Goal: Download file/media

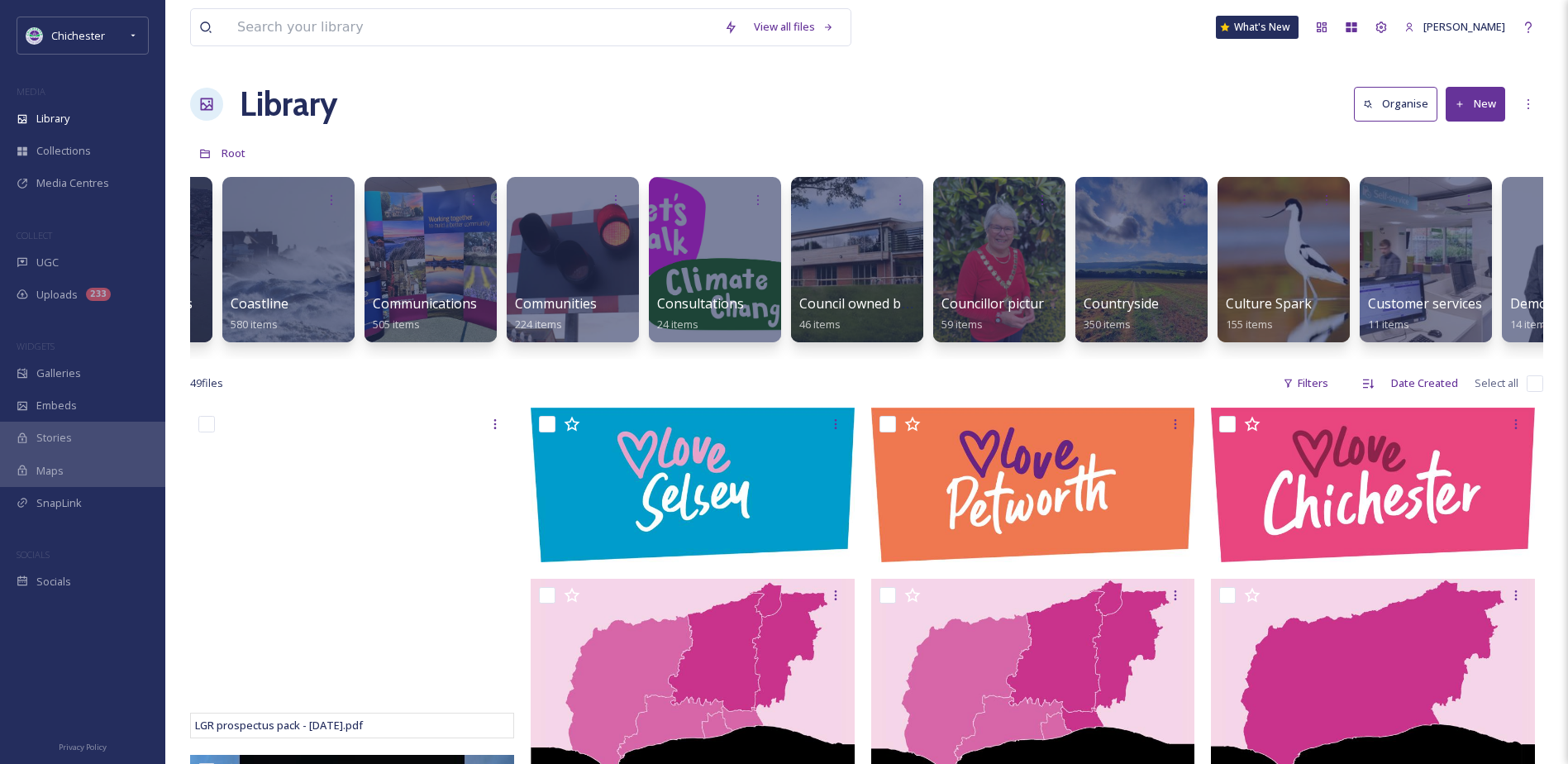
scroll to position [0, 826]
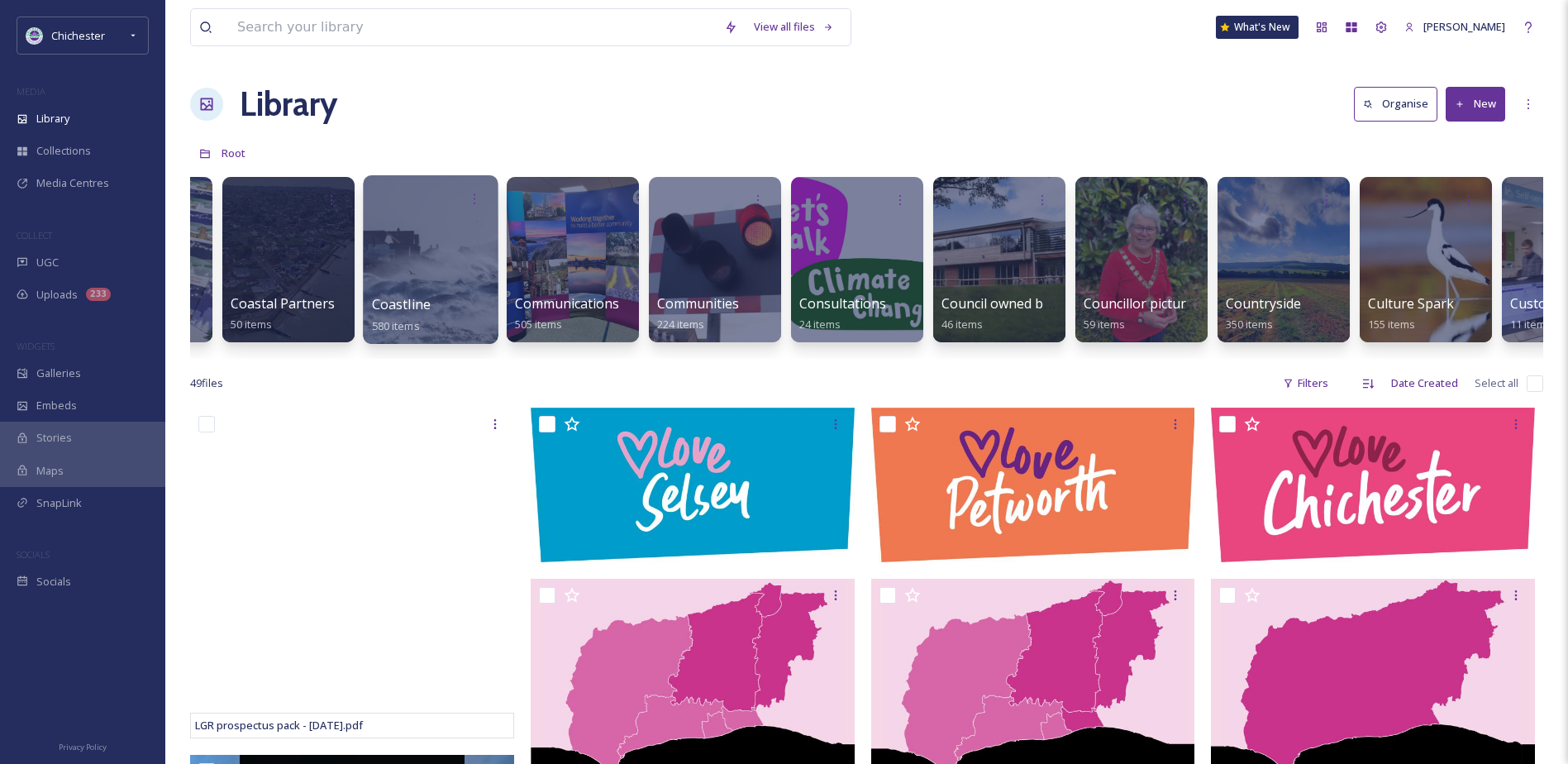
click at [396, 263] on div at bounding box center [431, 259] width 135 height 169
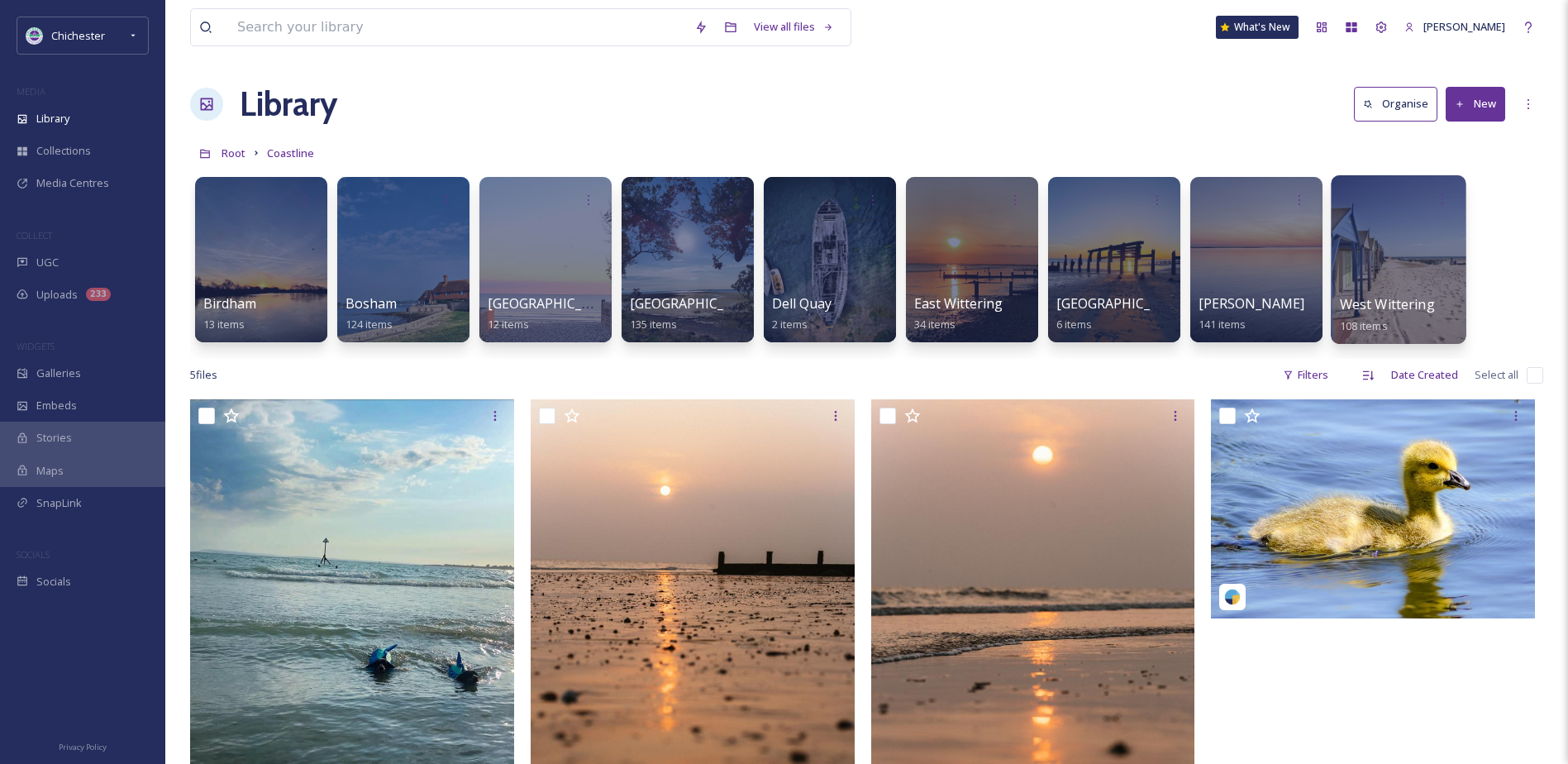
click at [1424, 253] on div at bounding box center [1398, 259] width 135 height 169
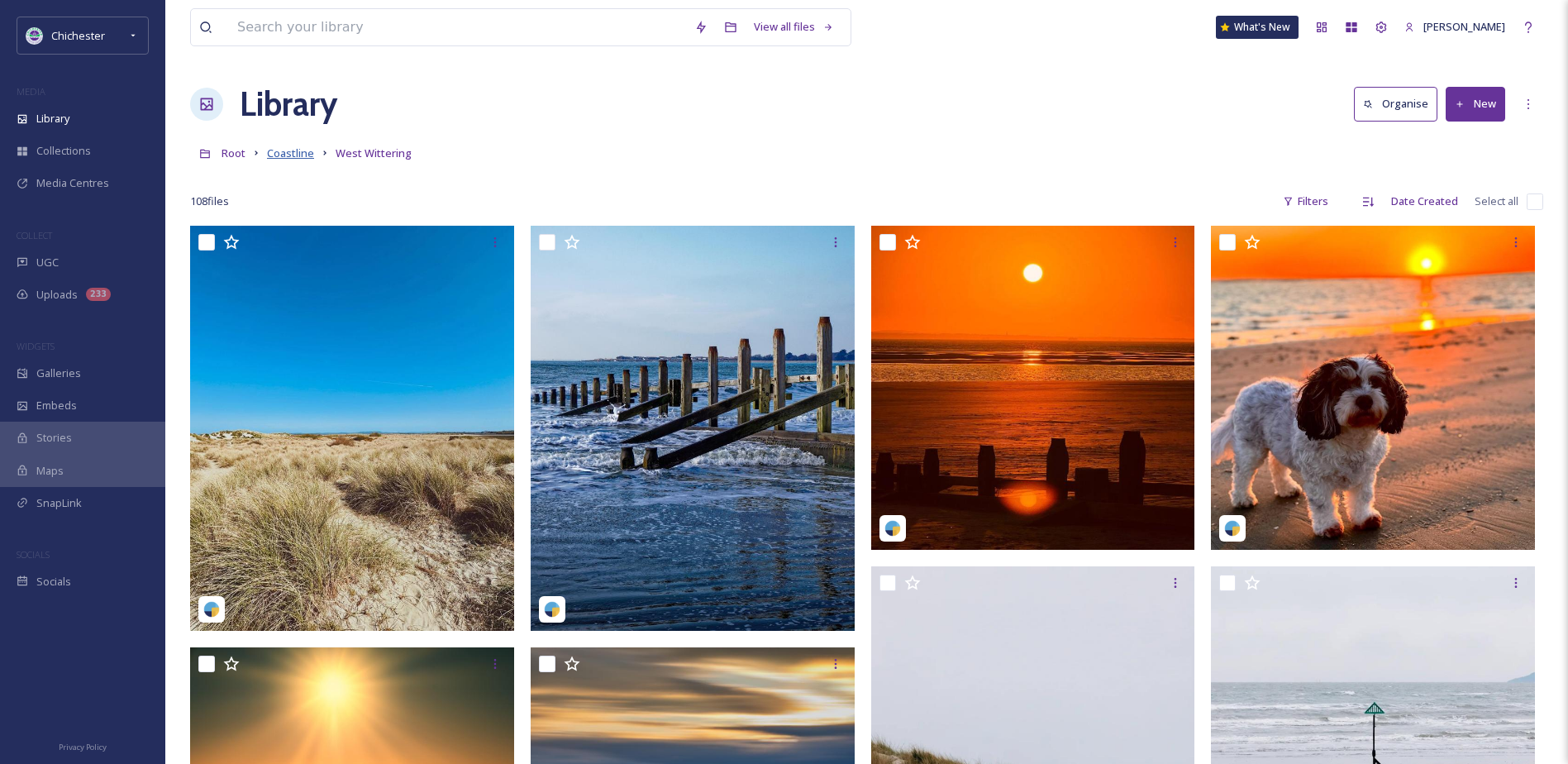
click at [288, 160] on span "Coastline" at bounding box center [291, 153] width 47 height 15
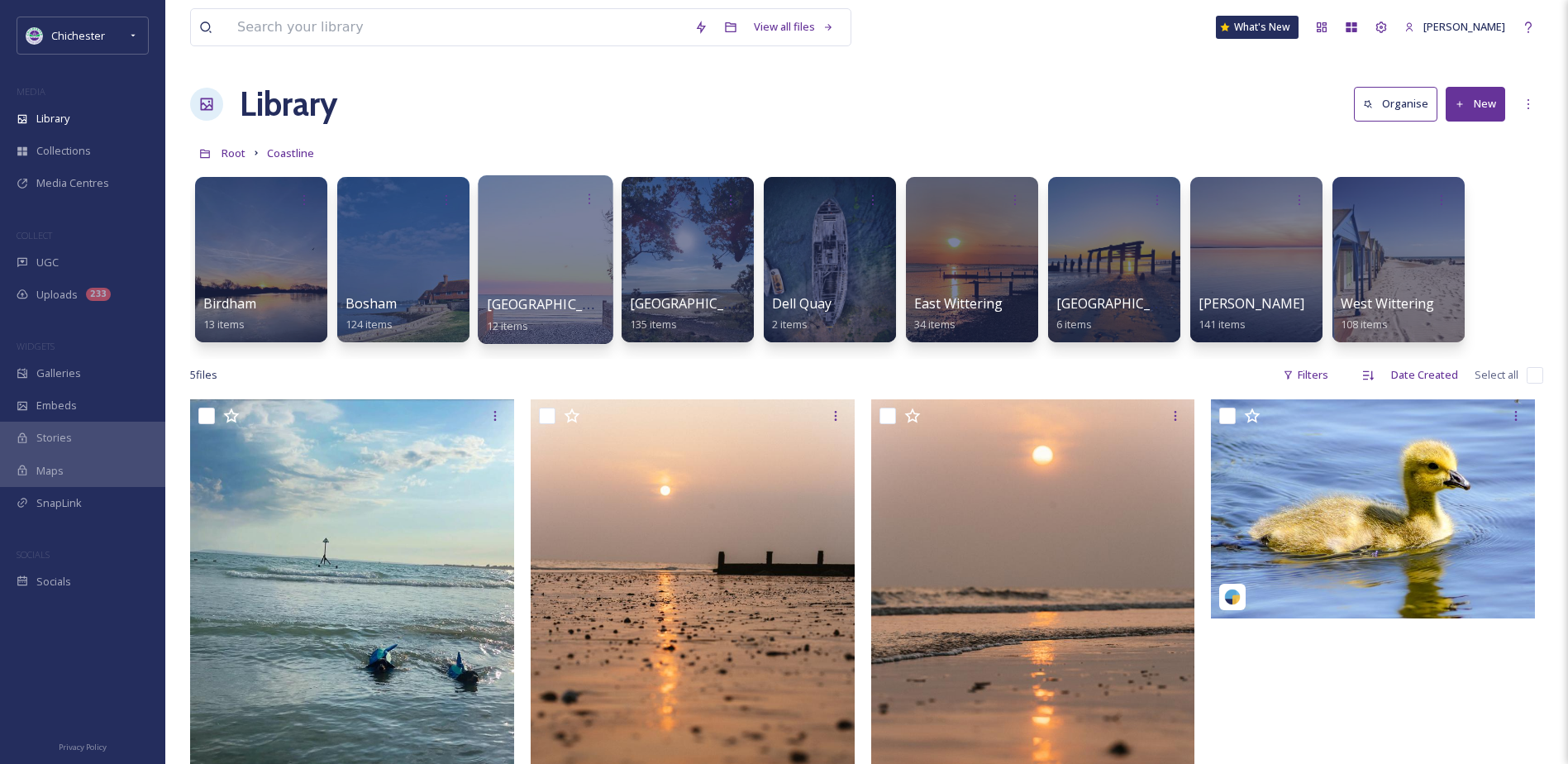
click at [562, 278] on div at bounding box center [545, 259] width 135 height 169
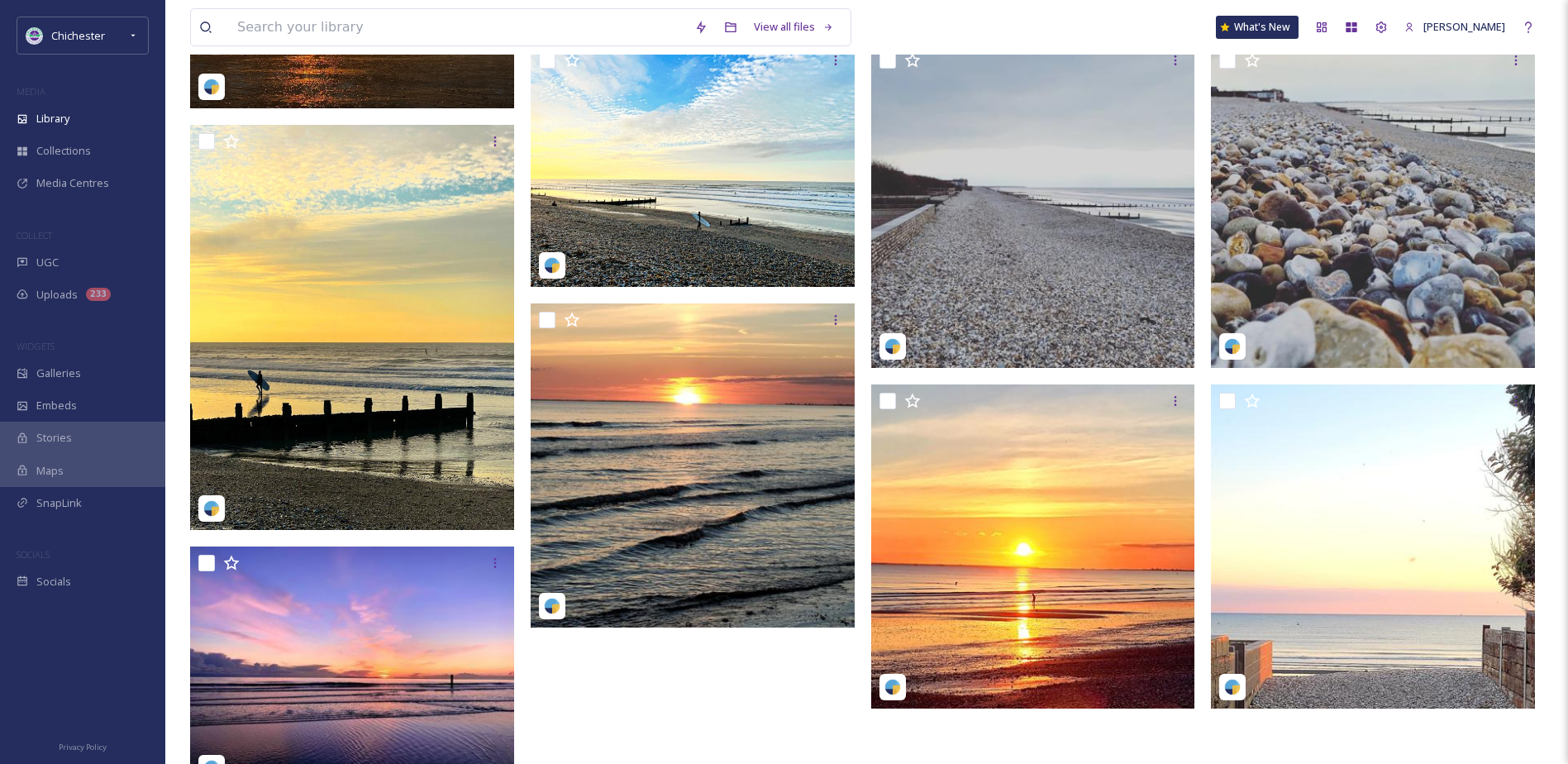
scroll to position [493, 0]
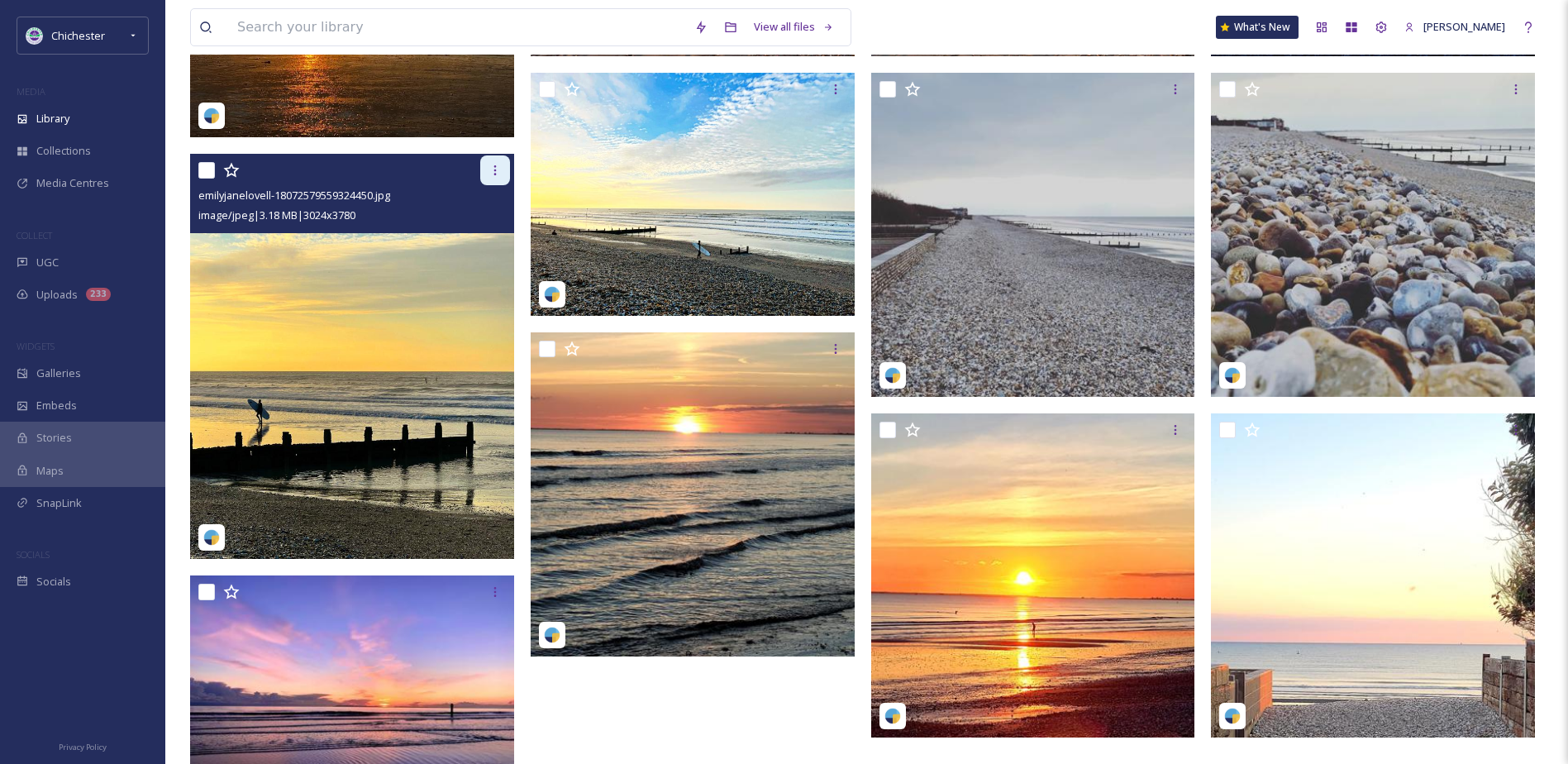
click at [497, 173] on icon at bounding box center [495, 170] width 14 height 14
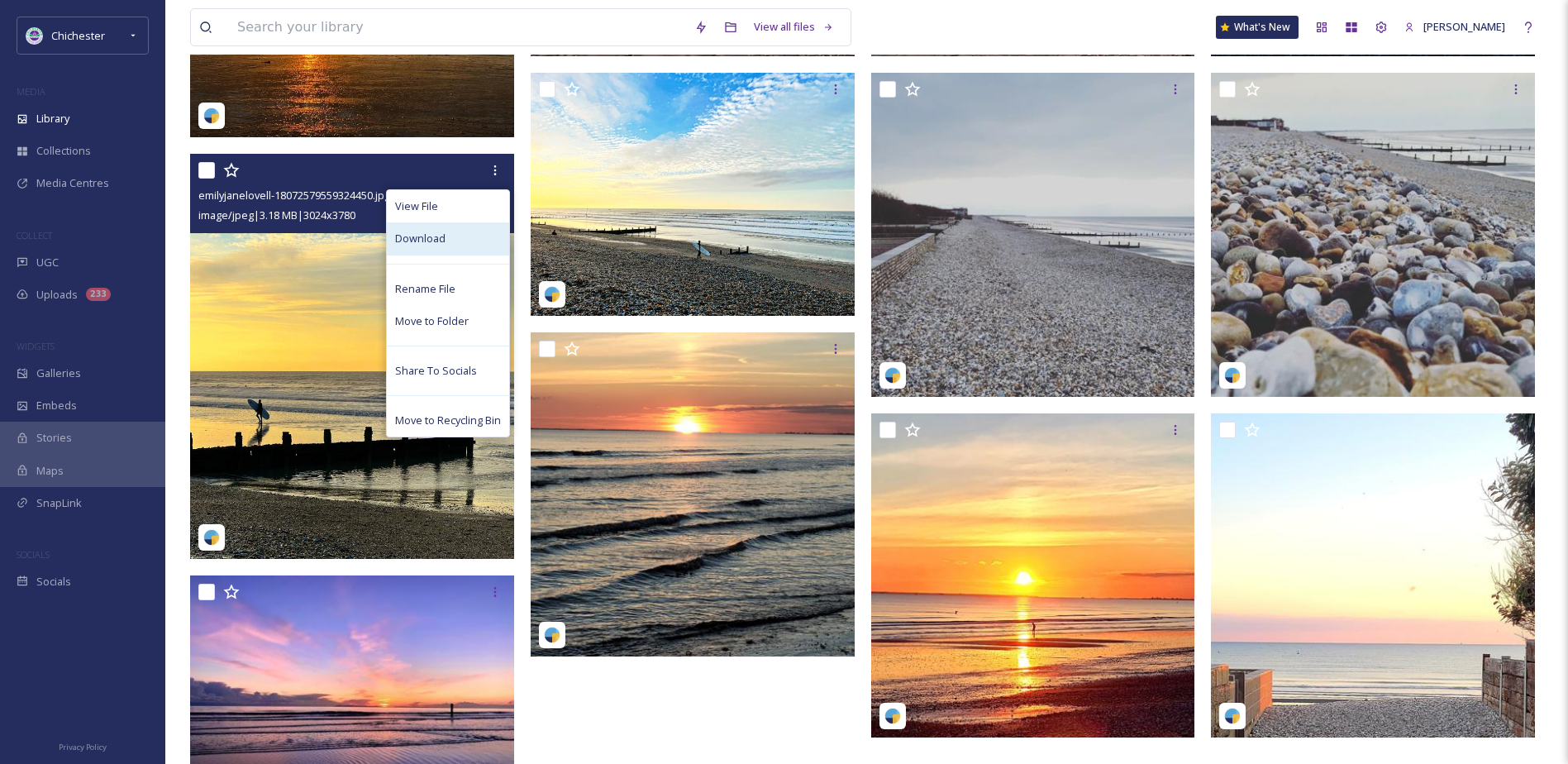
click at [441, 252] on div "Download" at bounding box center [448, 238] width 122 height 32
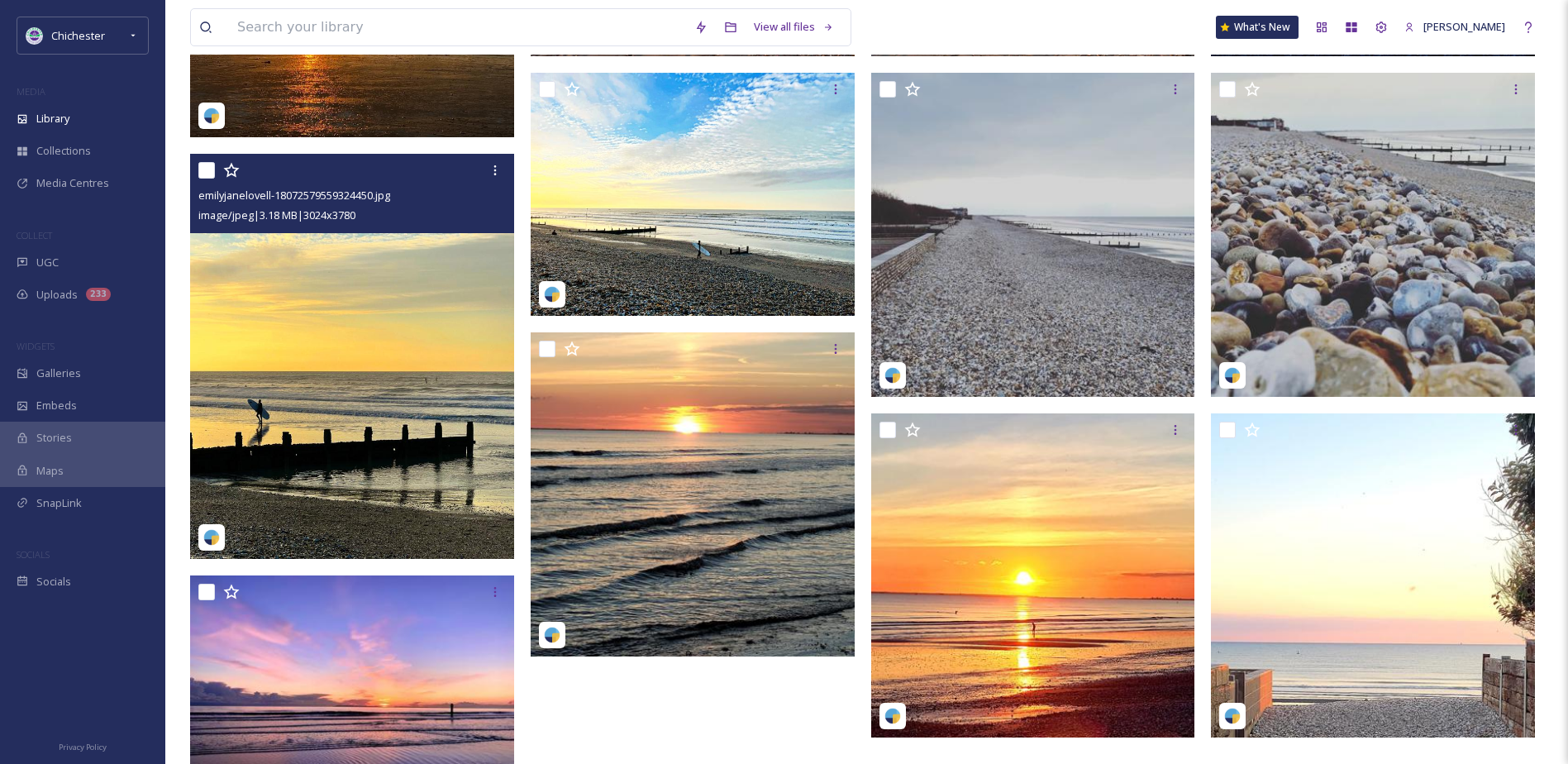
click at [304, 443] on img at bounding box center [351, 356] width 324 height 405
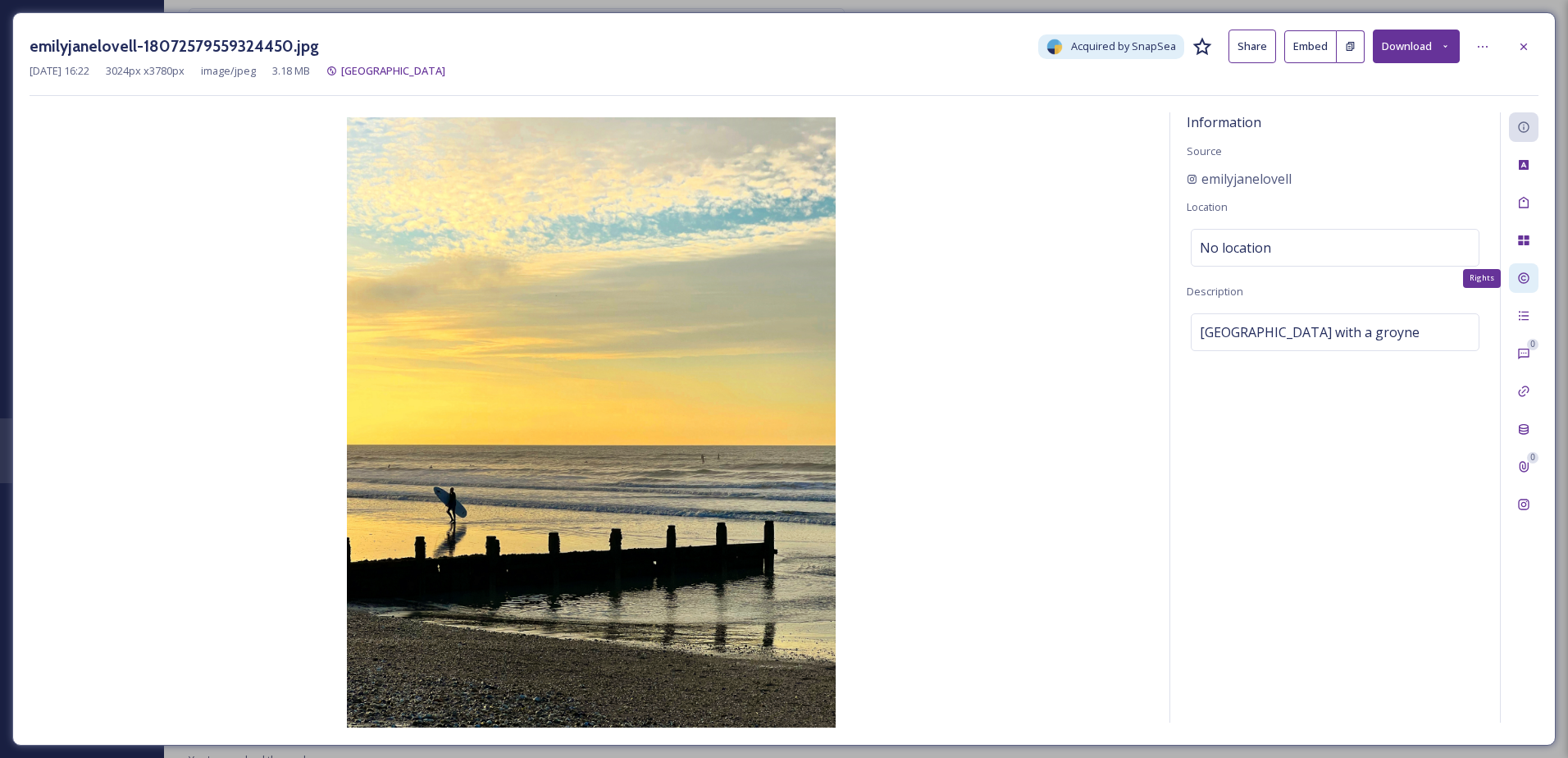
click at [1532, 268] on div "Rights" at bounding box center [1524, 278] width 30 height 30
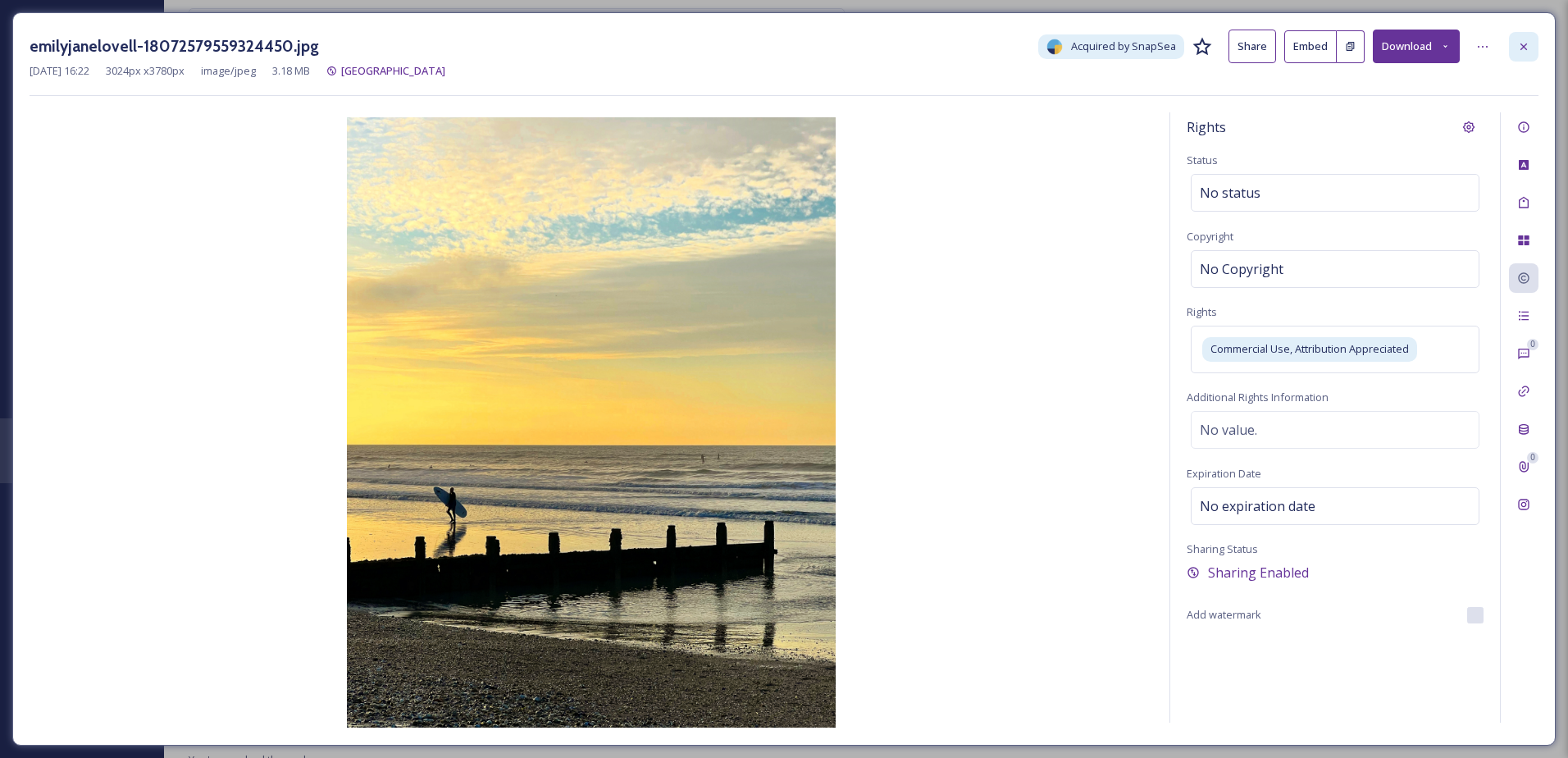
click at [1518, 46] on icon at bounding box center [1524, 46] width 14 height 14
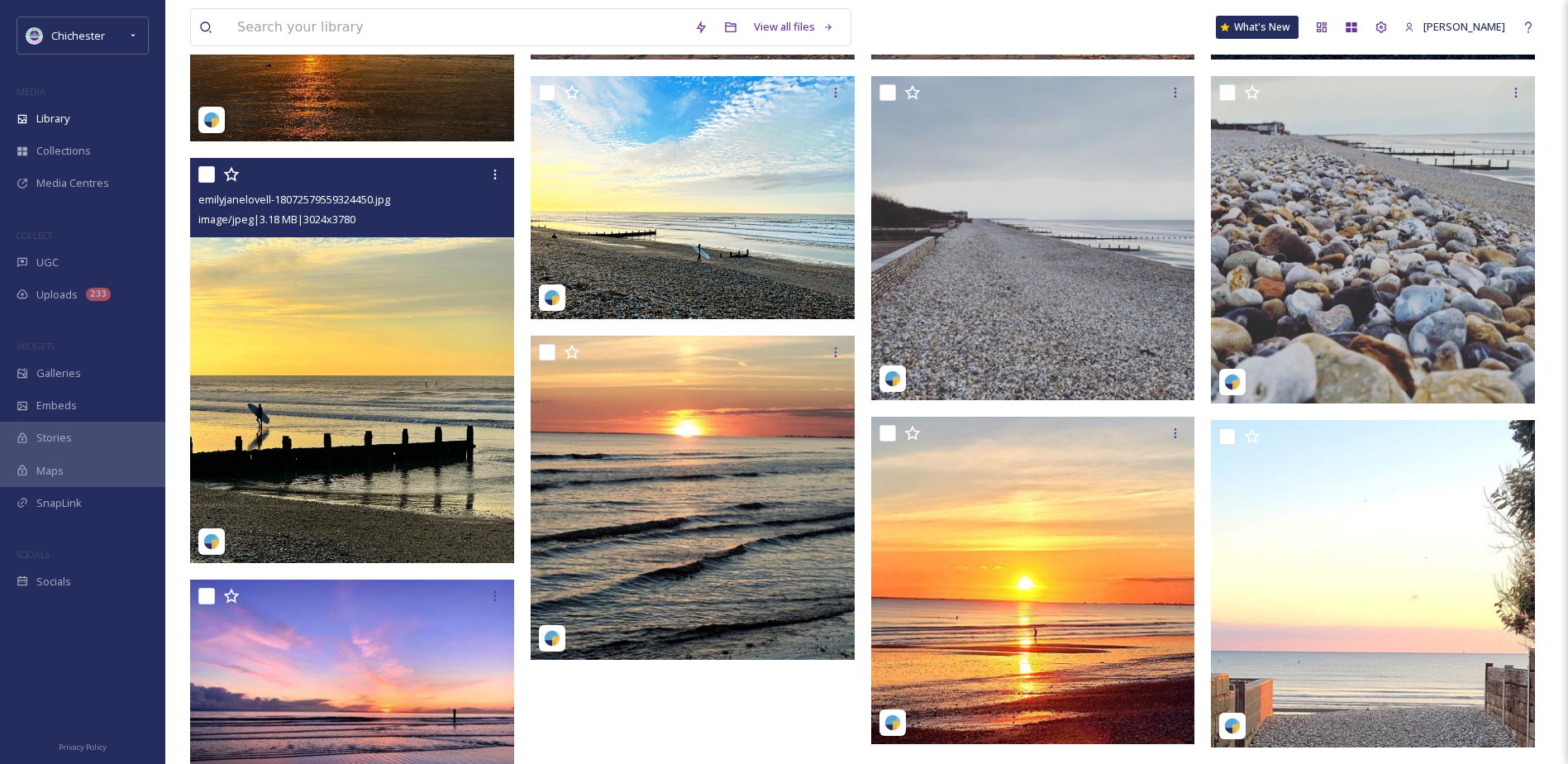
click at [447, 393] on img at bounding box center [351, 360] width 324 height 405
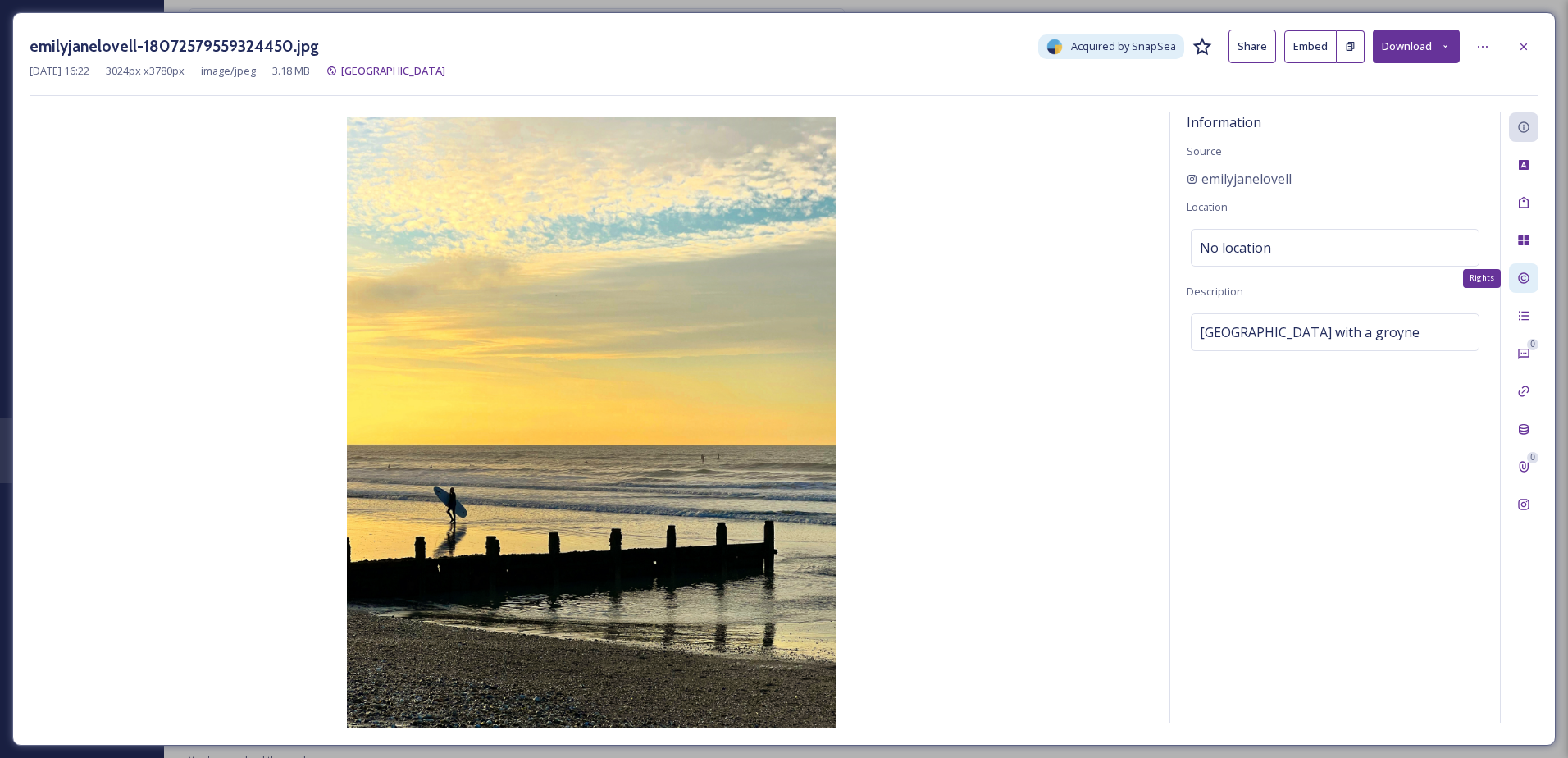
click at [1527, 264] on div "Rights" at bounding box center [1524, 278] width 30 height 30
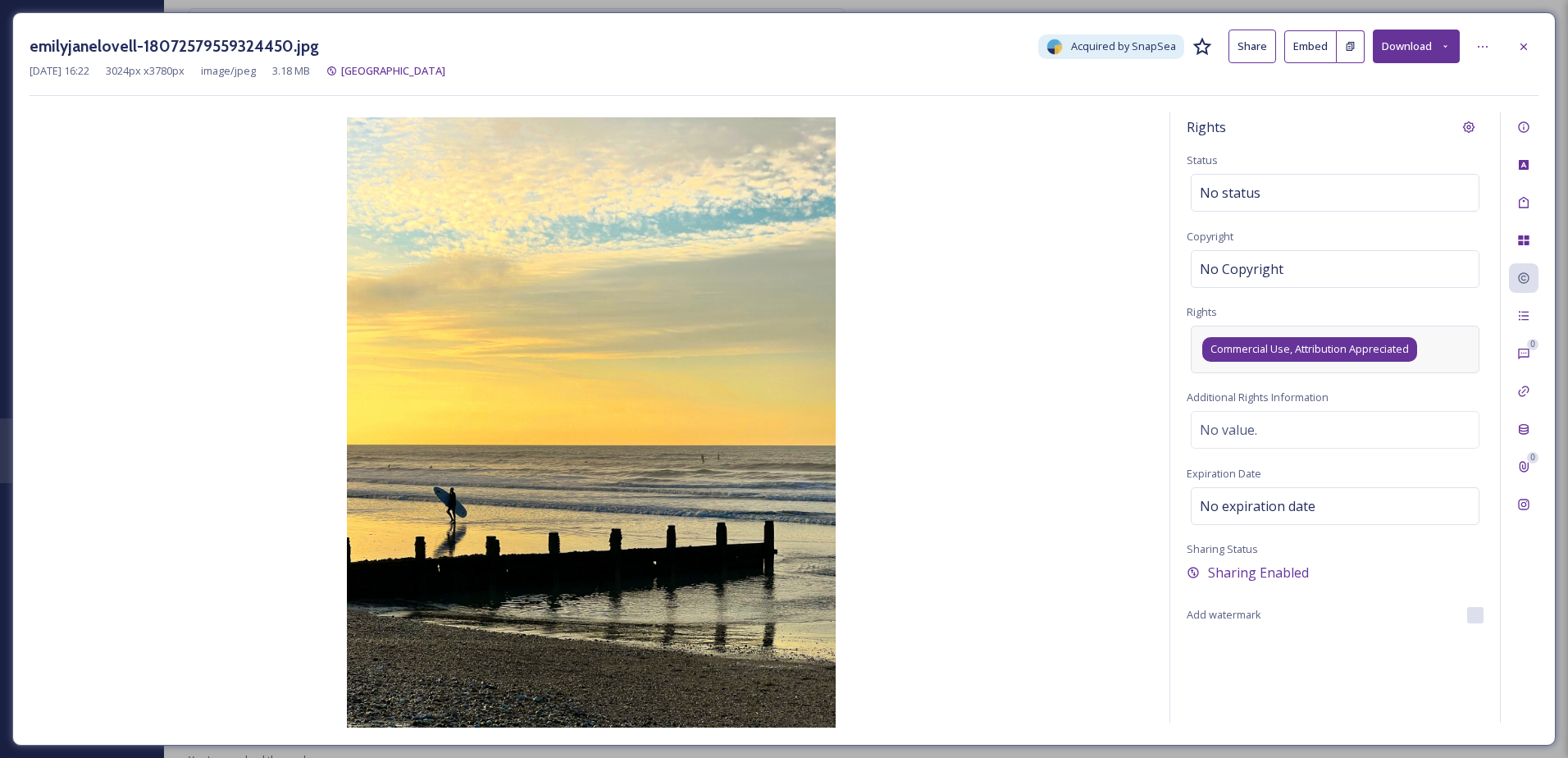
click at [1297, 346] on span "Commercial Use, Attribution Appreciated" at bounding box center [1309, 348] width 198 height 15
click at [1526, 45] on icon at bounding box center [1524, 46] width 14 height 14
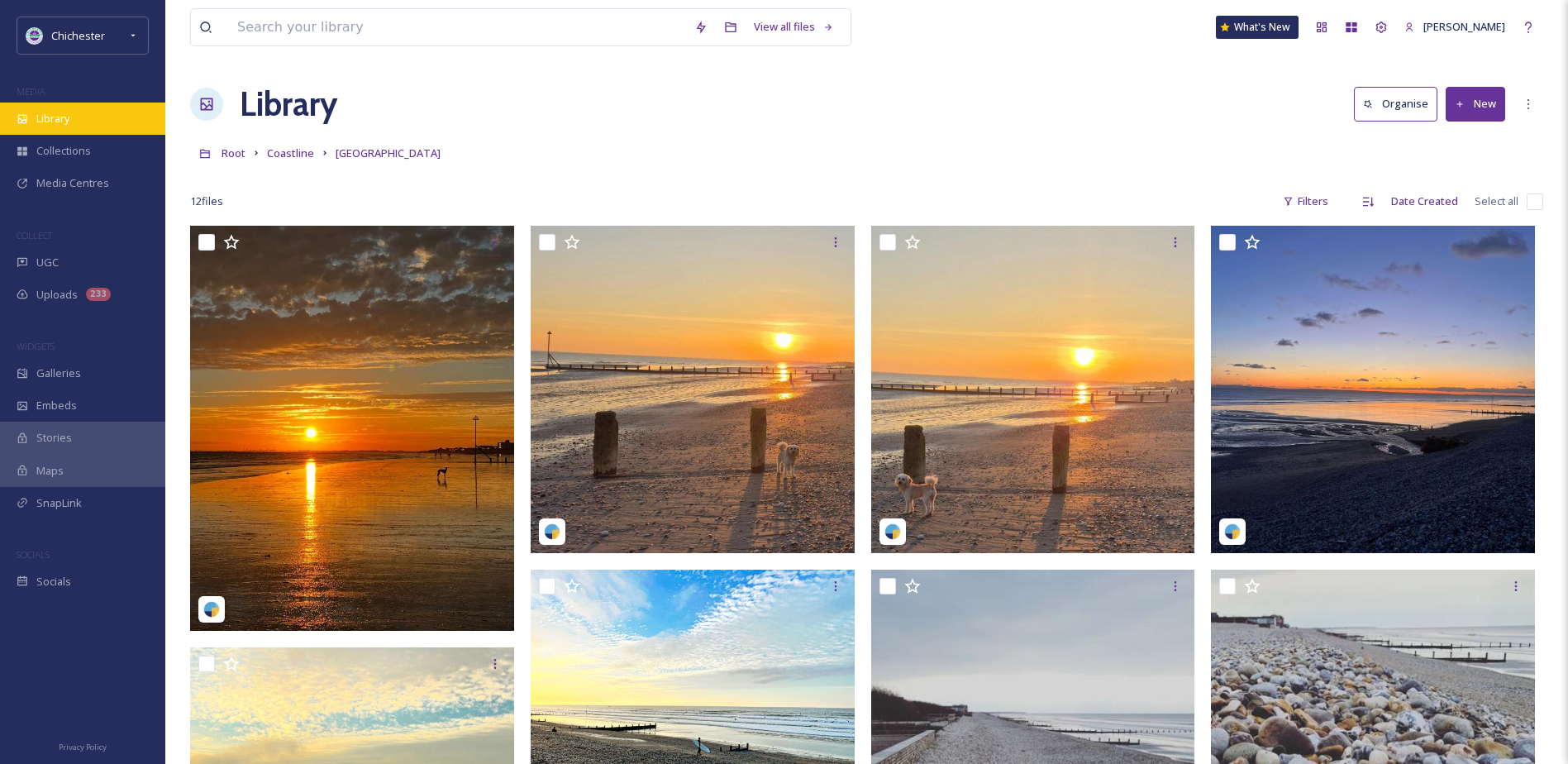
click at [84, 122] on div "Library" at bounding box center [82, 118] width 165 height 32
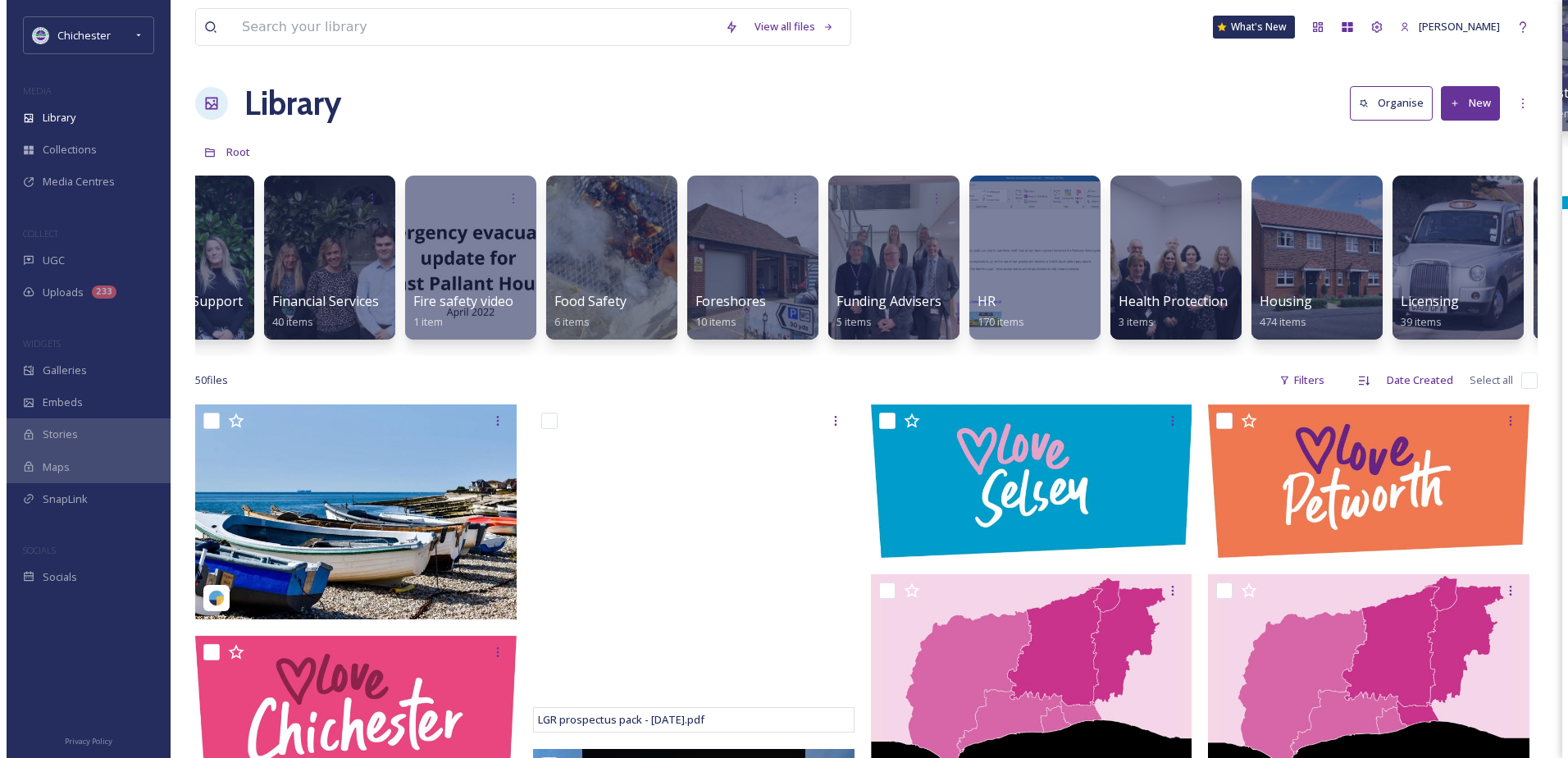
scroll to position [0, 6698]
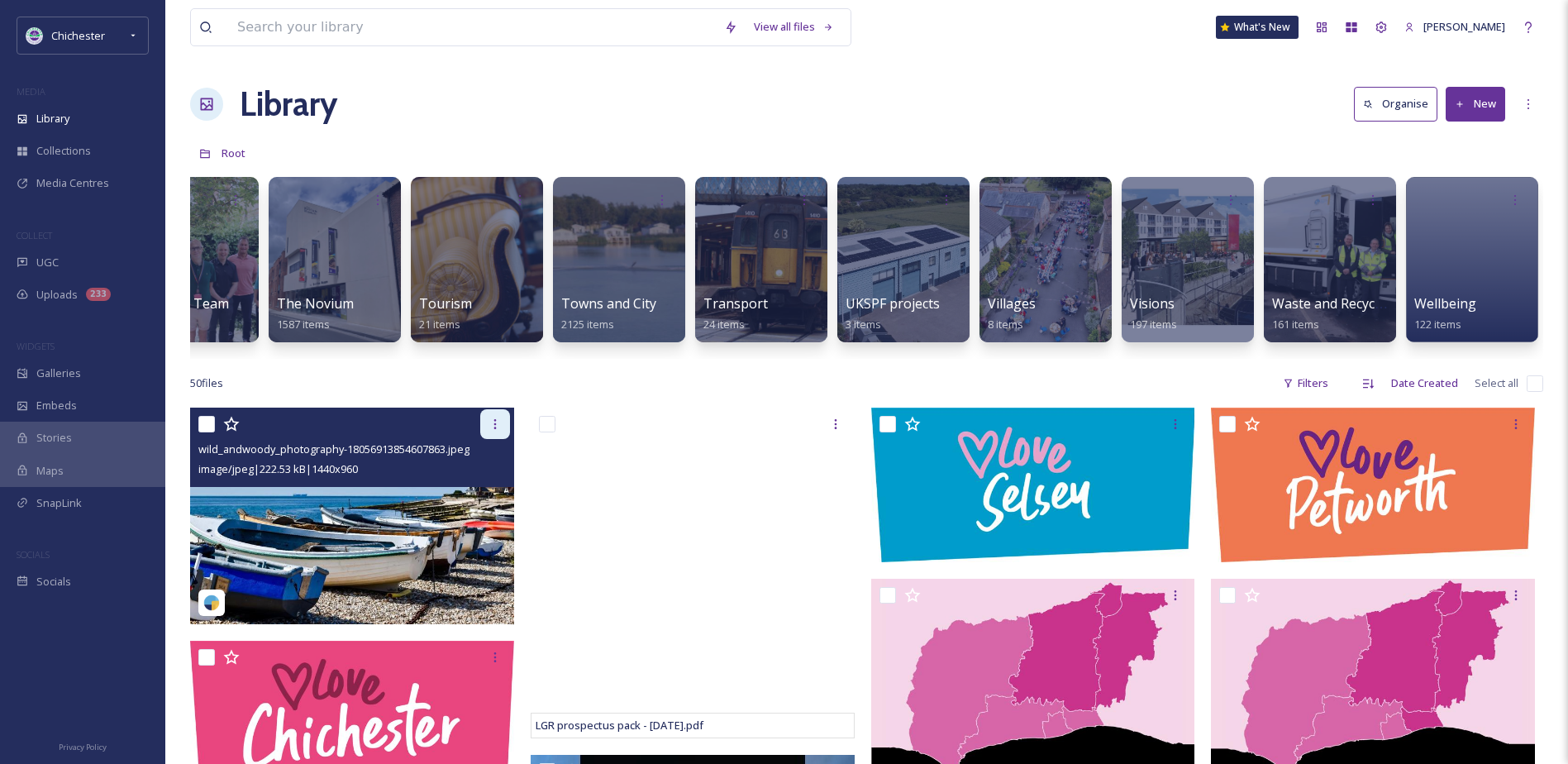
click at [492, 430] on icon at bounding box center [495, 424] width 14 height 14
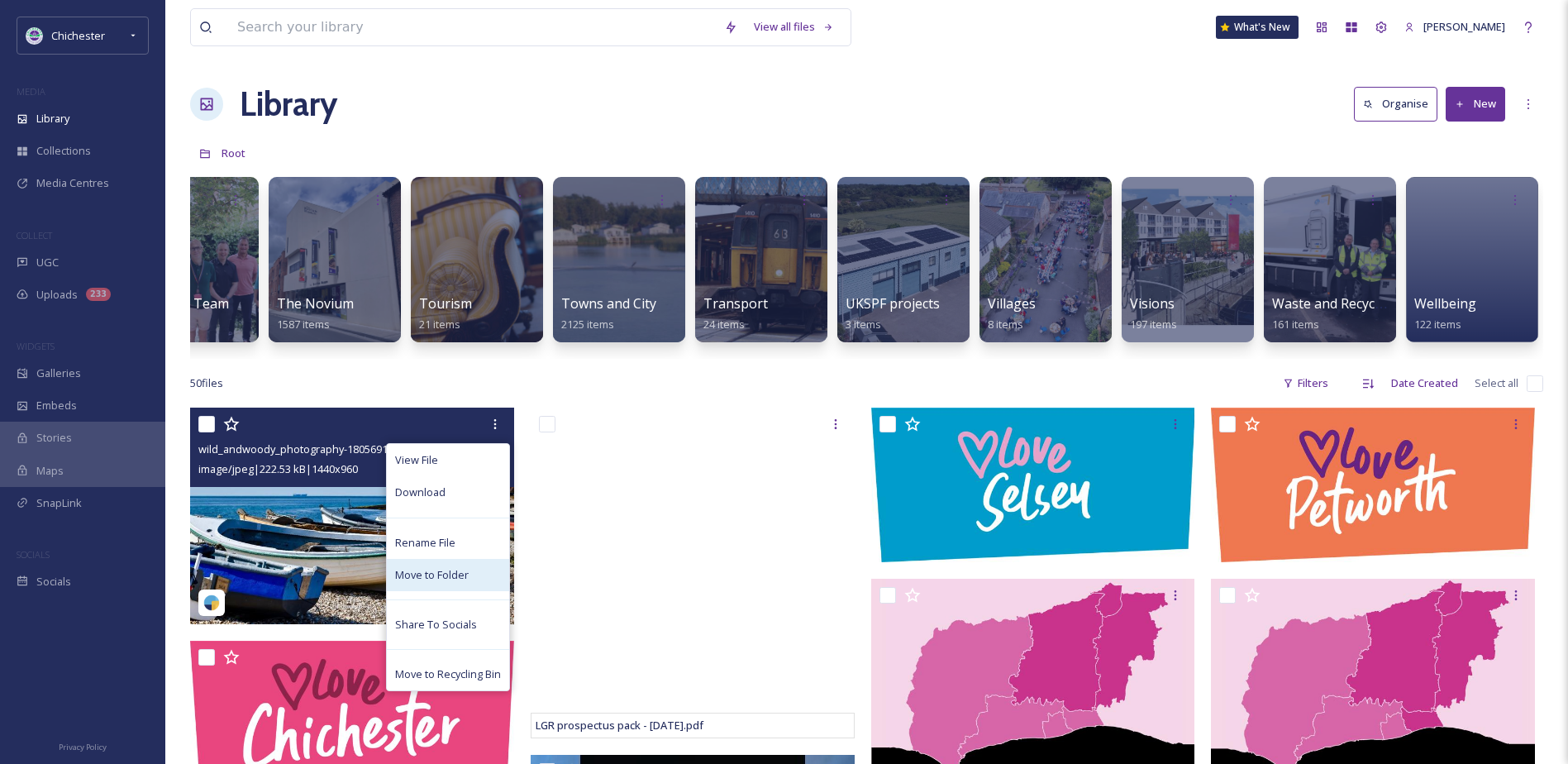
click at [429, 583] on span "Move to Folder" at bounding box center [431, 574] width 74 height 15
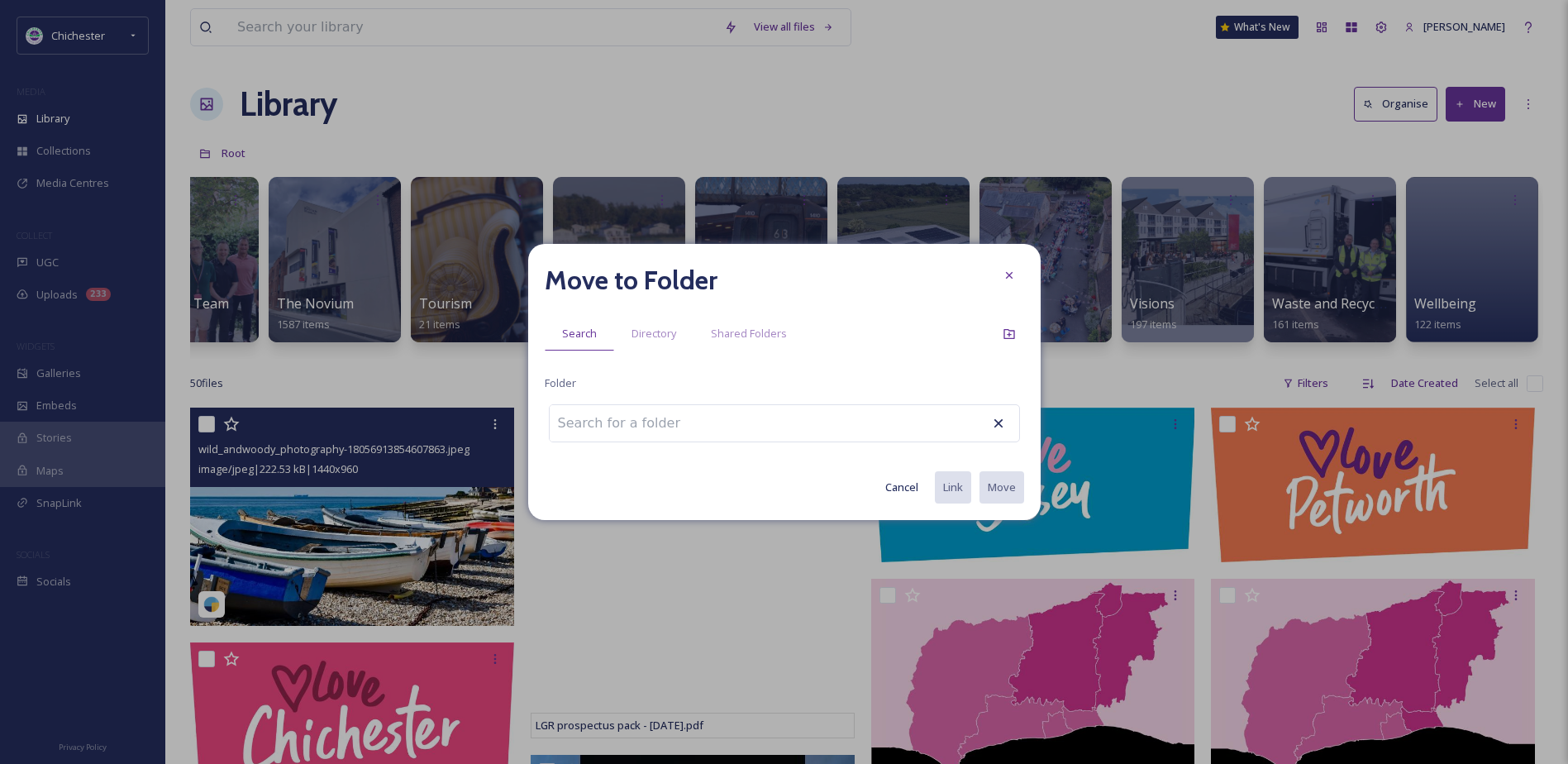
scroll to position [0, 6740]
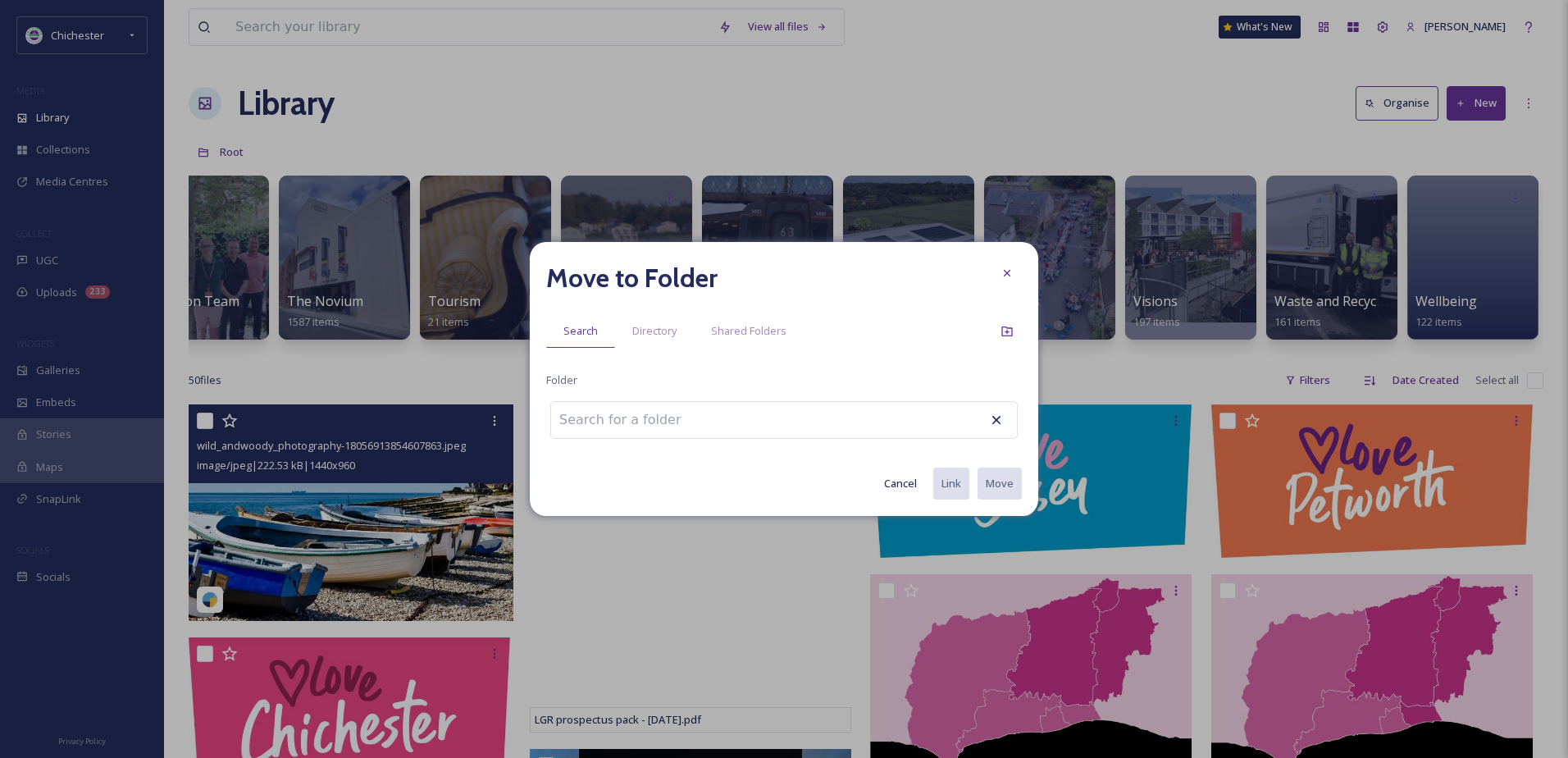
click at [669, 422] on input at bounding box center [641, 420] width 180 height 36
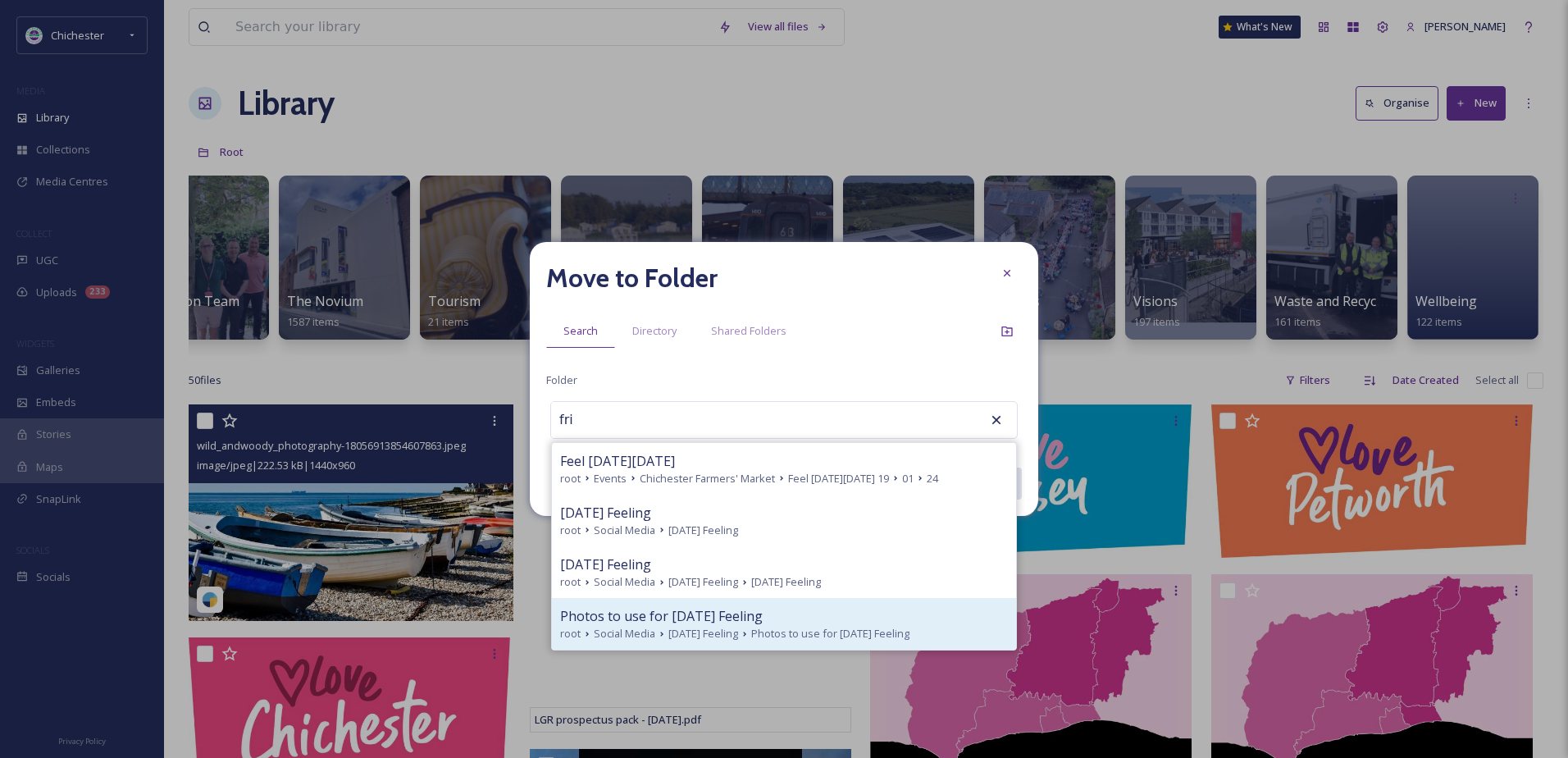
drag, startPoint x: 637, startPoint y: 617, endPoint x: 784, endPoint y: 523, distance: 174.5
click at [637, 616] on span "Photos to use for Friday Feeling" at bounding box center [661, 616] width 203 height 20
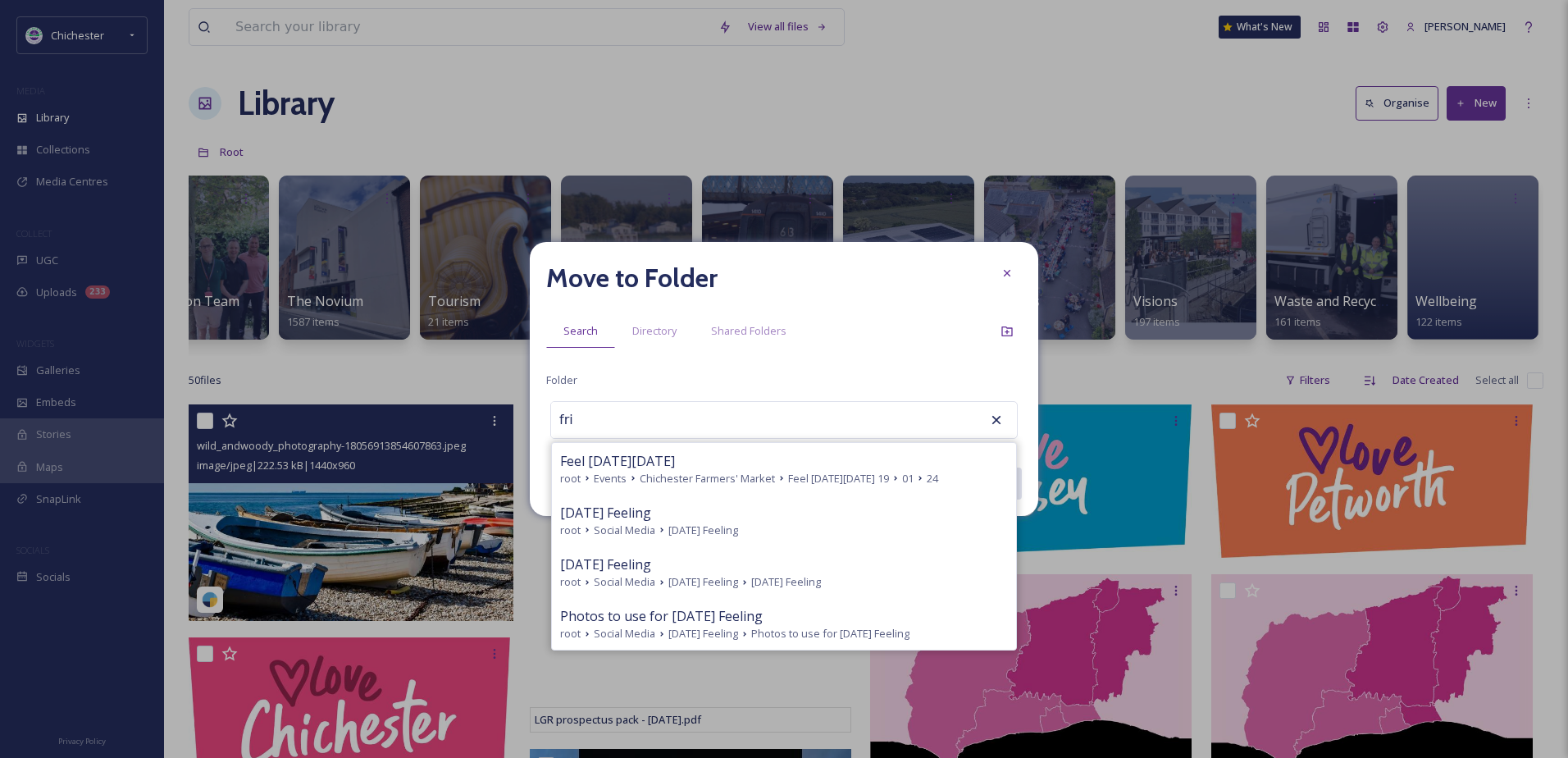
type input "Photos to use for Friday Feeling"
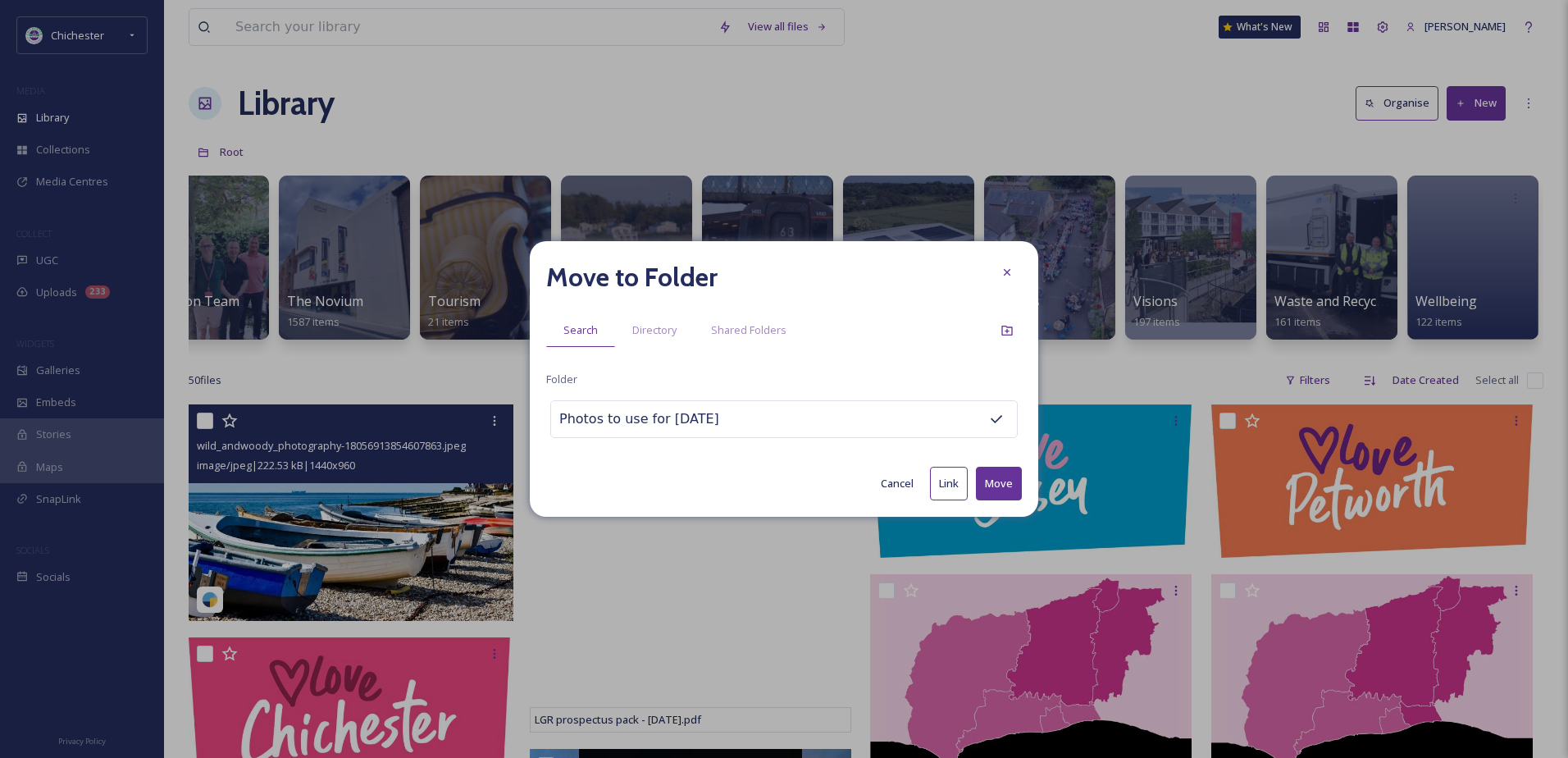
click at [995, 476] on button "Move" at bounding box center [999, 483] width 46 height 33
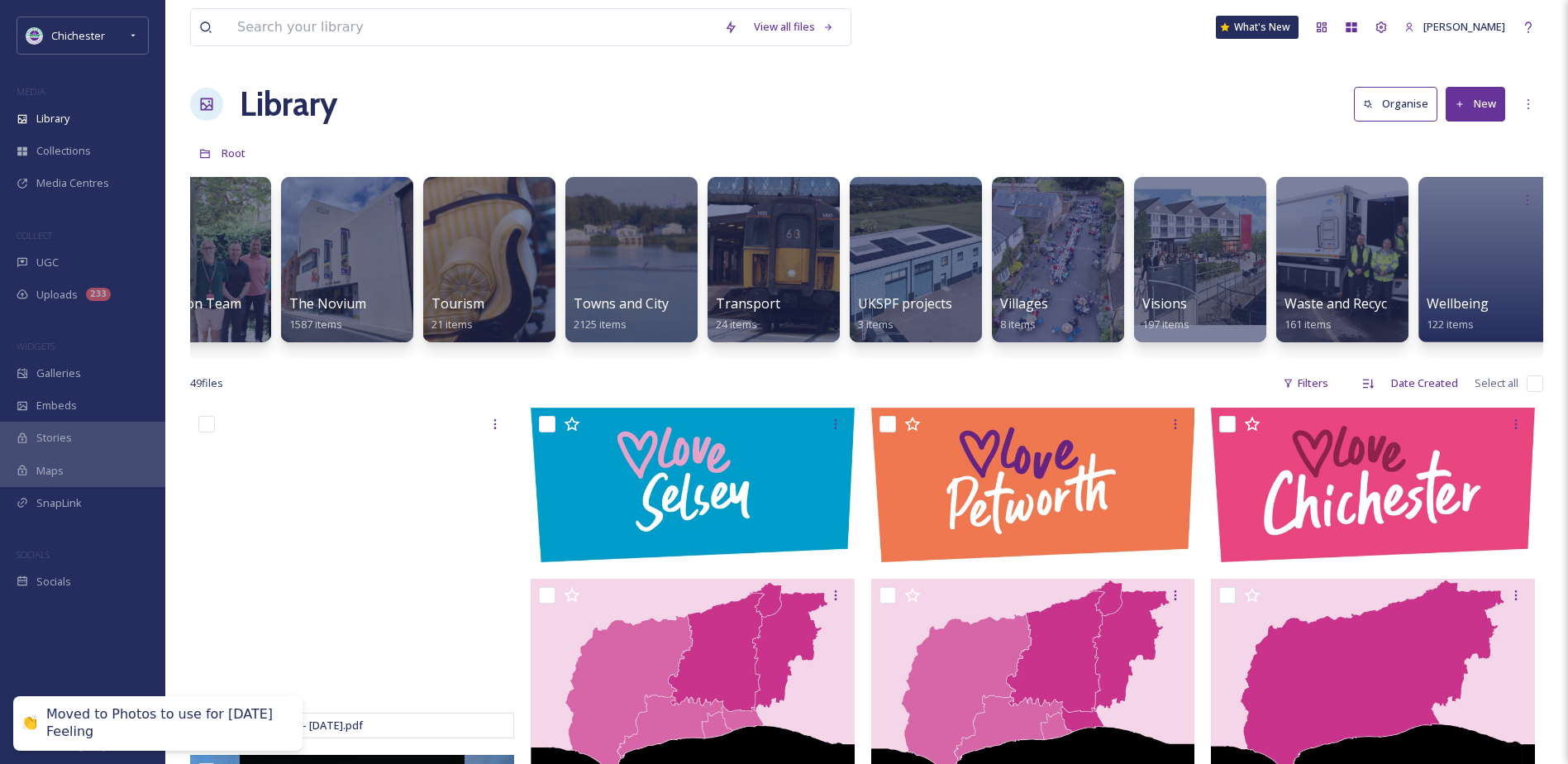
scroll to position [0, 6753]
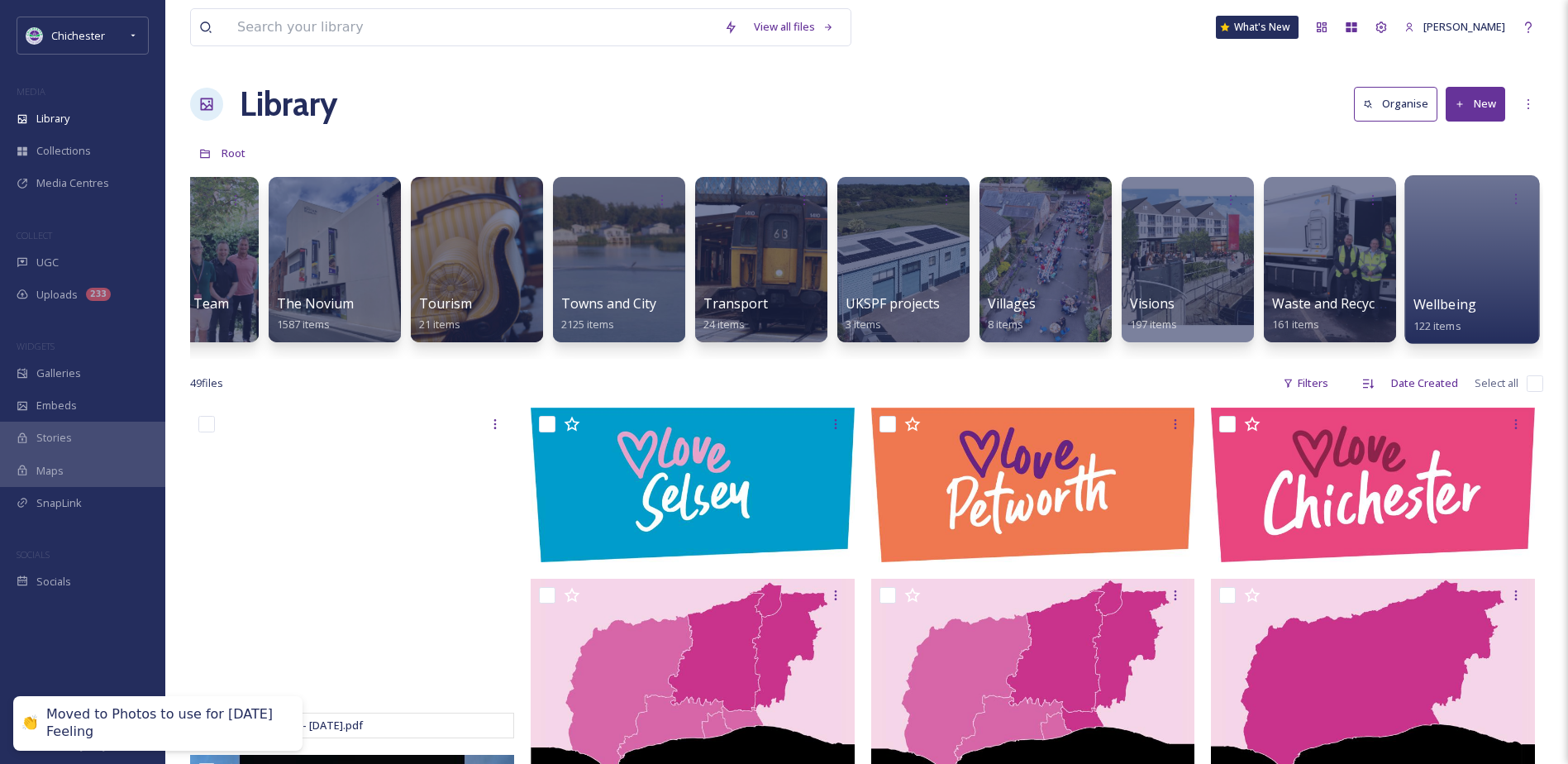
click at [1487, 294] on div at bounding box center [1472, 259] width 135 height 169
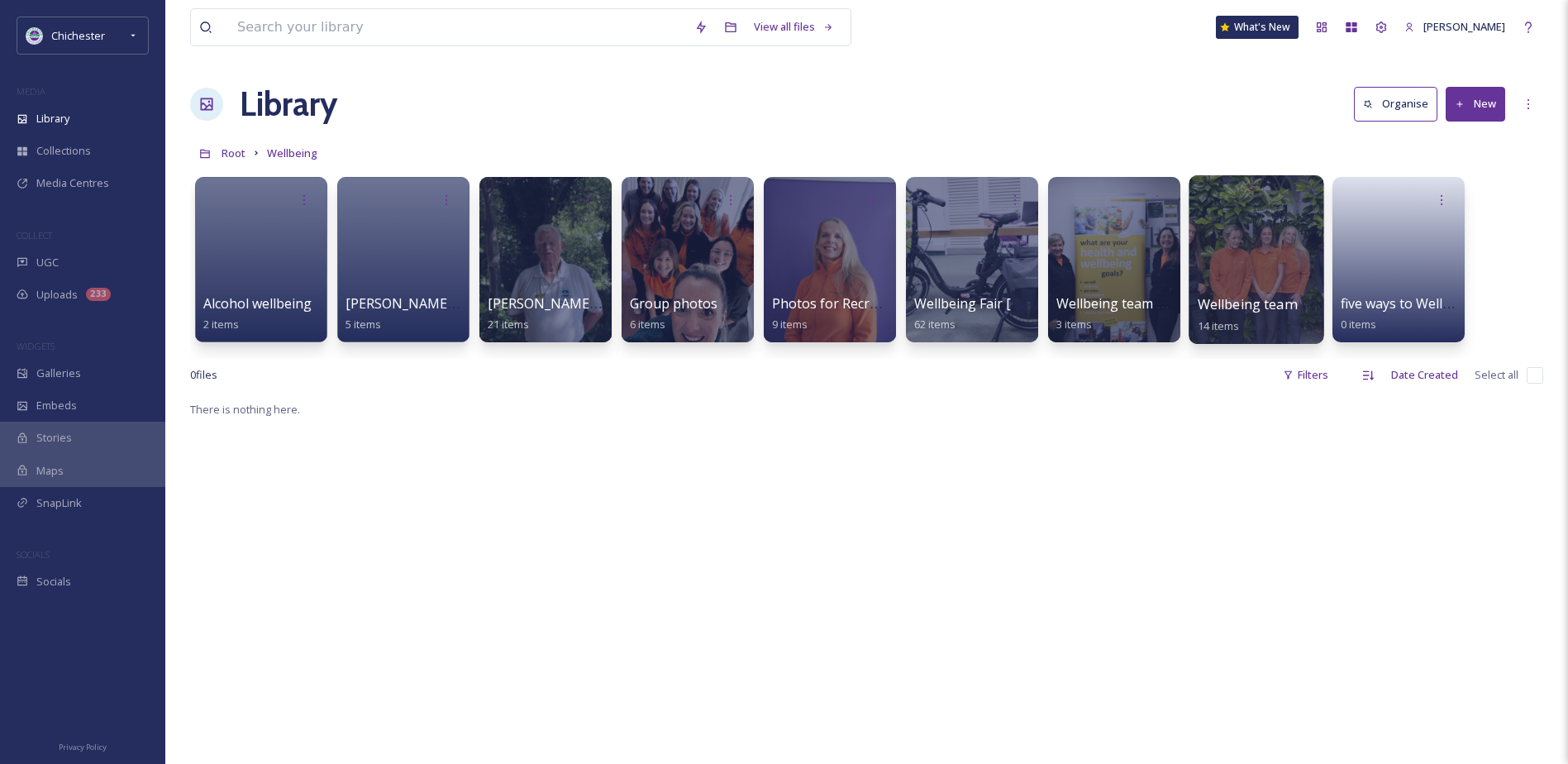
click at [1247, 263] on div at bounding box center [1256, 259] width 135 height 169
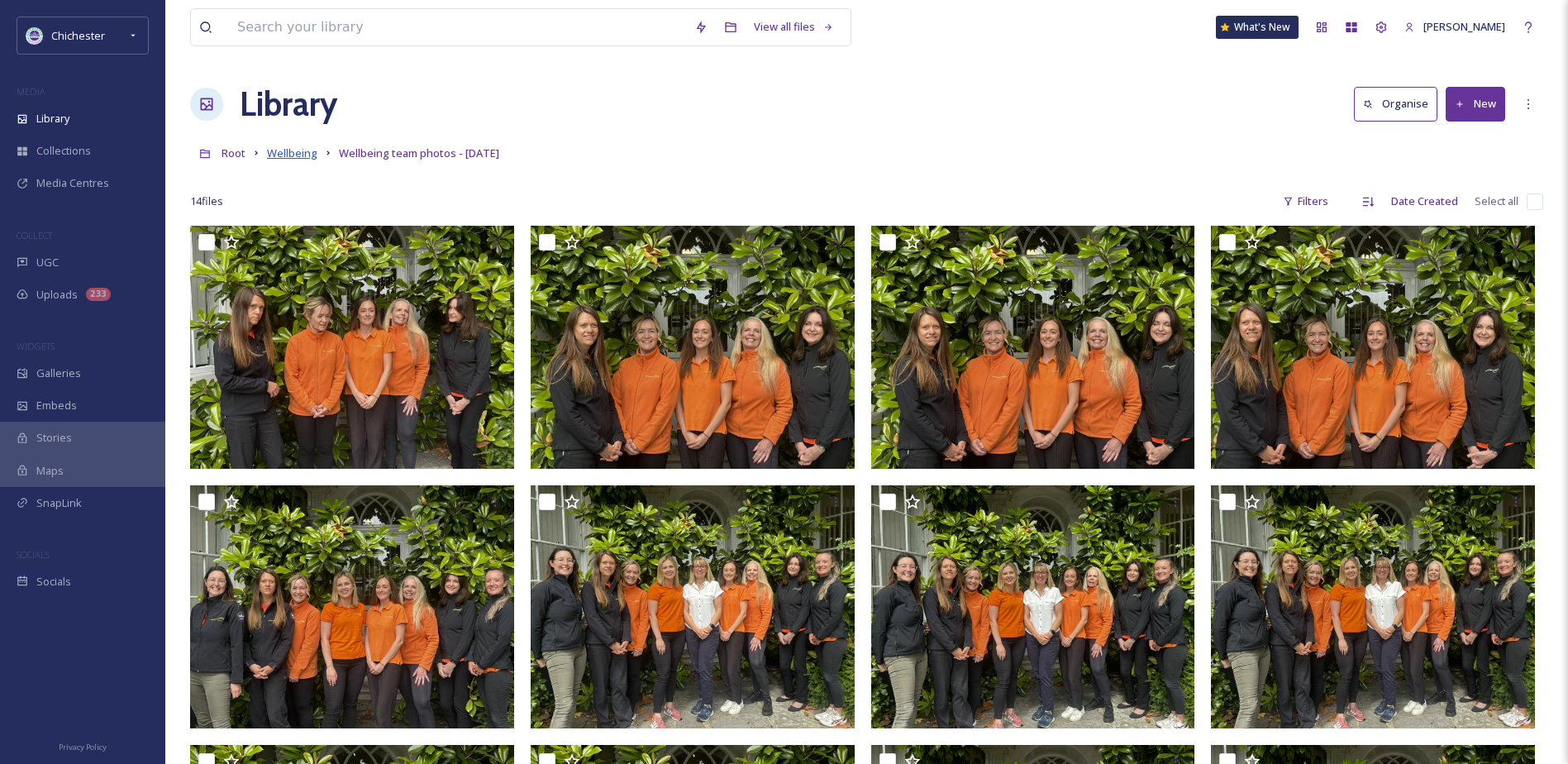
click at [303, 149] on span "Wellbeing" at bounding box center [292, 153] width 50 height 15
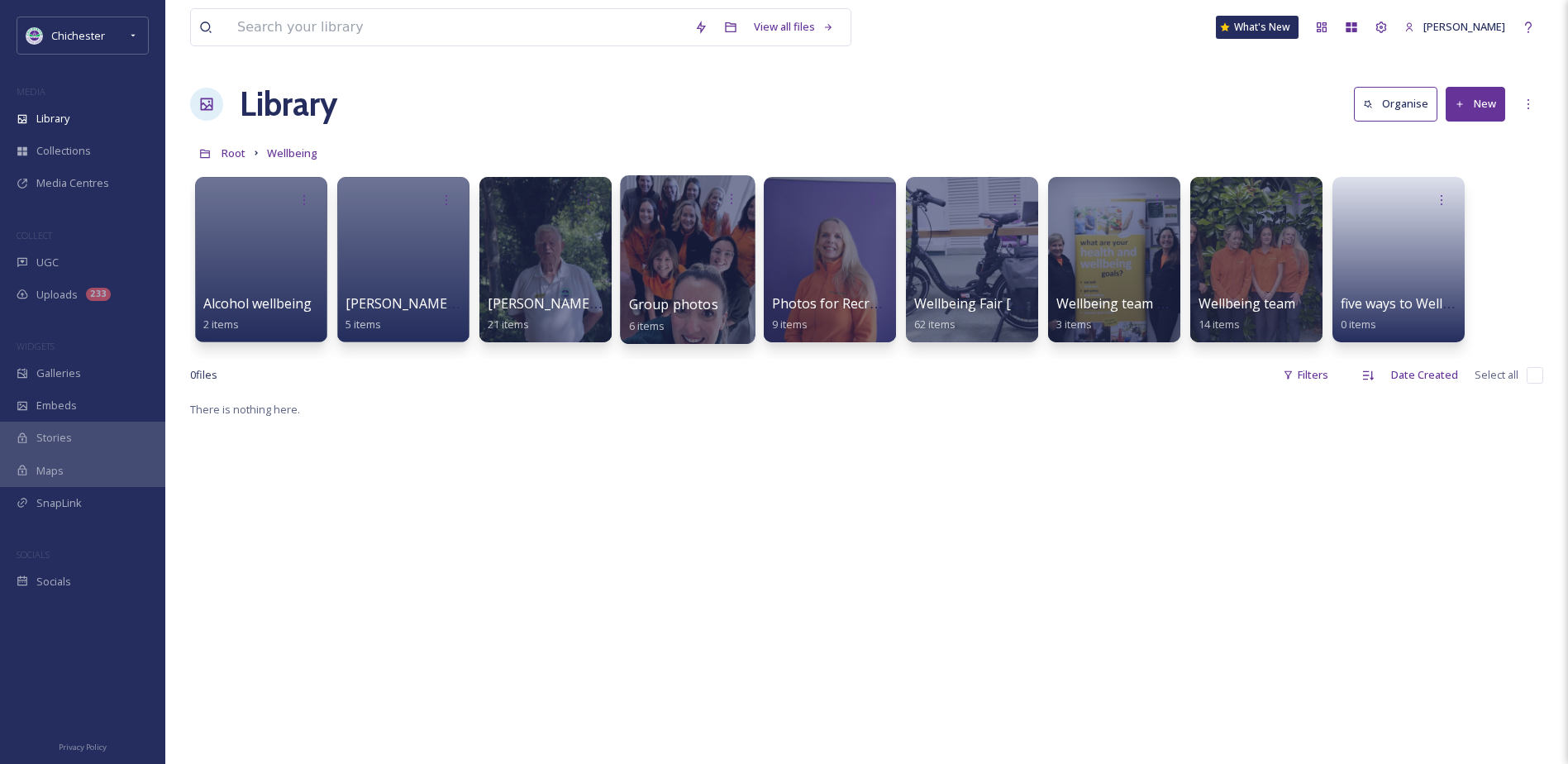
click at [679, 255] on div at bounding box center [688, 259] width 135 height 169
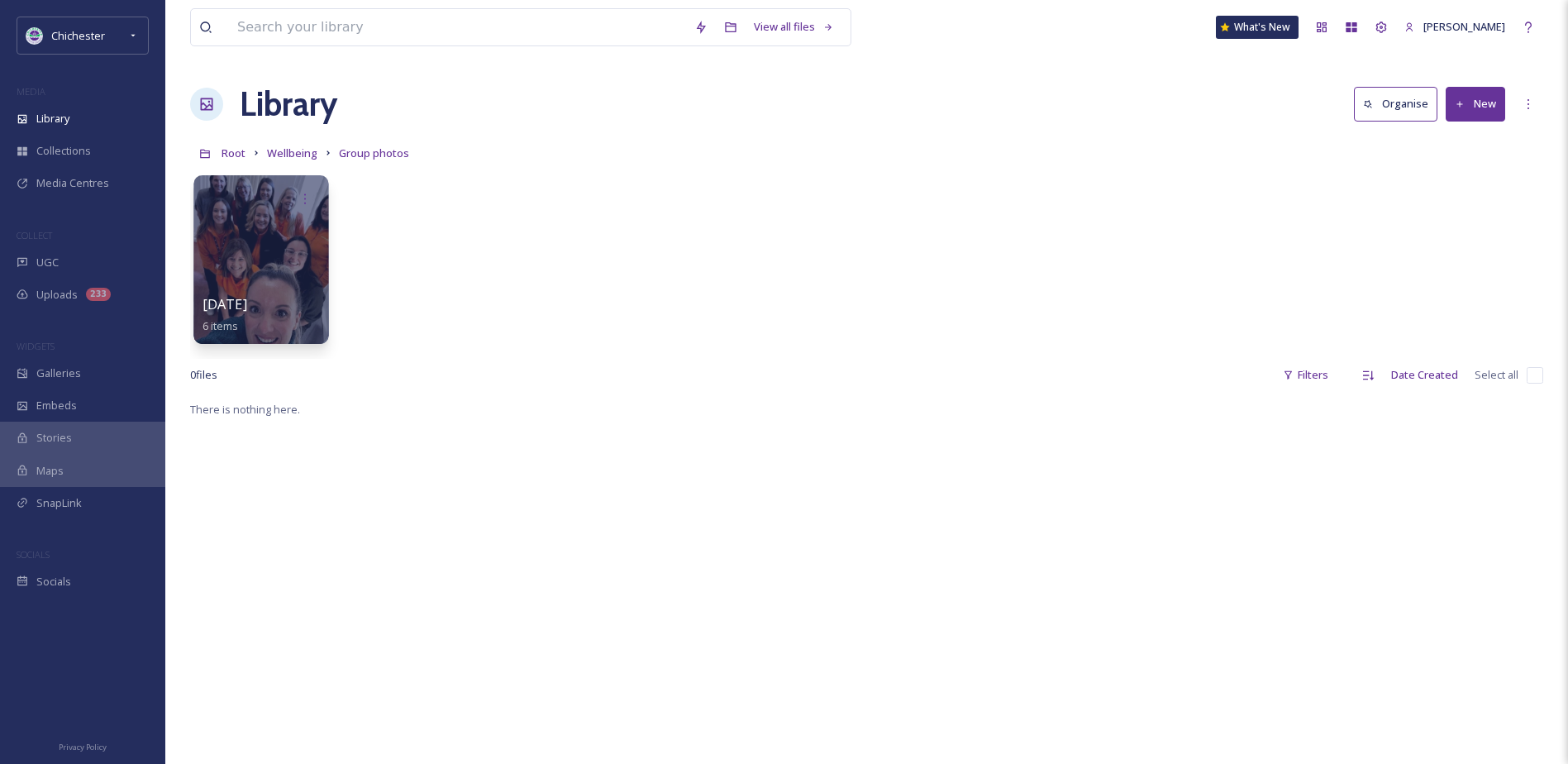
click at [254, 244] on div at bounding box center [261, 259] width 135 height 169
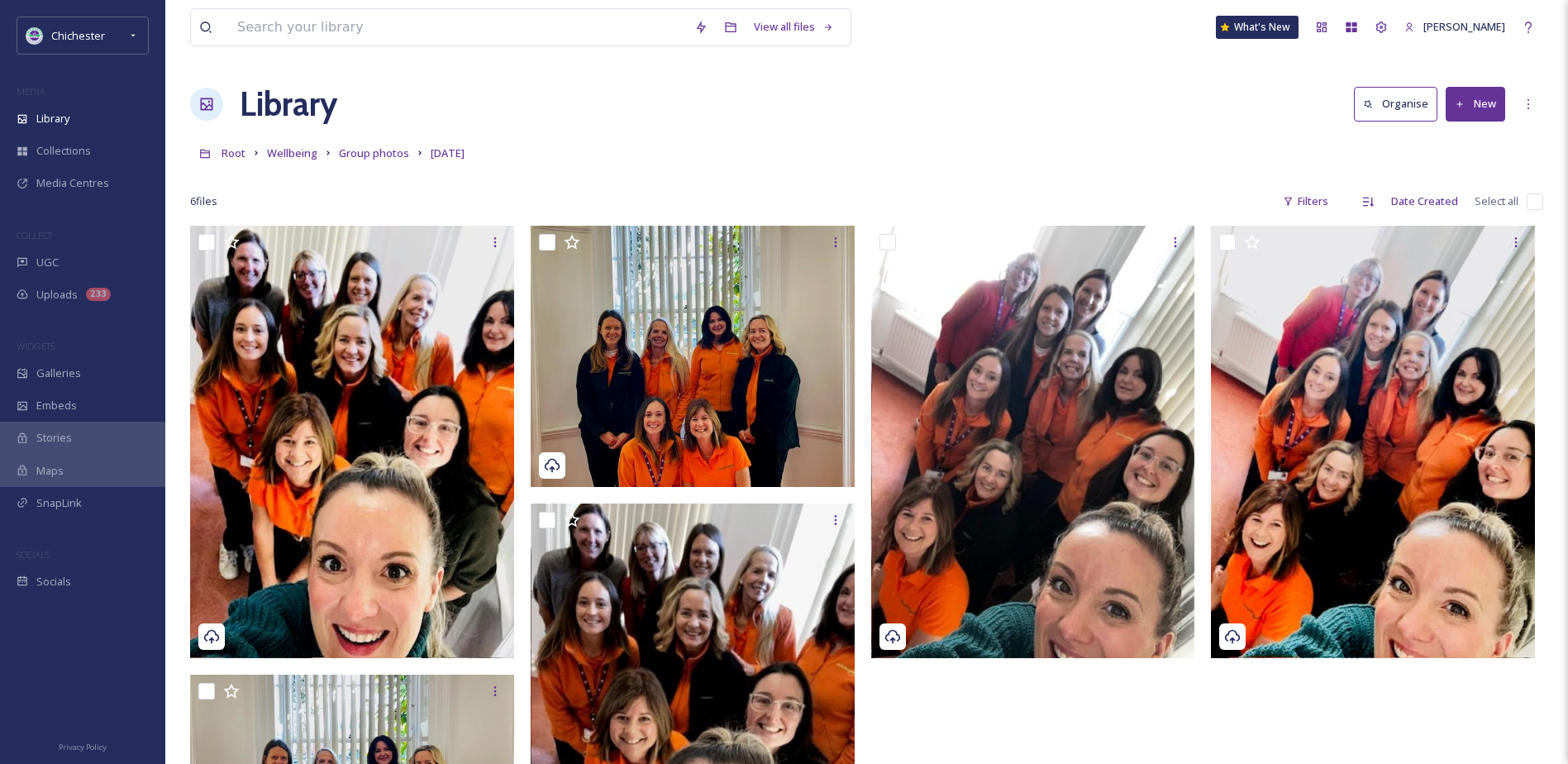
click at [376, 161] on link "Group photos" at bounding box center [374, 153] width 70 height 20
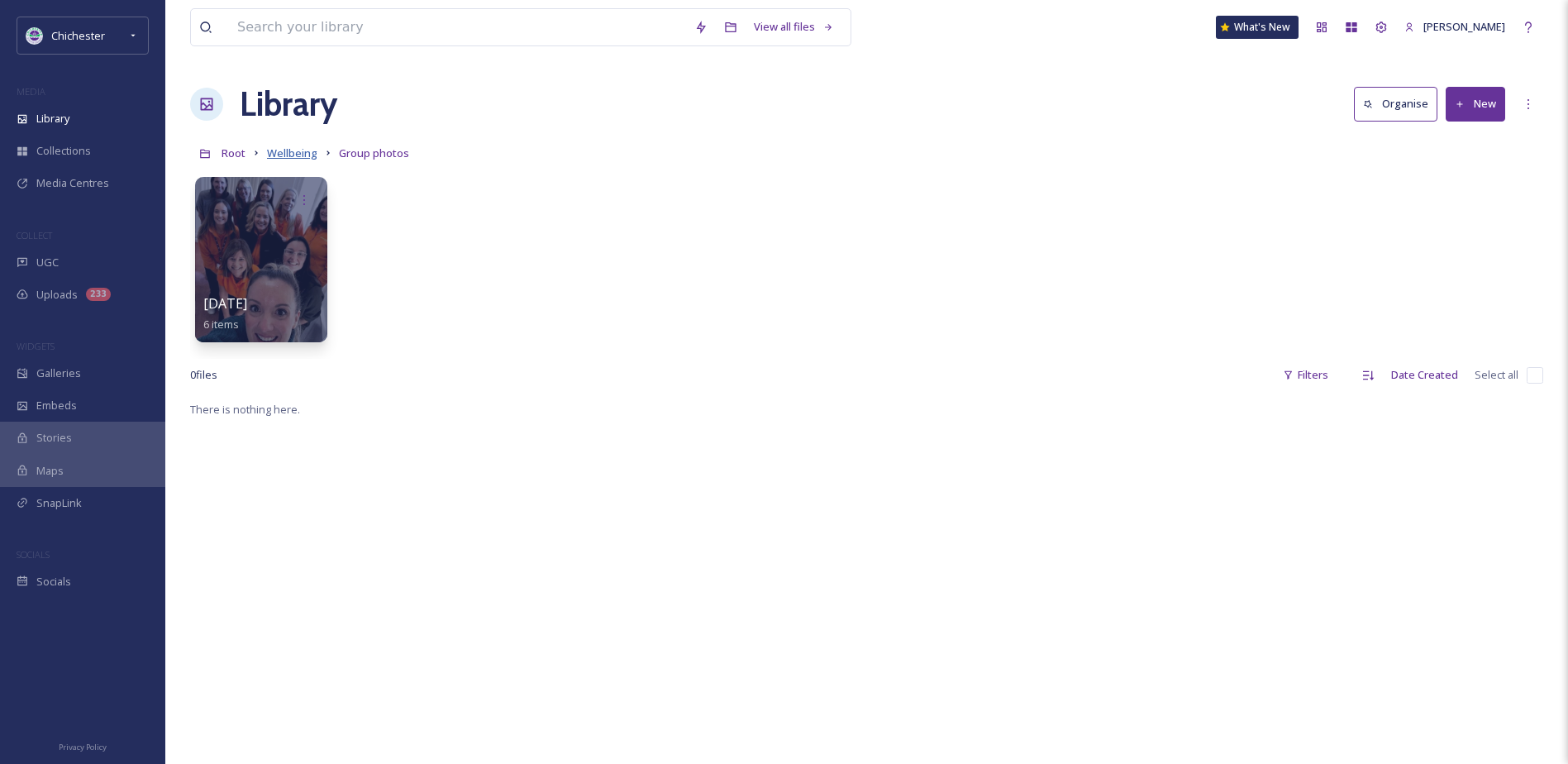
click at [297, 149] on span "Wellbeing" at bounding box center [292, 153] width 50 height 15
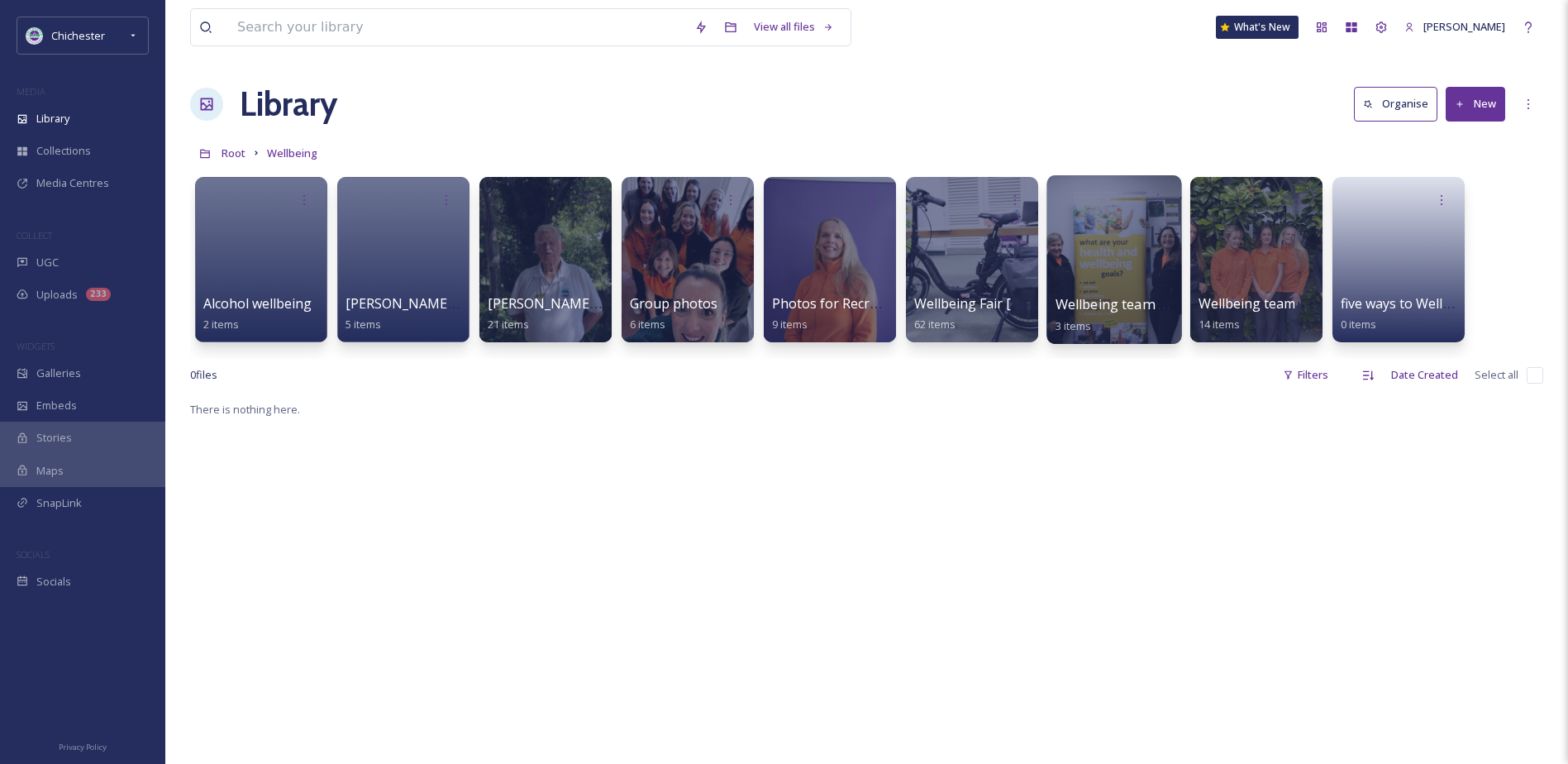
click at [1129, 256] on div at bounding box center [1114, 259] width 135 height 169
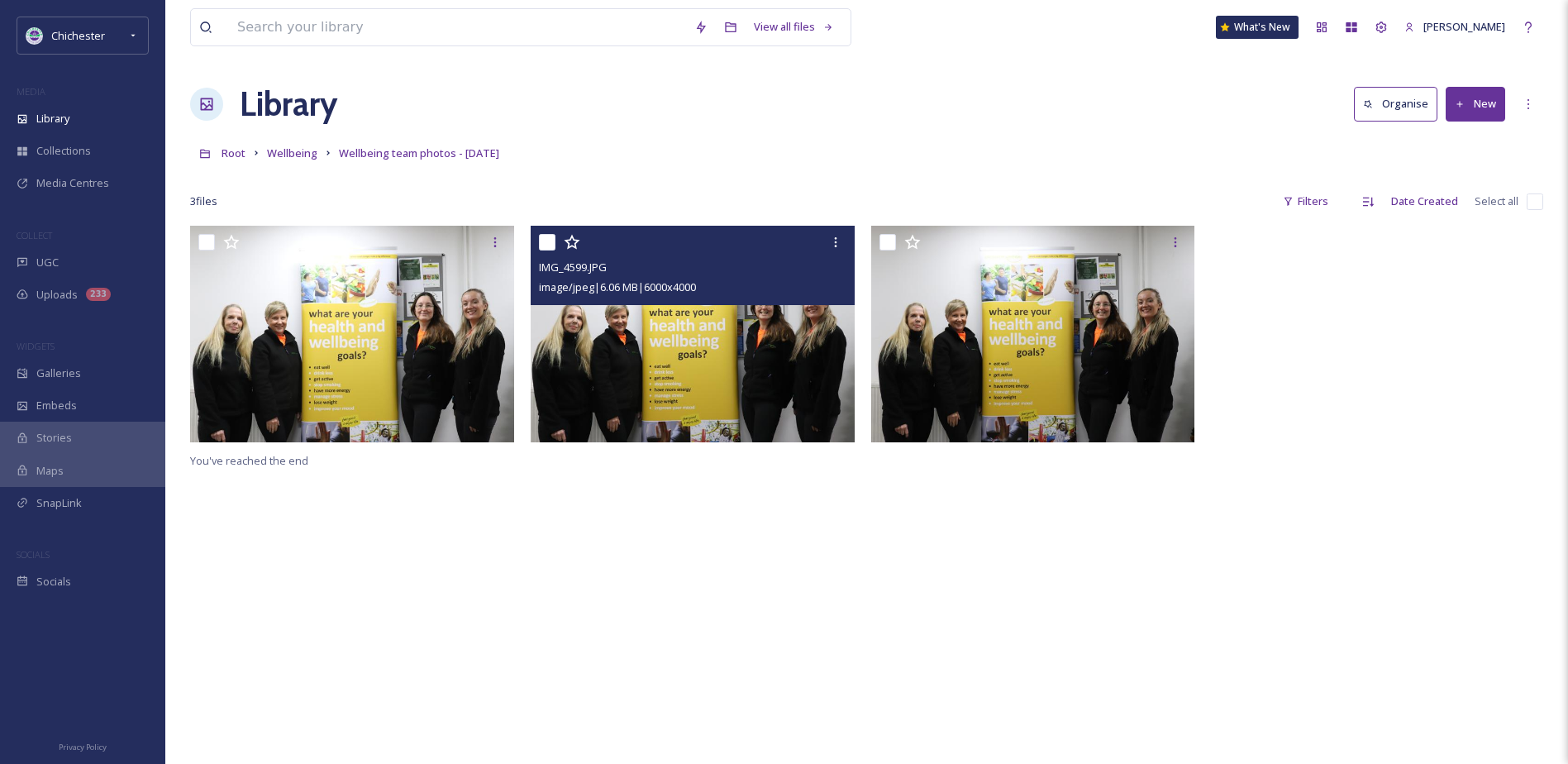
click at [773, 384] on img at bounding box center [692, 333] width 324 height 216
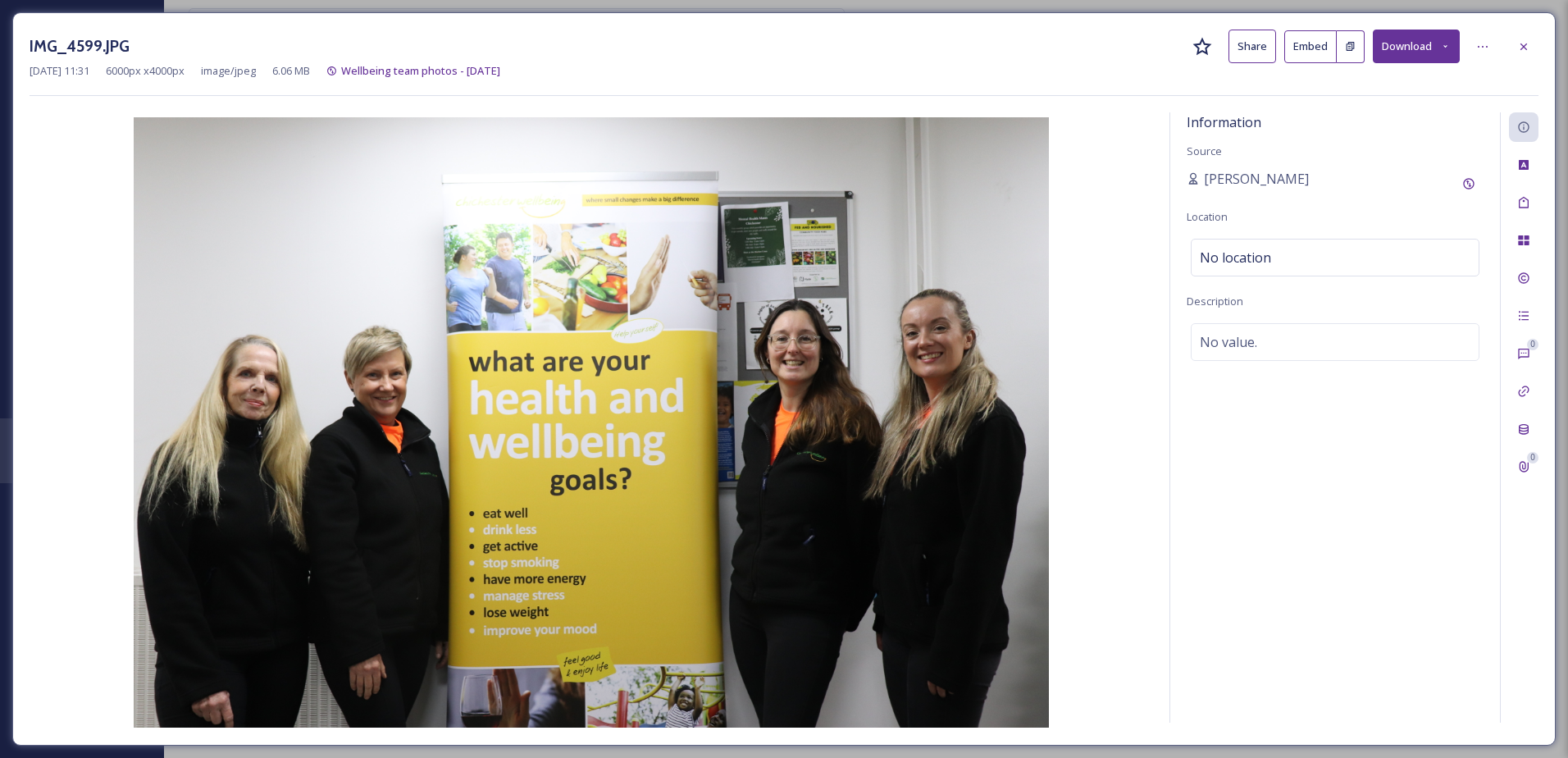
click at [1431, 50] on button "Download" at bounding box center [1416, 46] width 87 height 33
click at [1434, 88] on span "Download Original (6000 x 4000)" at bounding box center [1373, 83] width 155 height 15
click at [1526, 41] on icon at bounding box center [1524, 46] width 14 height 14
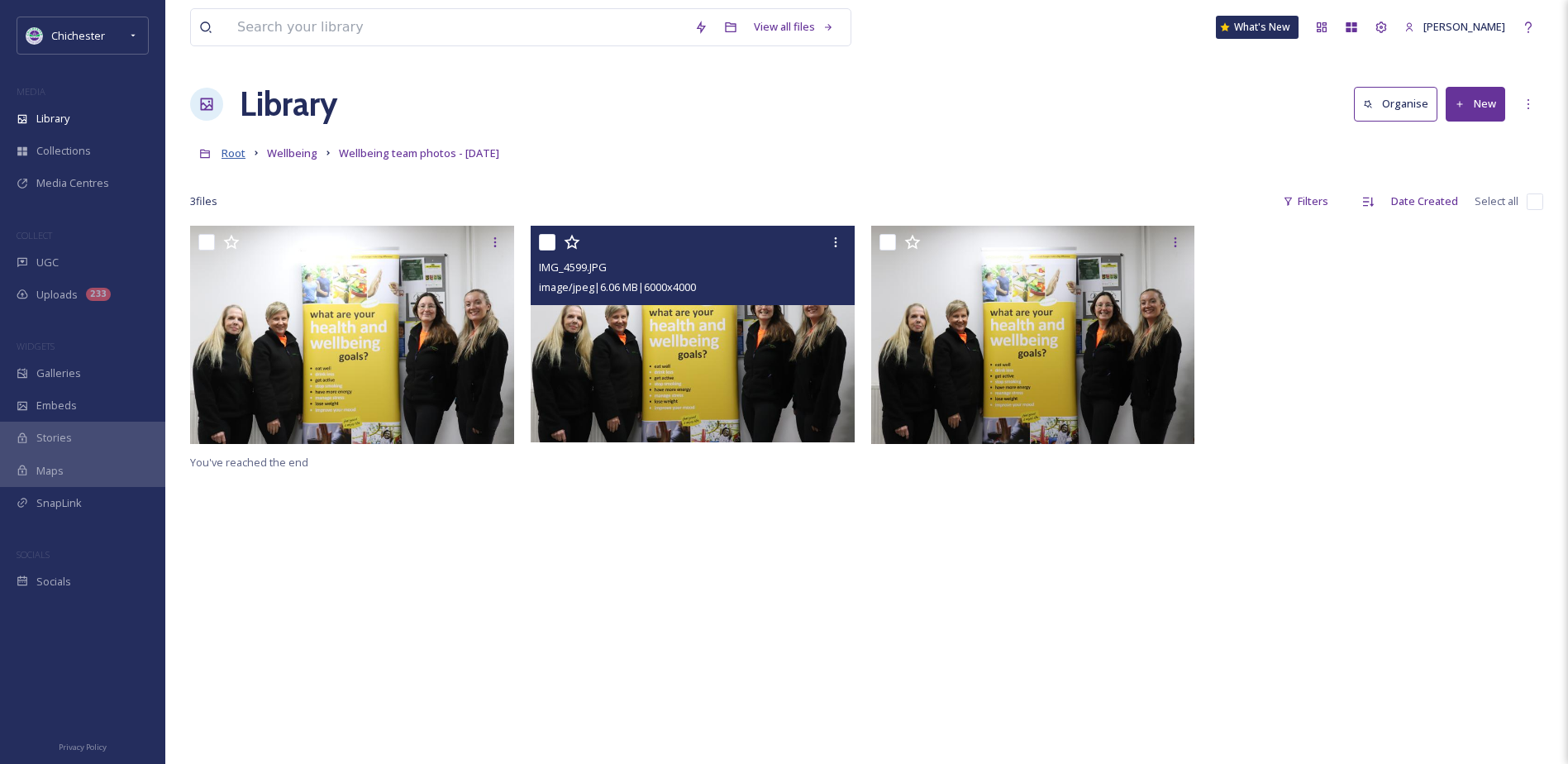
click at [234, 160] on span "Root" at bounding box center [234, 153] width 24 height 15
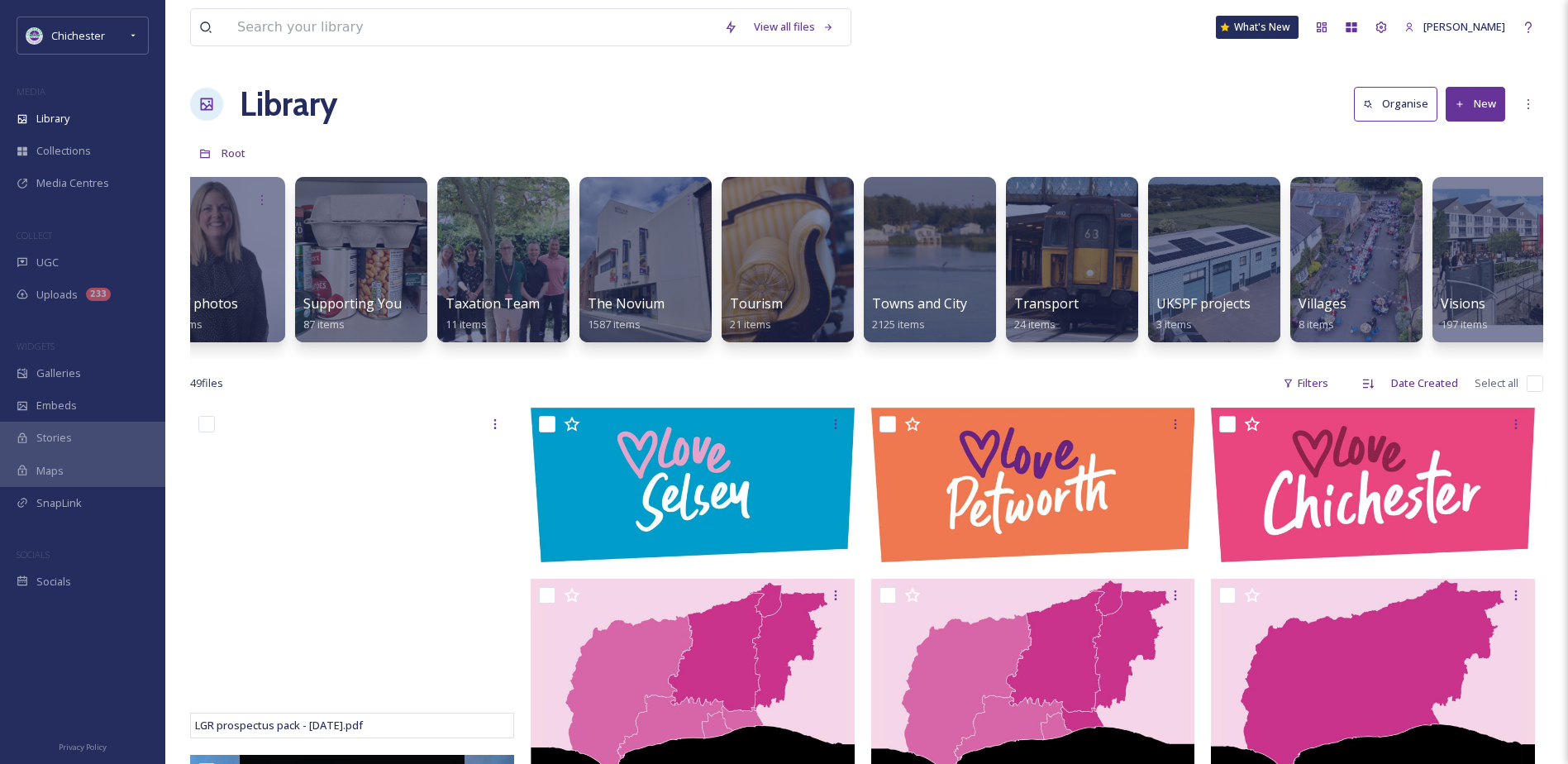
scroll to position [0, 6753]
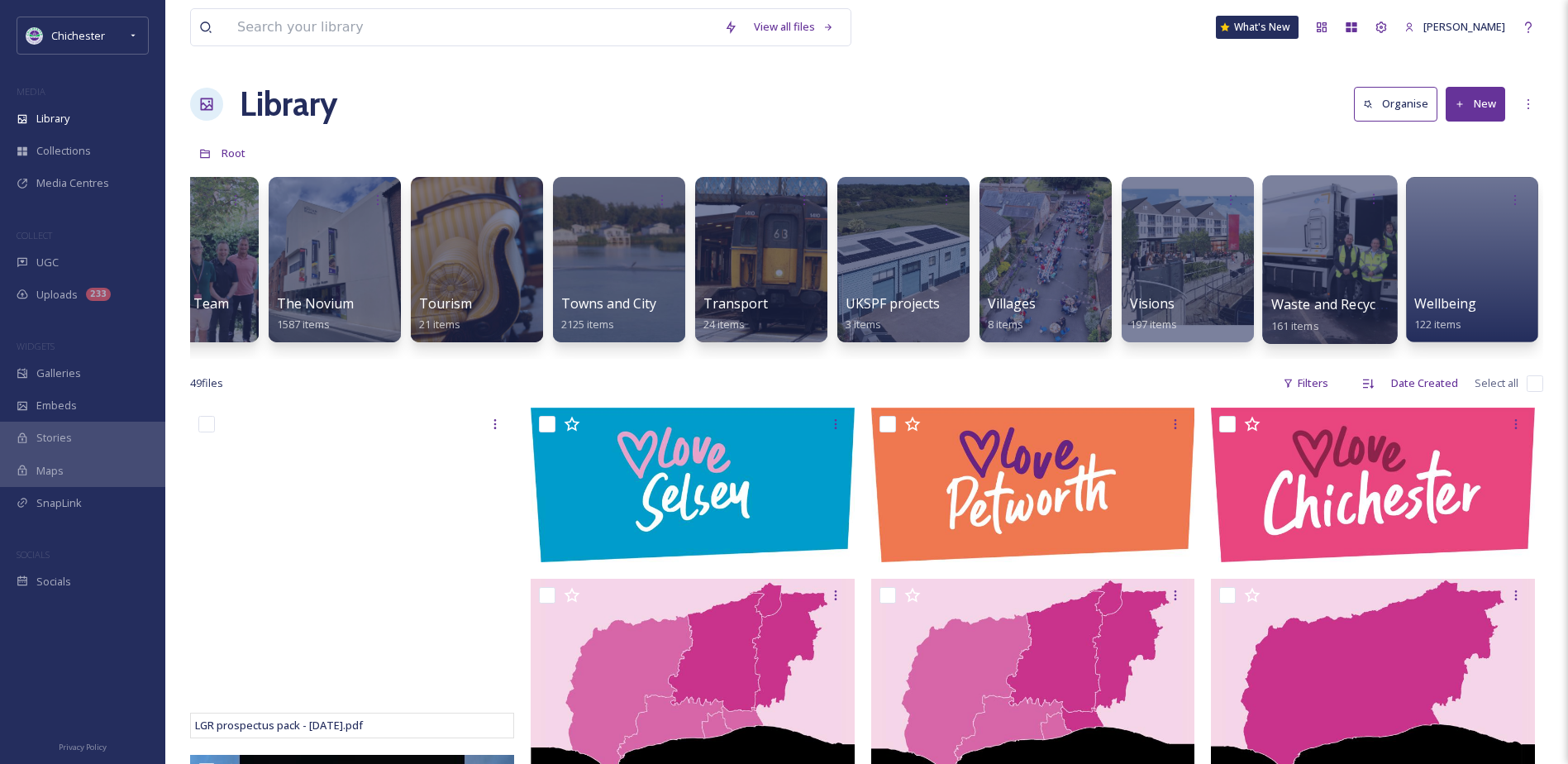
click at [1329, 263] on div at bounding box center [1330, 259] width 135 height 169
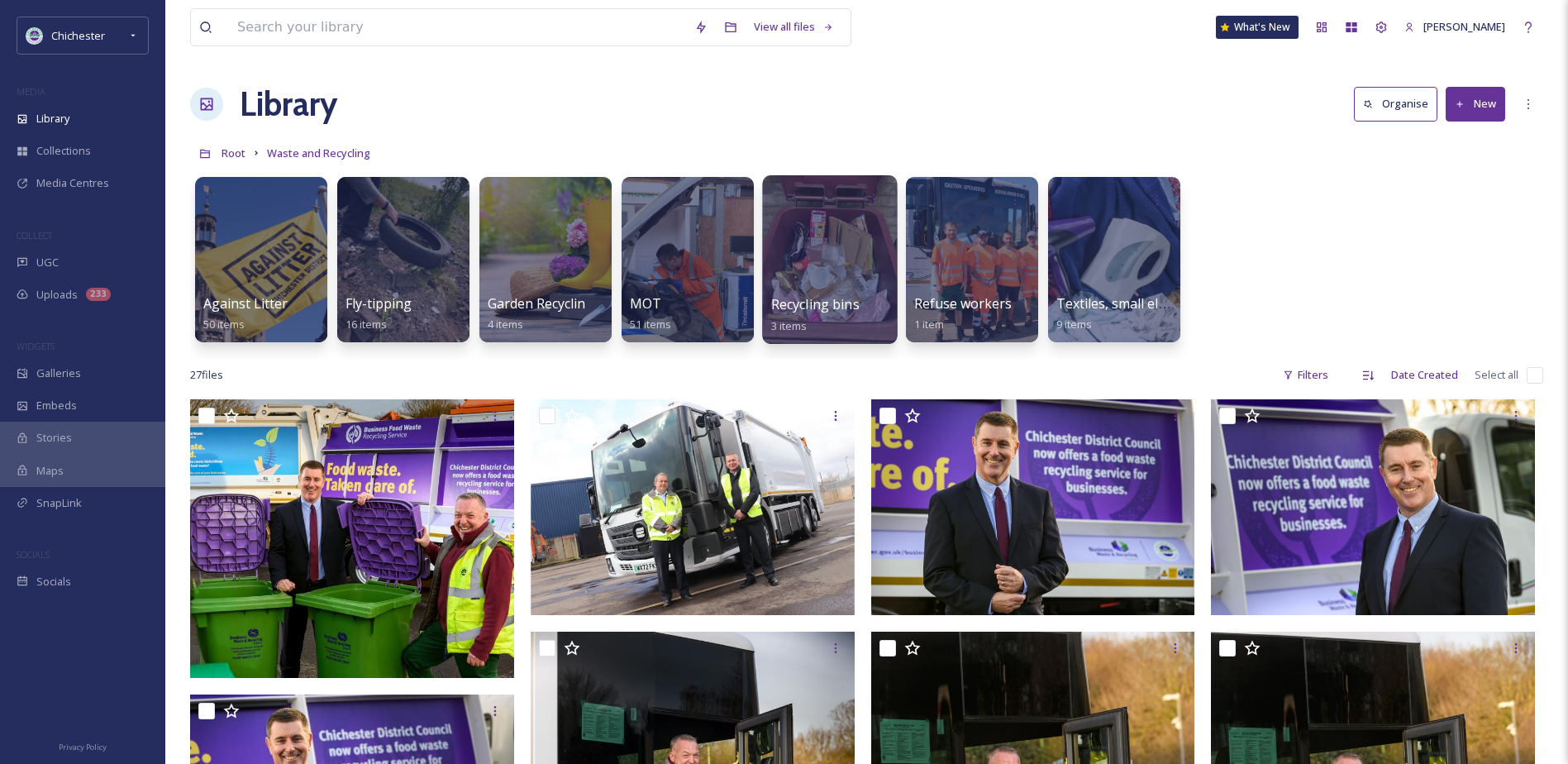
click at [837, 253] on div at bounding box center [830, 259] width 135 height 169
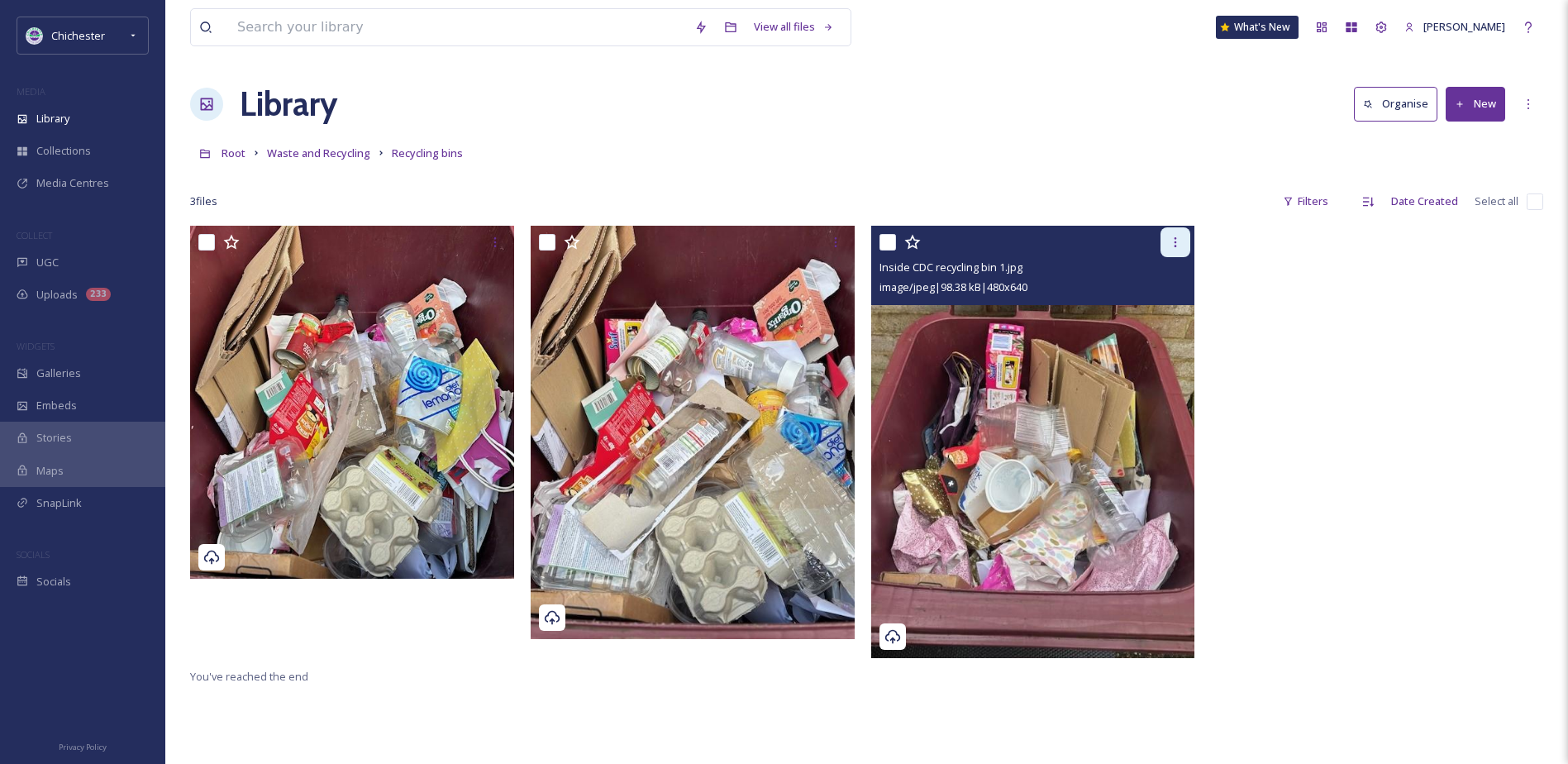
click at [1176, 229] on div at bounding box center [1176, 242] width 30 height 30
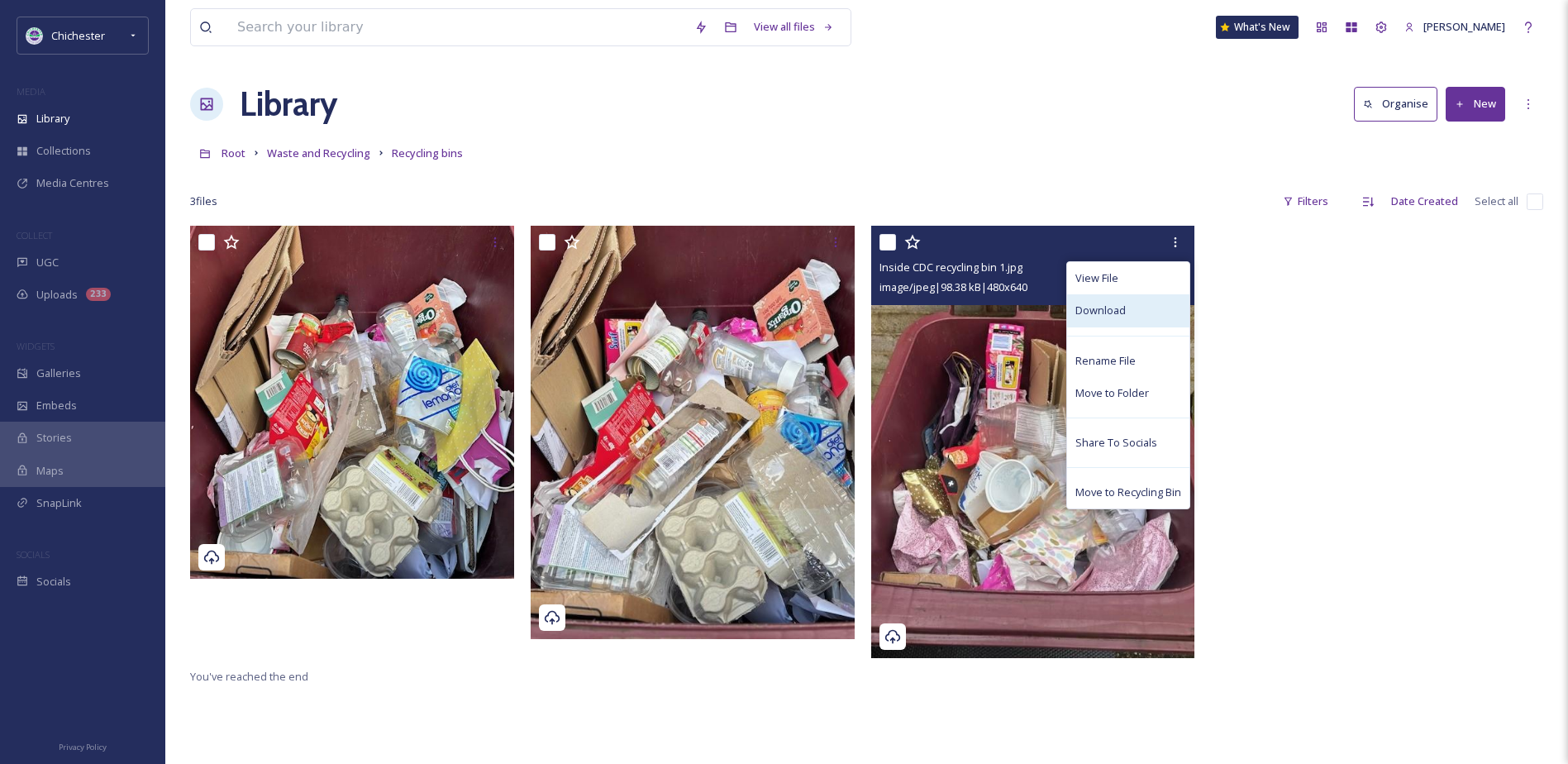
click at [1127, 307] on div "Download" at bounding box center [1128, 310] width 122 height 32
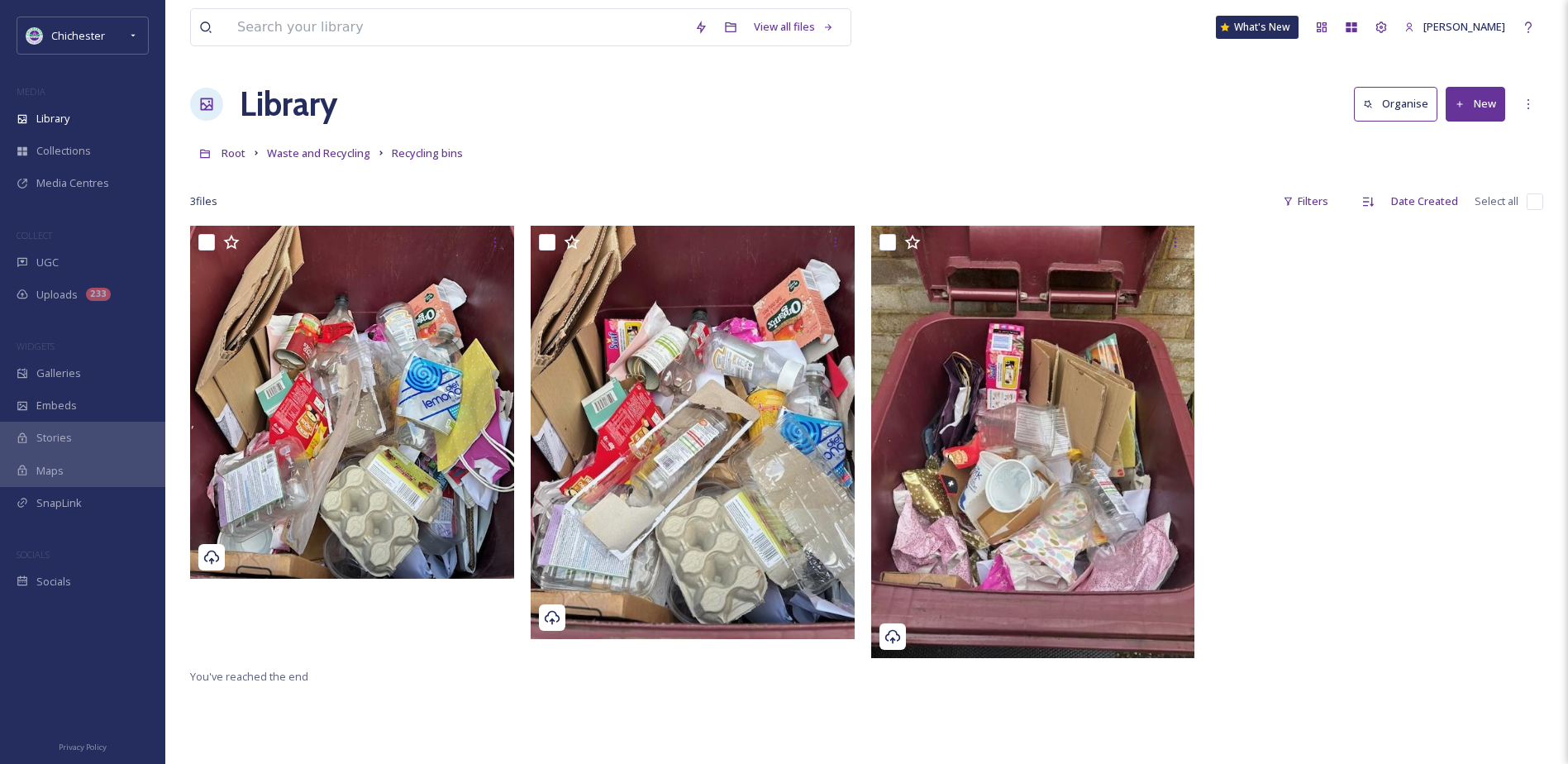
click at [244, 140] on div "Root Waste and Recycling Recycling bins" at bounding box center [867, 152] width 1354 height 31
click at [244, 150] on span "Root" at bounding box center [234, 153] width 24 height 15
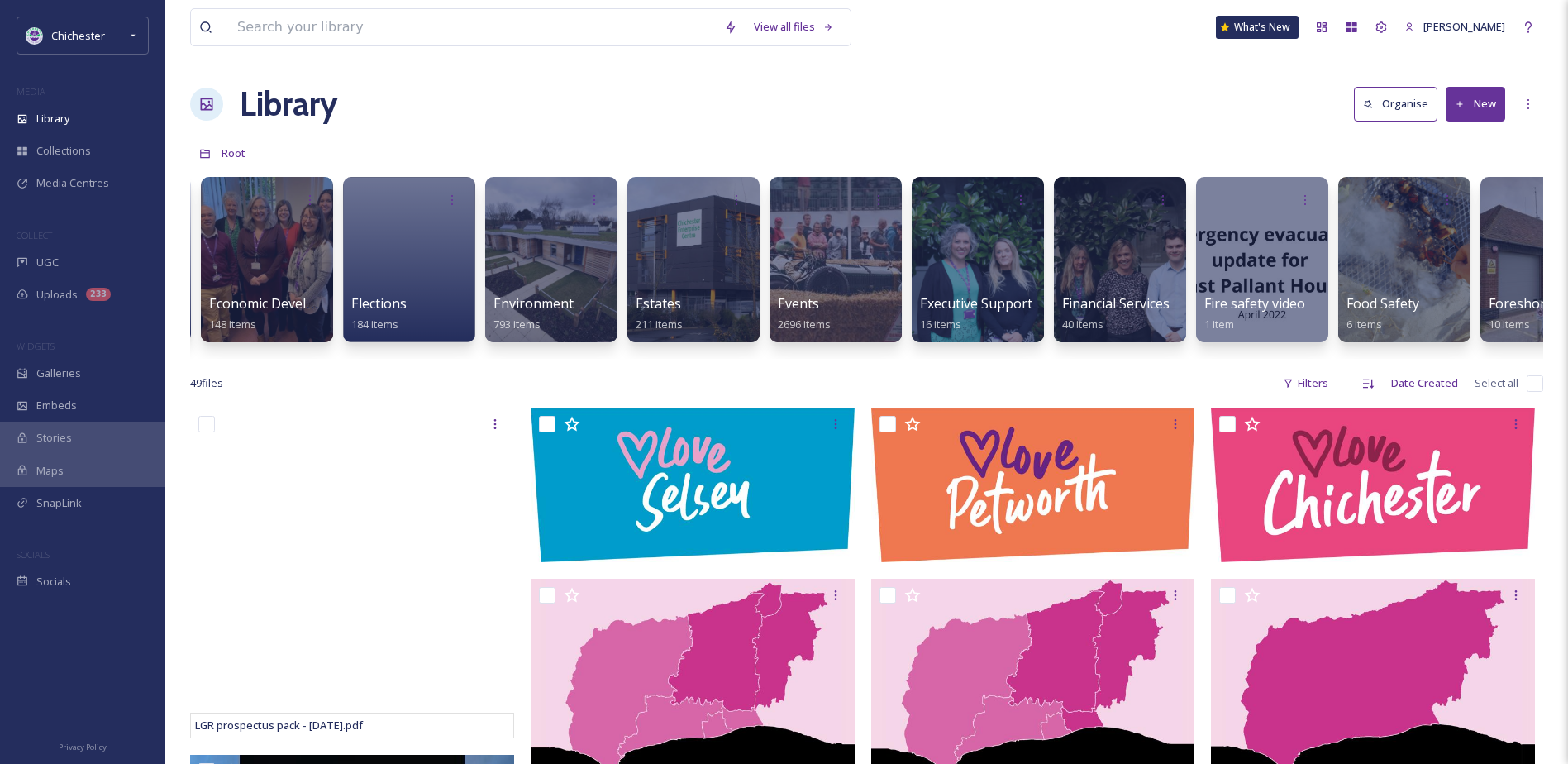
scroll to position [0, 2788]
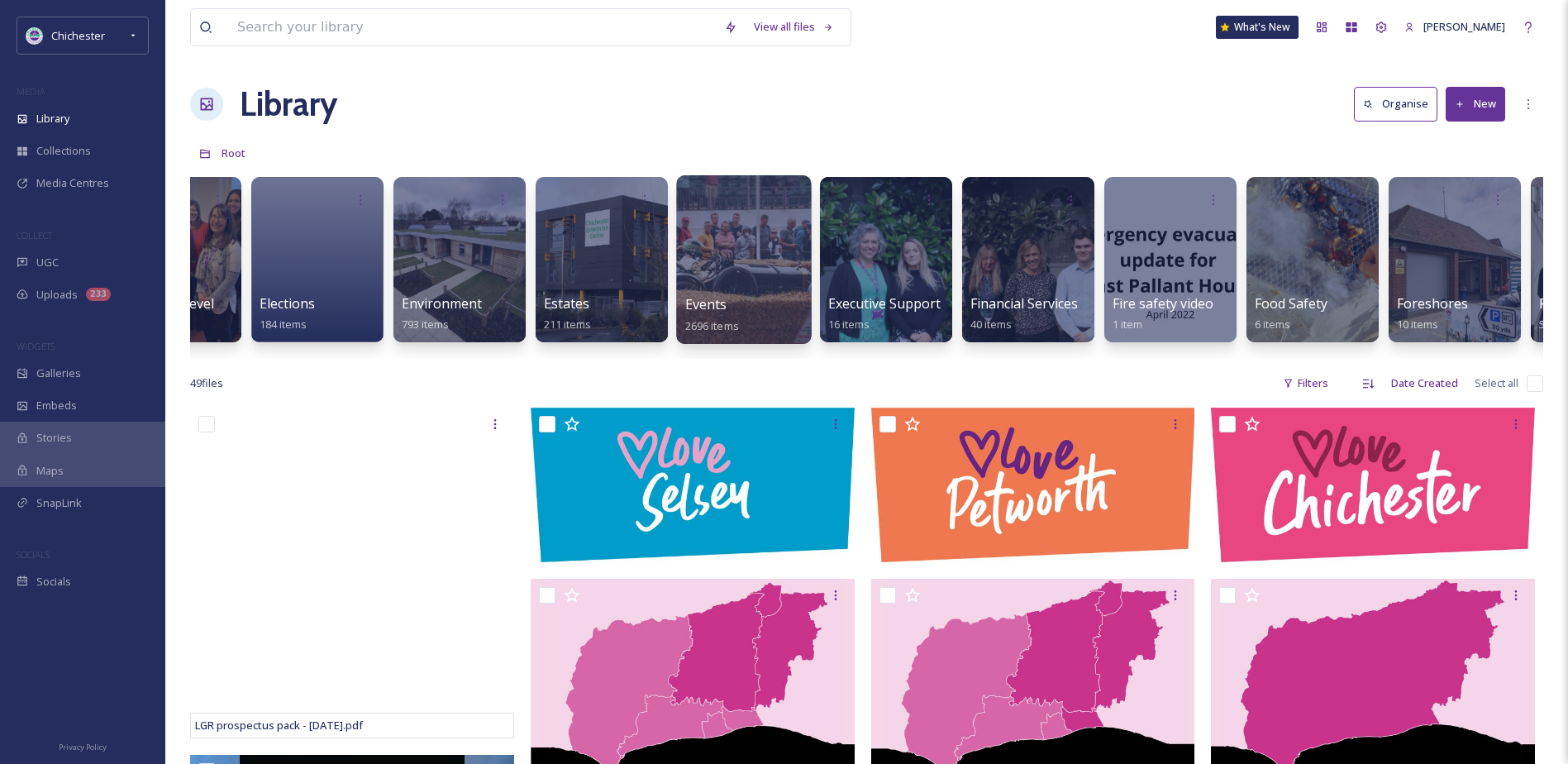
click at [746, 302] on div "Events 2696 items" at bounding box center [744, 315] width 119 height 41
click at [731, 256] on div at bounding box center [743, 259] width 135 height 169
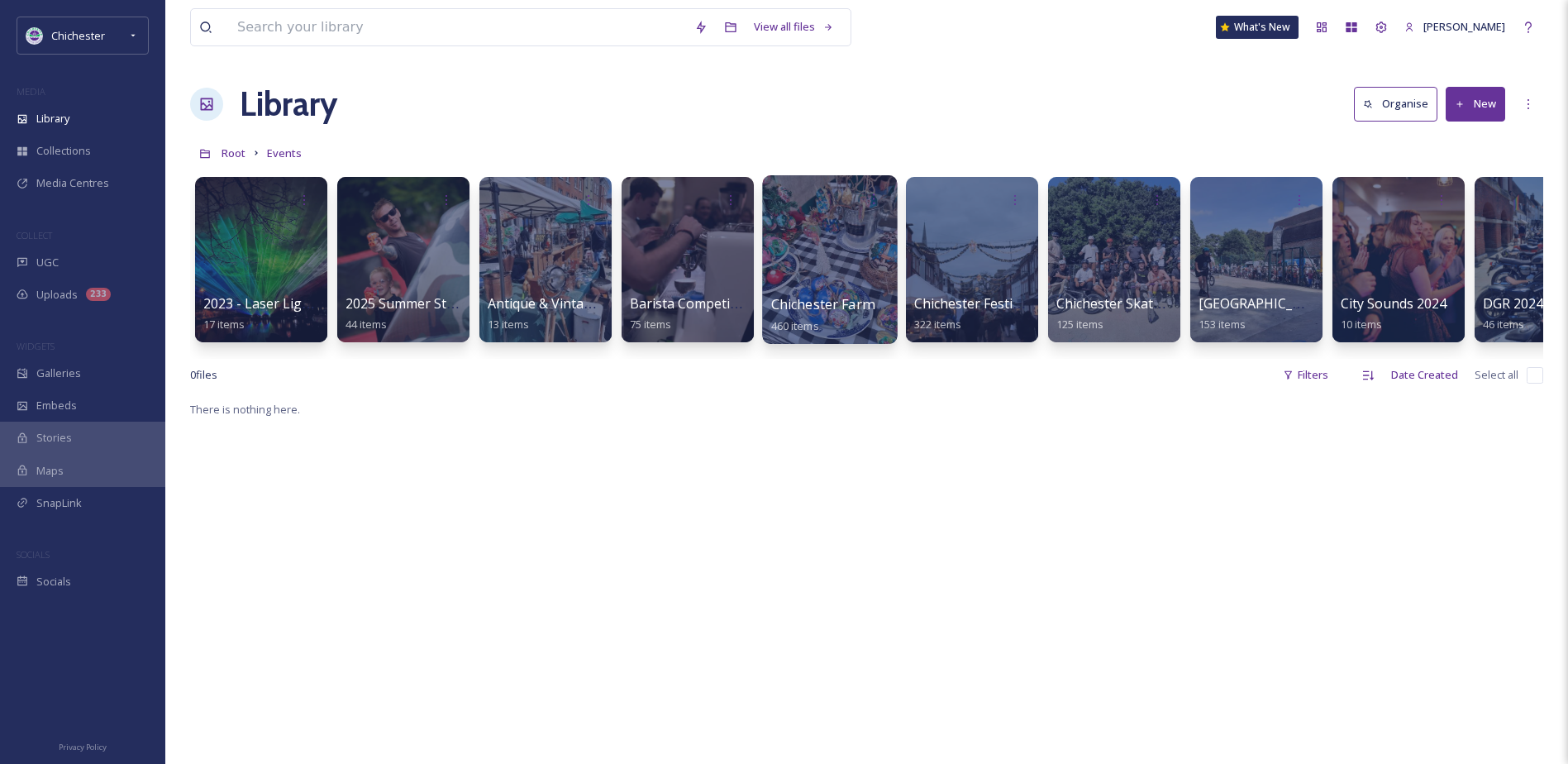
click at [843, 258] on div at bounding box center [830, 259] width 135 height 169
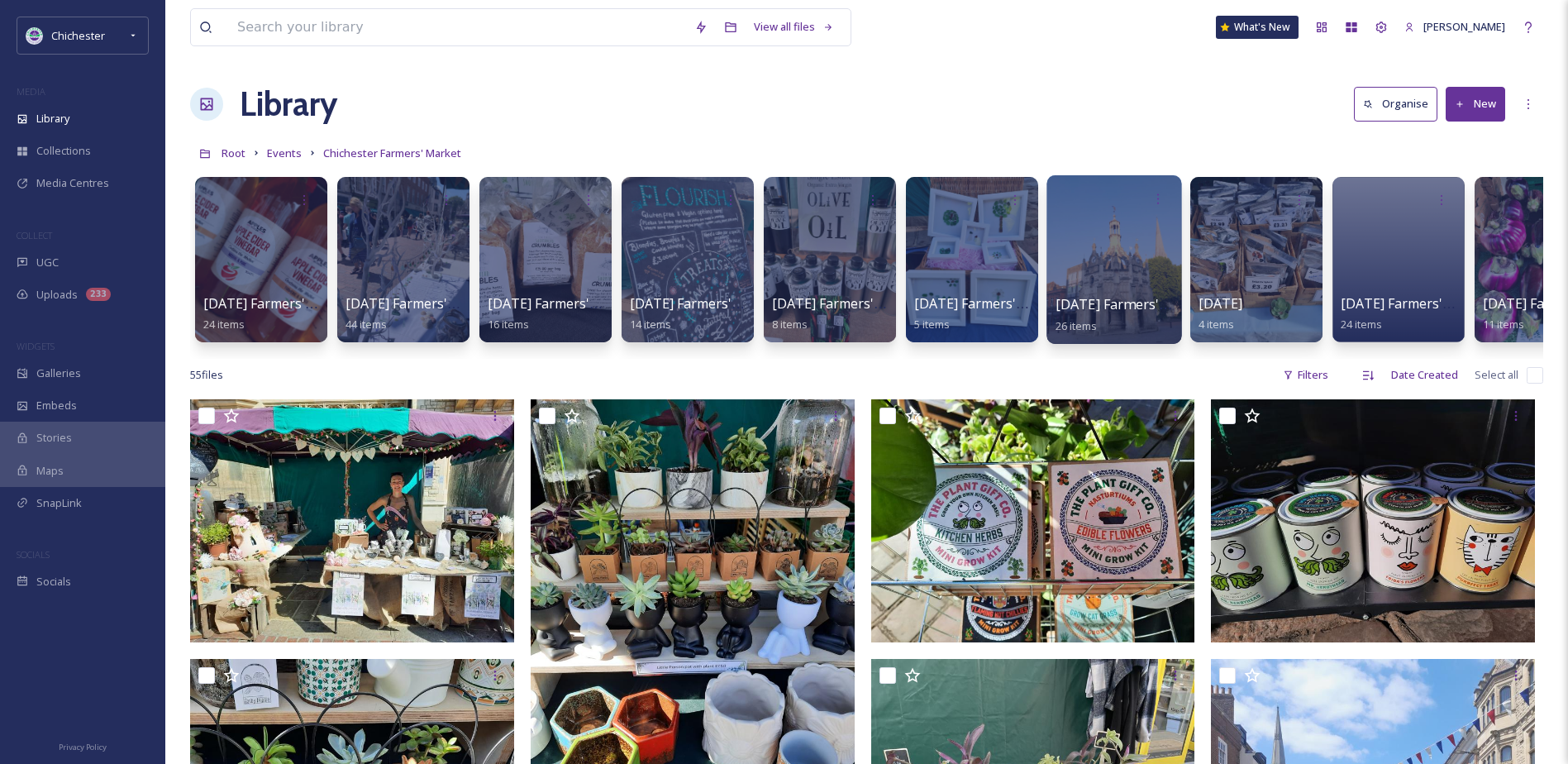
click at [1117, 236] on div at bounding box center [1114, 259] width 135 height 169
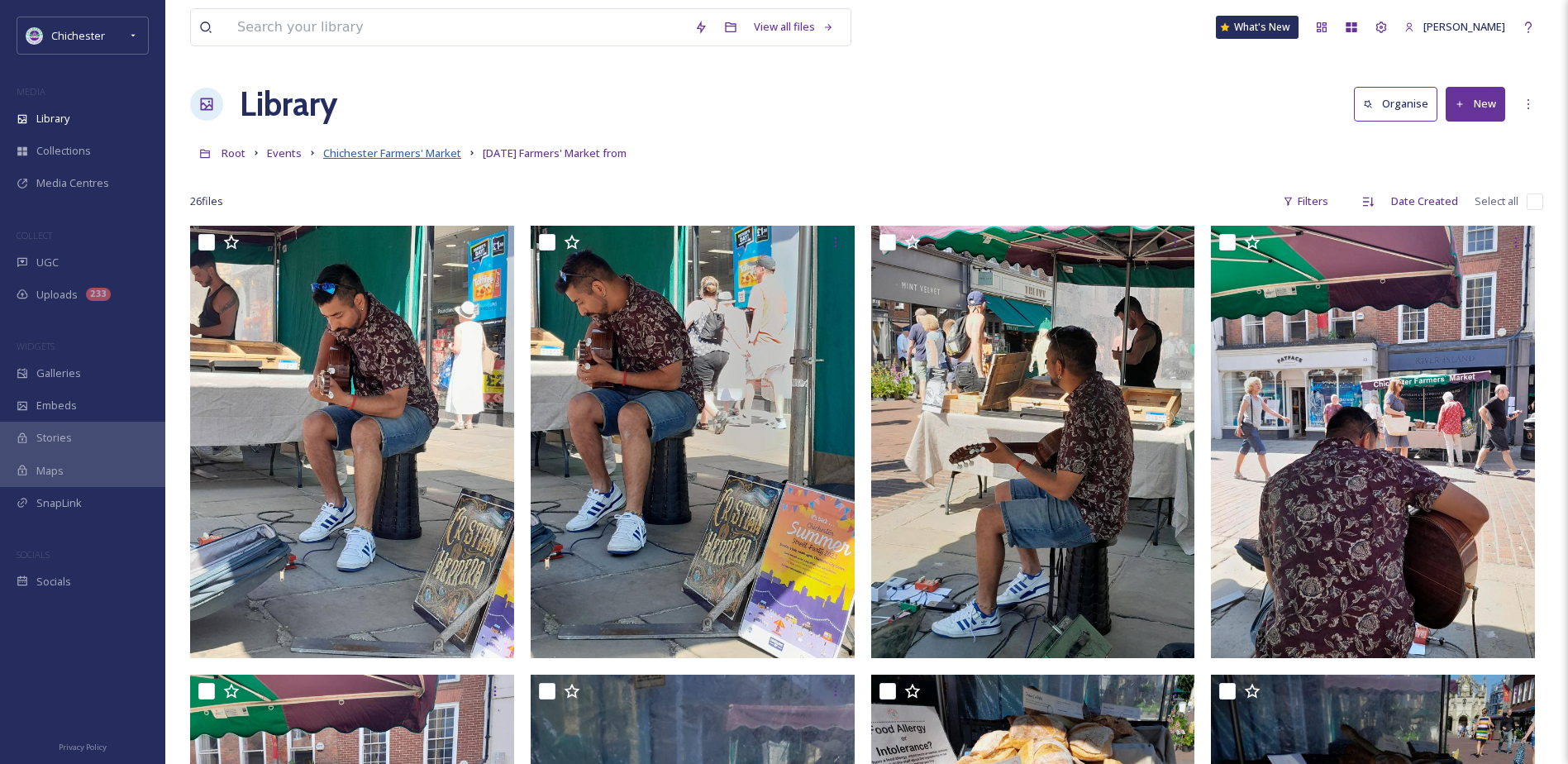
click at [379, 156] on span "Chichester Farmers' Market" at bounding box center [391, 153] width 138 height 15
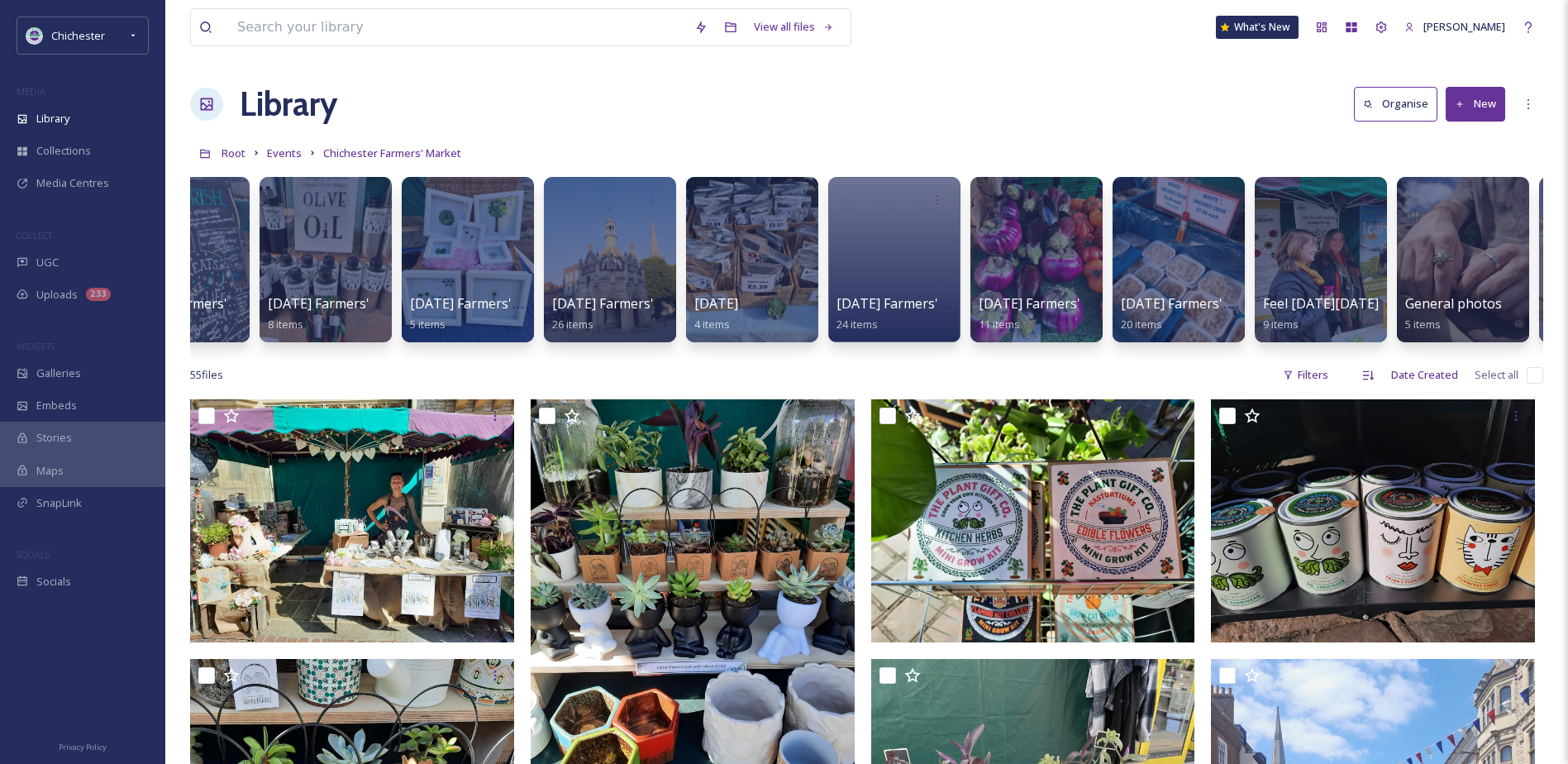
scroll to position [0, 922]
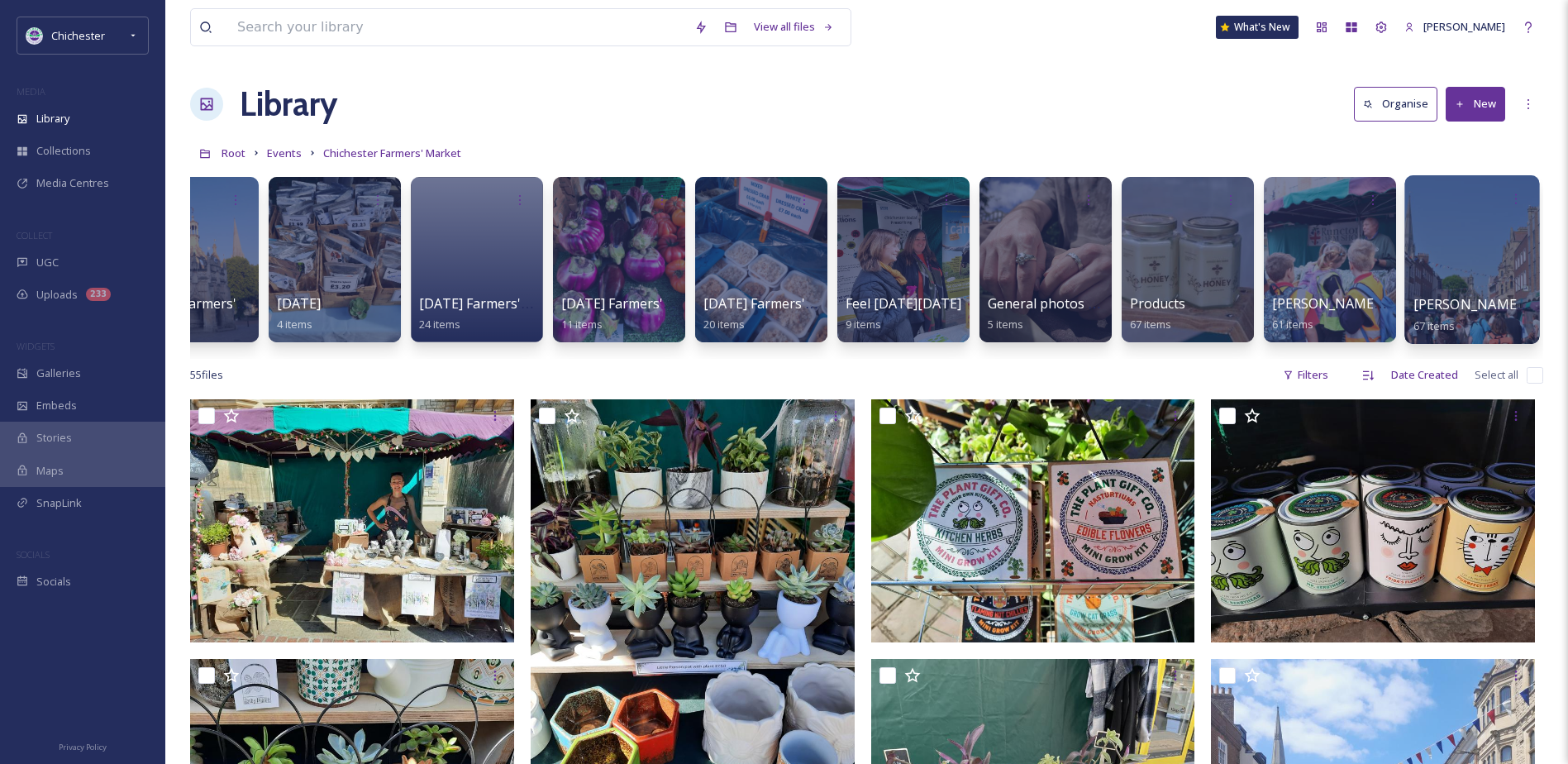
click at [1464, 252] on div at bounding box center [1472, 259] width 135 height 169
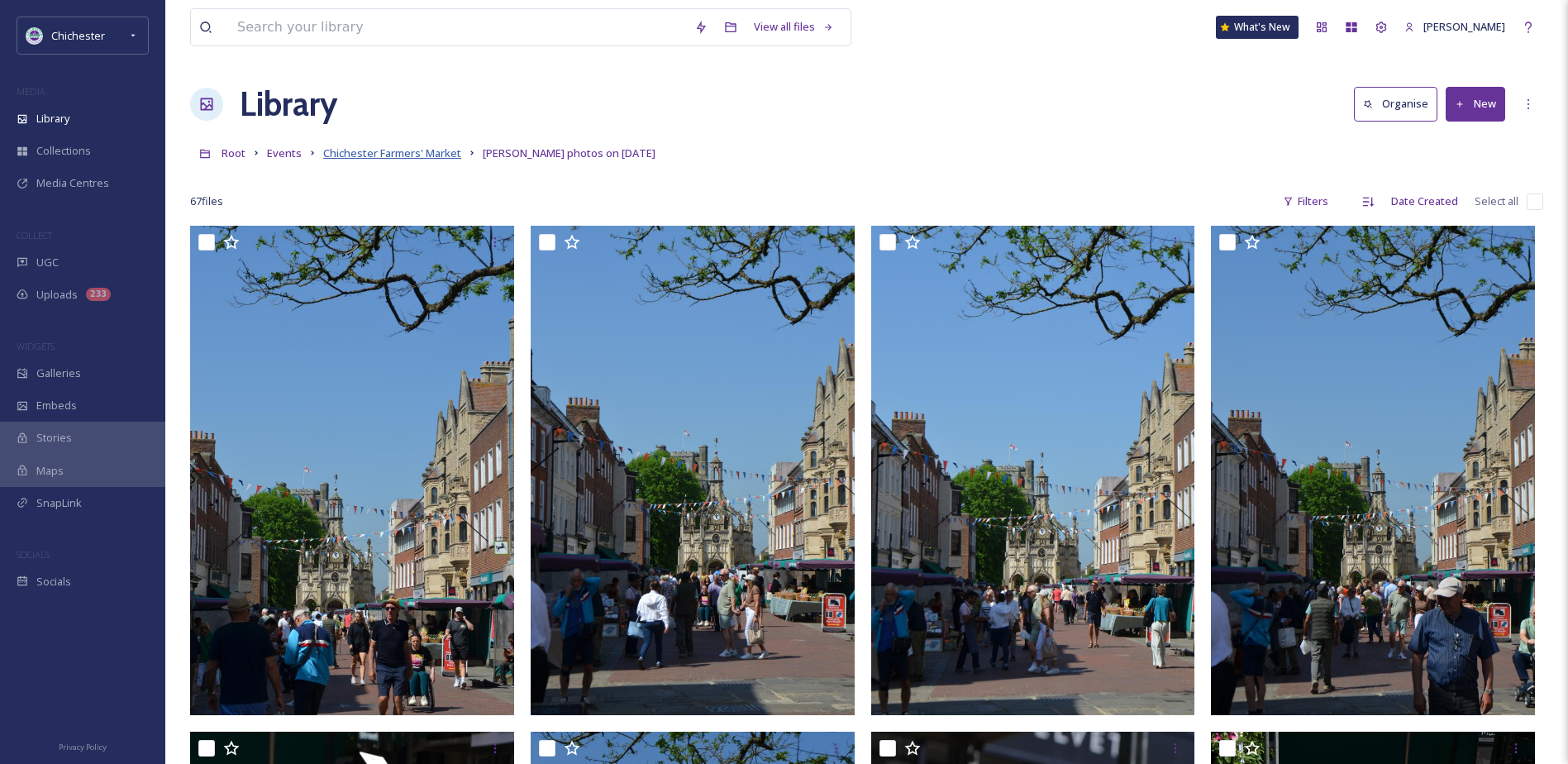
click at [437, 153] on span "Chichester Farmers' Market" at bounding box center [391, 153] width 138 height 15
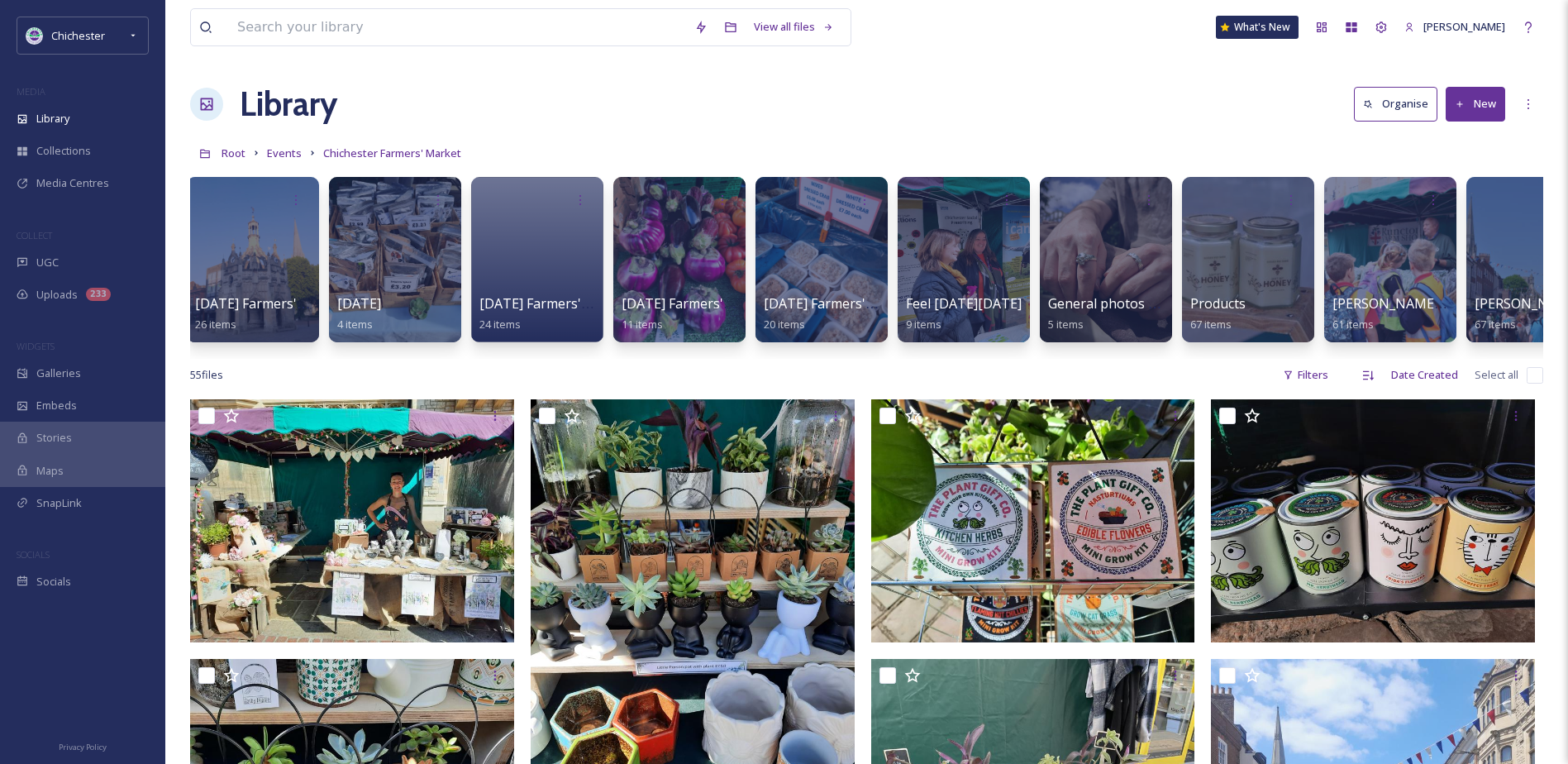
scroll to position [0, 919]
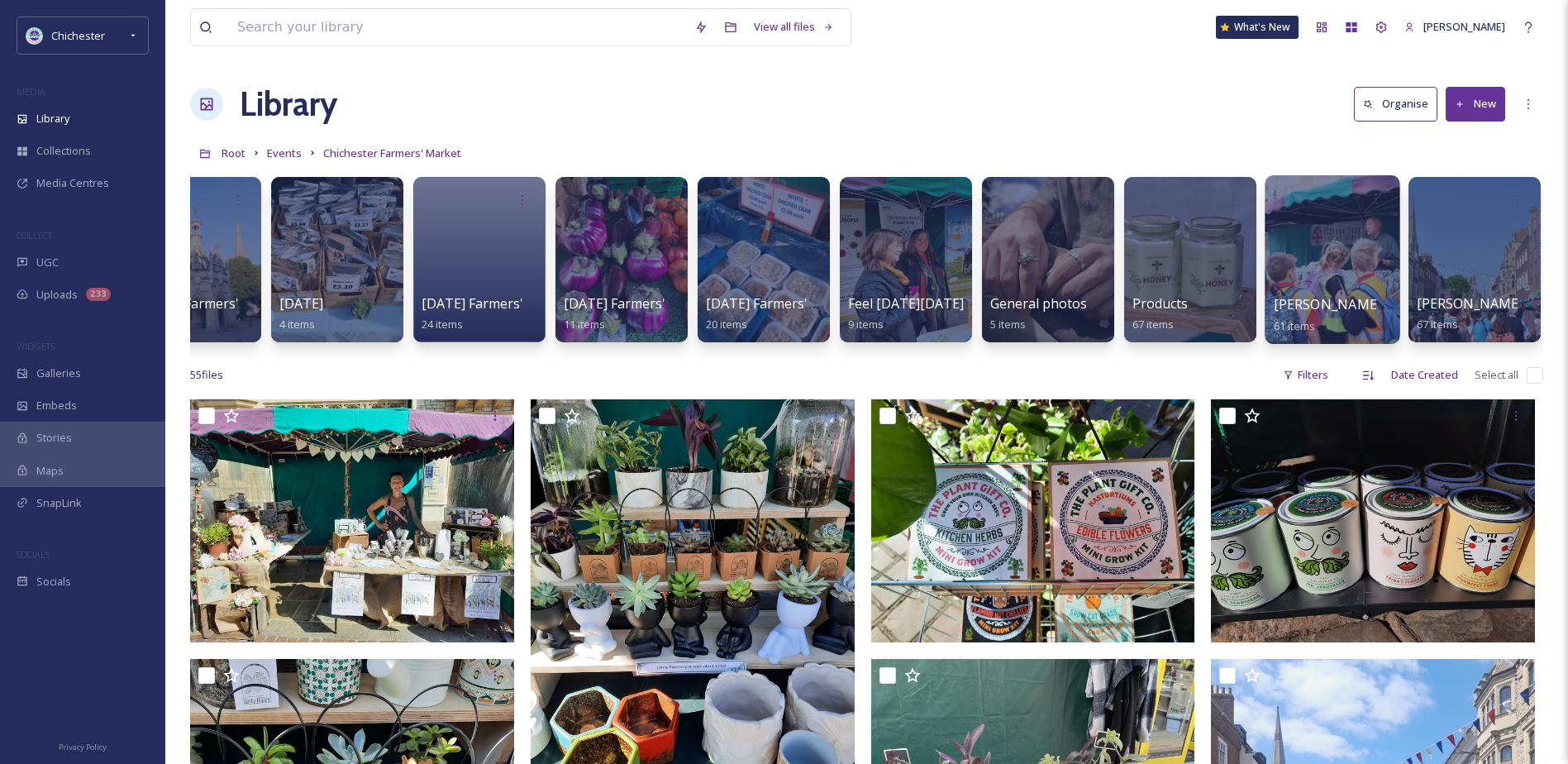
click at [1352, 265] on div at bounding box center [1333, 259] width 135 height 169
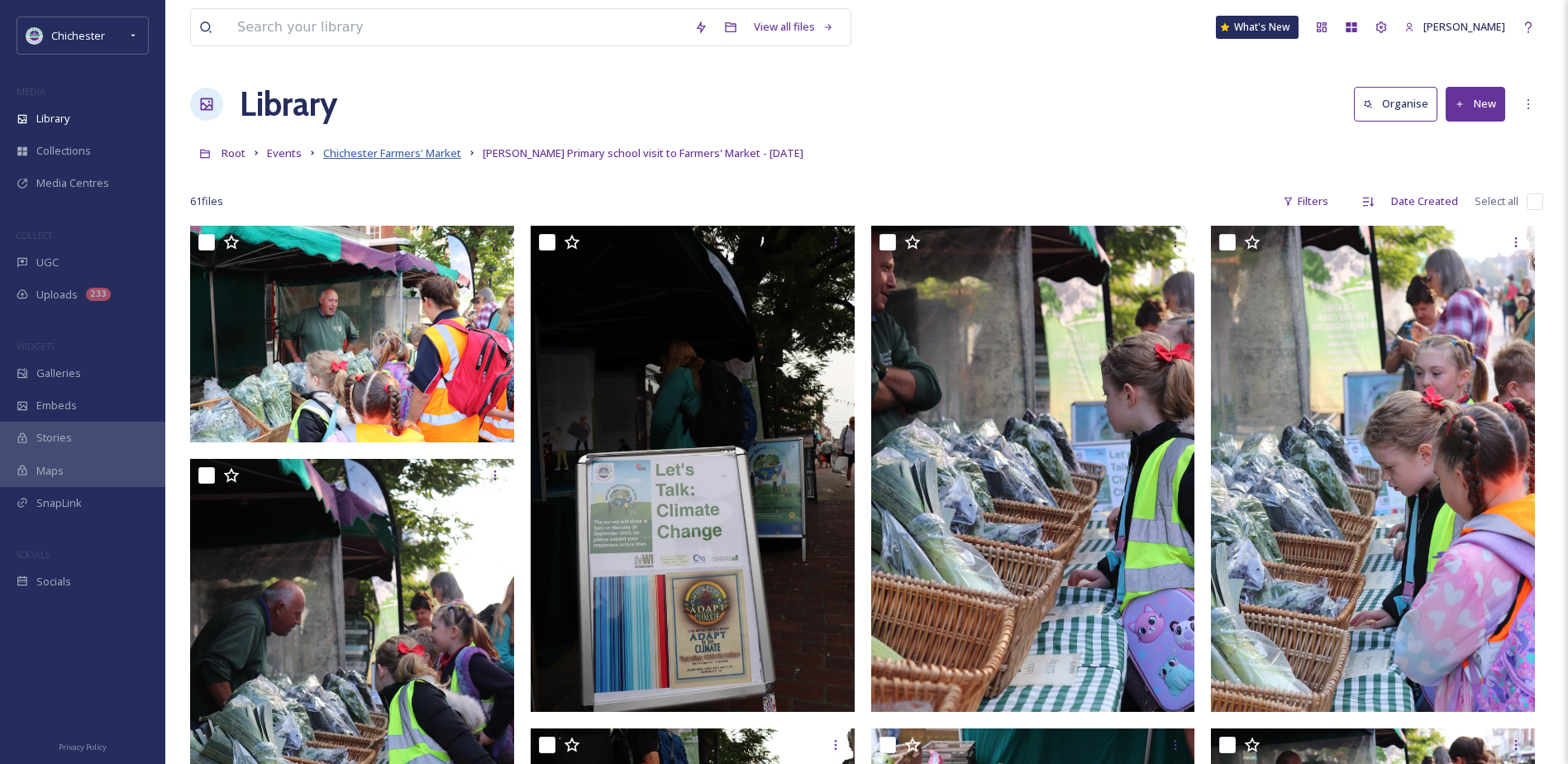
click at [434, 160] on span "Chichester Farmers' Market" at bounding box center [391, 153] width 138 height 15
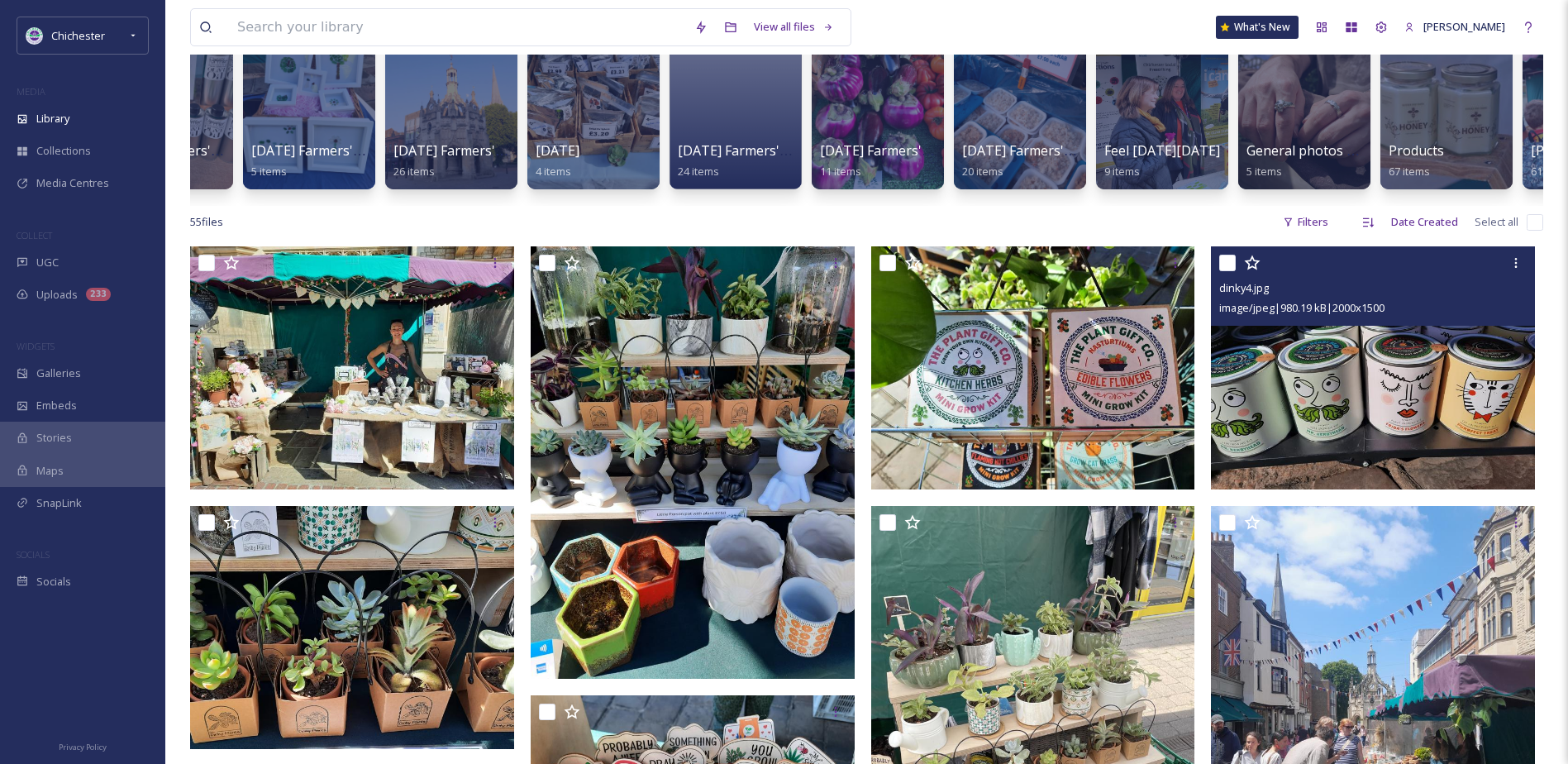
scroll to position [496, 0]
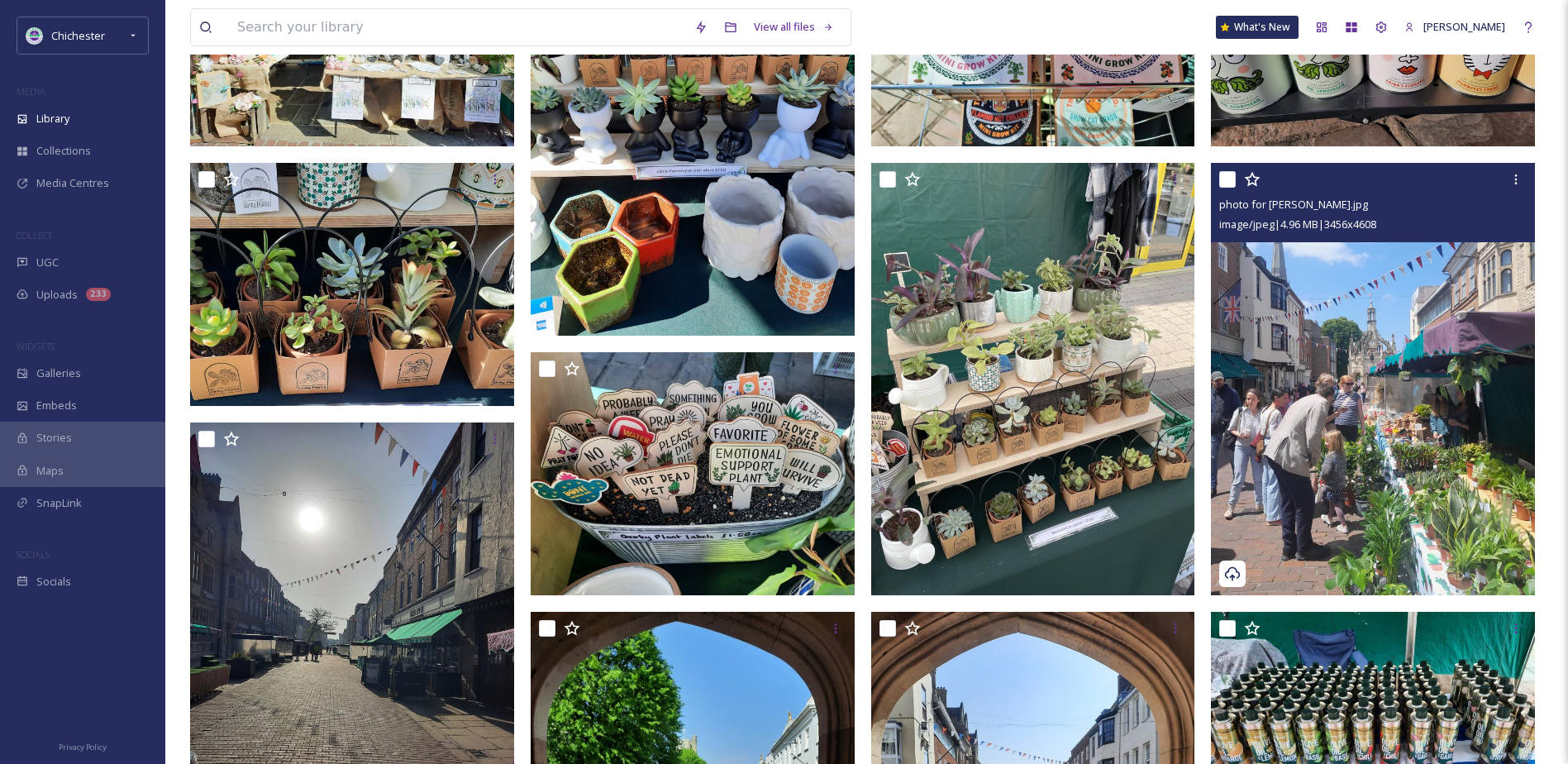
click at [1390, 454] on img at bounding box center [1373, 378] width 324 height 431
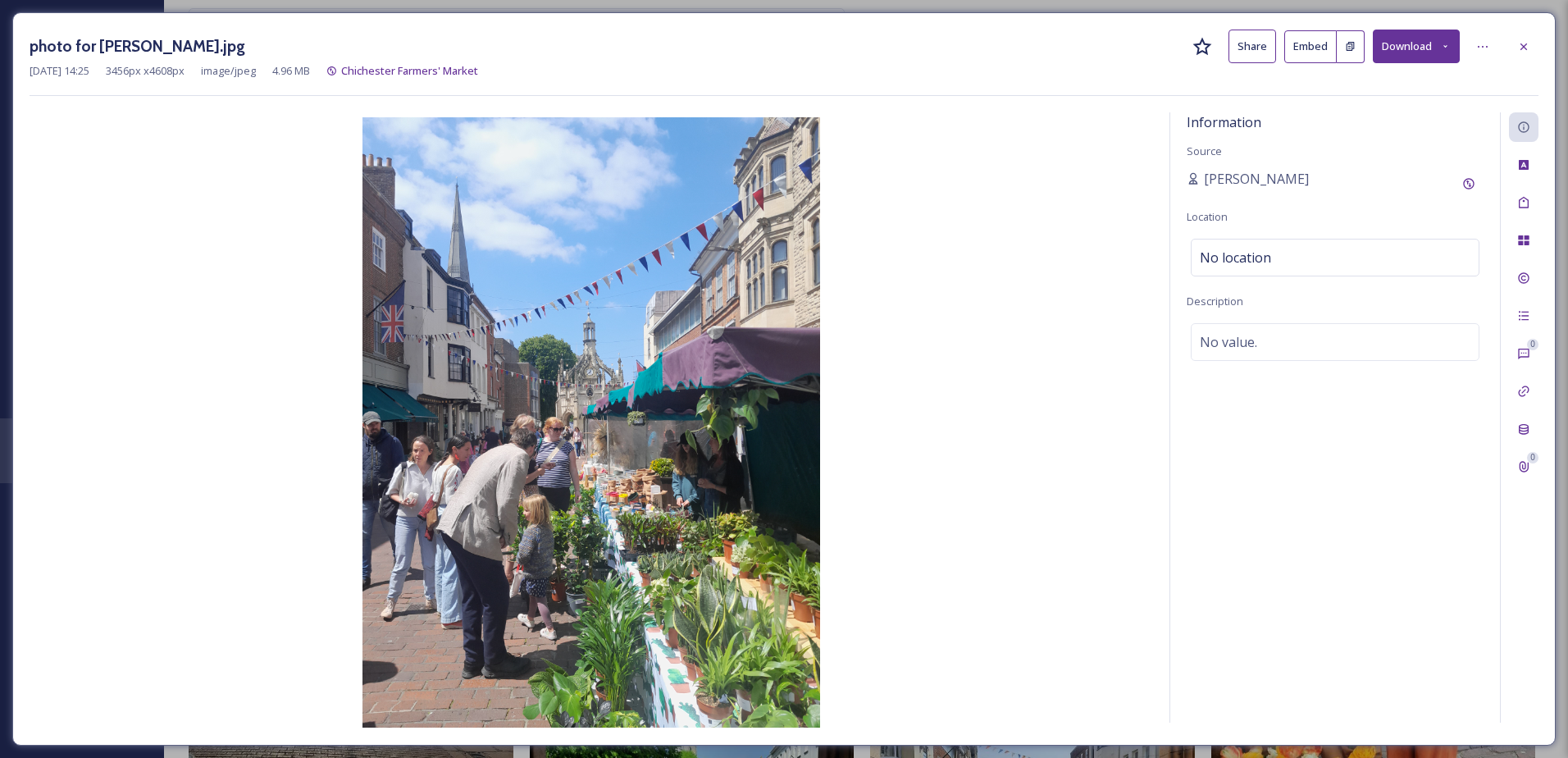
click at [1415, 39] on button "Download" at bounding box center [1416, 46] width 87 height 33
click at [1414, 67] on div "Download Original (3456 x 4608) Download Large (1500 x 2000) Download Medium (8…" at bounding box center [1373, 116] width 173 height 99
click at [1414, 79] on span "Download Original (3456 x 4608)" at bounding box center [1373, 83] width 155 height 15
click at [1532, 41] on div at bounding box center [1524, 46] width 30 height 30
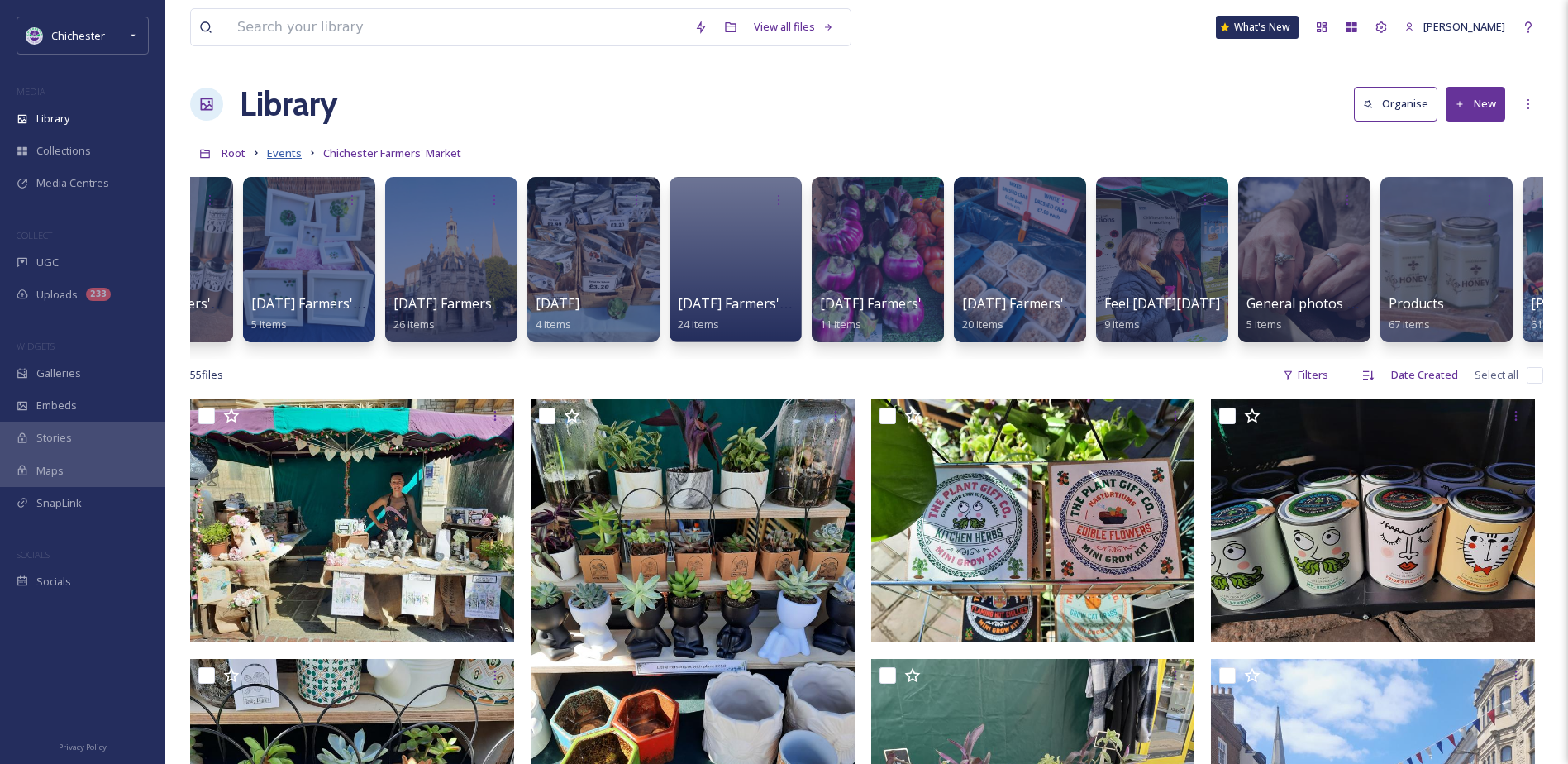
click at [291, 152] on span "Events" at bounding box center [285, 153] width 35 height 15
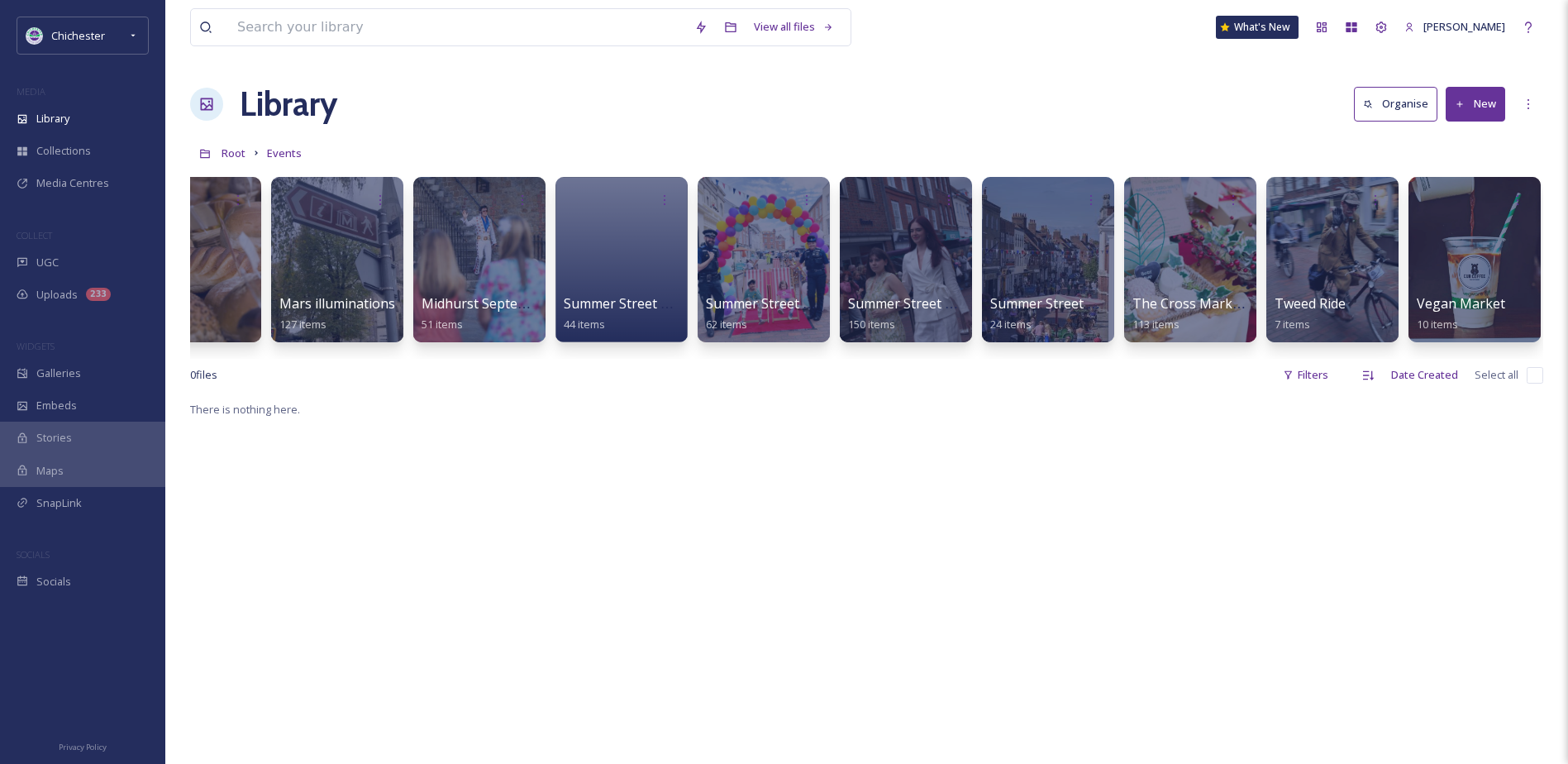
scroll to position [0, 2344]
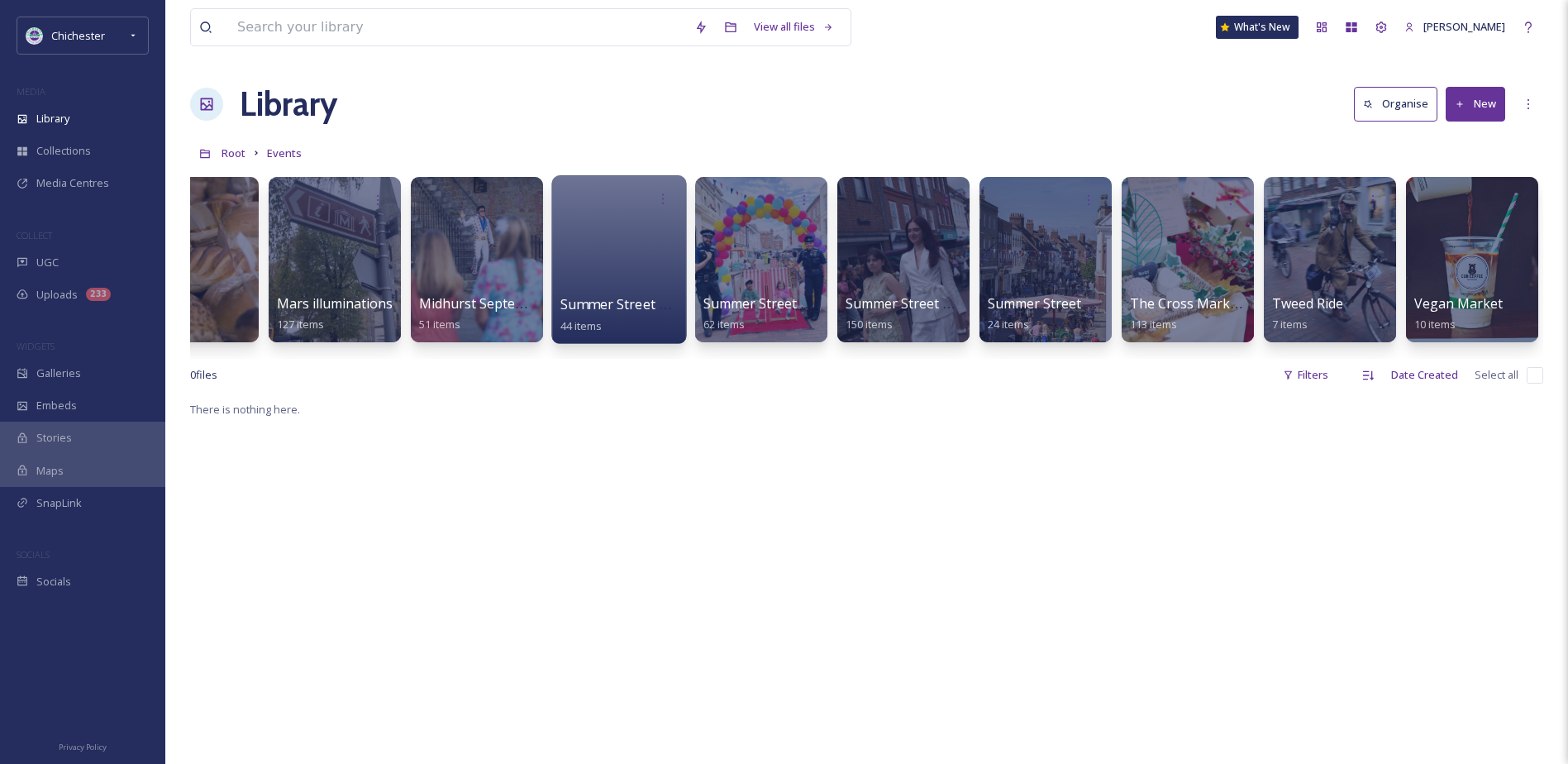
click at [648, 274] on div at bounding box center [619, 259] width 135 height 169
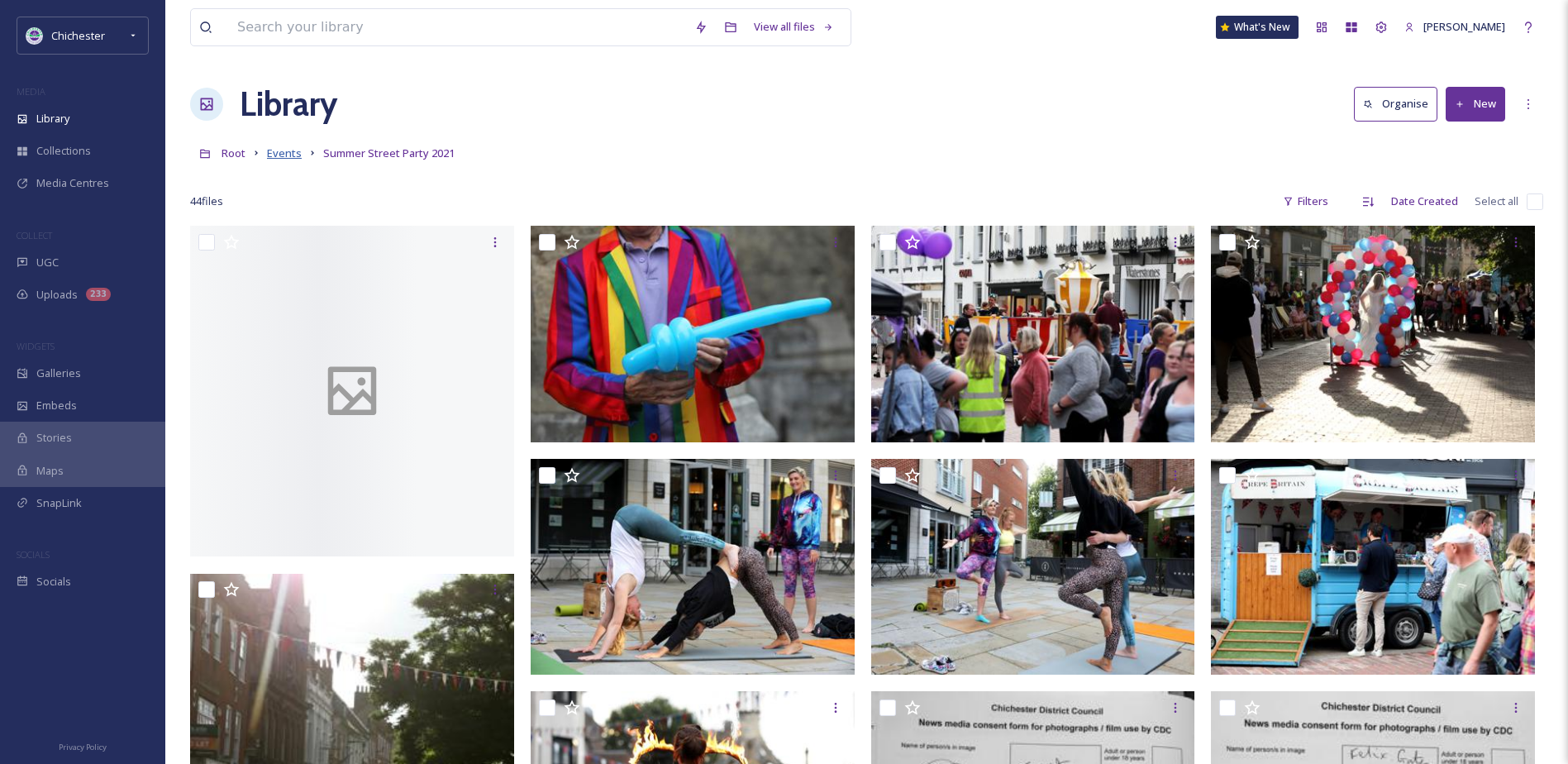
click at [288, 150] on span "Events" at bounding box center [285, 153] width 35 height 15
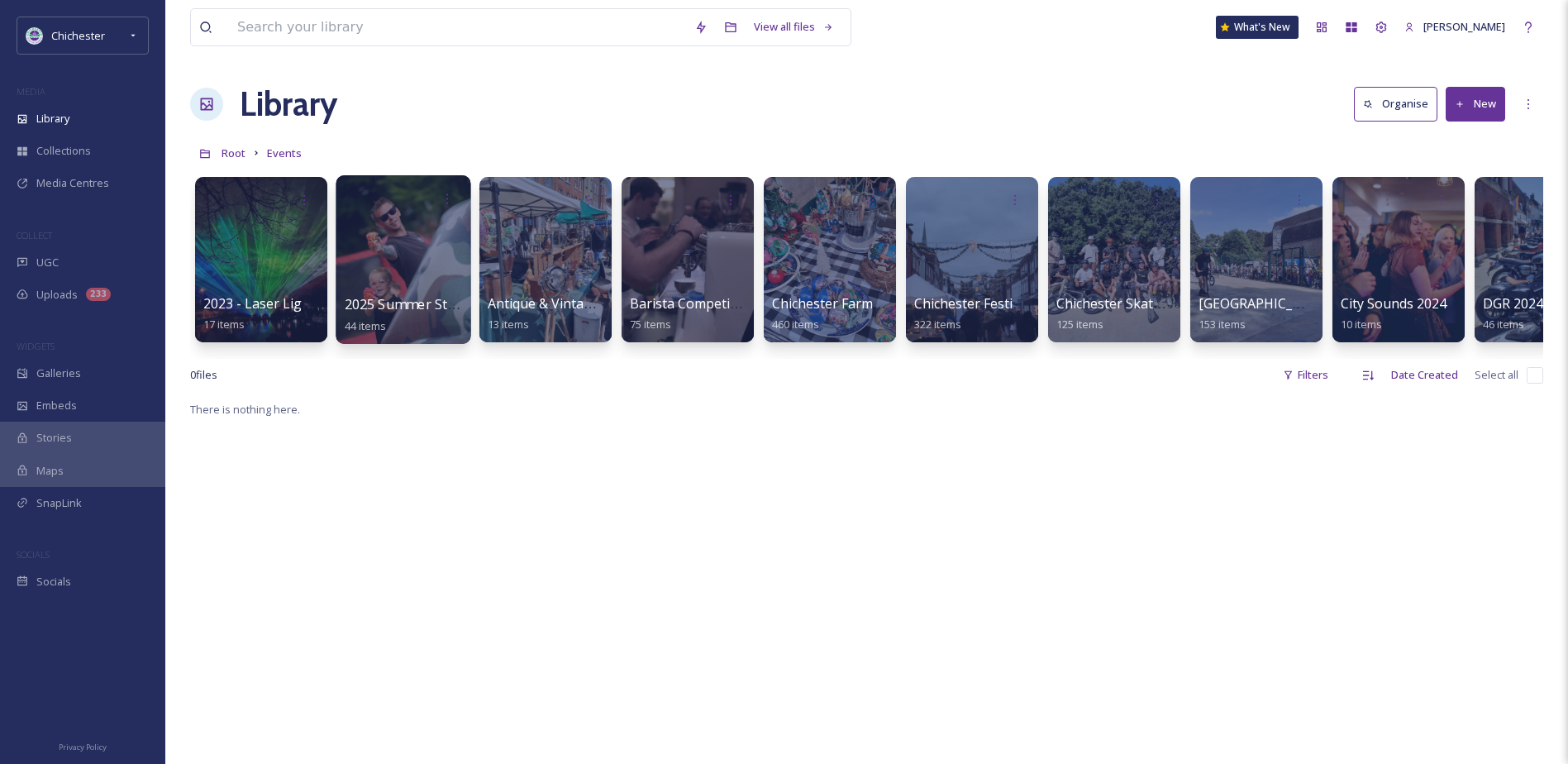
click at [443, 286] on div at bounding box center [403, 259] width 135 height 169
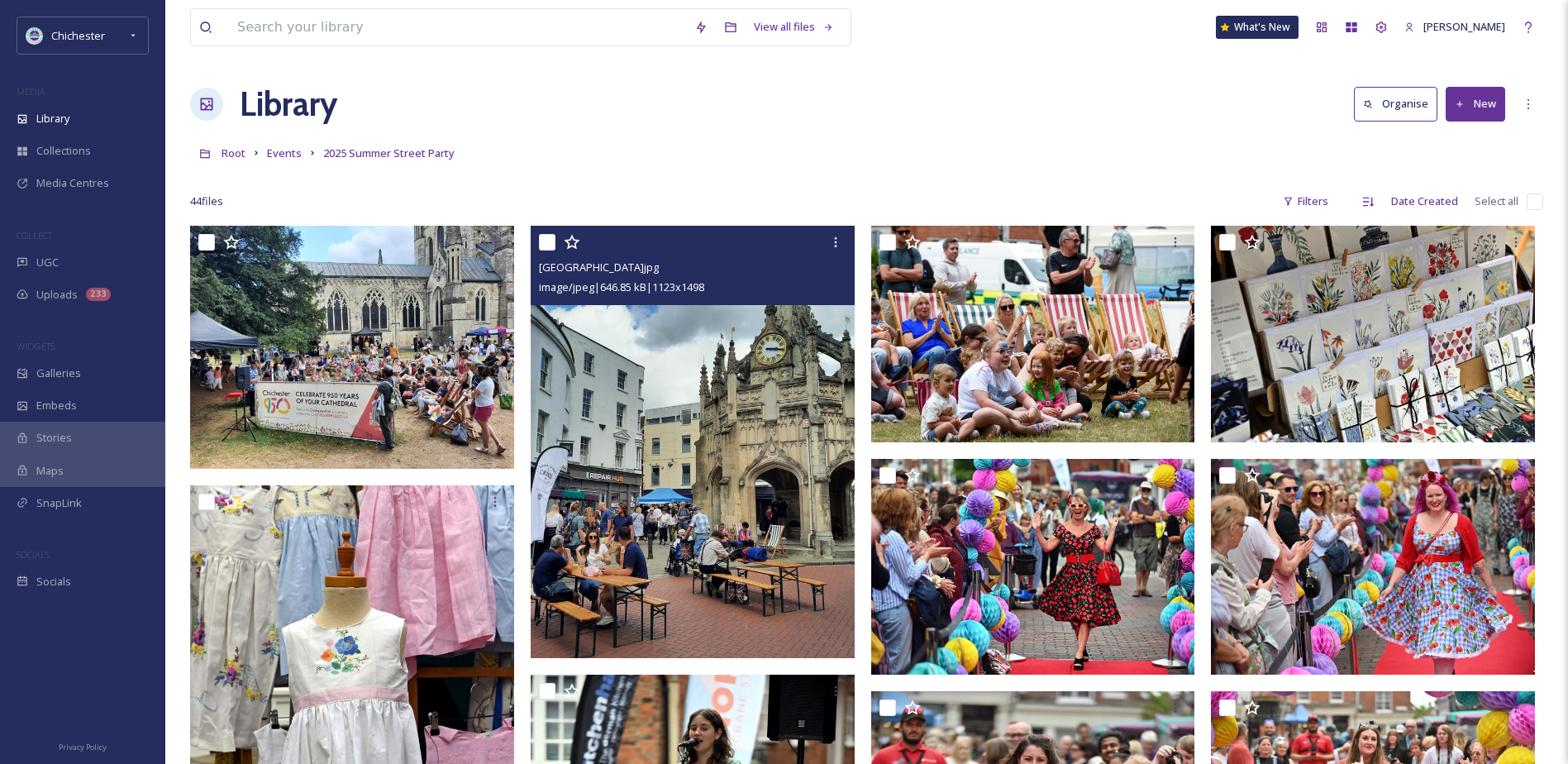
click at [673, 521] on img at bounding box center [692, 441] width 324 height 432
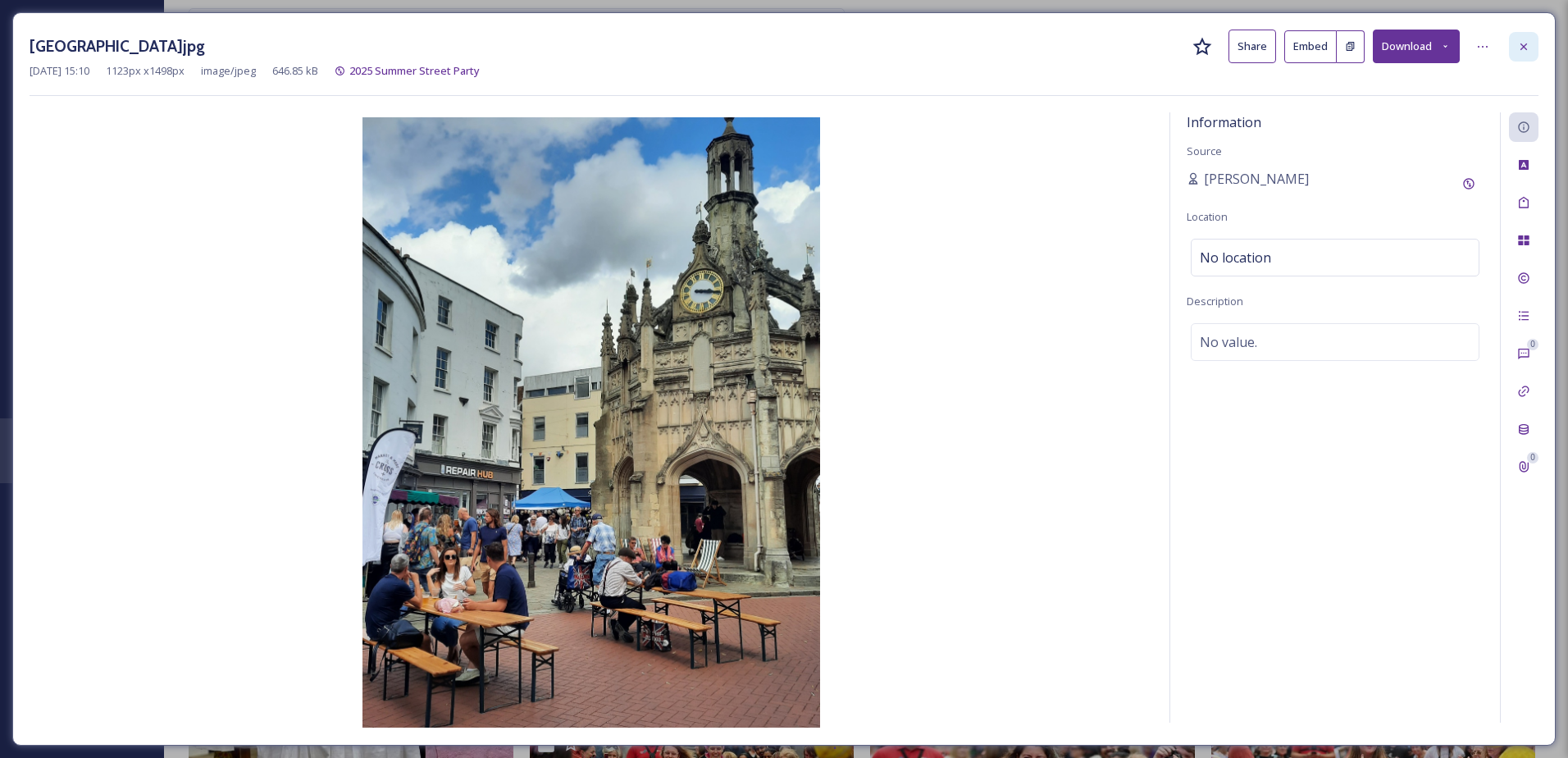
click at [1525, 51] on icon at bounding box center [1524, 46] width 14 height 14
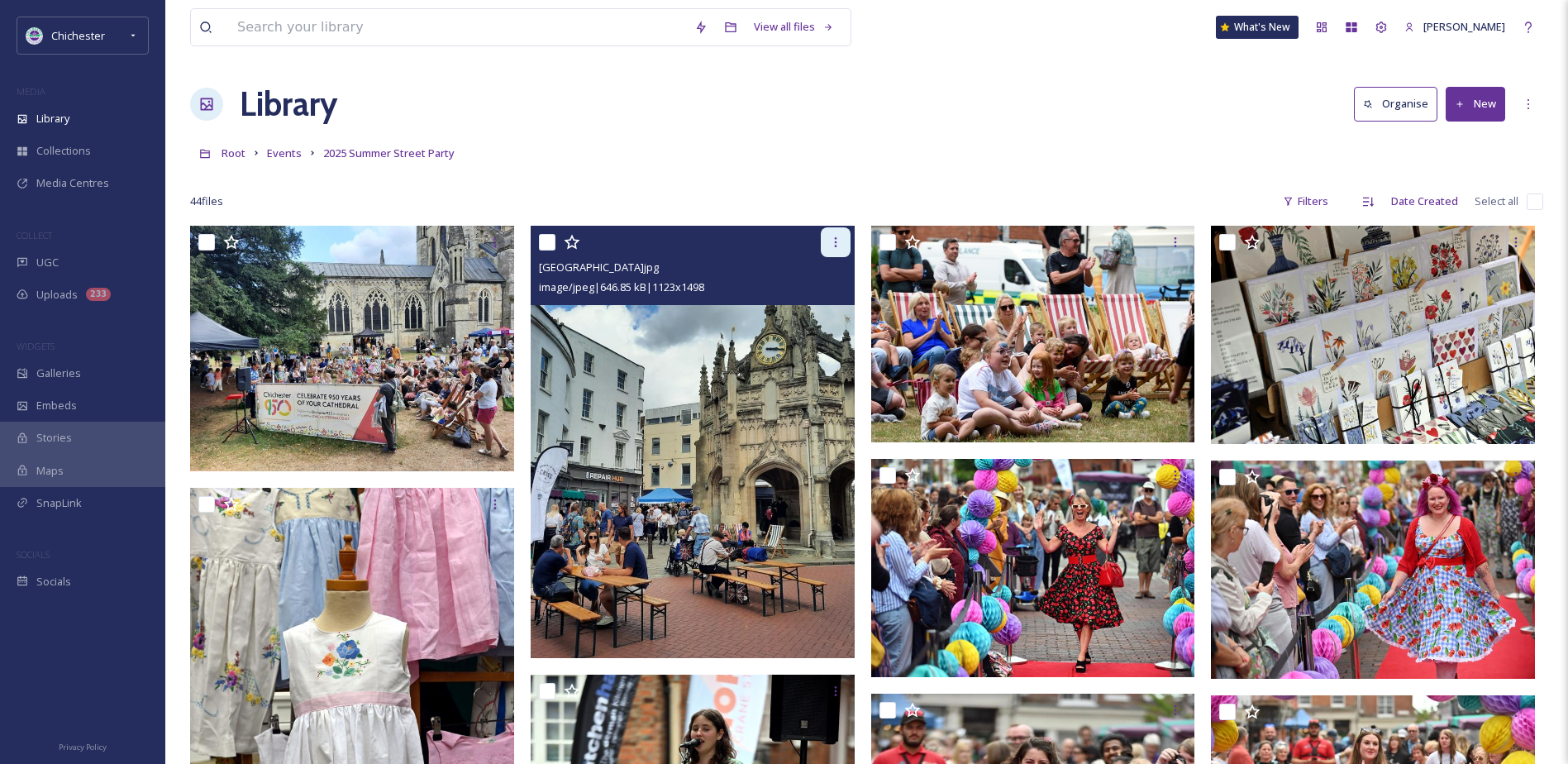
click at [835, 252] on div at bounding box center [836, 242] width 30 height 30
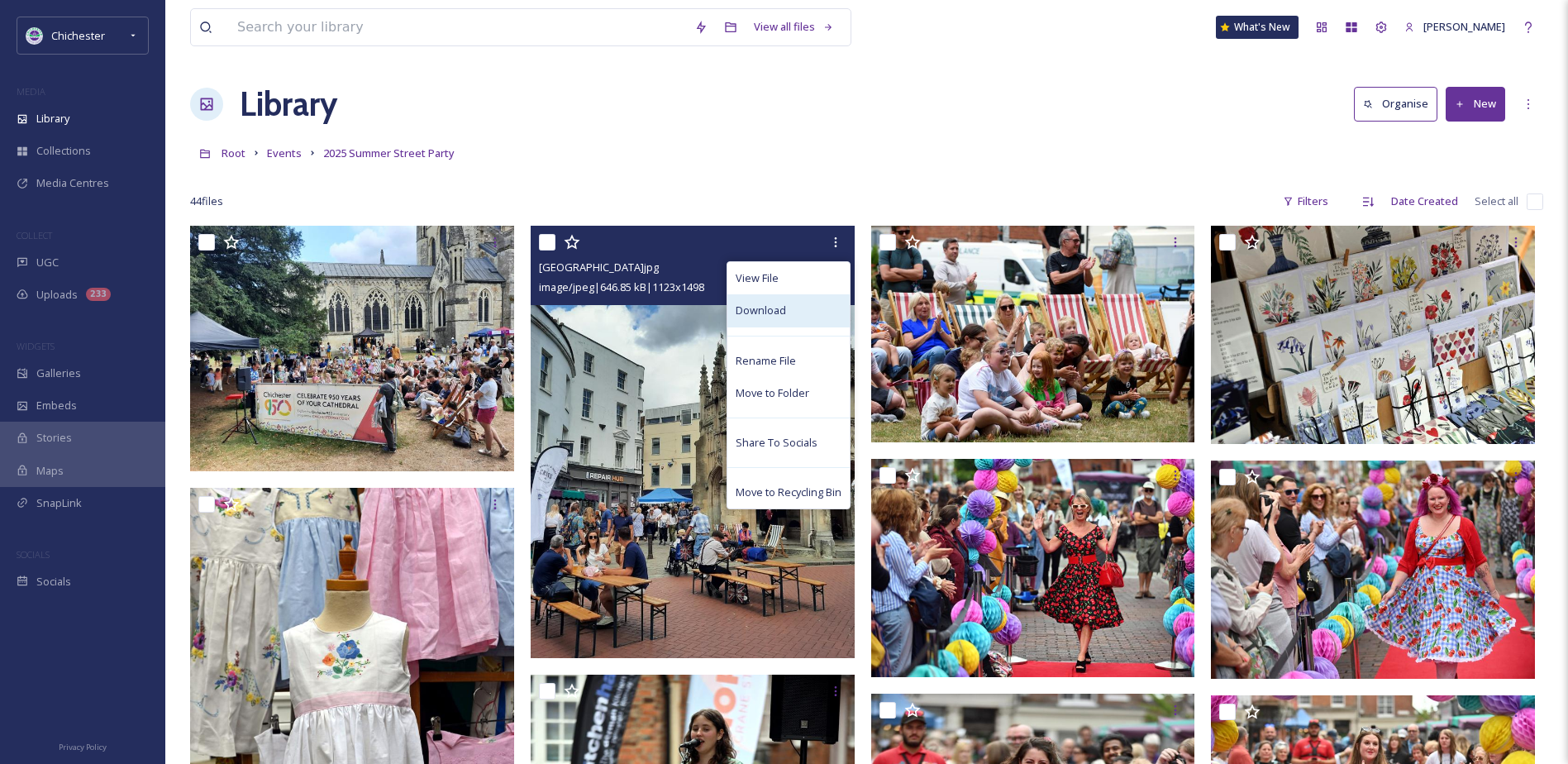
click at [767, 313] on span "Download" at bounding box center [761, 310] width 50 height 15
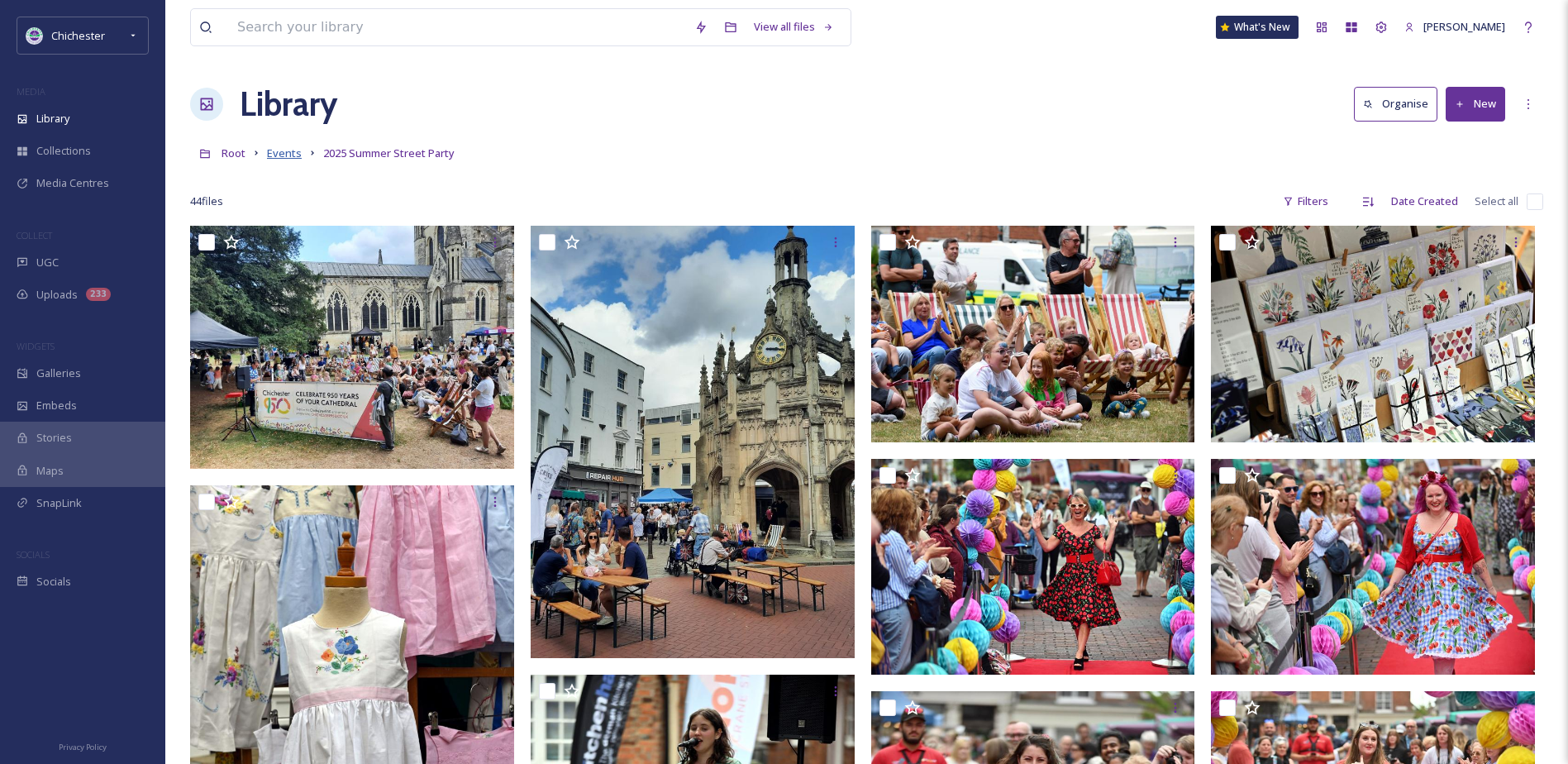
click at [291, 153] on span "Events" at bounding box center [285, 153] width 35 height 15
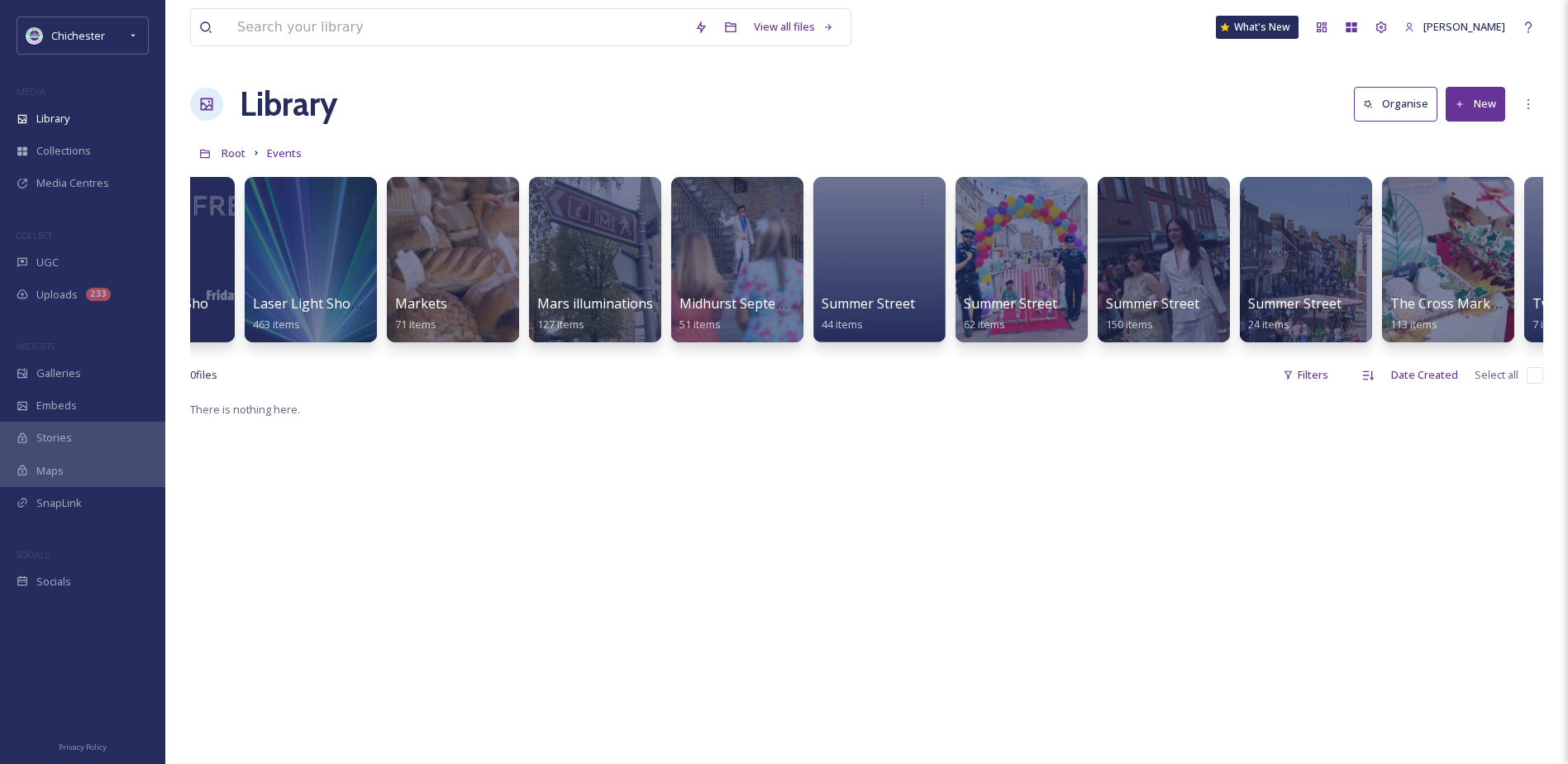
scroll to position [0, 2344]
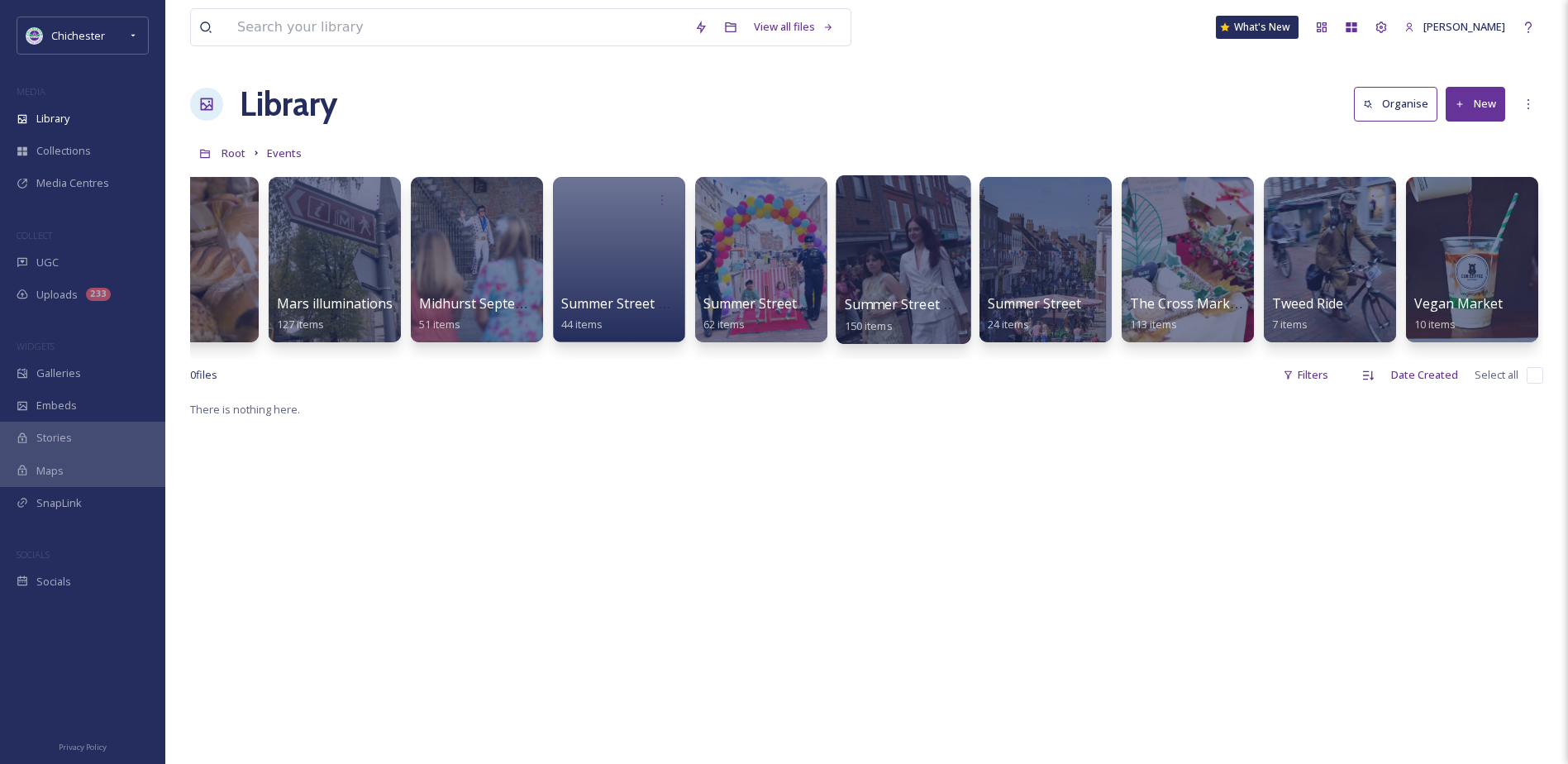
click at [893, 240] on div at bounding box center [903, 259] width 135 height 169
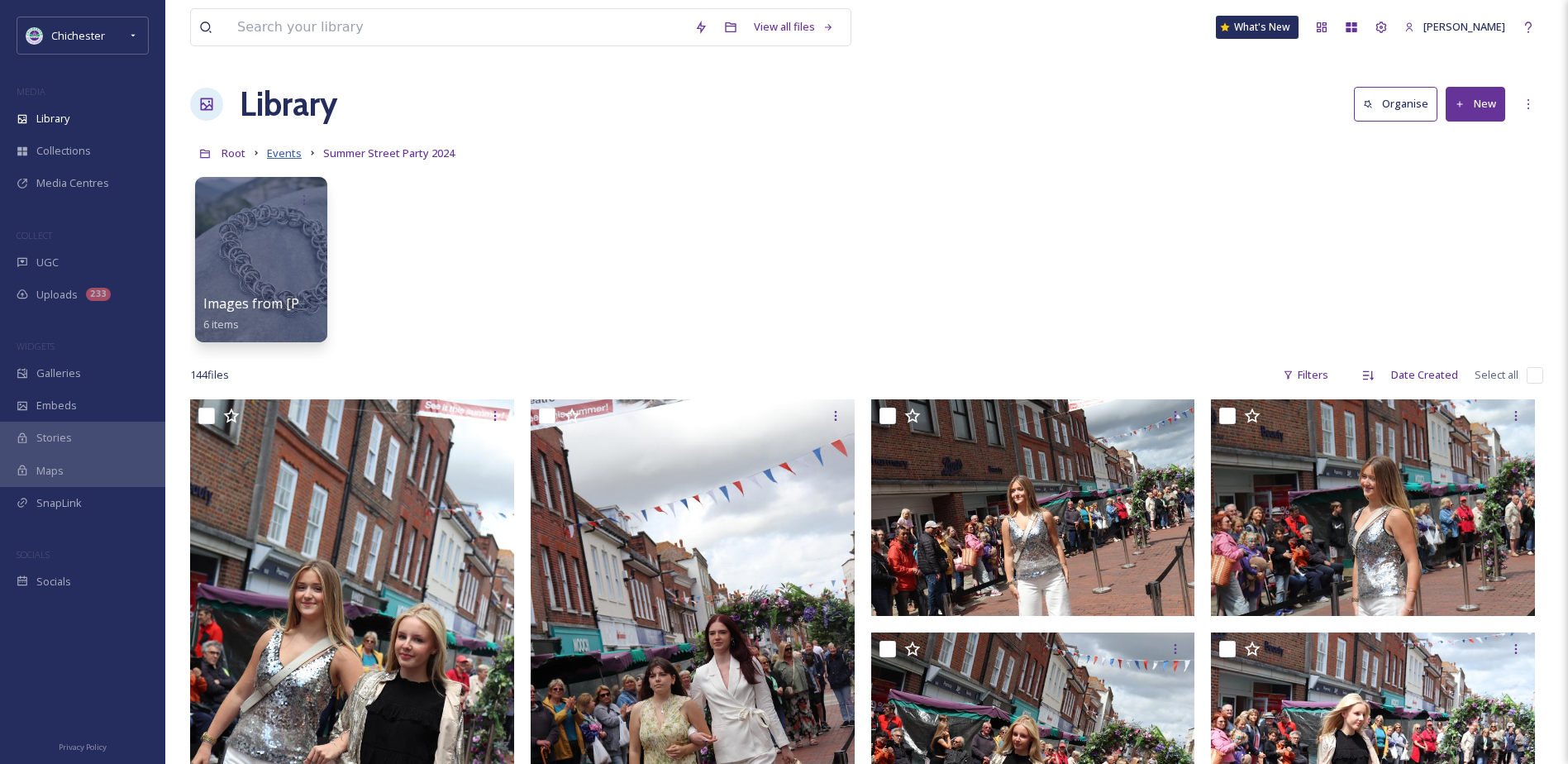
click at [275, 155] on span "Events" at bounding box center [285, 153] width 35 height 15
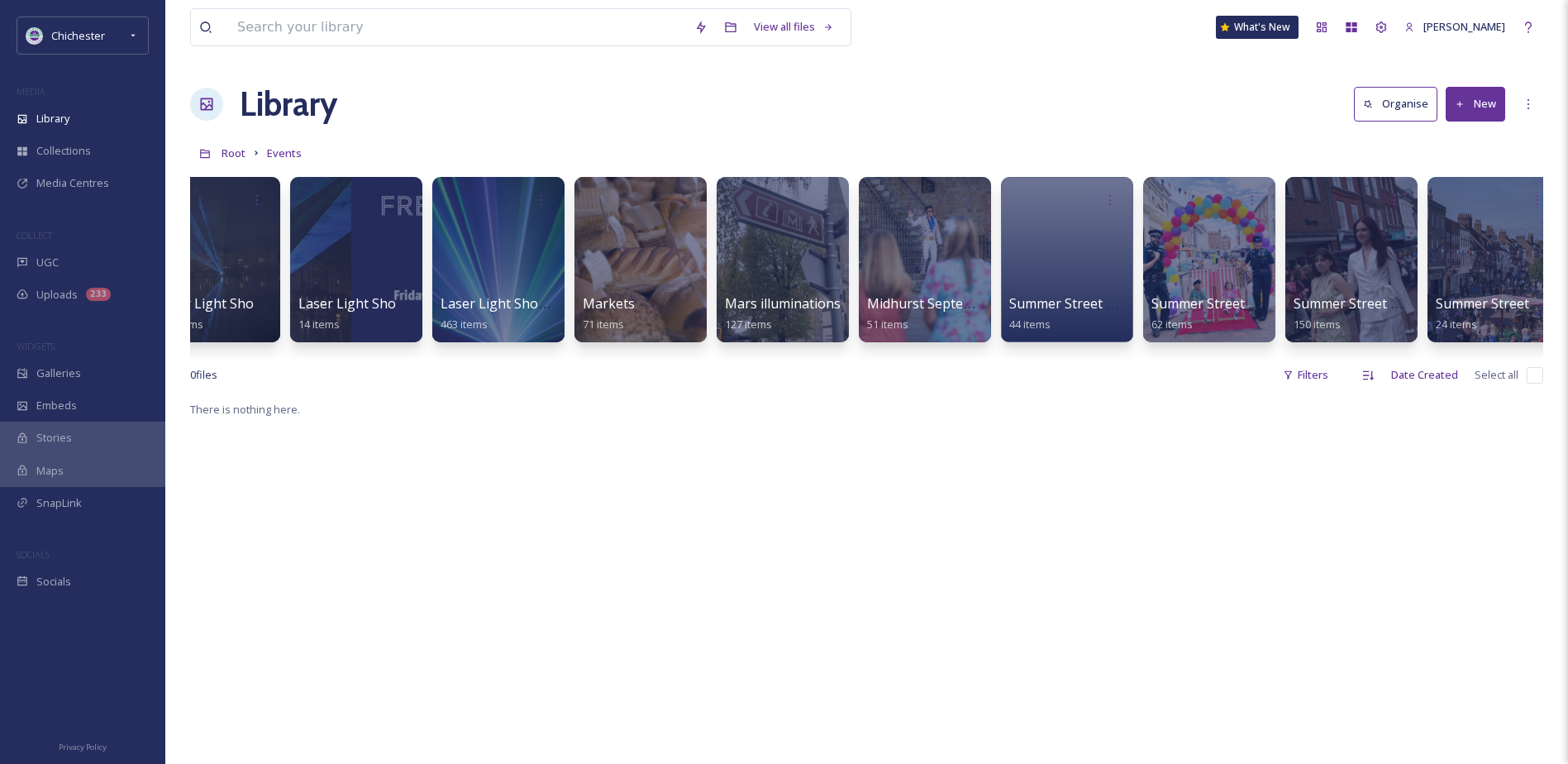
scroll to position [0, 2344]
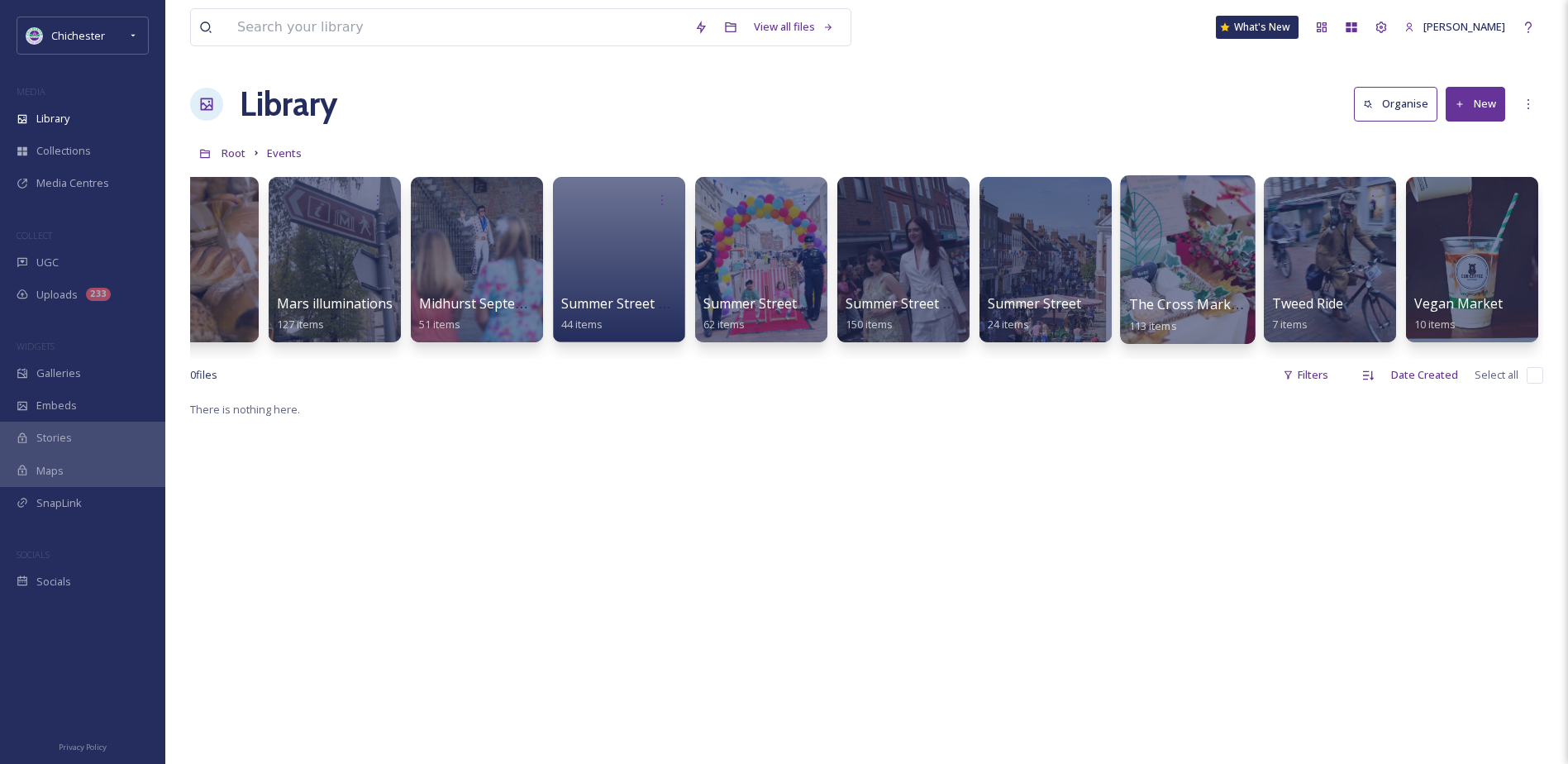
click at [1200, 268] on div at bounding box center [1188, 259] width 135 height 169
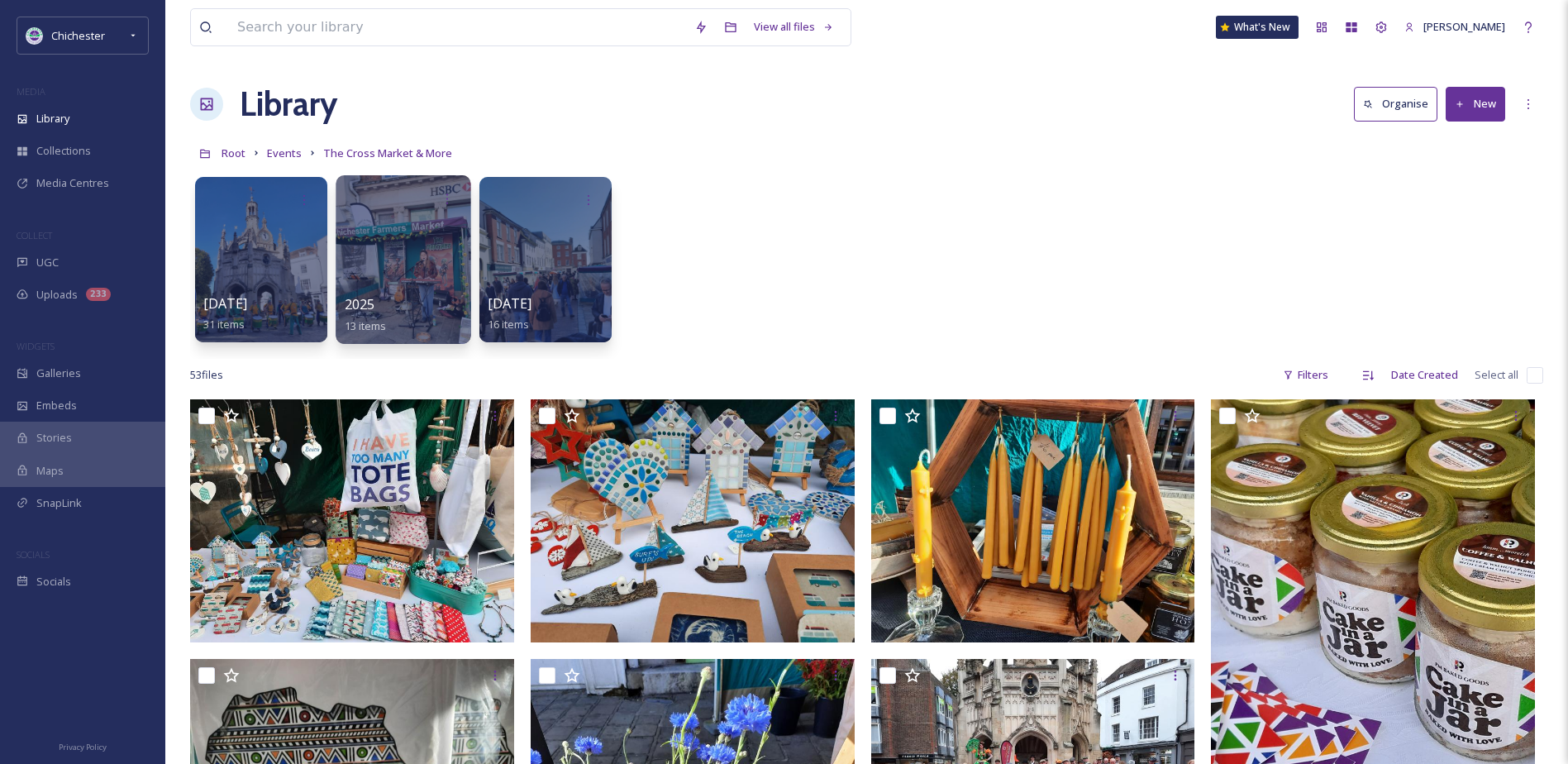
click at [431, 287] on div at bounding box center [403, 259] width 135 height 169
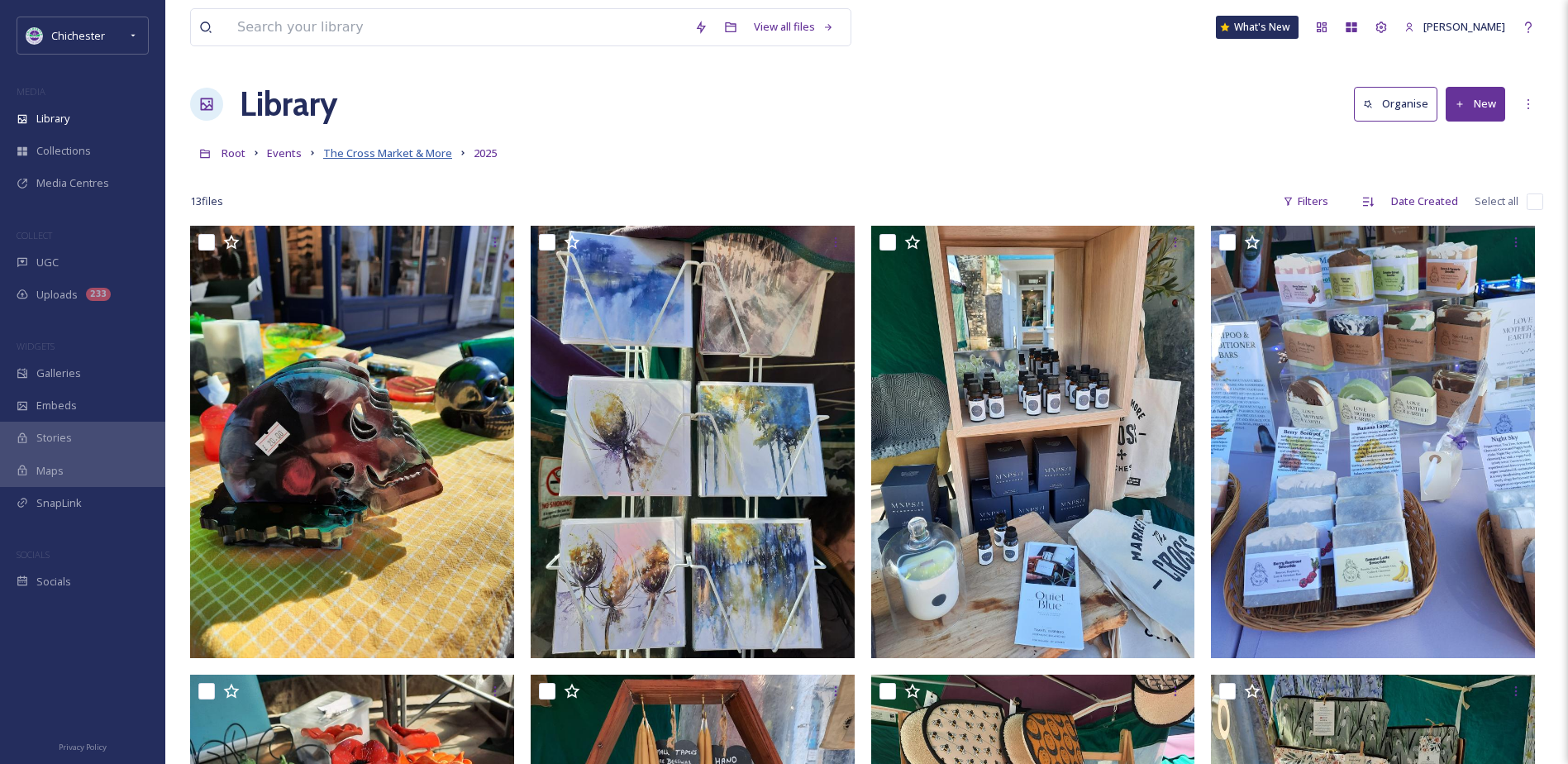
click at [386, 154] on span "The Cross Market & More" at bounding box center [387, 153] width 129 height 15
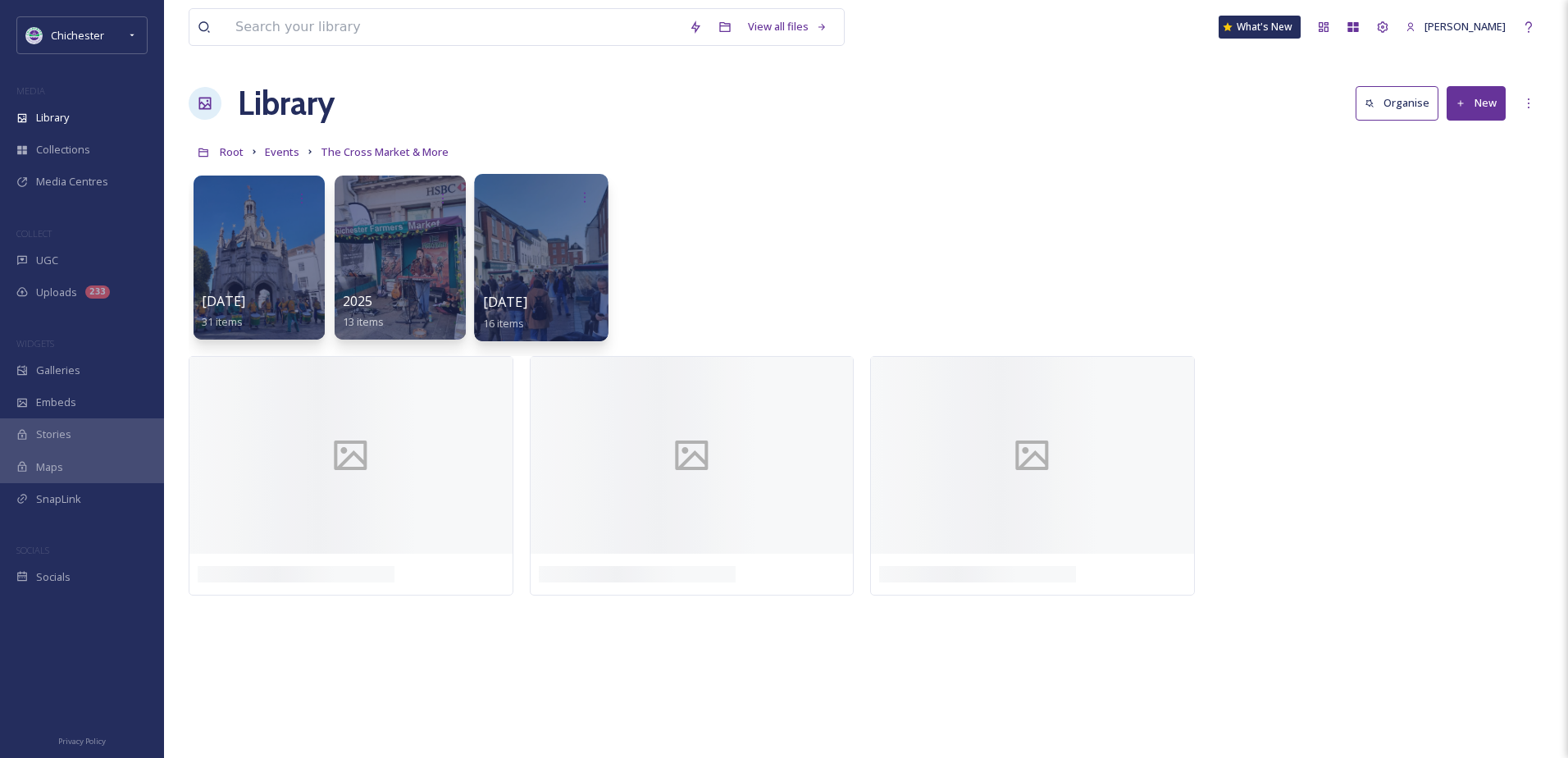
click at [565, 262] on div at bounding box center [541, 257] width 134 height 167
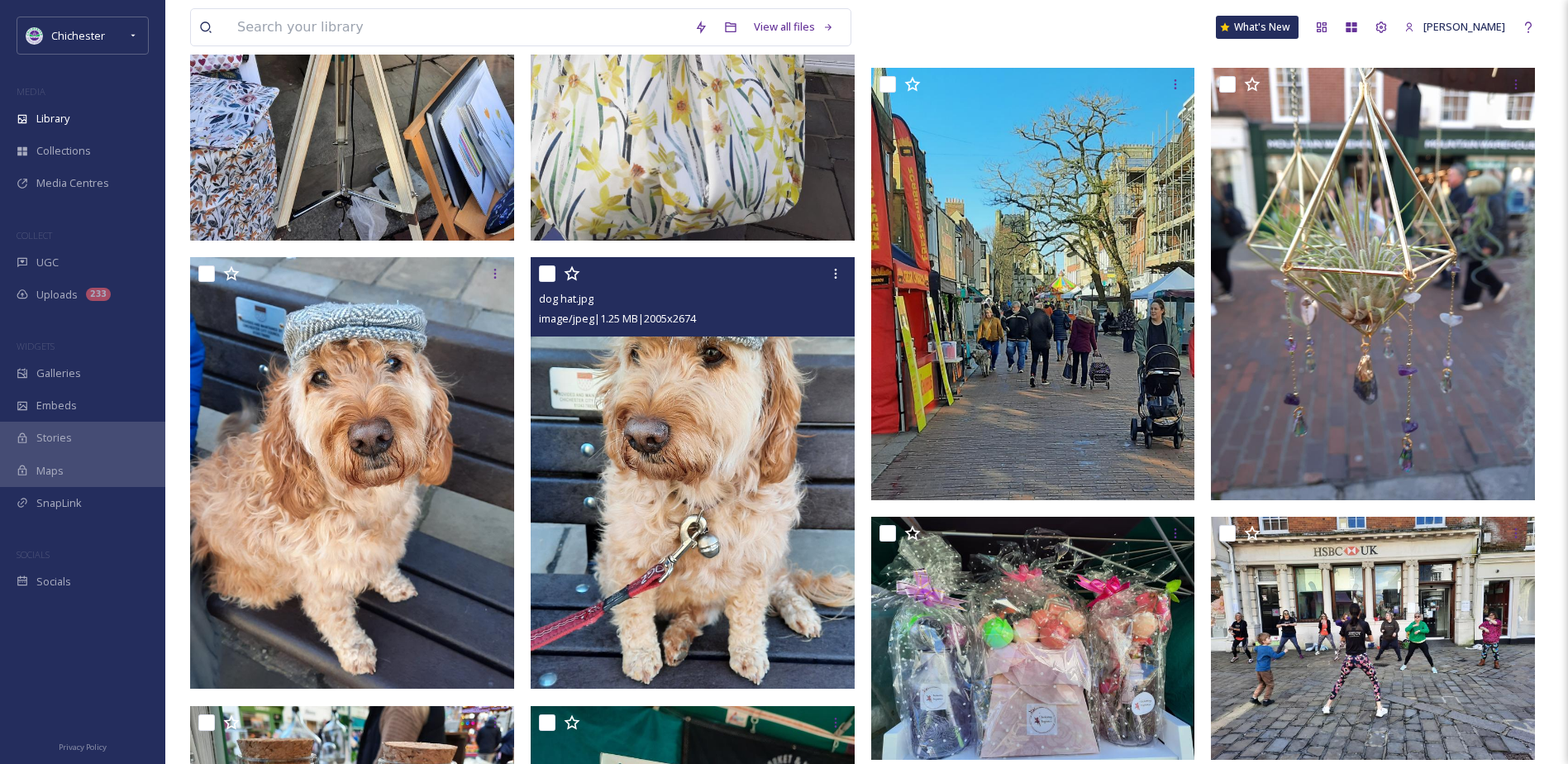
scroll to position [5, 0]
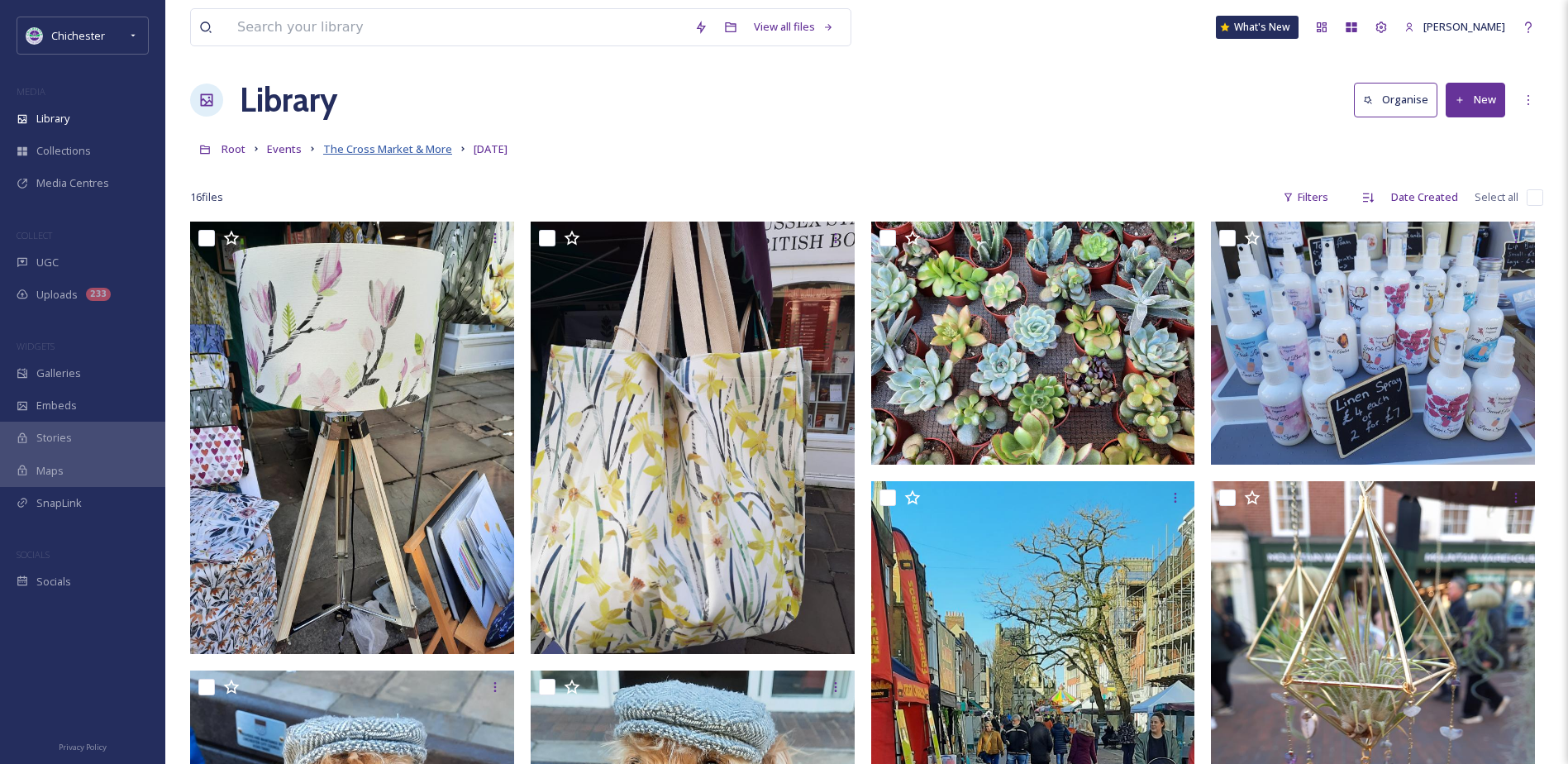
click at [375, 148] on span "The Cross Market & More" at bounding box center [387, 149] width 129 height 15
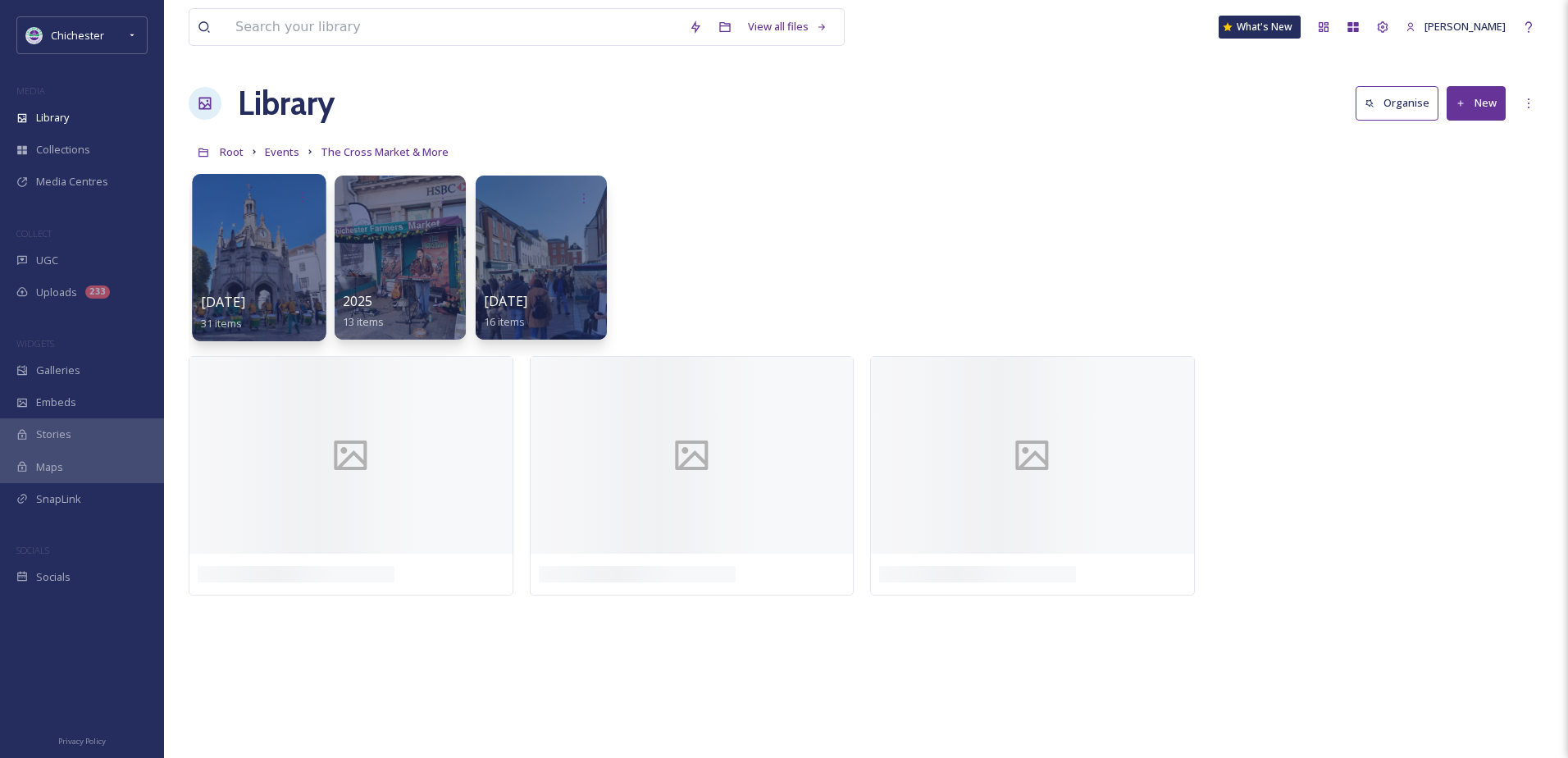
click at [283, 253] on div at bounding box center [259, 257] width 134 height 167
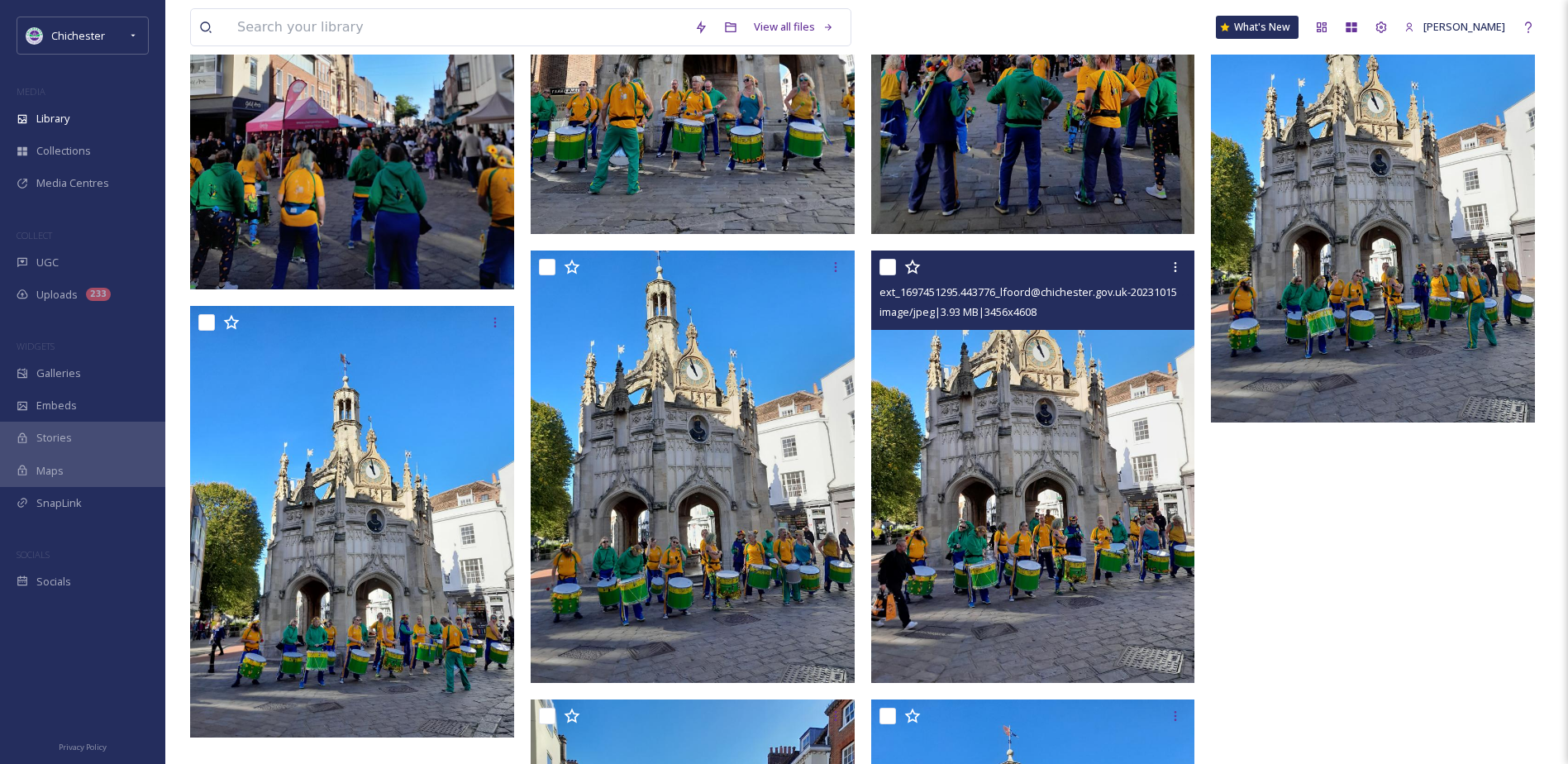
scroll to position [2479, 0]
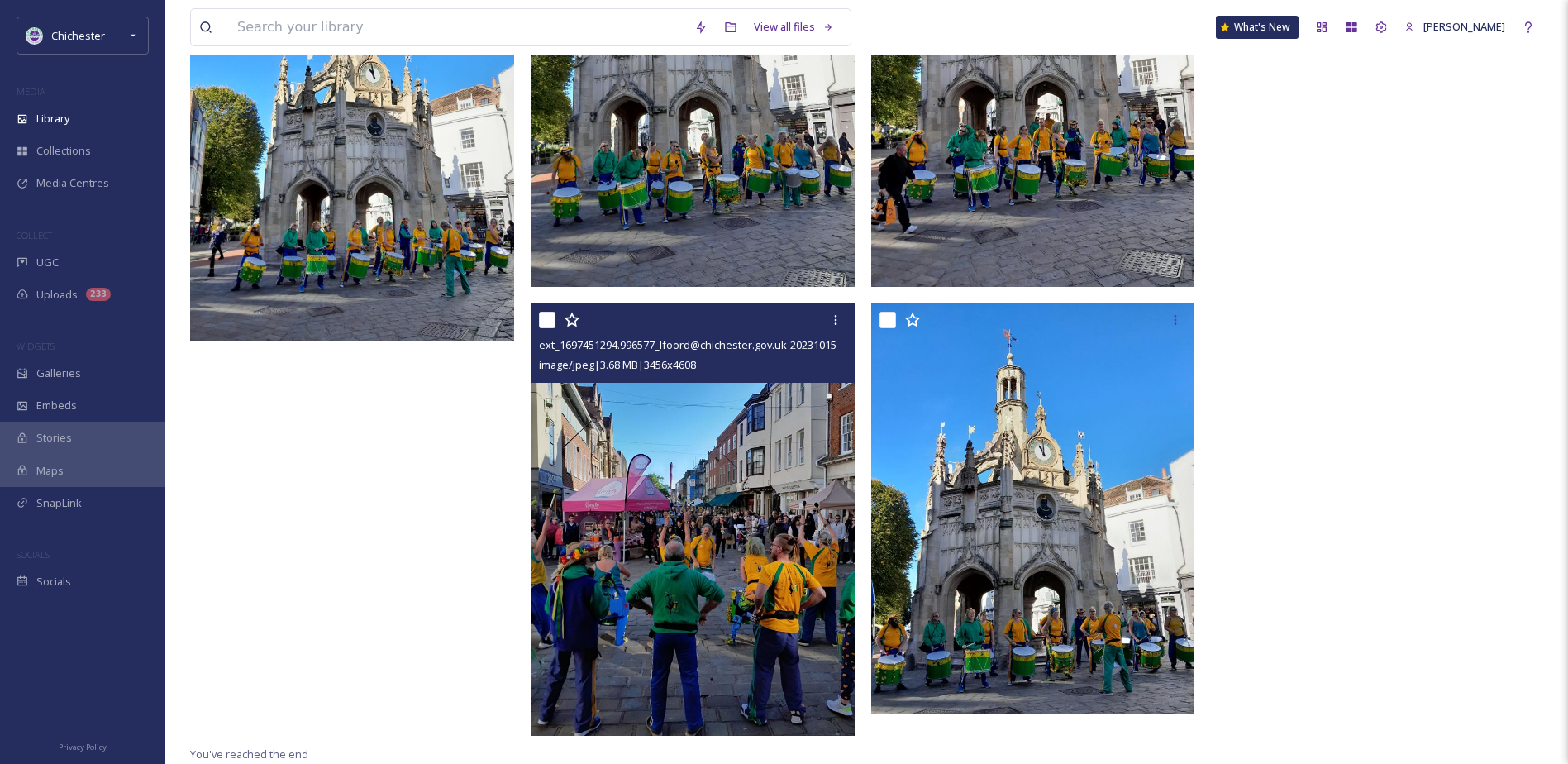
click at [665, 553] on img at bounding box center [692, 519] width 324 height 431
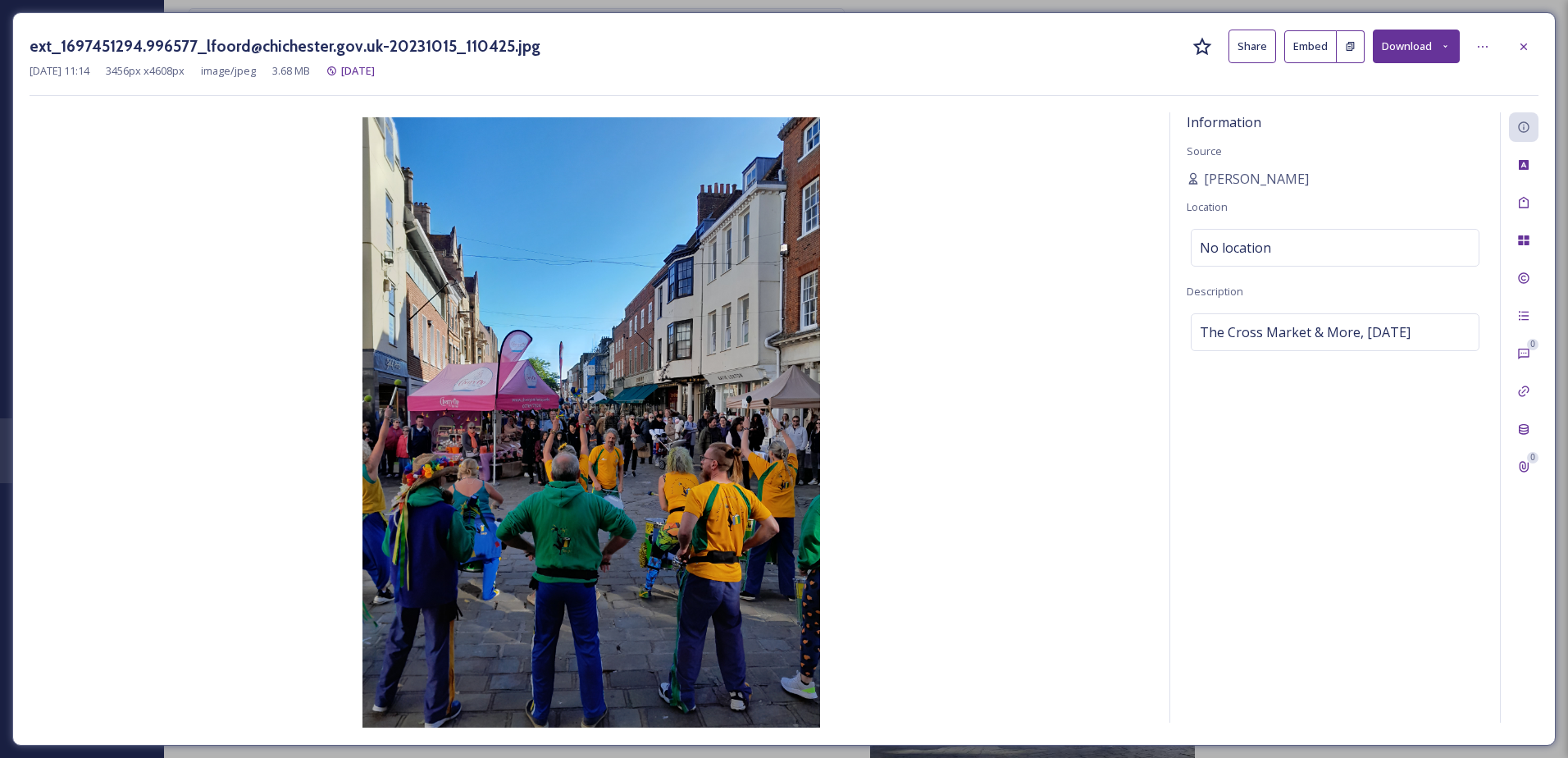
click at [1535, 43] on div at bounding box center [1524, 46] width 30 height 30
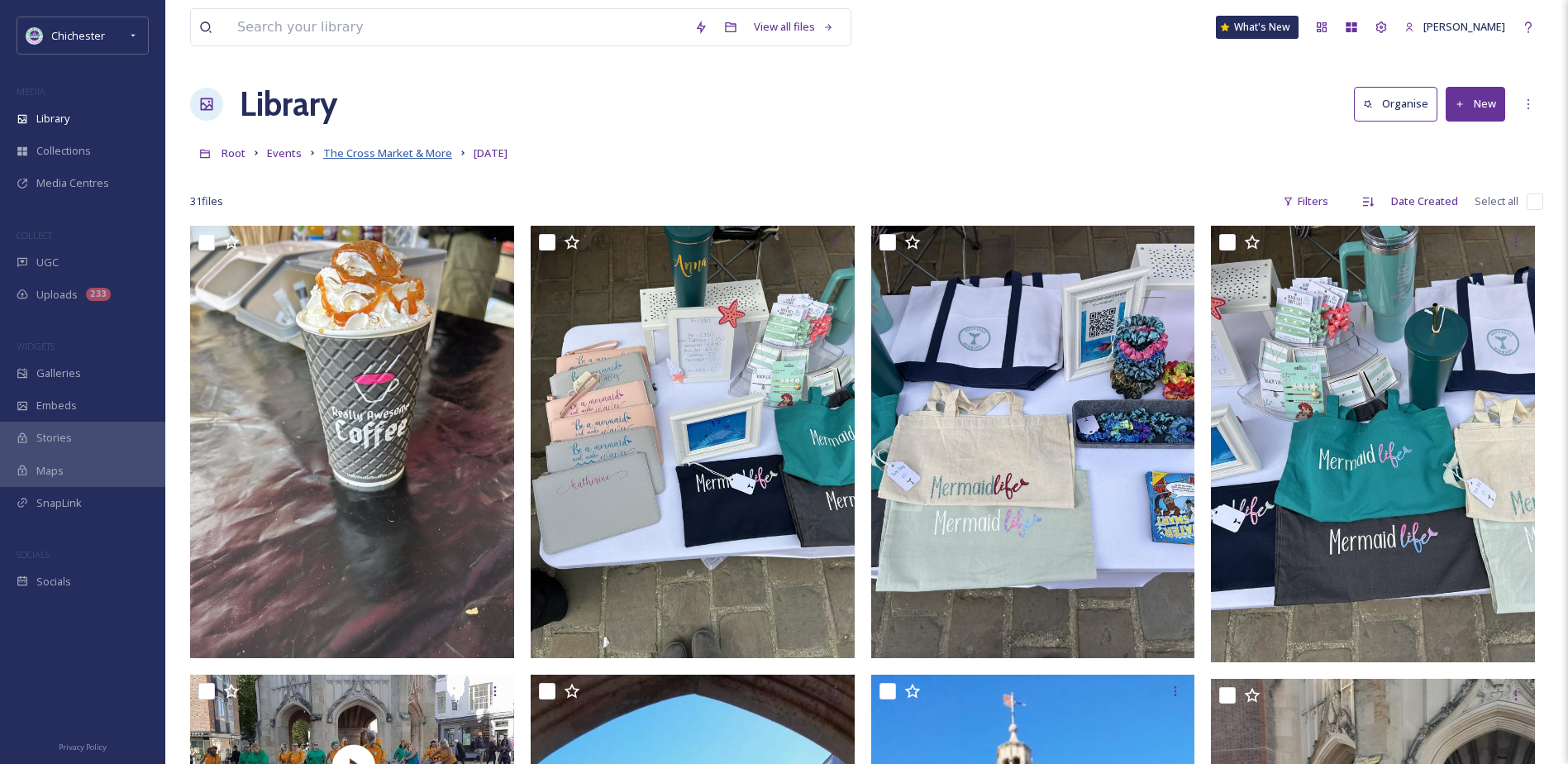
click at [401, 150] on span "The Cross Market & More" at bounding box center [387, 153] width 129 height 15
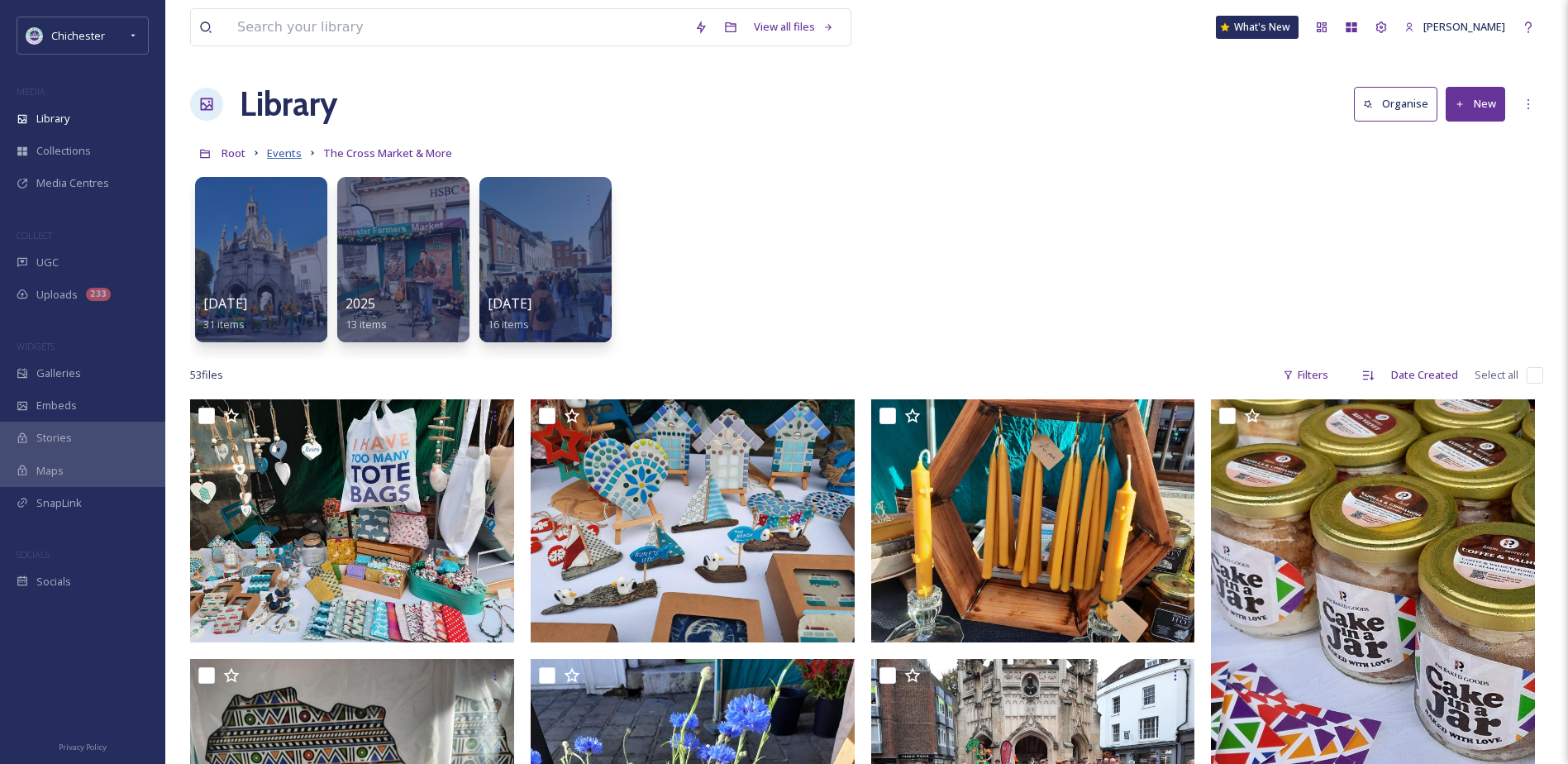
click at [283, 153] on span "Events" at bounding box center [285, 153] width 35 height 15
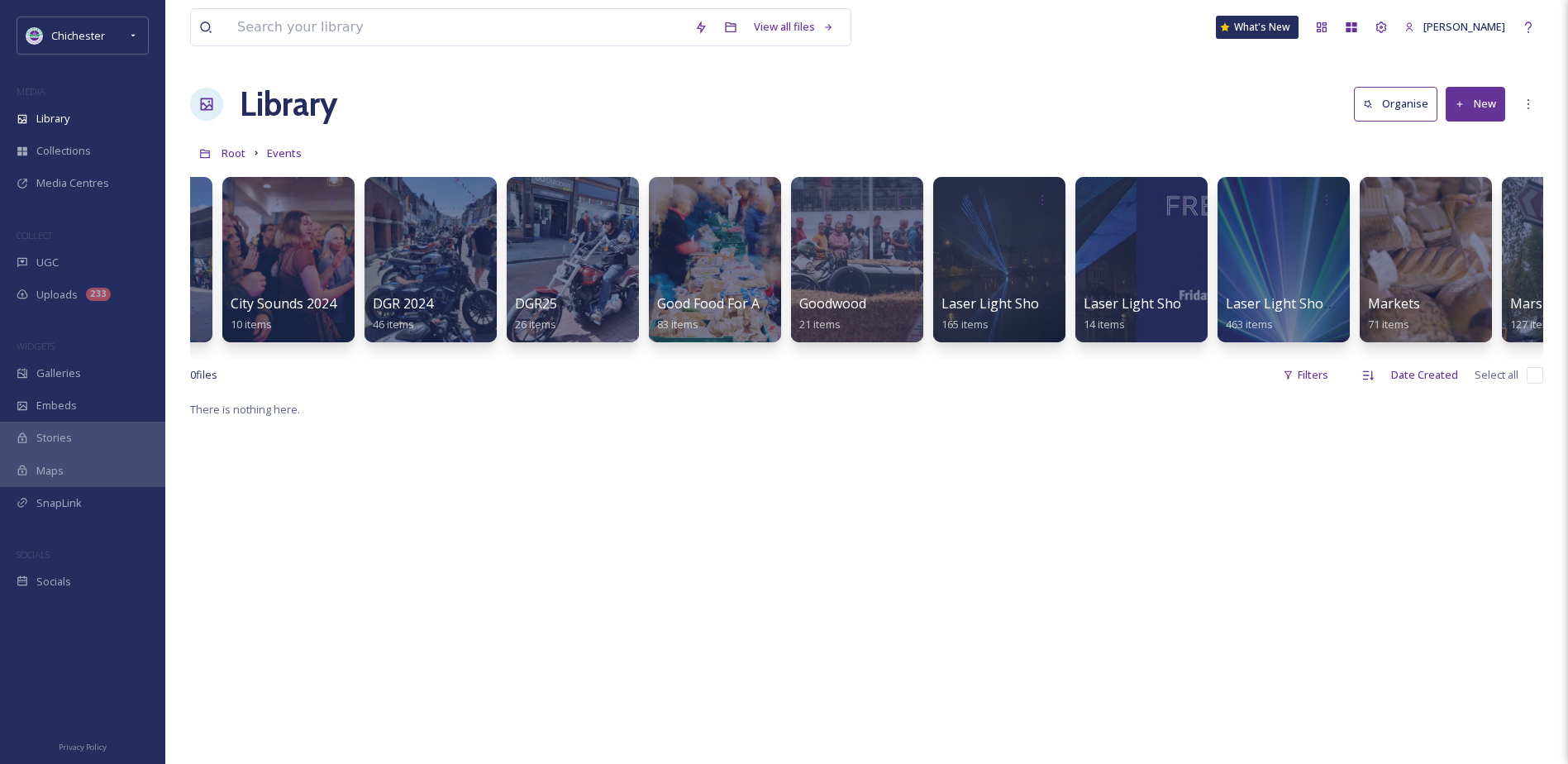
scroll to position [0, 1157]
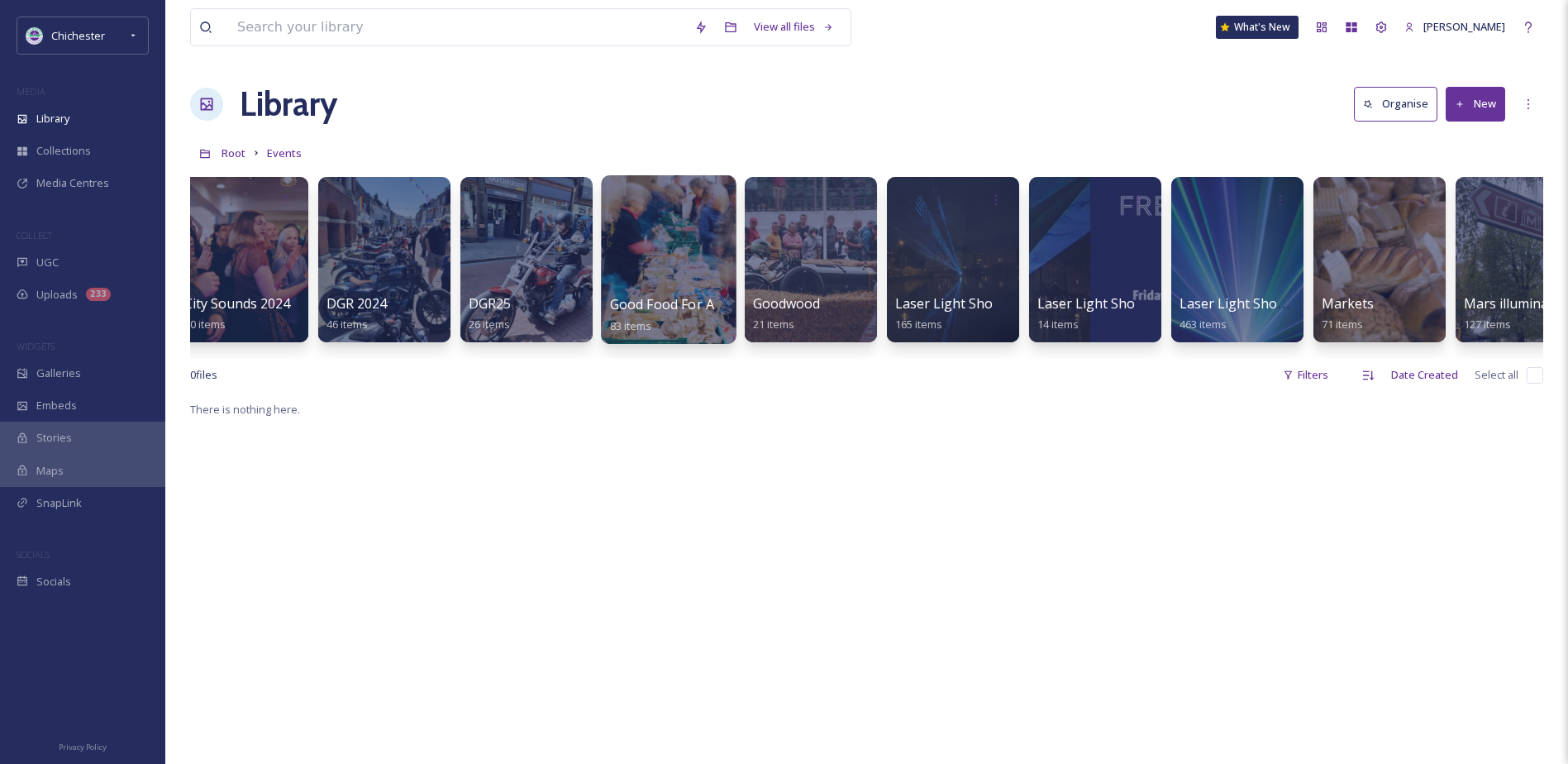
click at [662, 273] on div at bounding box center [669, 259] width 135 height 169
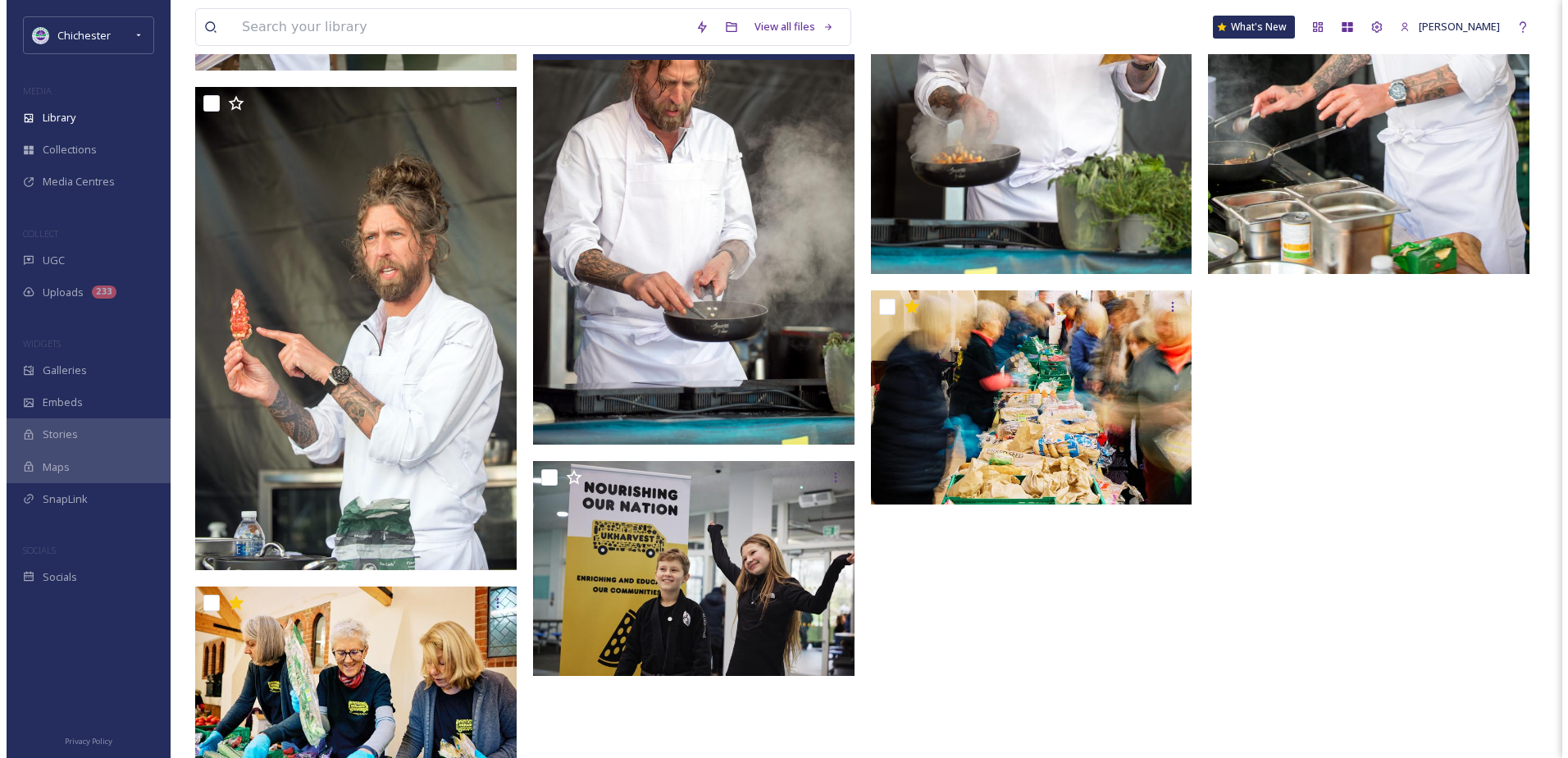
scroll to position [6463, 0]
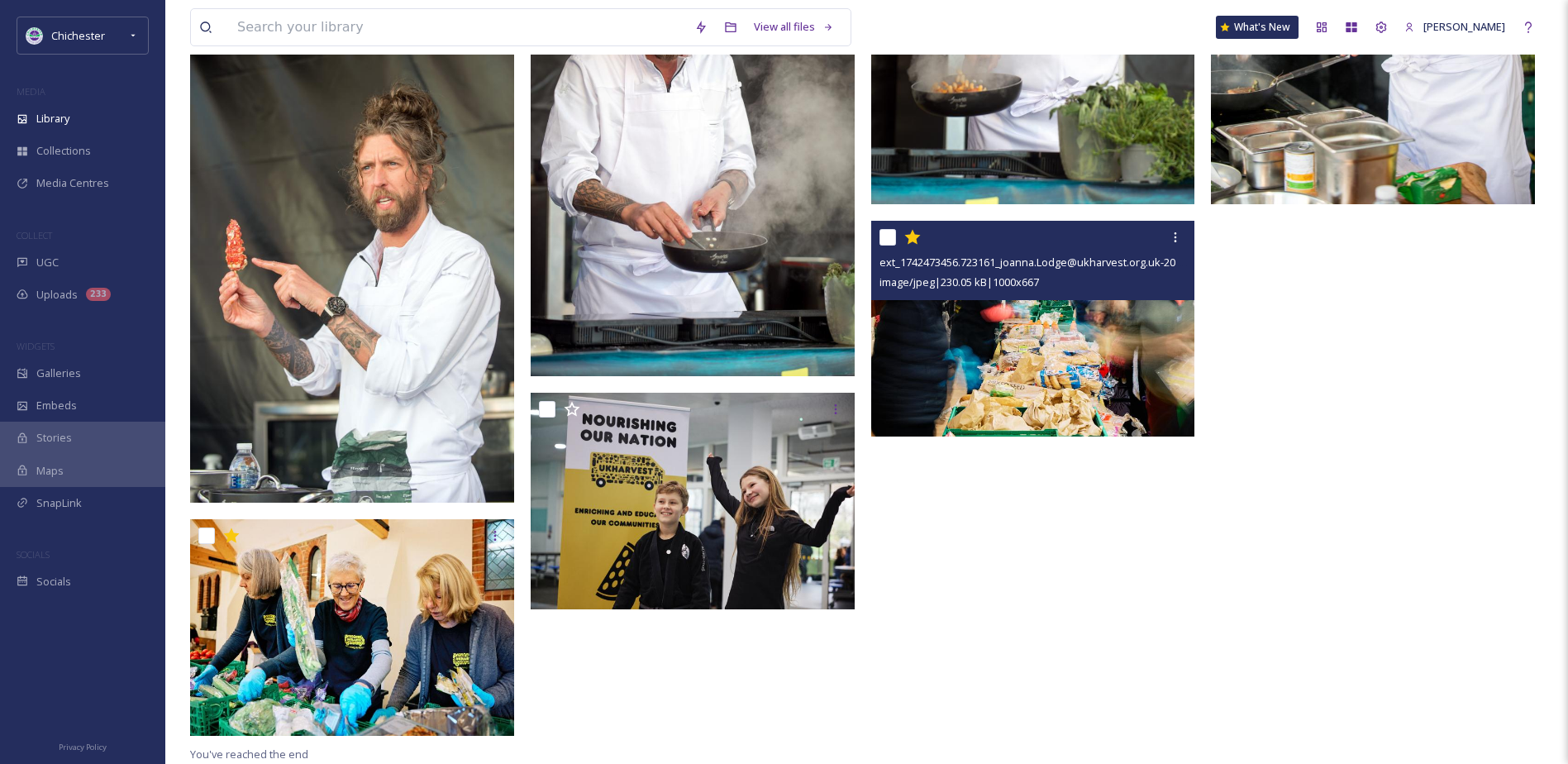
click at [1121, 428] on img at bounding box center [1033, 328] width 324 height 216
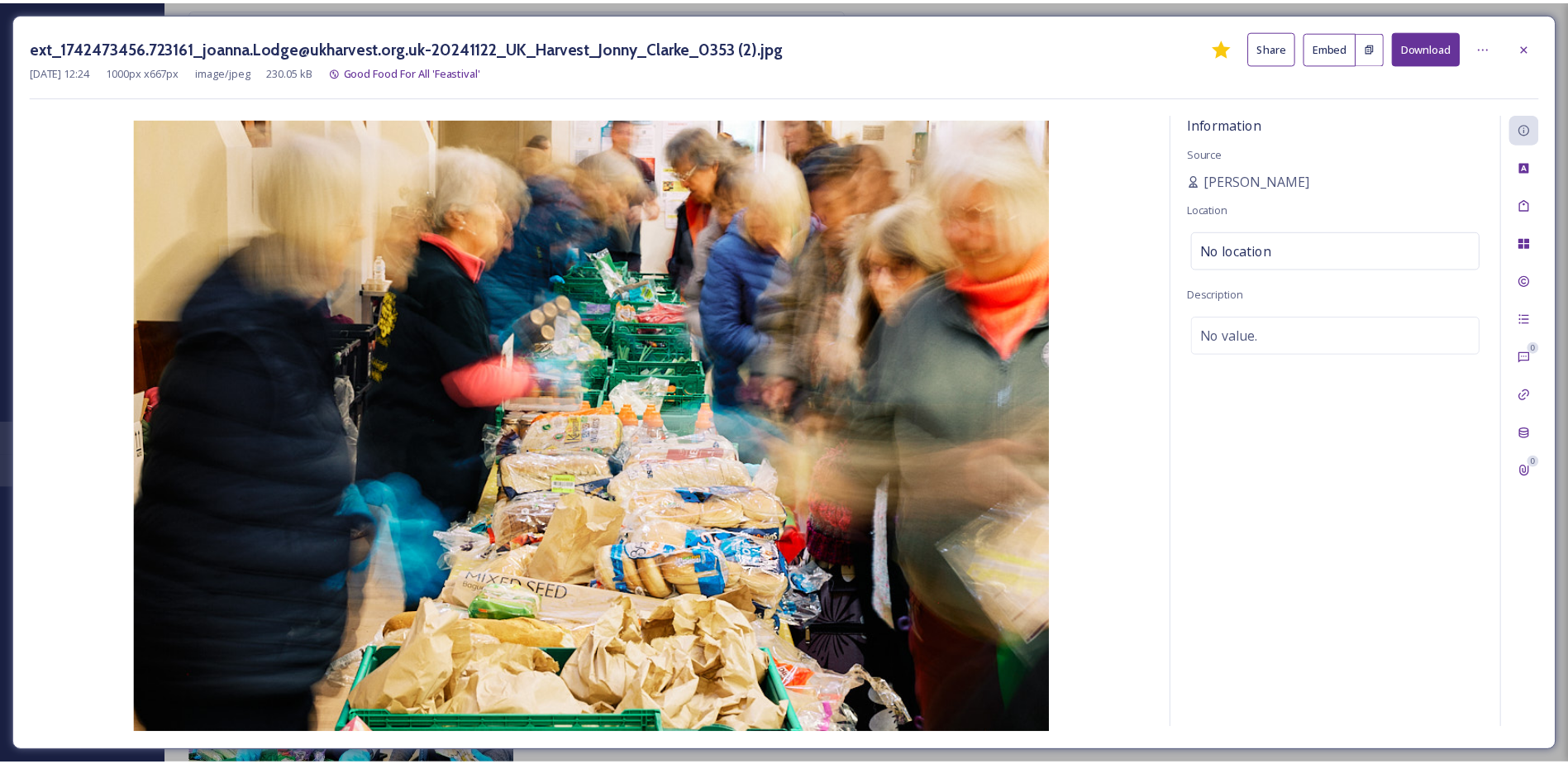
scroll to position [6573, 0]
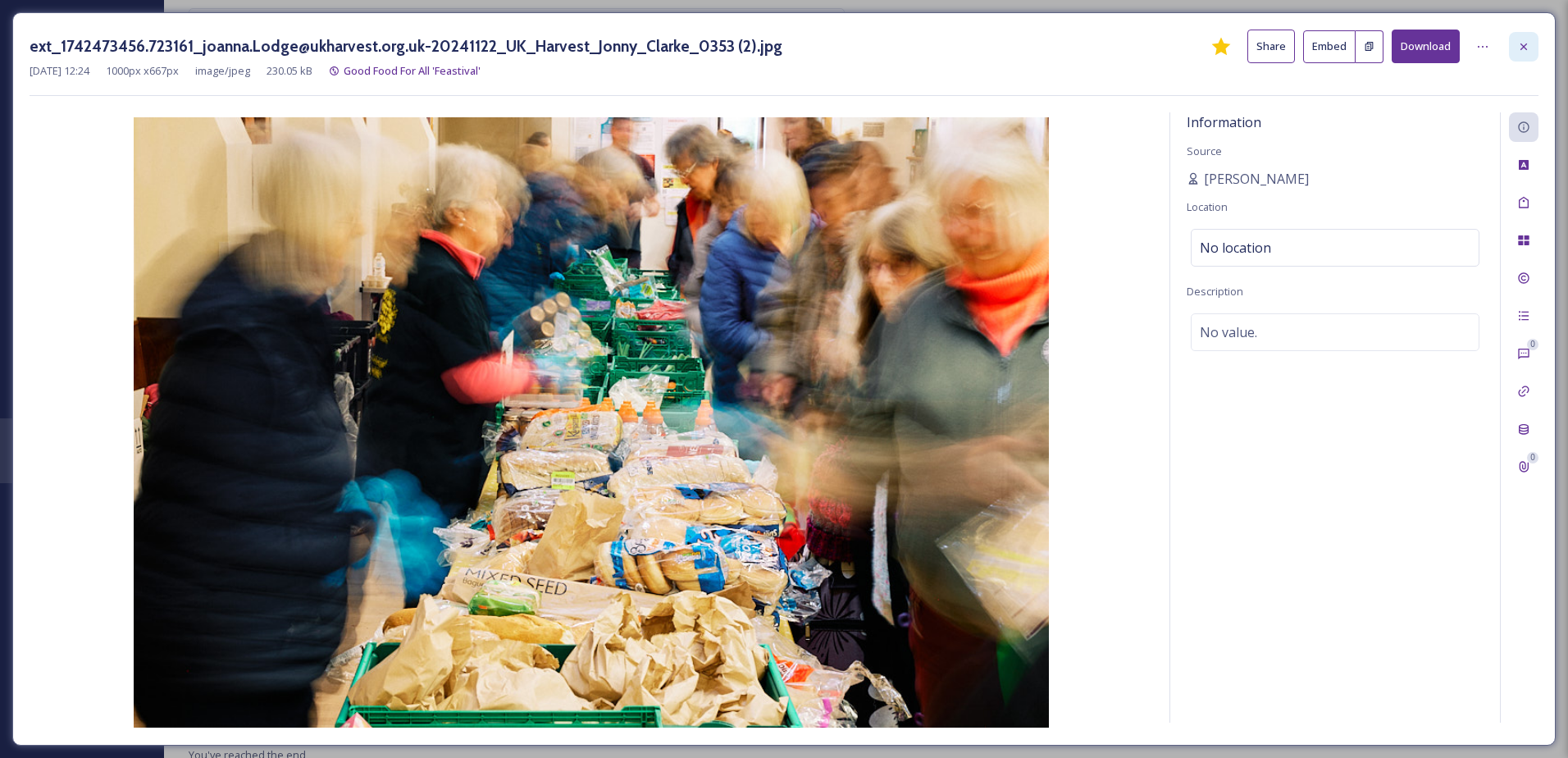
click at [1525, 35] on div at bounding box center [1524, 46] width 30 height 30
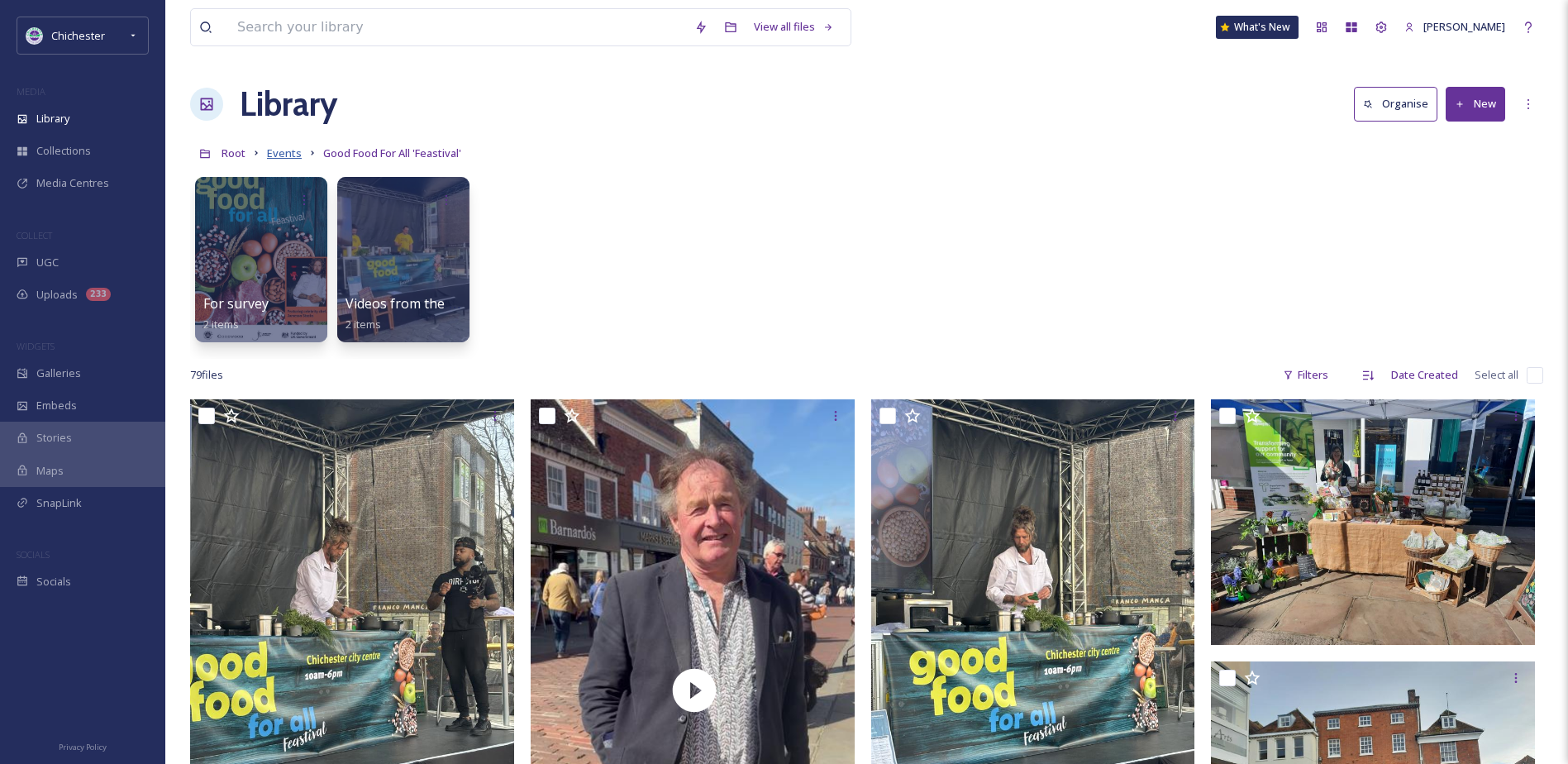
click at [287, 147] on span "Events" at bounding box center [285, 153] width 35 height 15
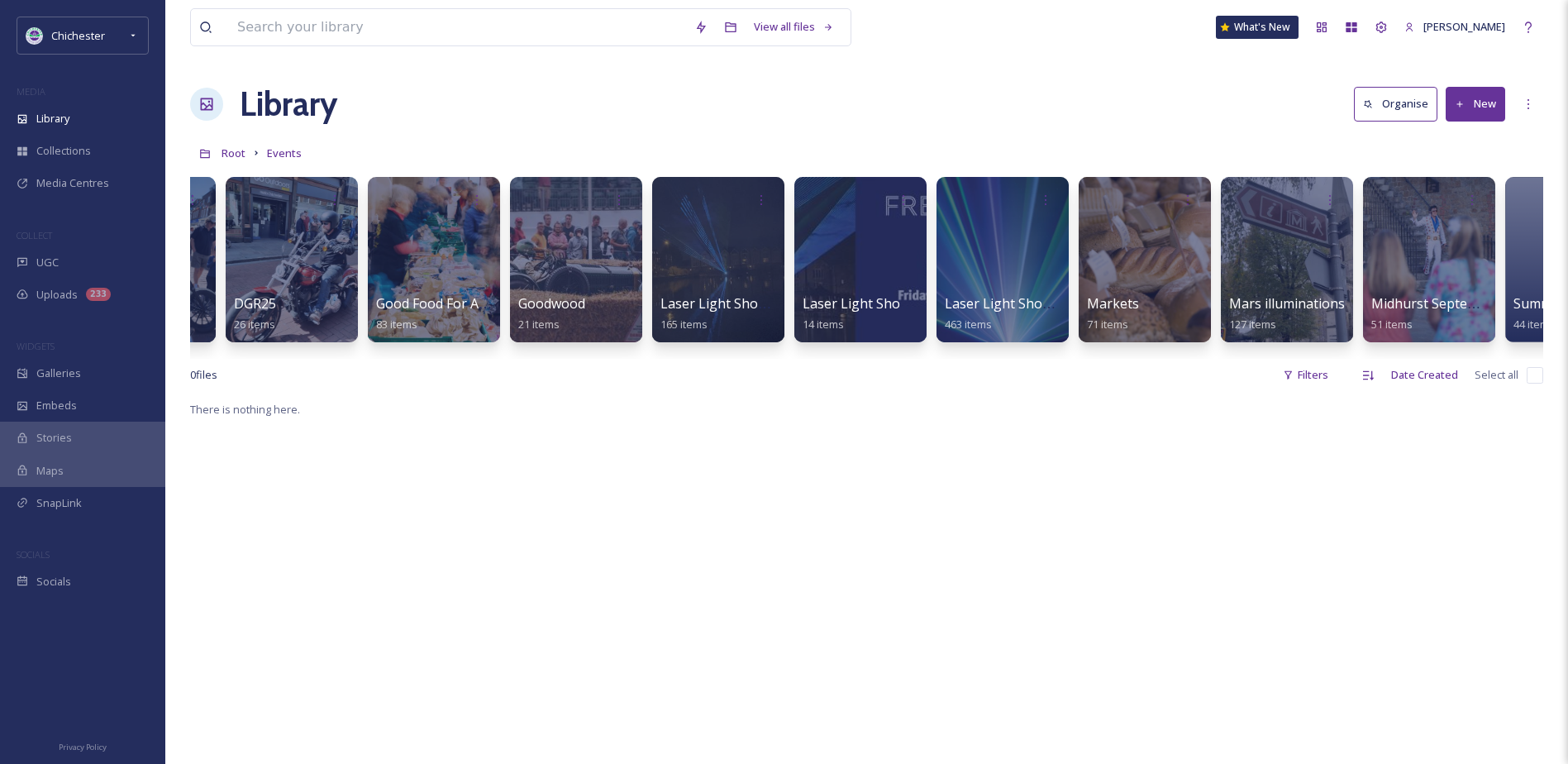
scroll to position [0, 1398]
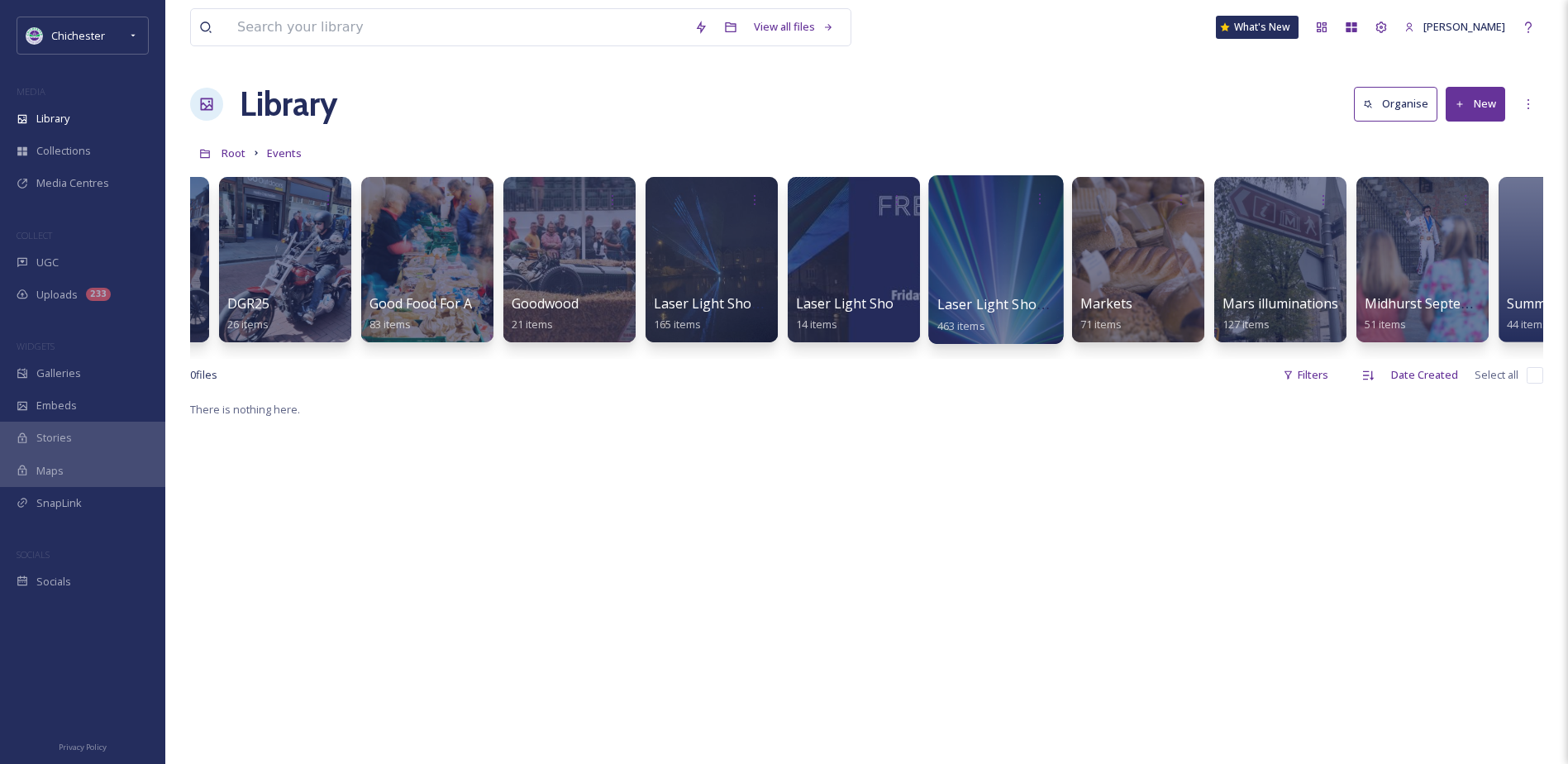
click at [1012, 236] on div at bounding box center [996, 259] width 135 height 169
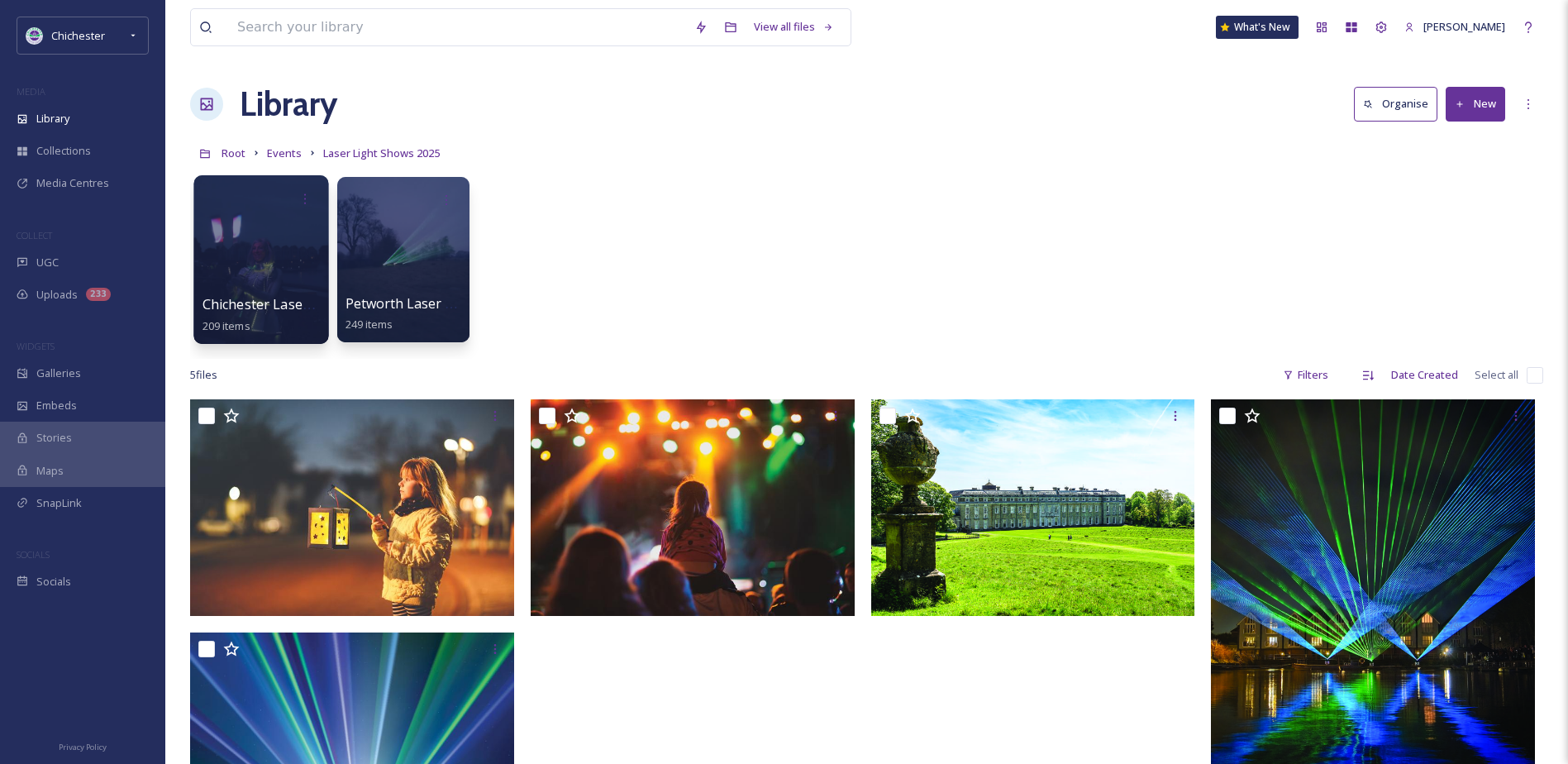
click at [267, 234] on div at bounding box center [261, 259] width 135 height 169
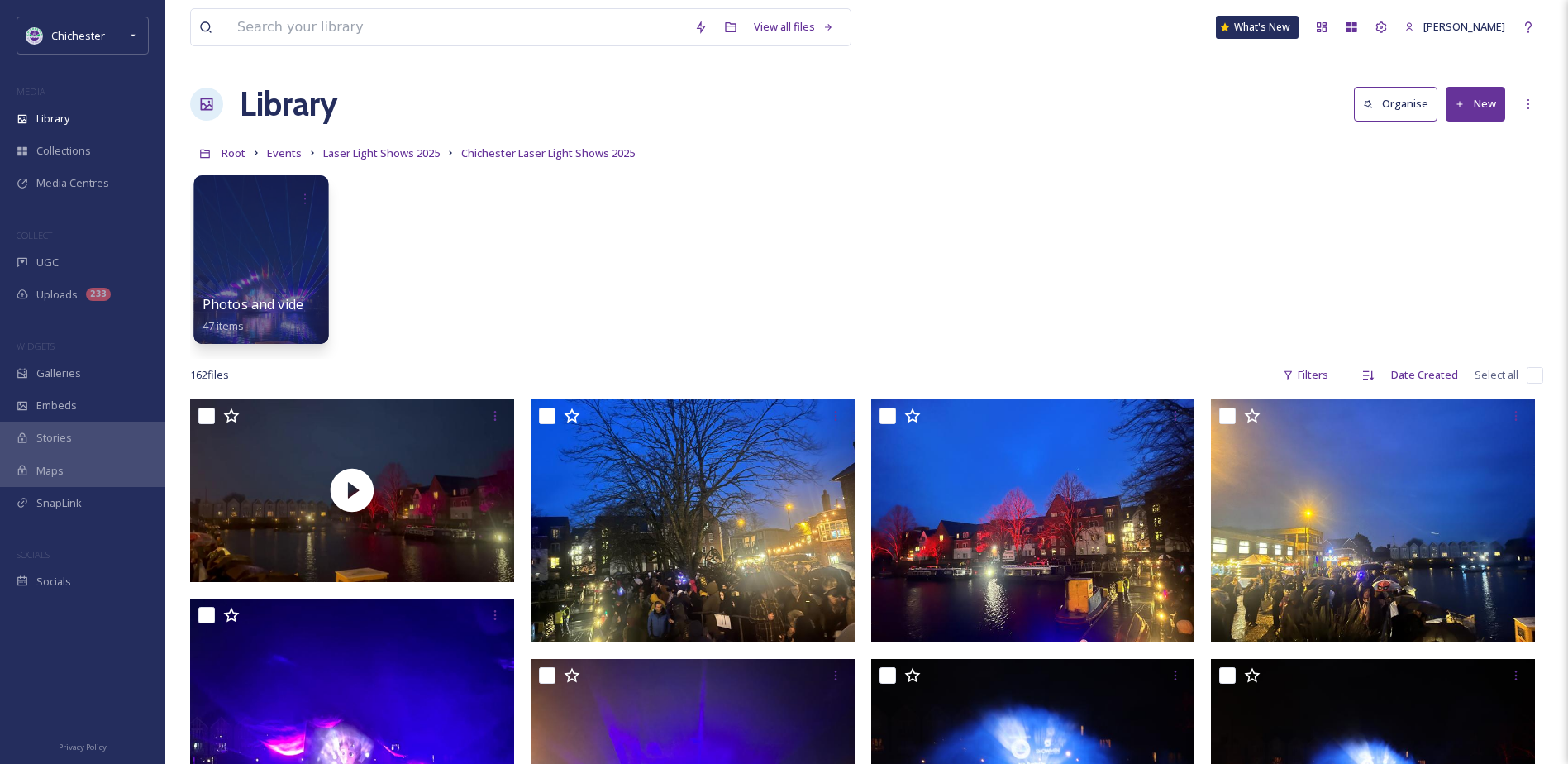
click at [278, 247] on div at bounding box center [261, 259] width 135 height 169
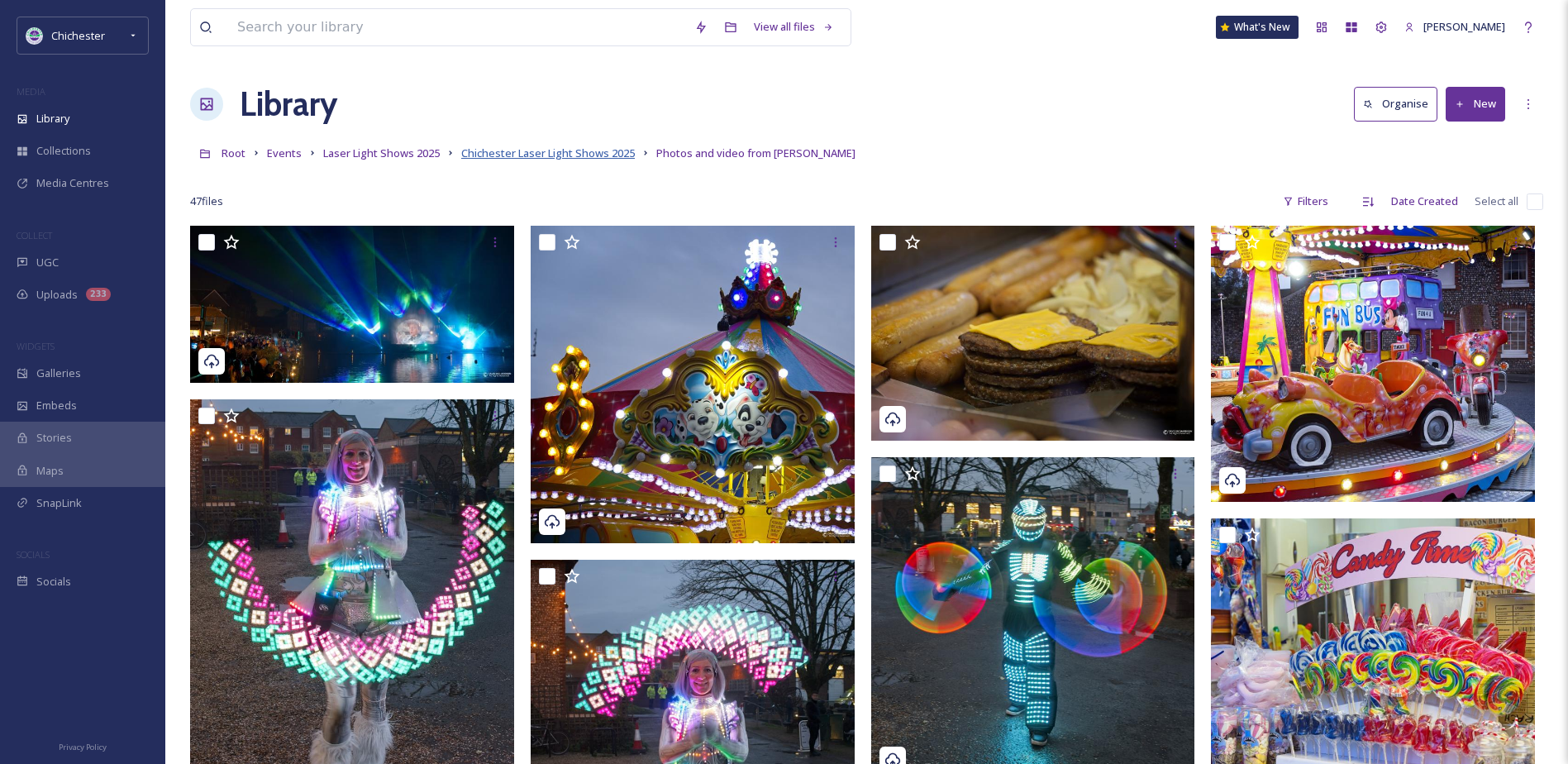
click at [545, 154] on span "Chichester Laser Light Shows 2025" at bounding box center [548, 153] width 173 height 15
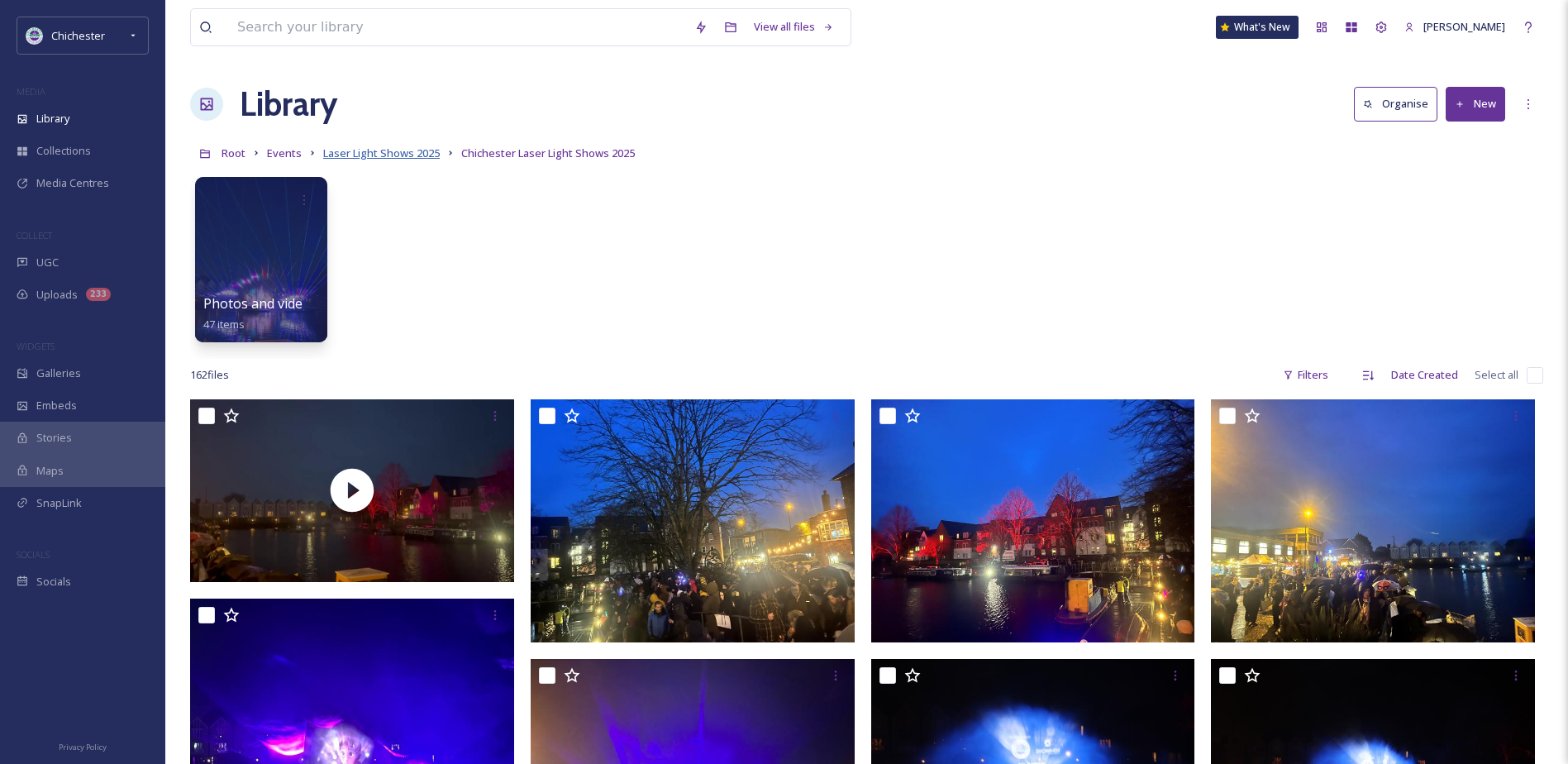
click at [358, 149] on span "Laser Light Shows 2025" at bounding box center [381, 153] width 117 height 15
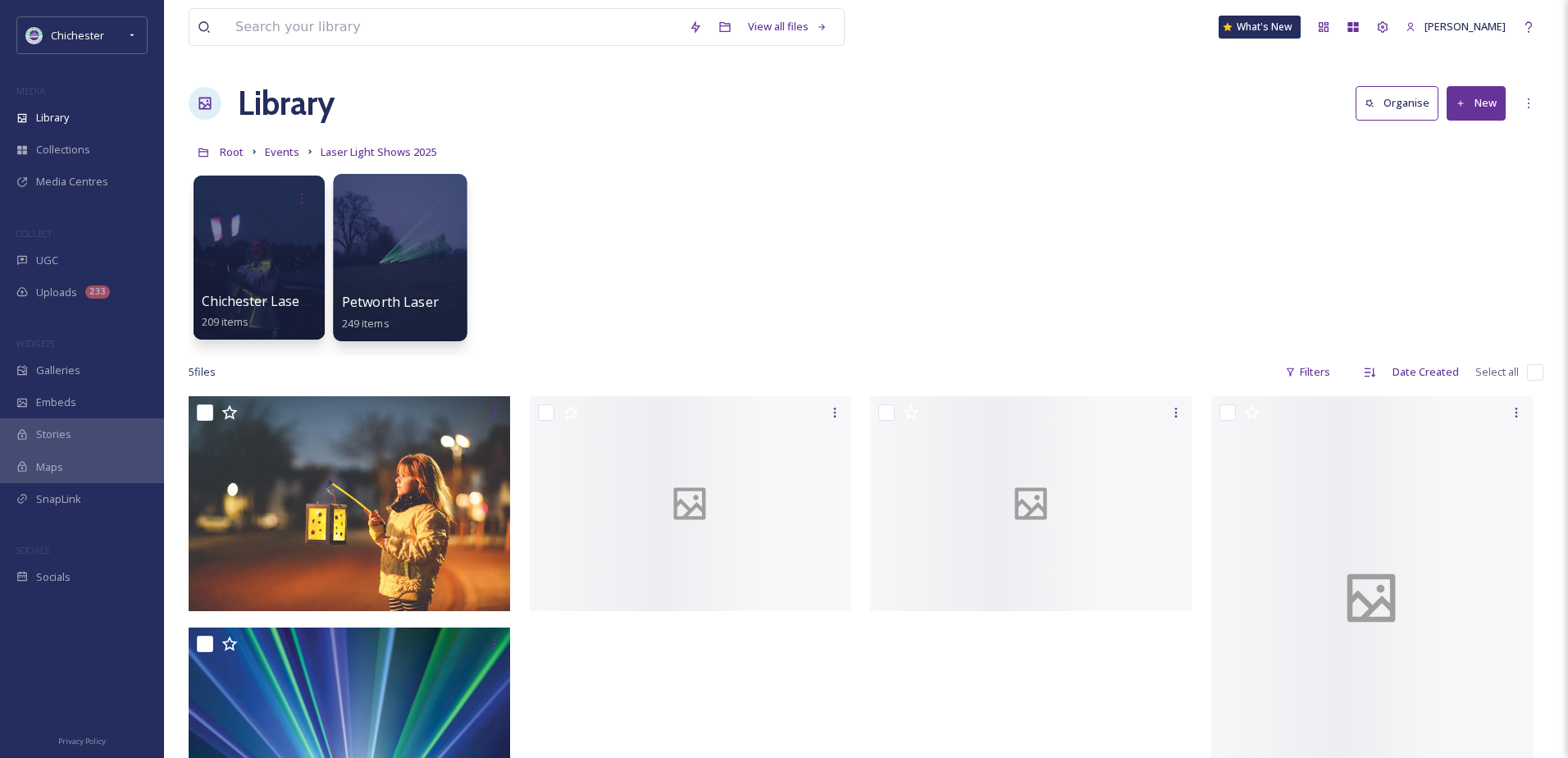
click at [364, 232] on div at bounding box center [400, 257] width 134 height 167
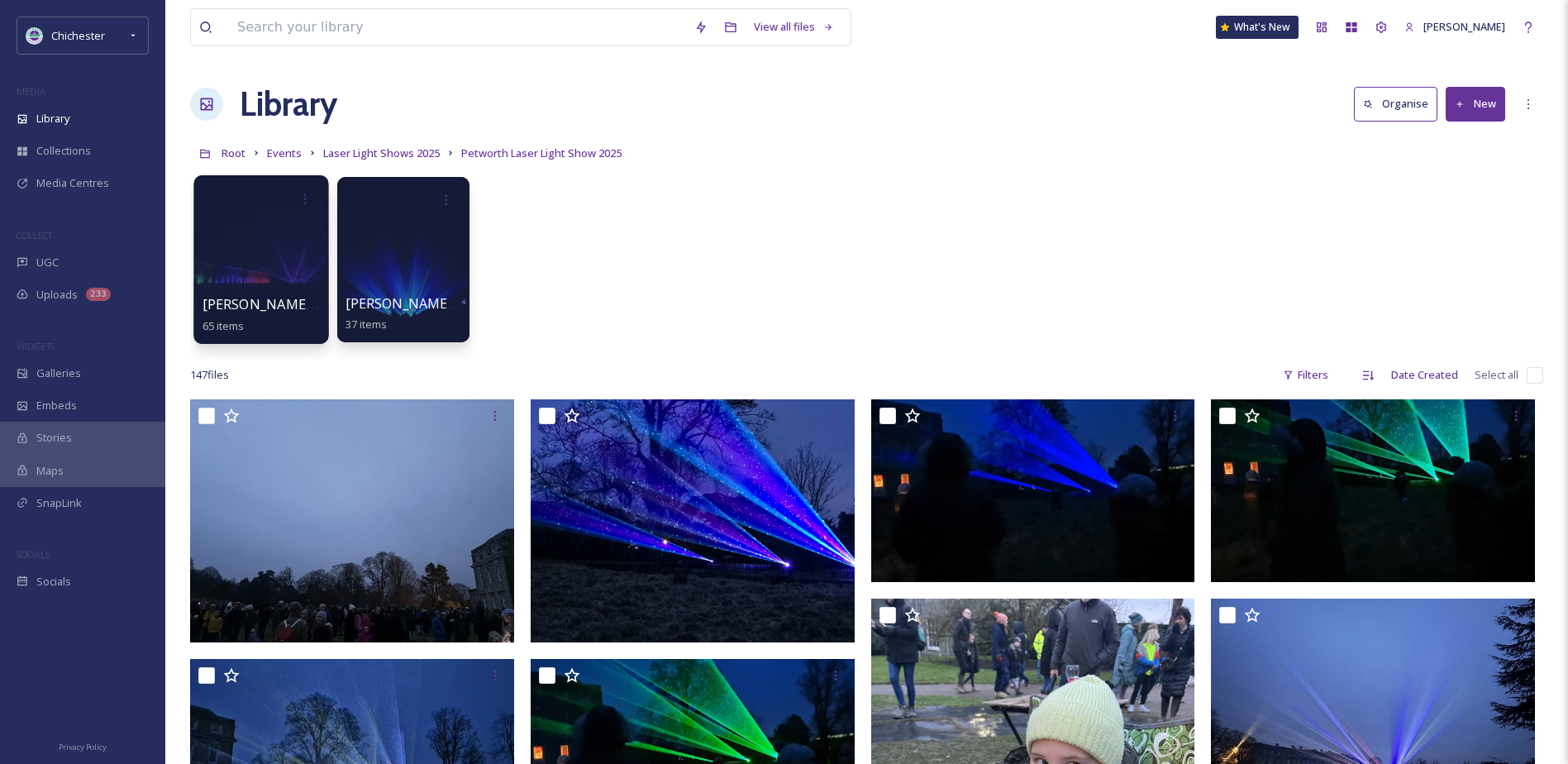
click at [245, 254] on div at bounding box center [261, 259] width 135 height 169
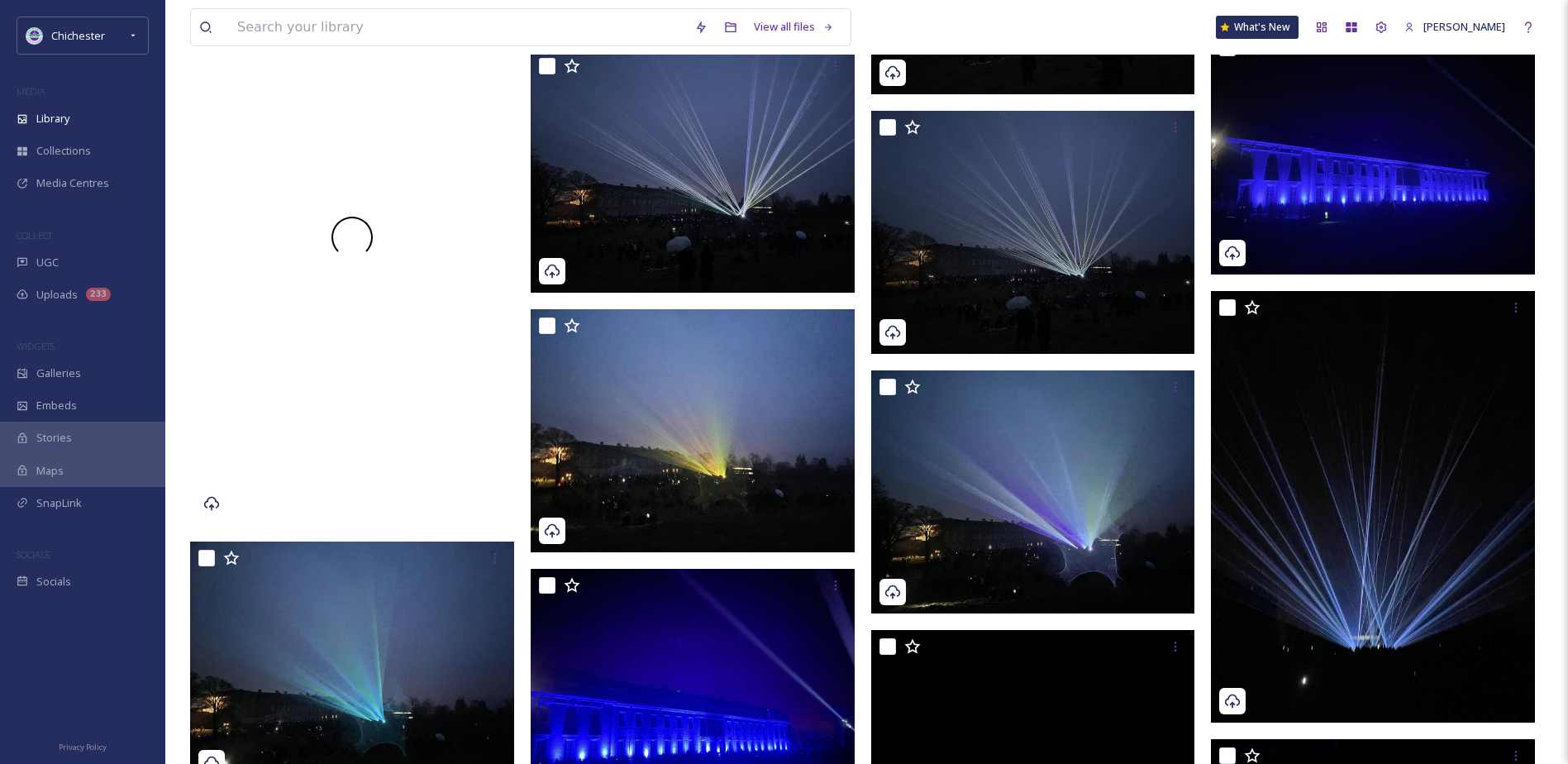
scroll to position [2651, 0]
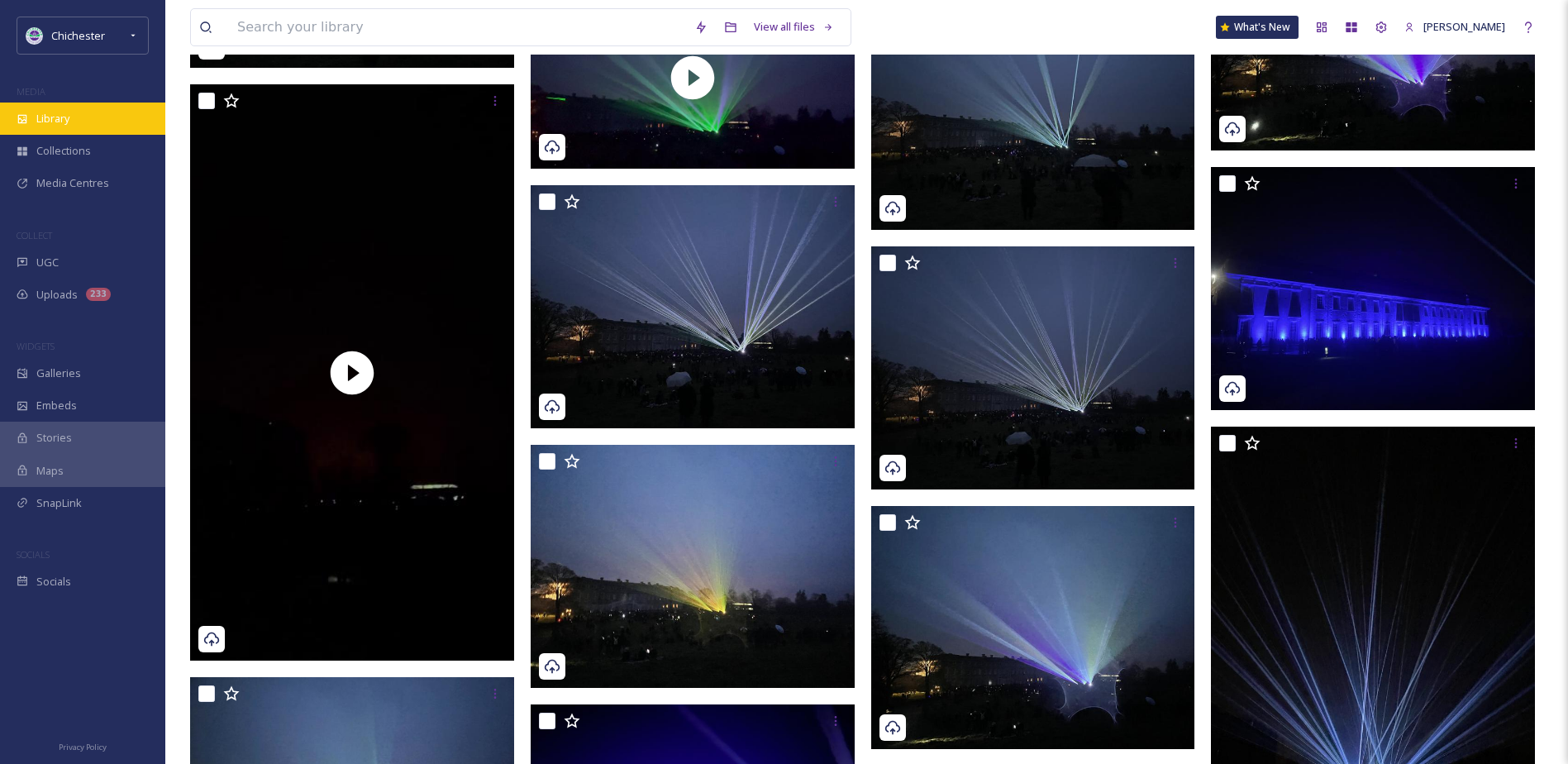
click at [119, 123] on div "Library" at bounding box center [82, 118] width 165 height 32
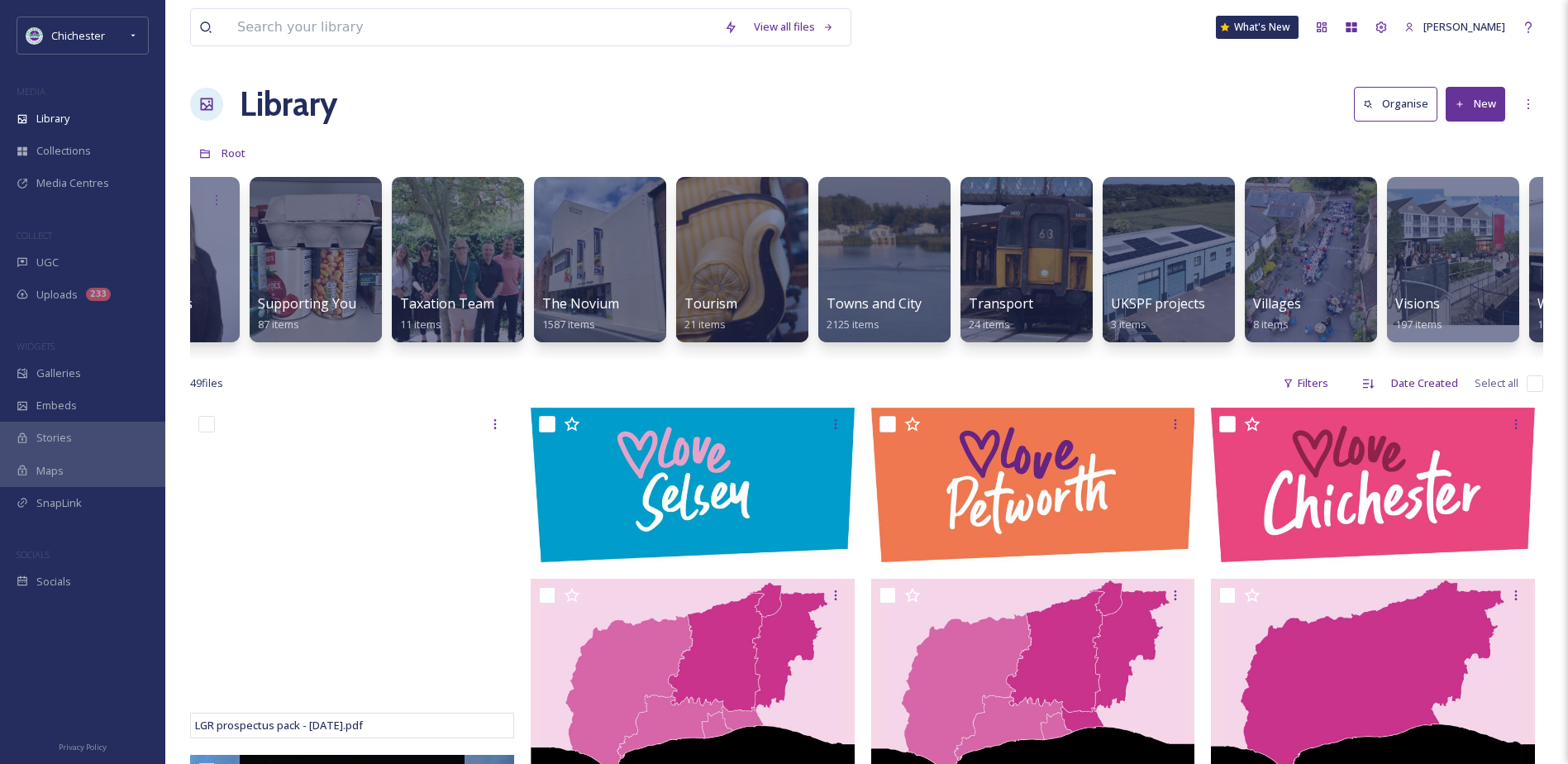
scroll to position [0, 6753]
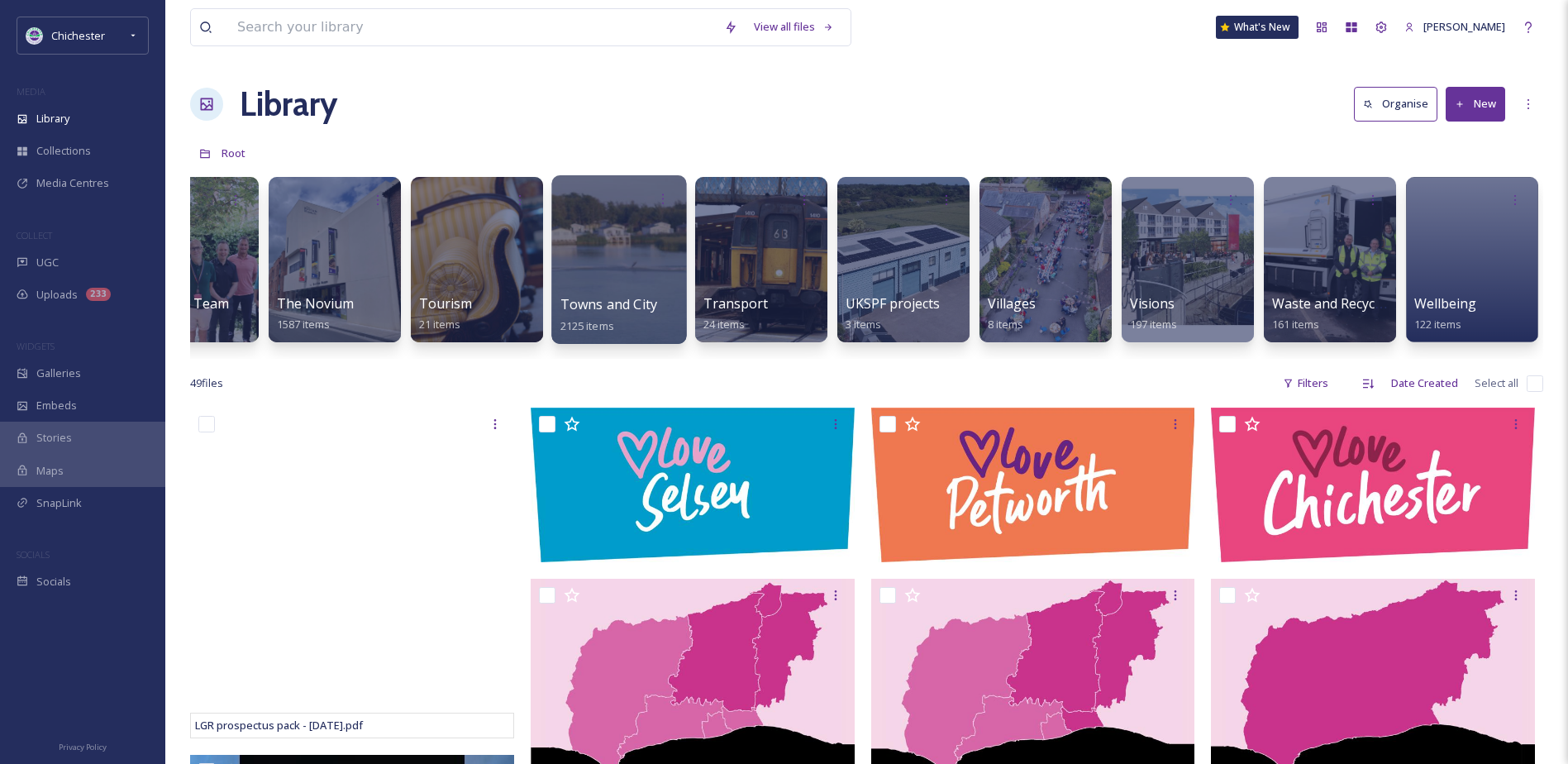
click at [564, 293] on div at bounding box center [619, 259] width 135 height 169
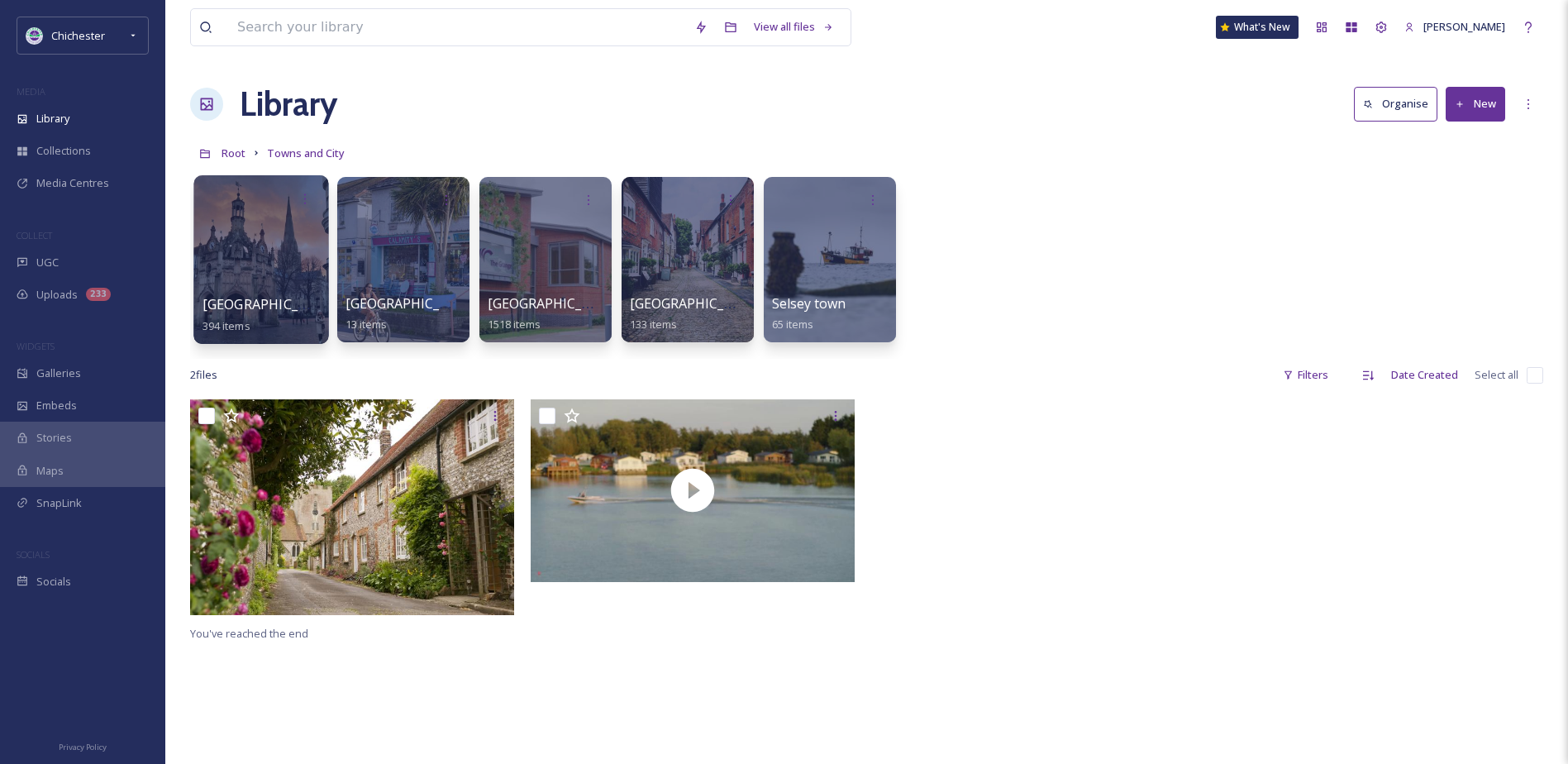
click at [301, 243] on div at bounding box center [261, 259] width 135 height 169
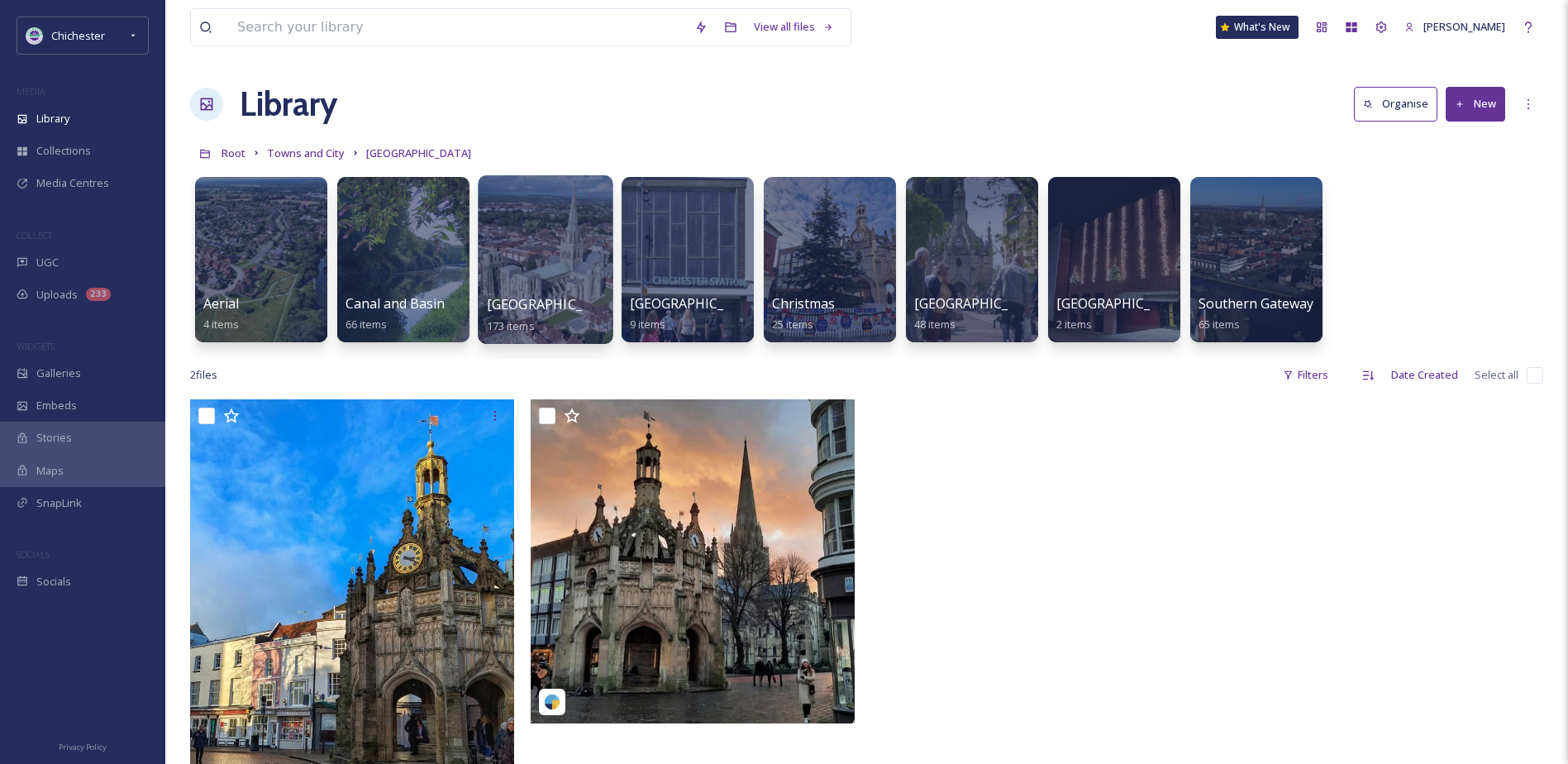
click at [525, 278] on div at bounding box center [545, 259] width 135 height 169
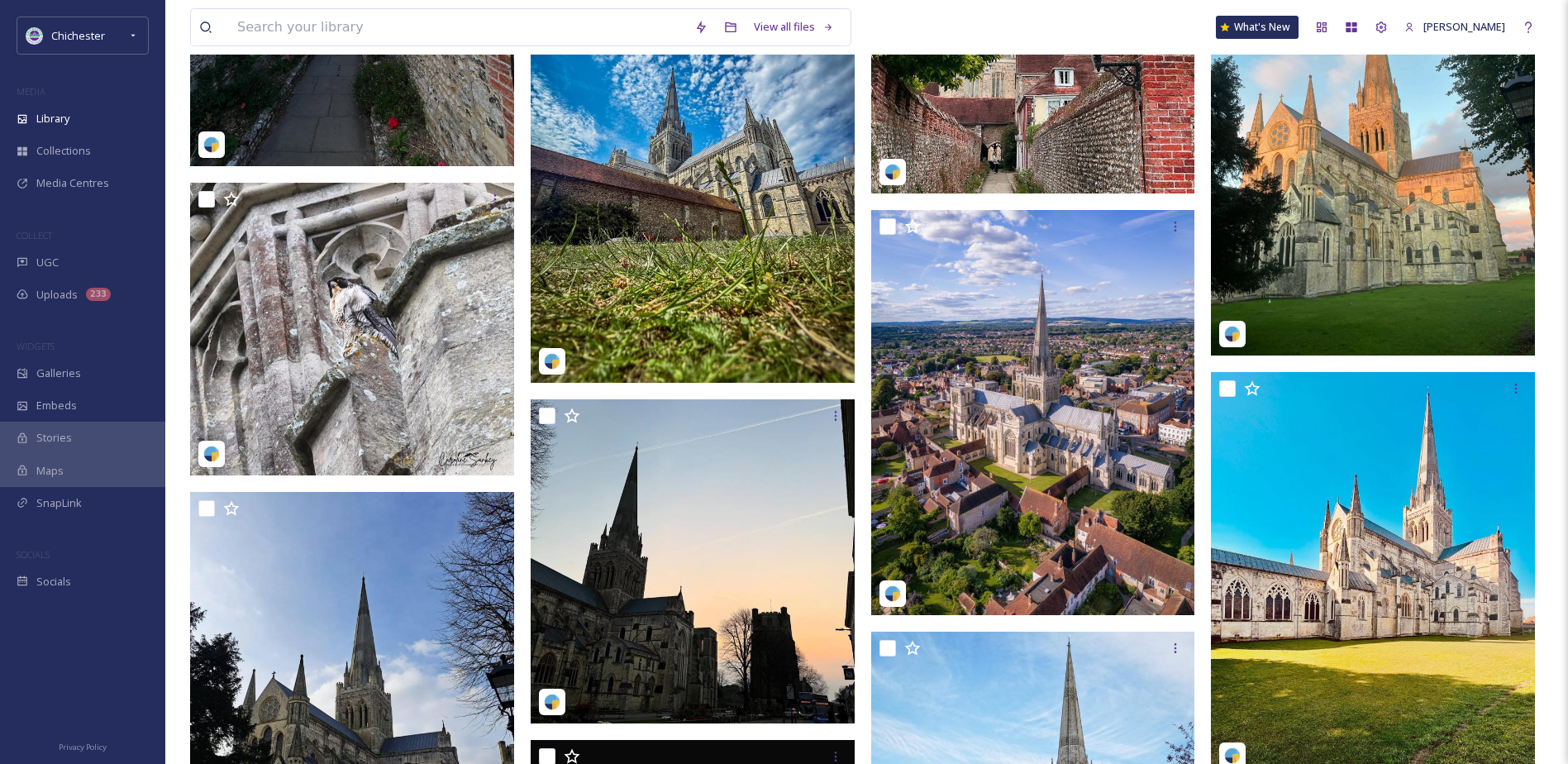
scroll to position [1653, 0]
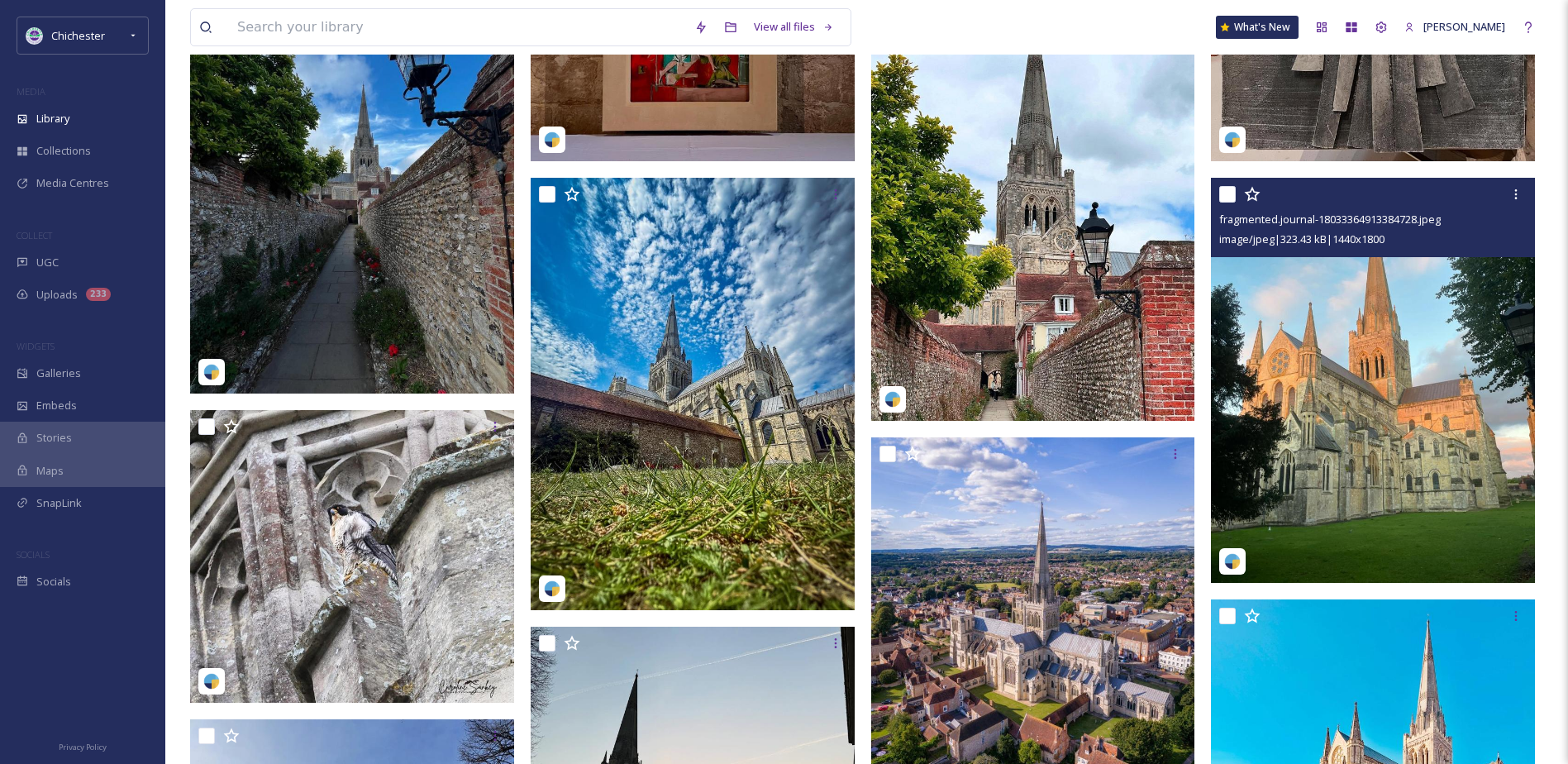
click at [1427, 357] on img at bounding box center [1373, 380] width 324 height 405
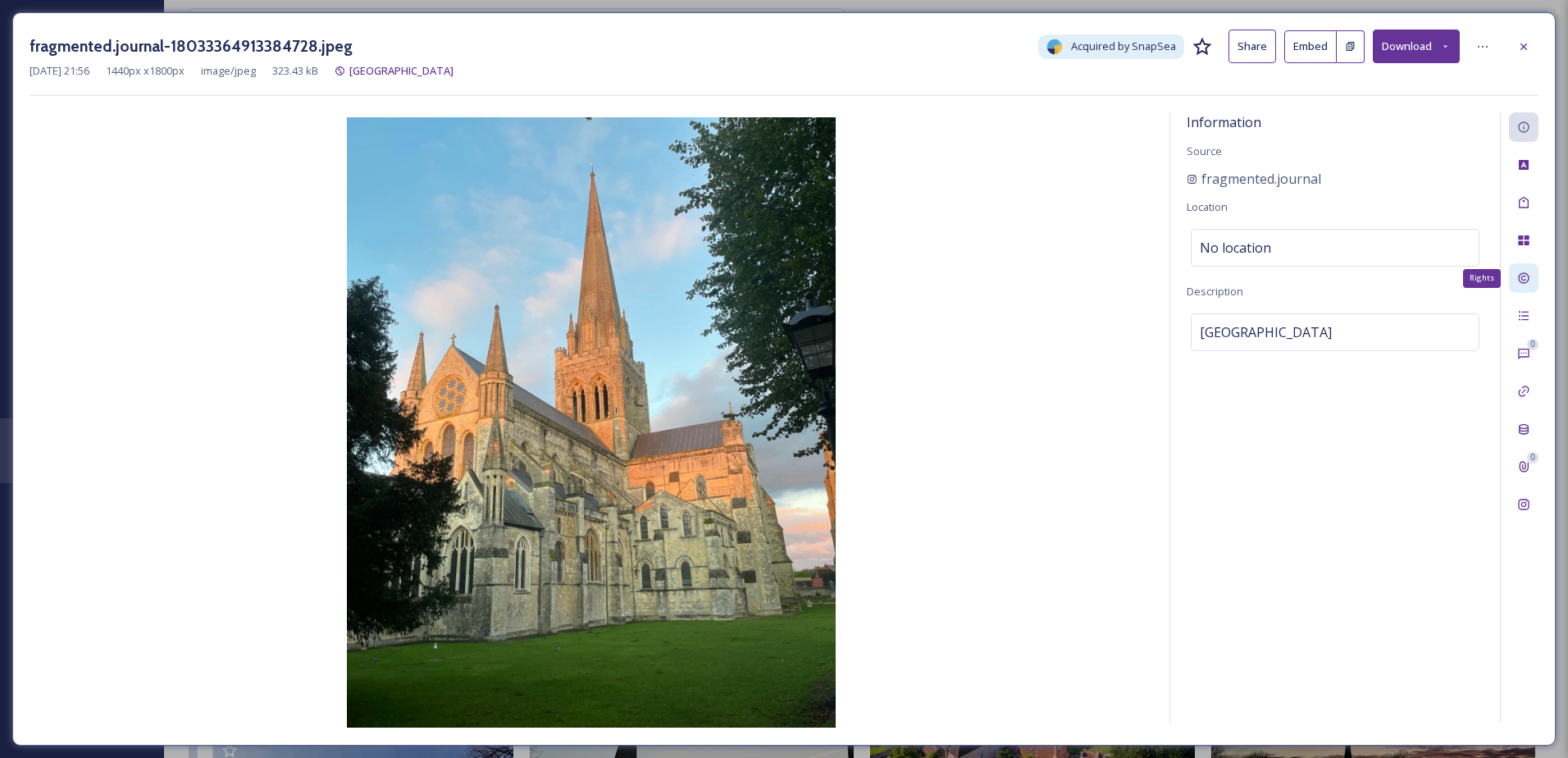
click at [1528, 270] on div "Rights" at bounding box center [1524, 278] width 30 height 30
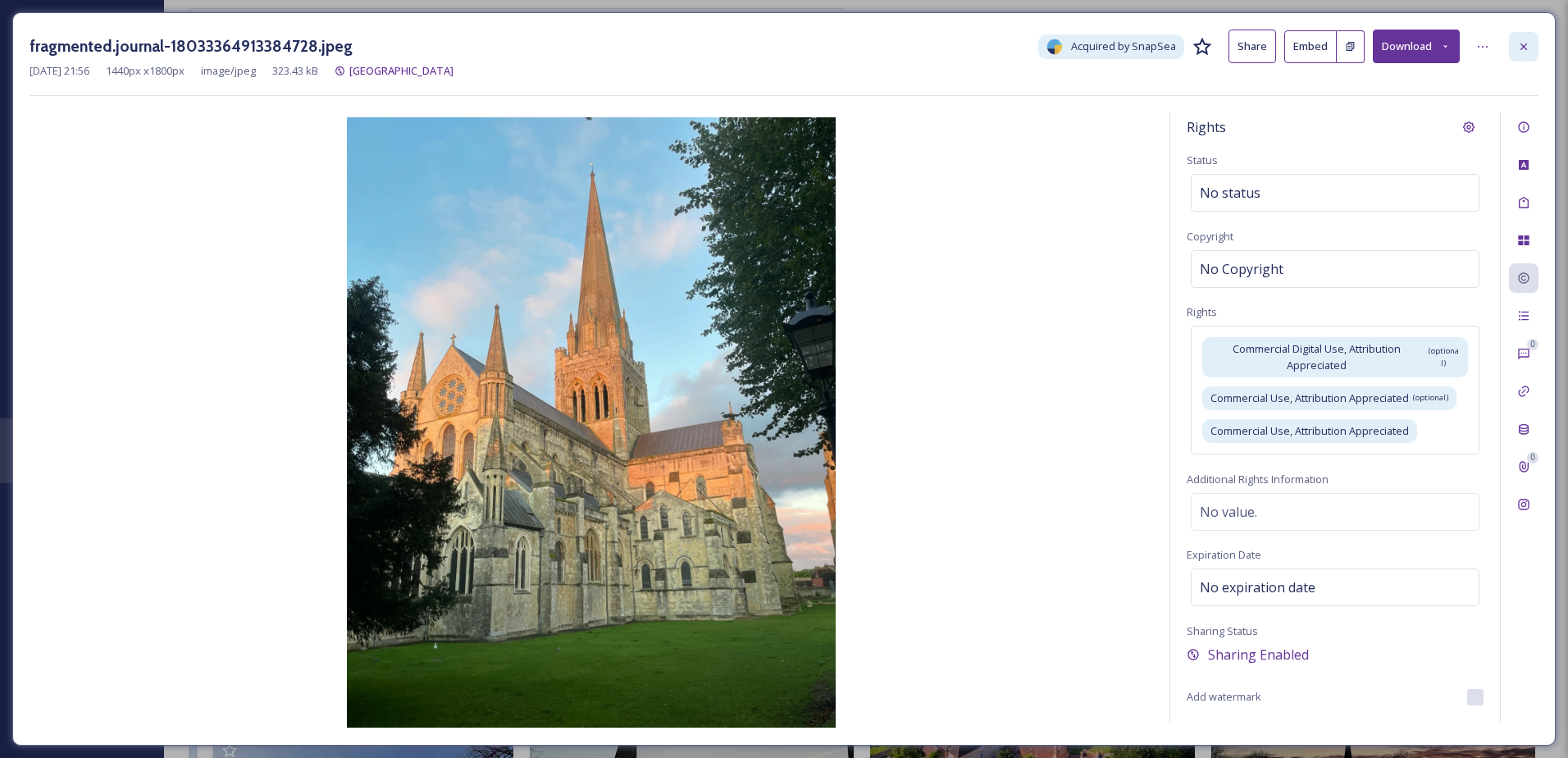
click at [1524, 38] on div at bounding box center [1524, 46] width 30 height 30
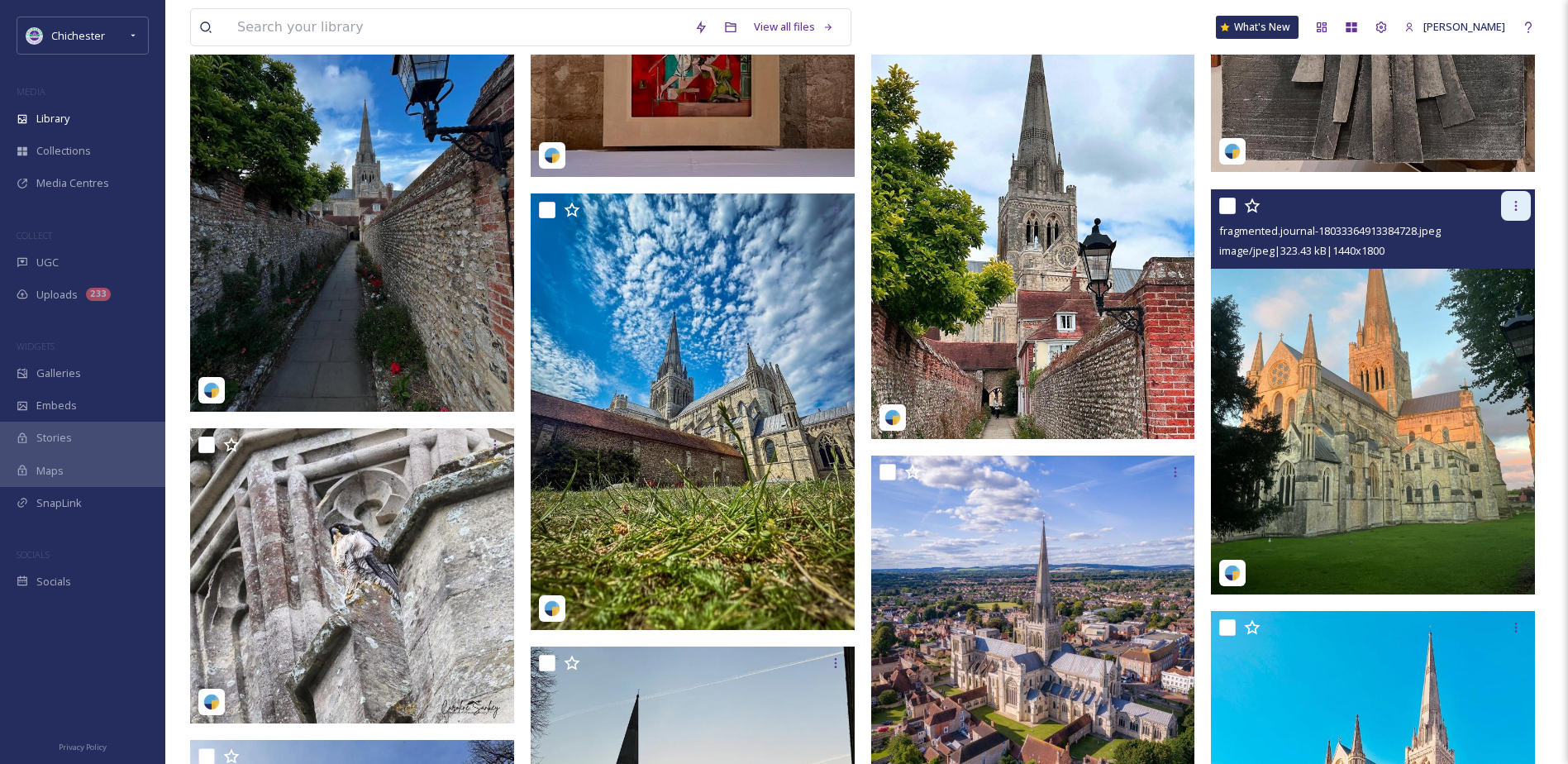
click at [1509, 205] on div at bounding box center [1516, 205] width 30 height 30
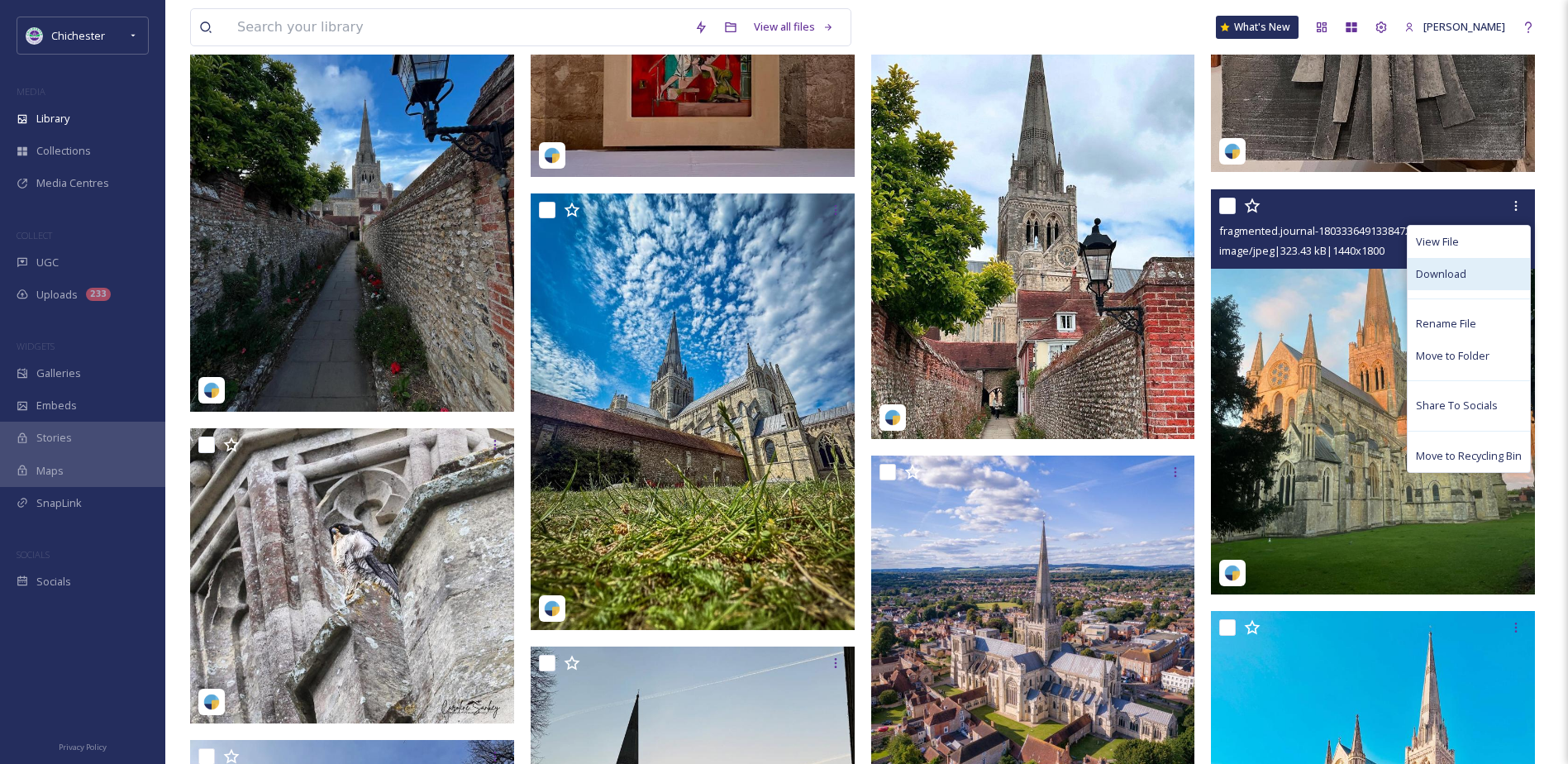
click at [1449, 268] on span "Download" at bounding box center [1441, 274] width 50 height 15
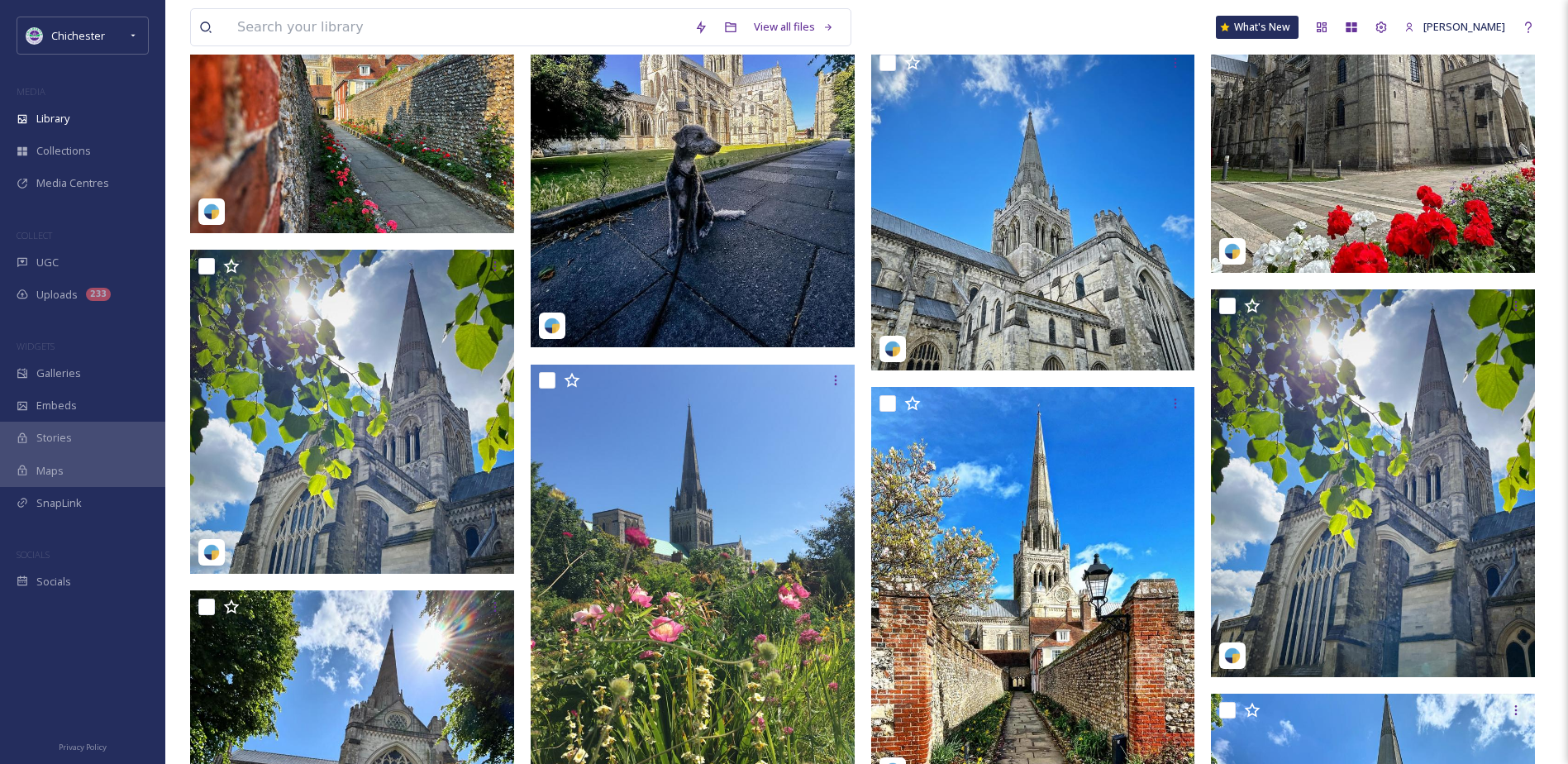
scroll to position [3719, 0]
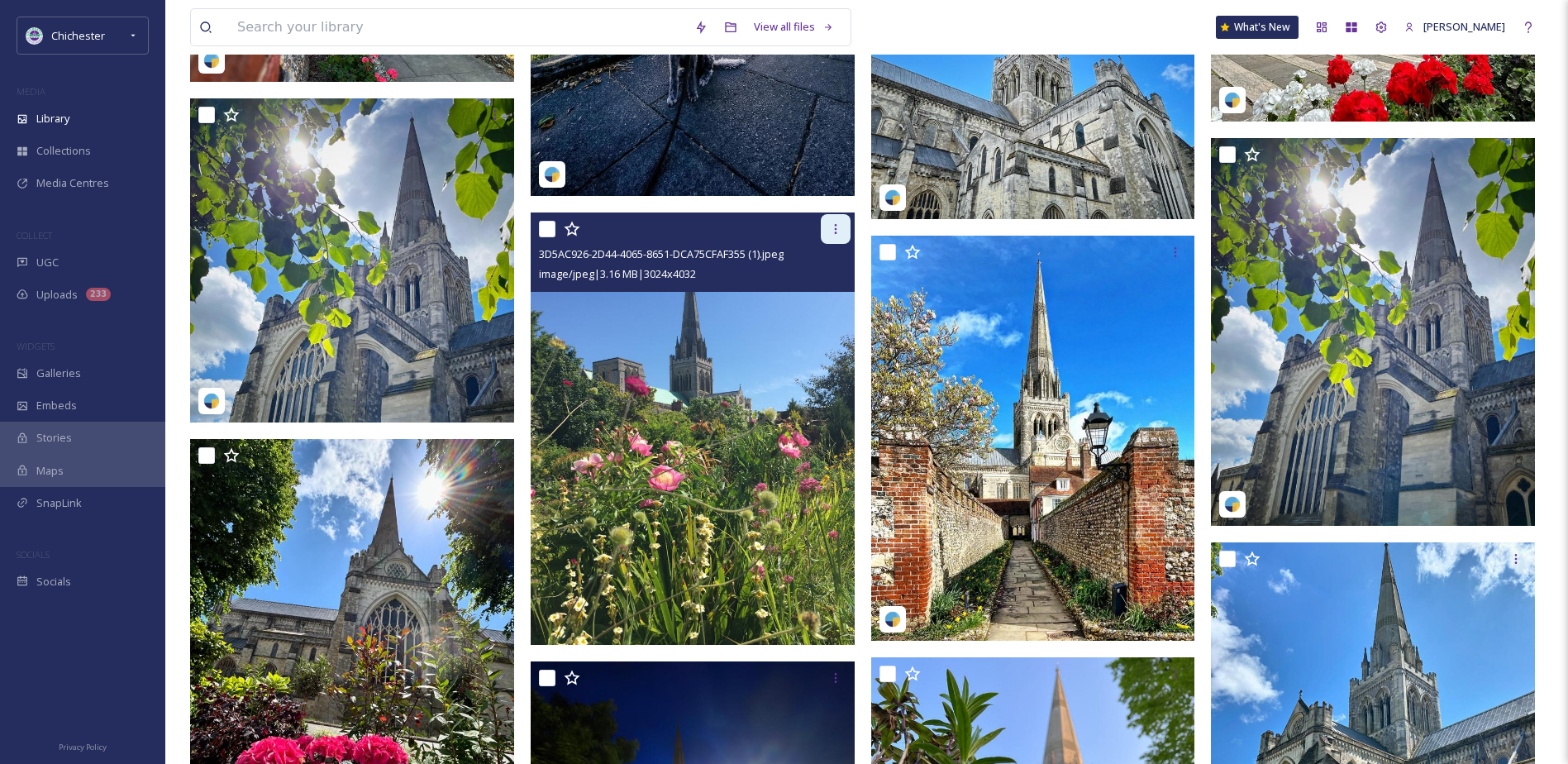
click at [846, 227] on div at bounding box center [836, 229] width 30 height 30
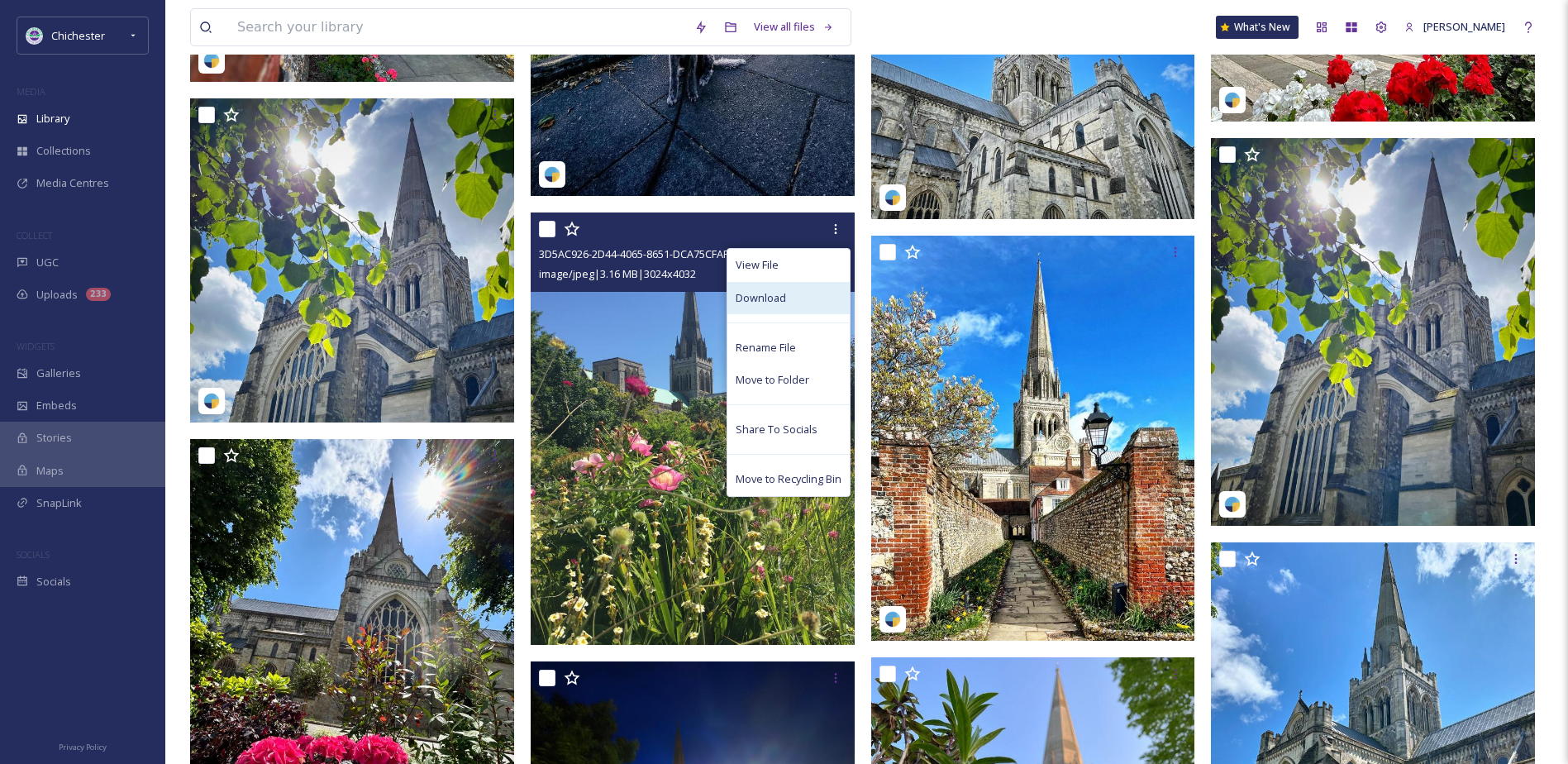
click at [812, 300] on div "Download" at bounding box center [789, 297] width 122 height 32
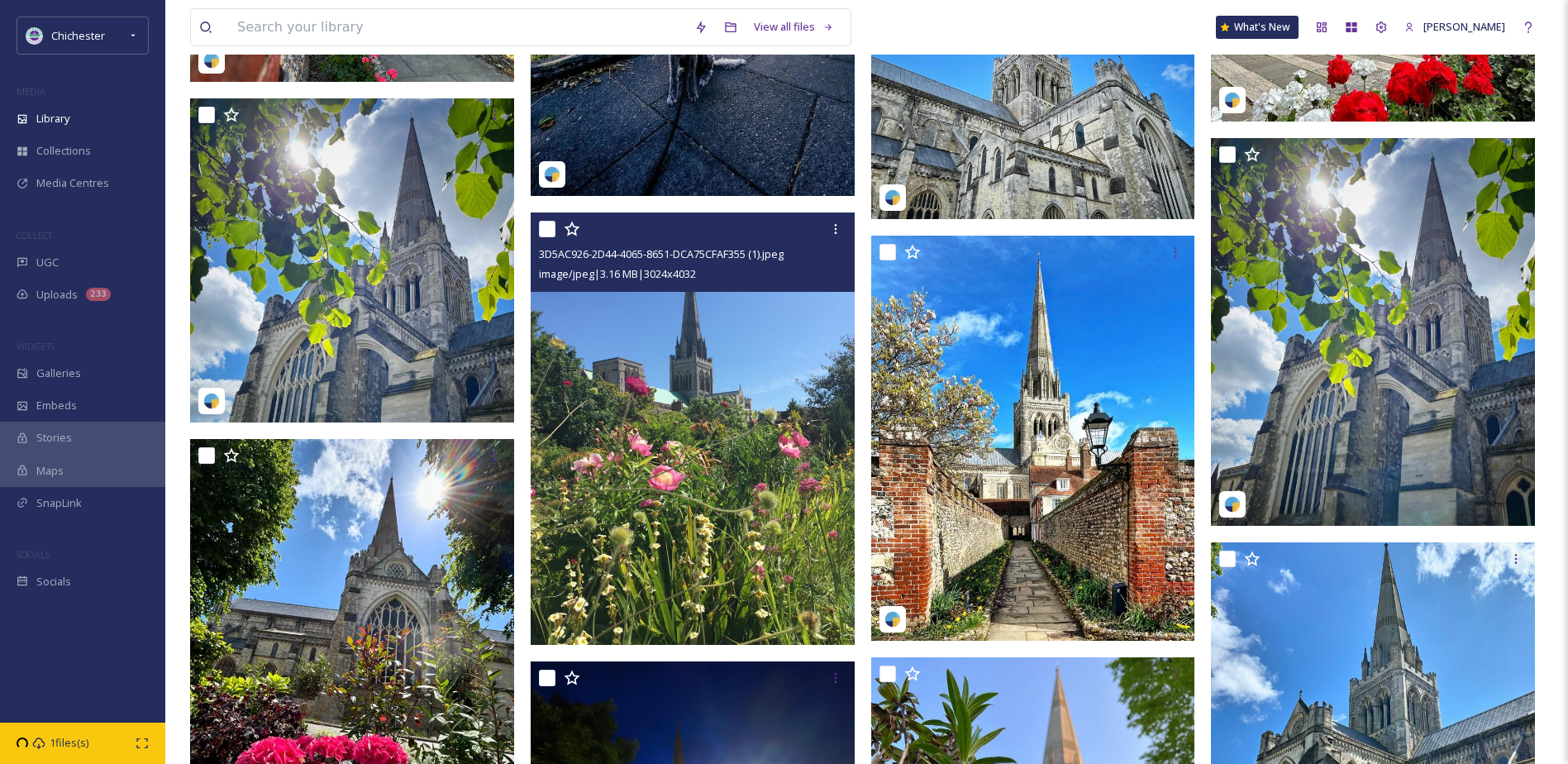
click at [660, 455] on img at bounding box center [692, 428] width 324 height 431
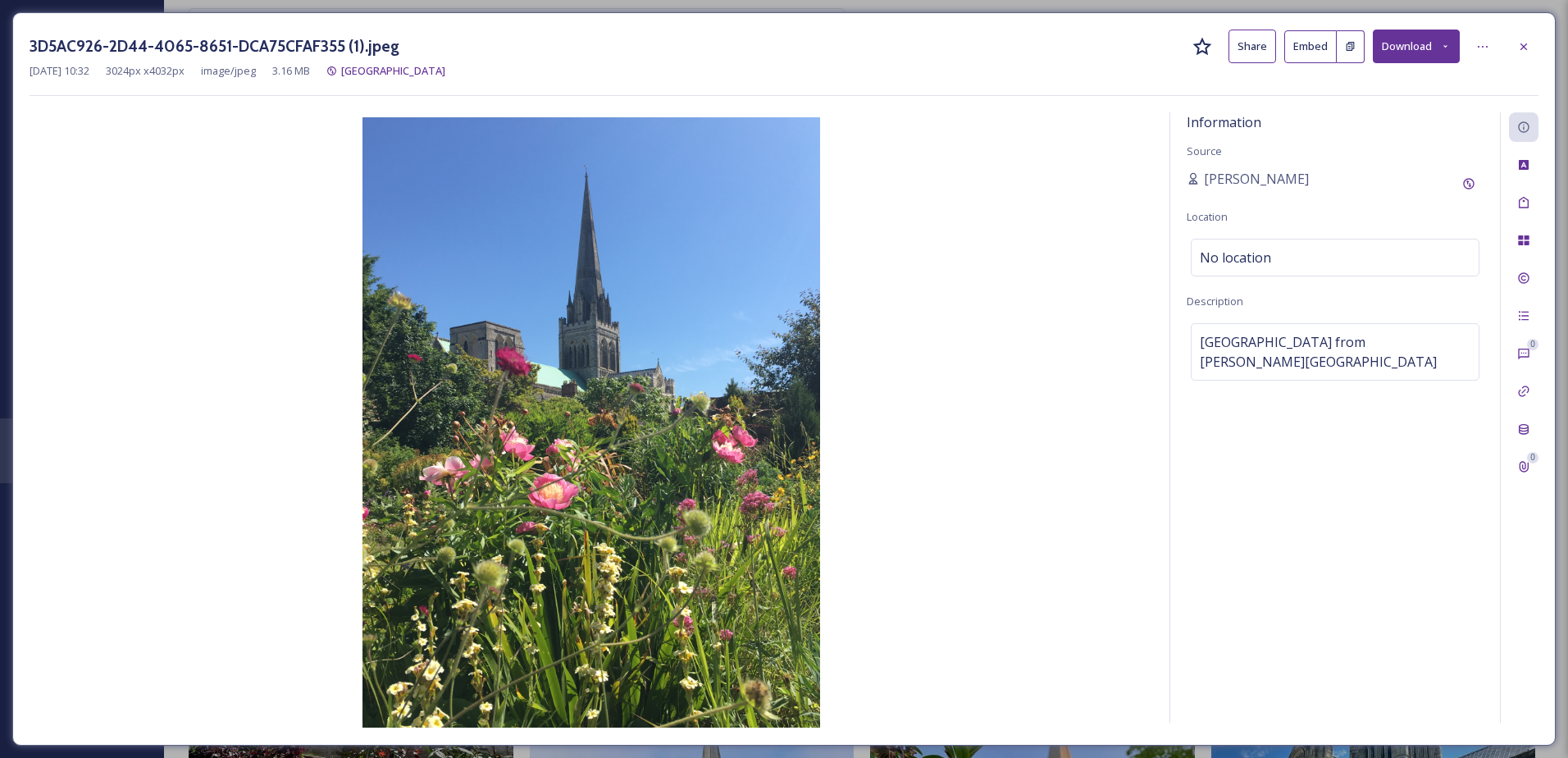
click at [1004, 43] on div "3D5AC926-2D44-4065-8651-DCA75CFAF355 (1).jpeg Share Embed Download" at bounding box center [784, 46] width 1509 height 33
drag, startPoint x: 1535, startPoint y: 34, endPoint x: 1517, endPoint y: 45, distance: 21.1
click at [1533, 34] on div at bounding box center [1524, 46] width 30 height 30
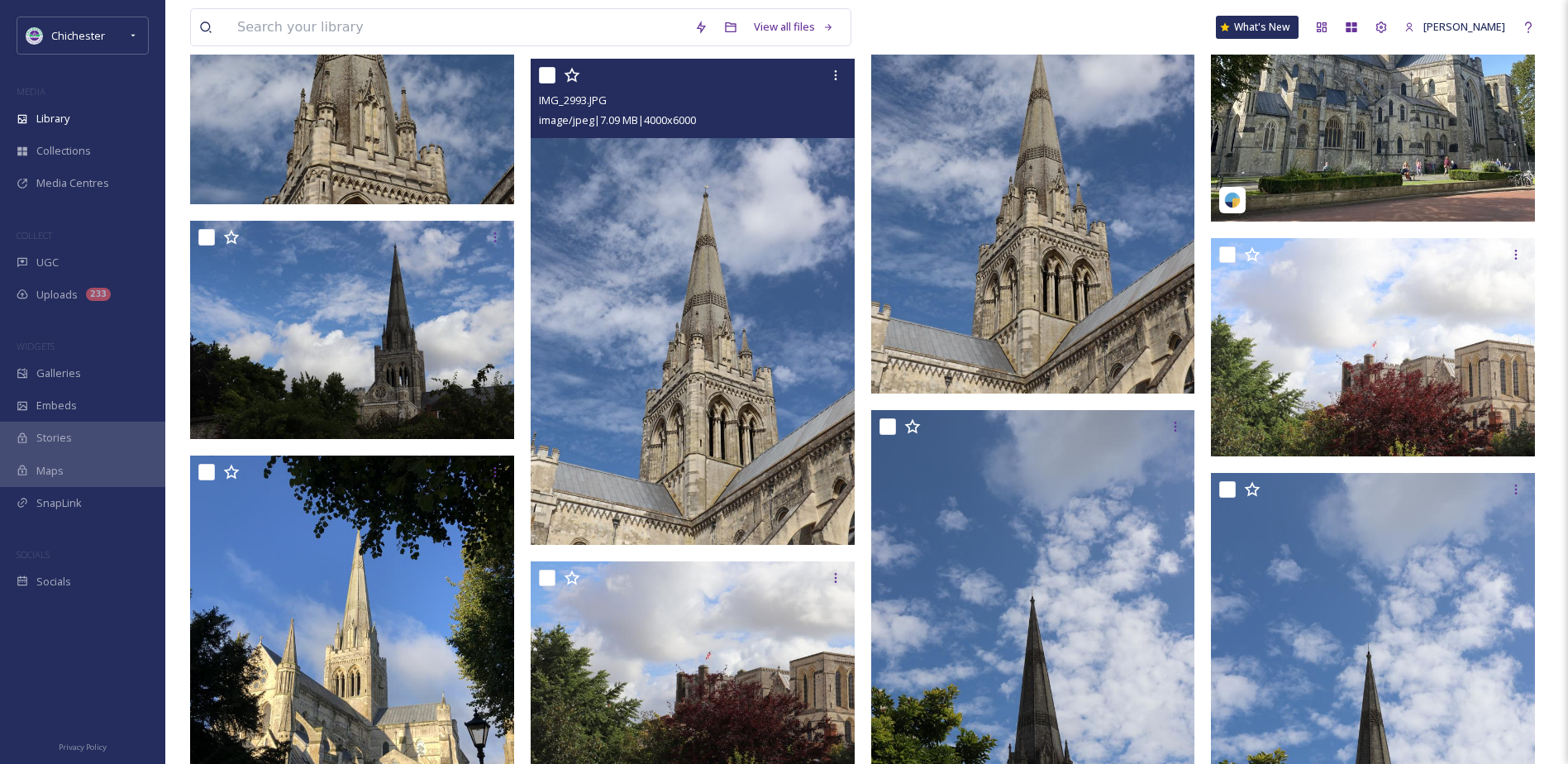
scroll to position [6363, 0]
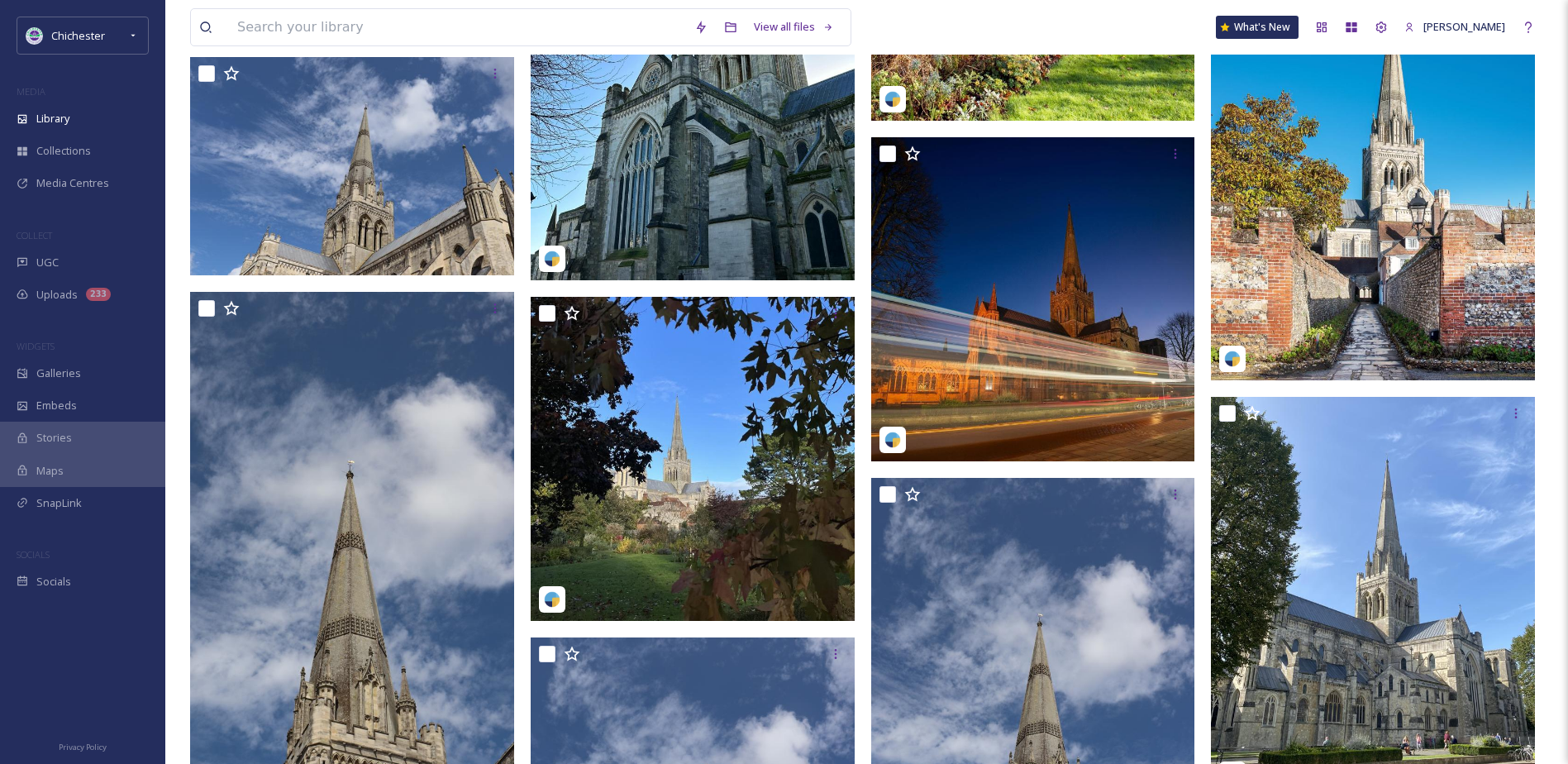
click at [1272, 248] on img at bounding box center [1373, 178] width 324 height 405
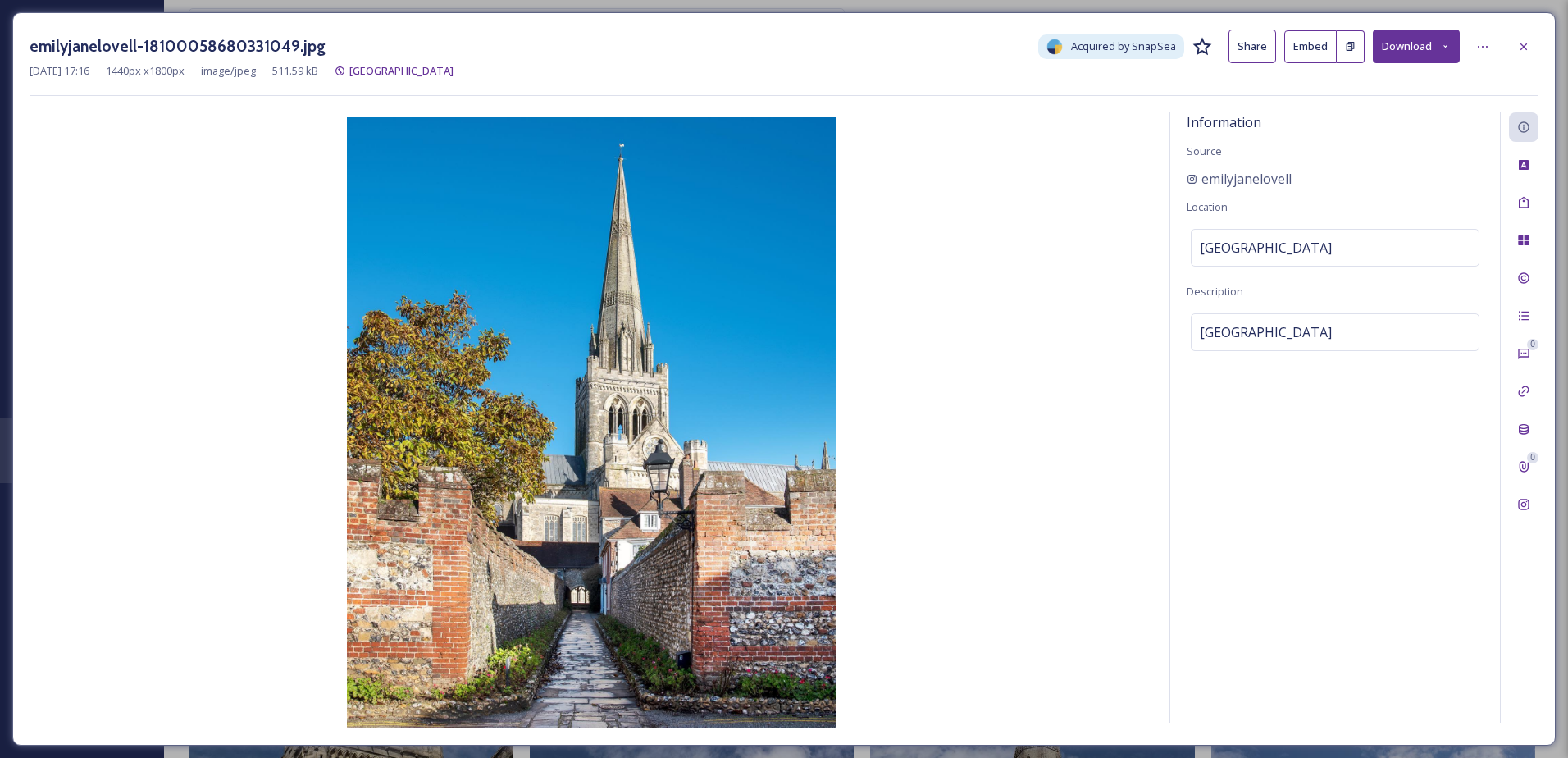
click at [1414, 49] on button "Download" at bounding box center [1416, 46] width 87 height 33
click at [1401, 80] on span "Download Original (1440 x 1800)" at bounding box center [1373, 83] width 155 height 15
click at [1533, 42] on div at bounding box center [1524, 46] width 30 height 30
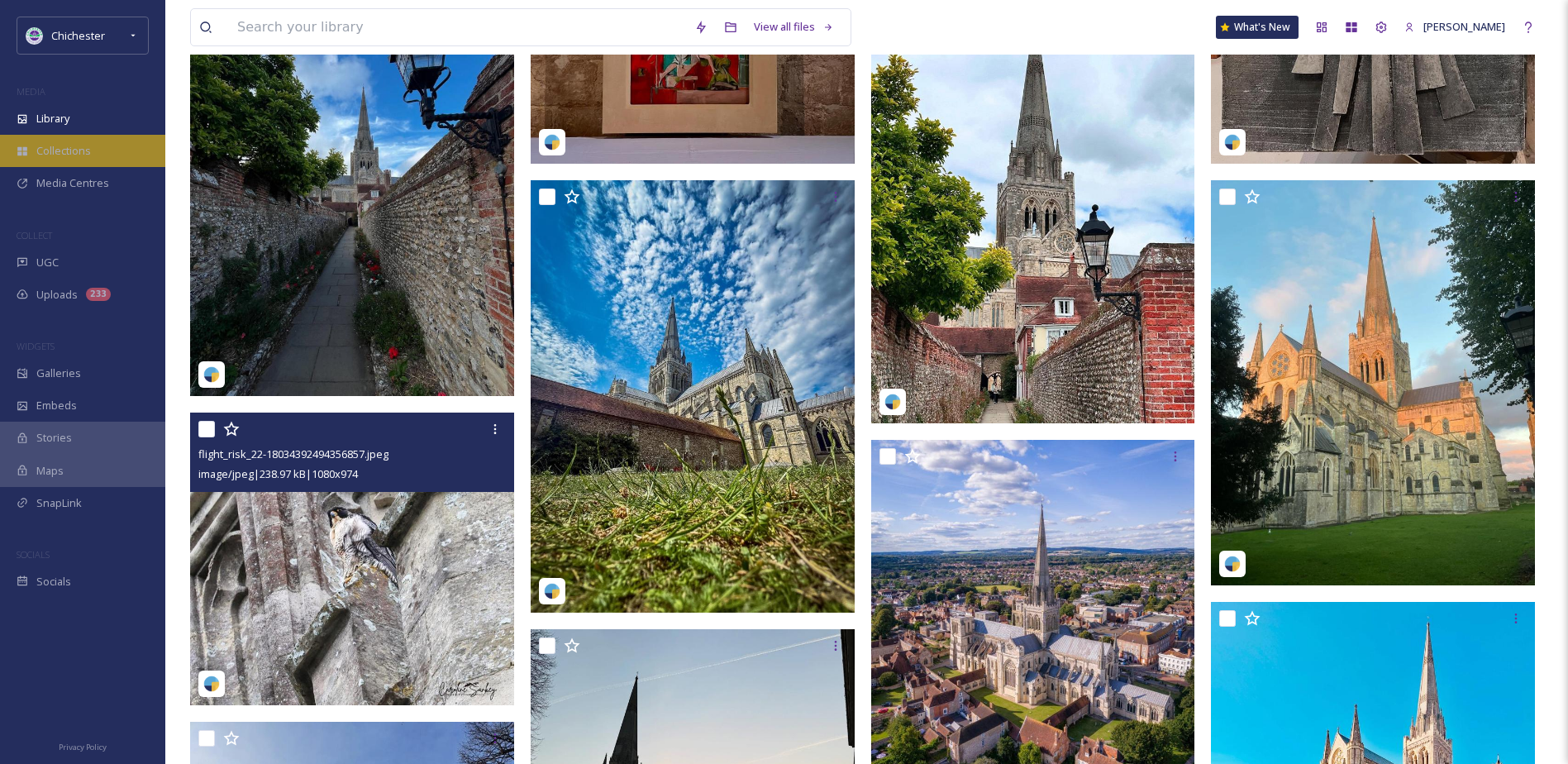
scroll to position [1488, 0]
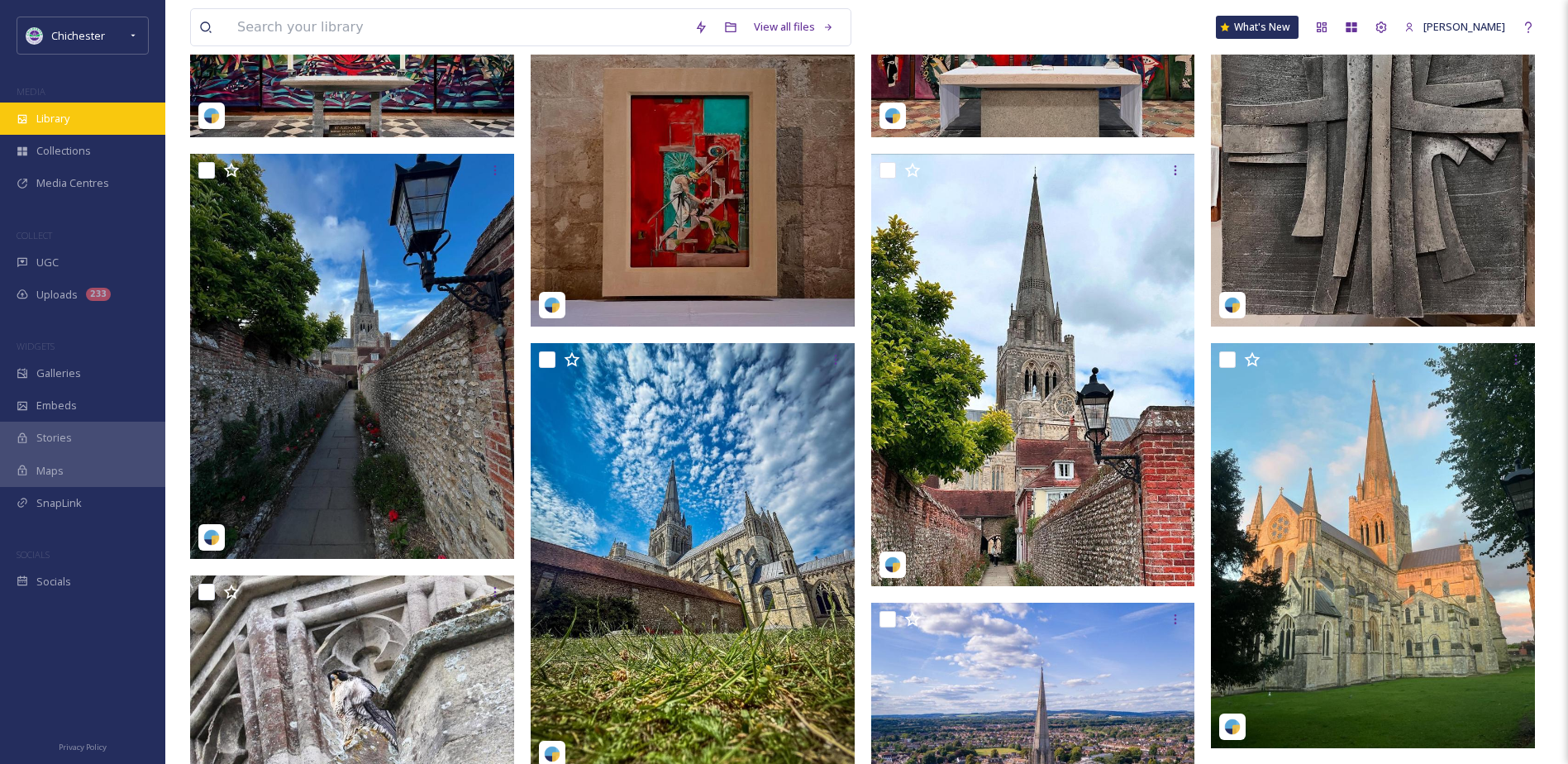
click at [93, 108] on div "Library" at bounding box center [82, 118] width 165 height 32
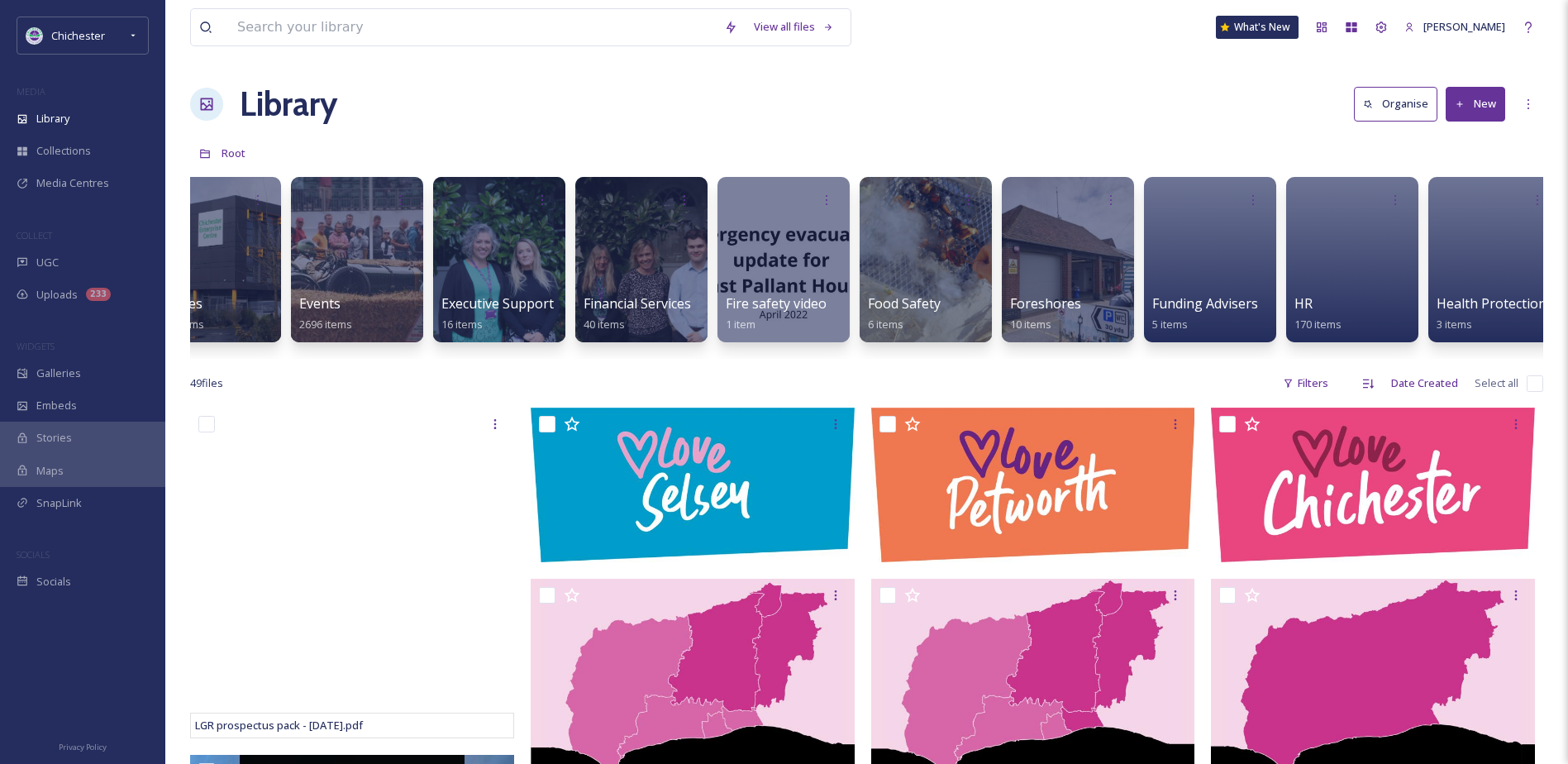
scroll to position [0, 3245]
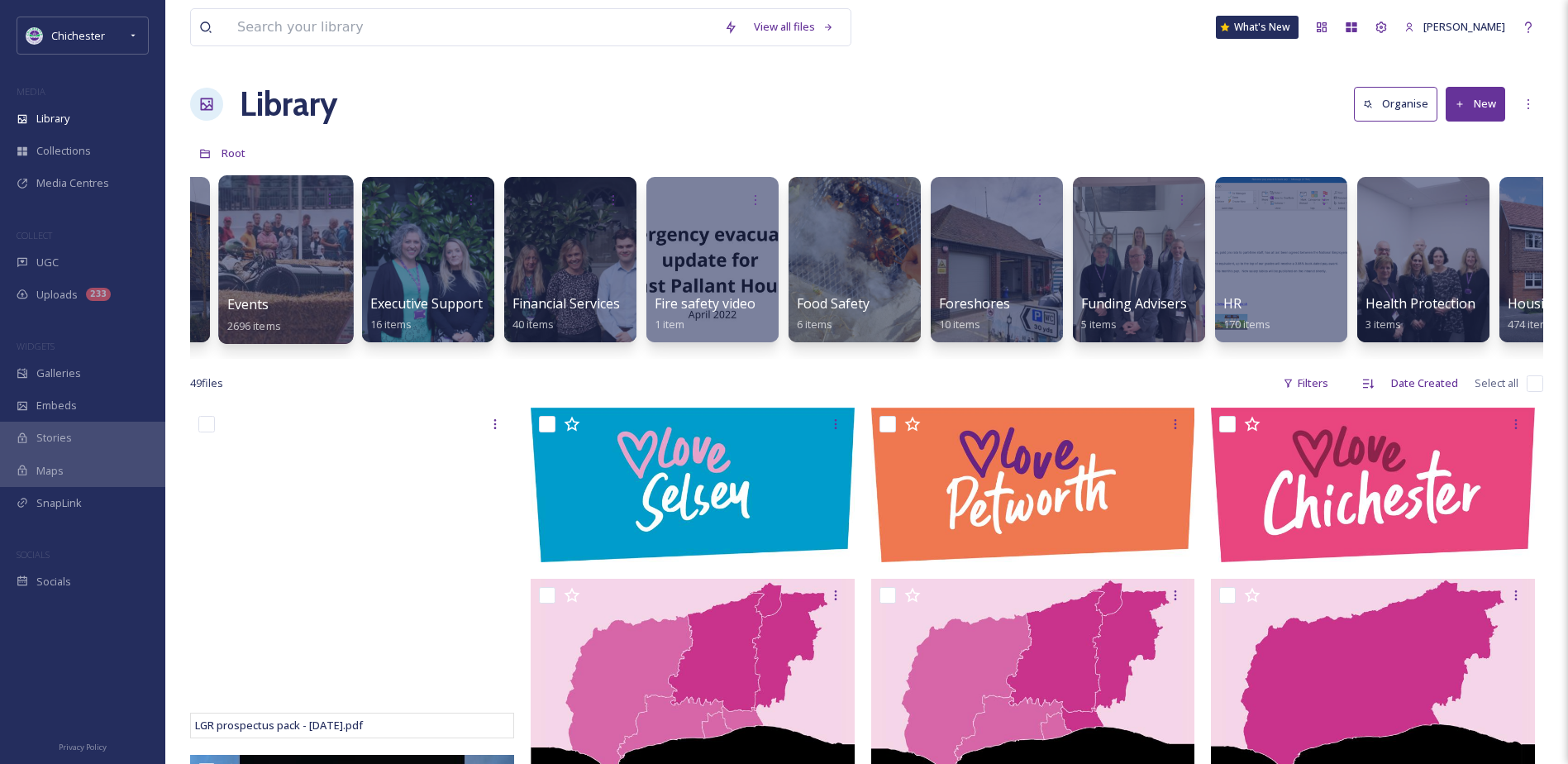
click at [281, 293] on div at bounding box center [286, 259] width 135 height 169
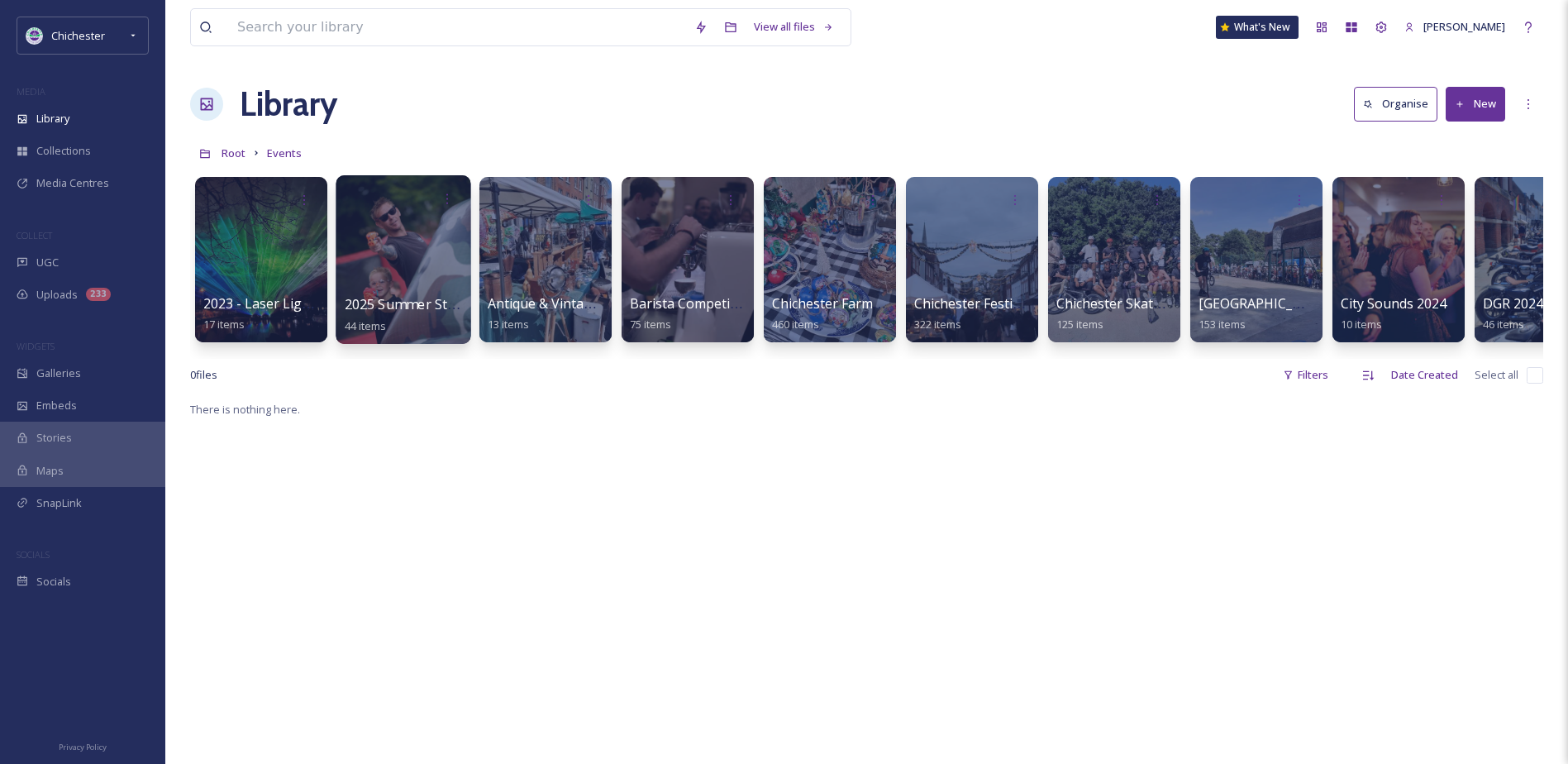
click at [410, 283] on div at bounding box center [403, 259] width 135 height 169
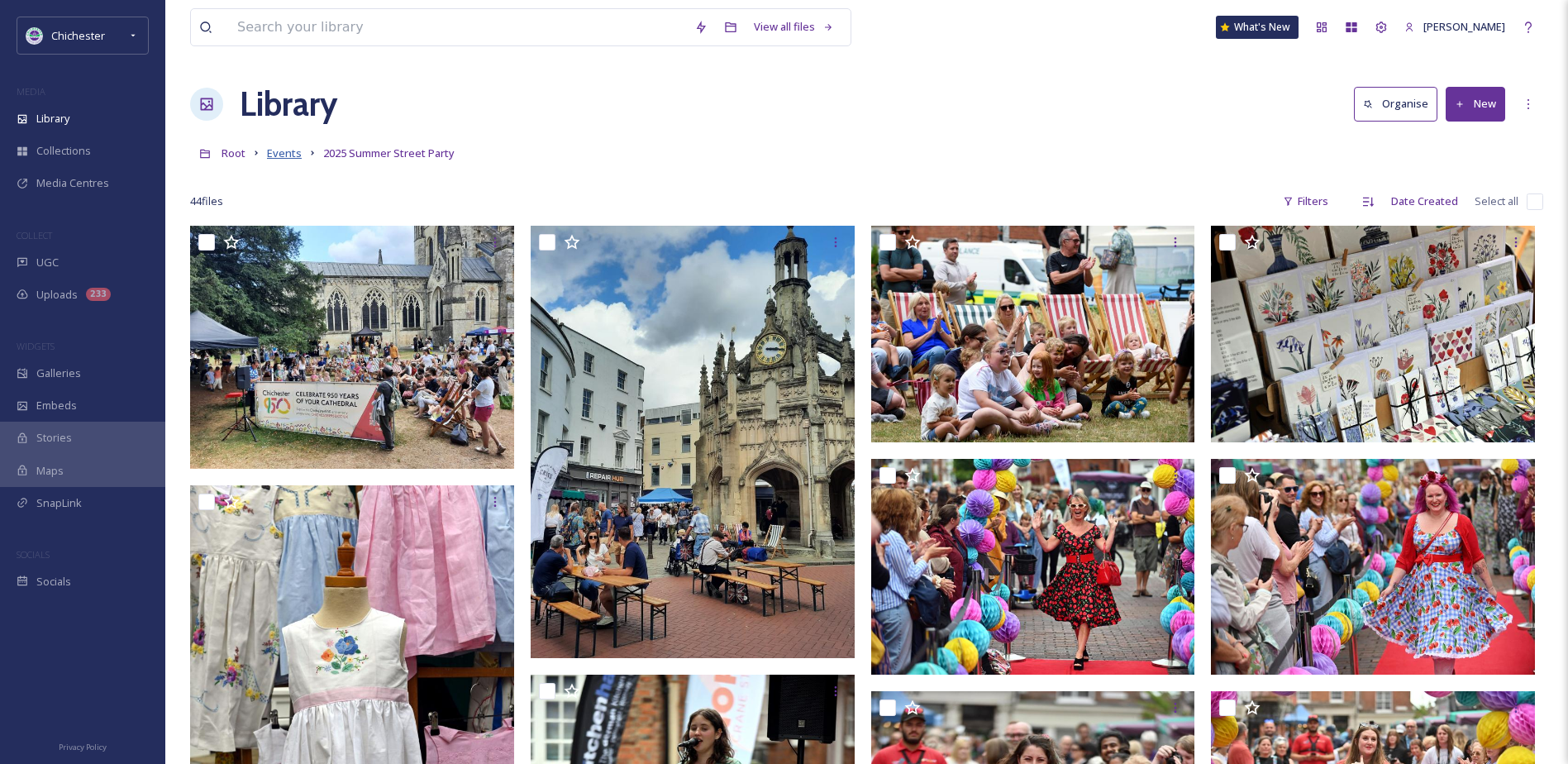
click at [295, 154] on span "Events" at bounding box center [285, 153] width 35 height 15
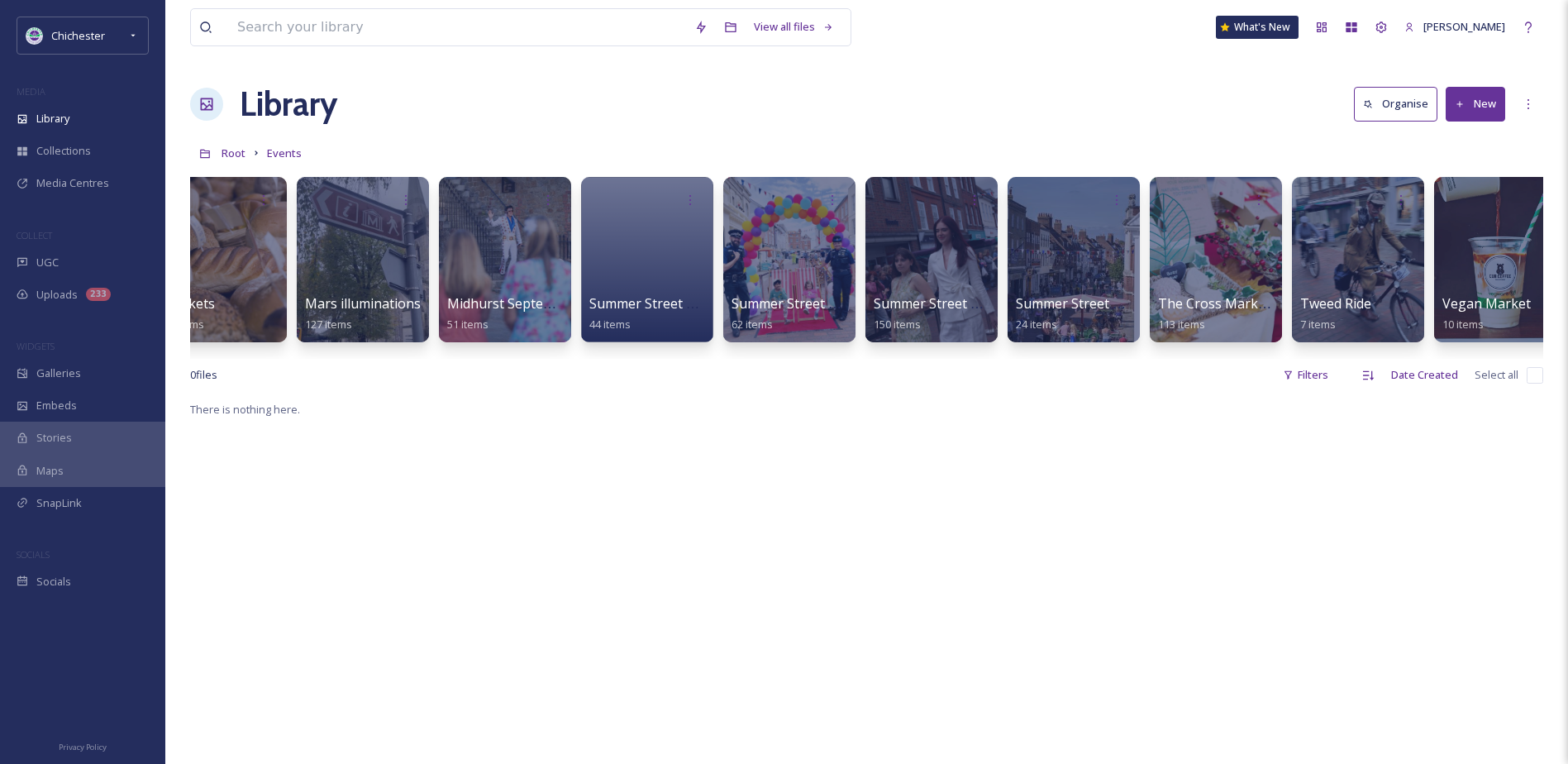
scroll to position [0, 2344]
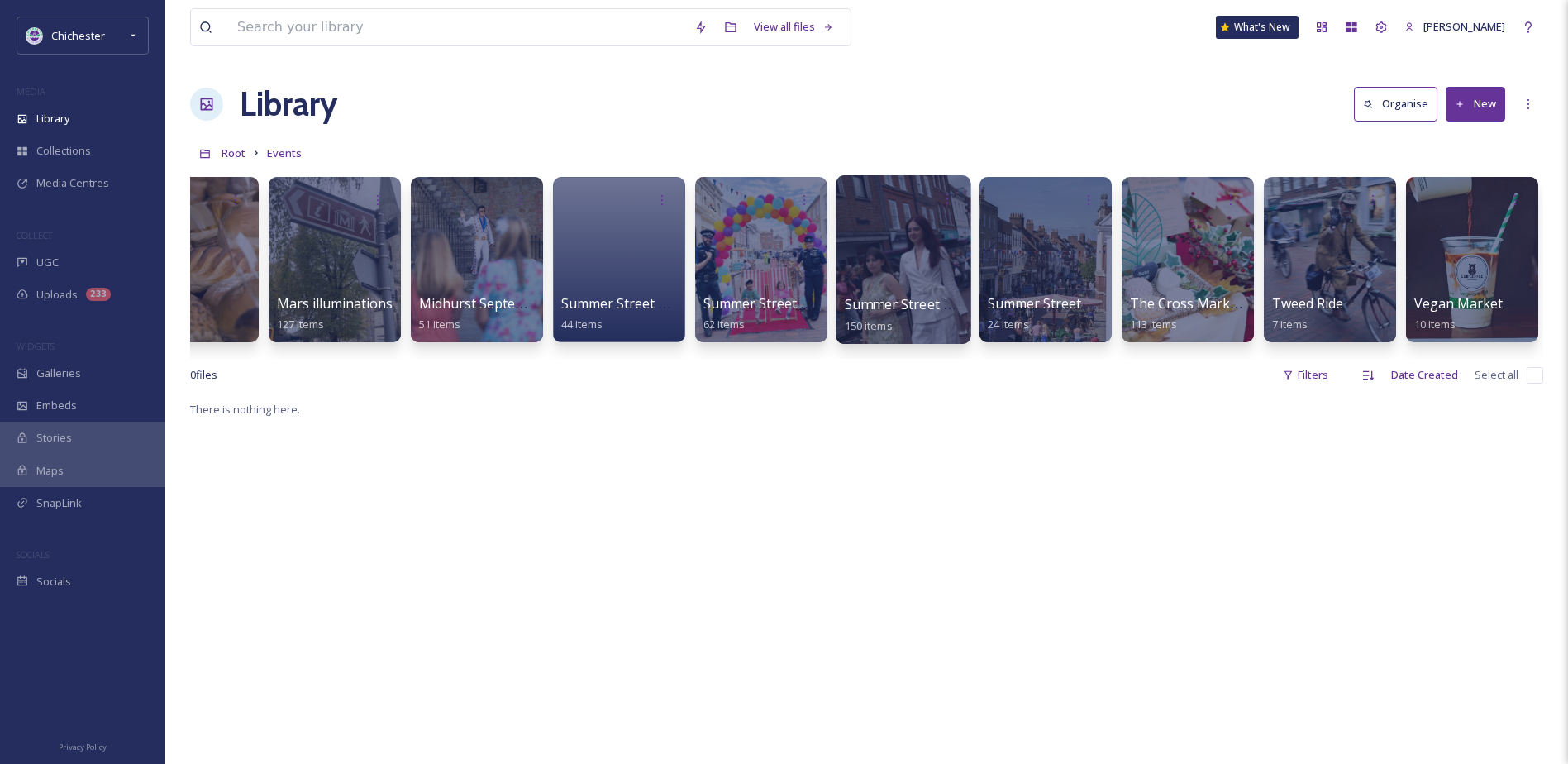
click at [859, 253] on div at bounding box center [903, 259] width 135 height 169
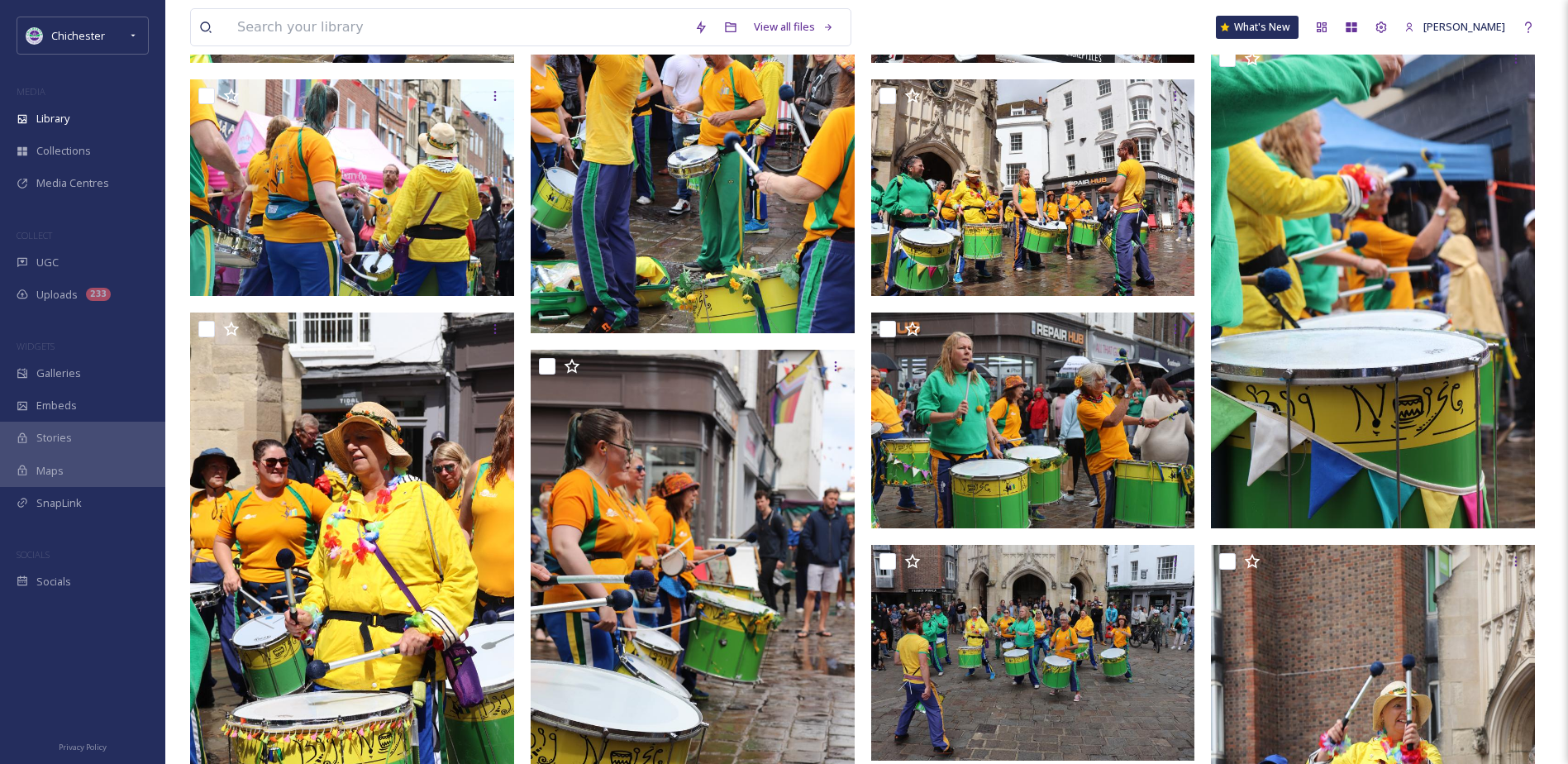
scroll to position [6770, 0]
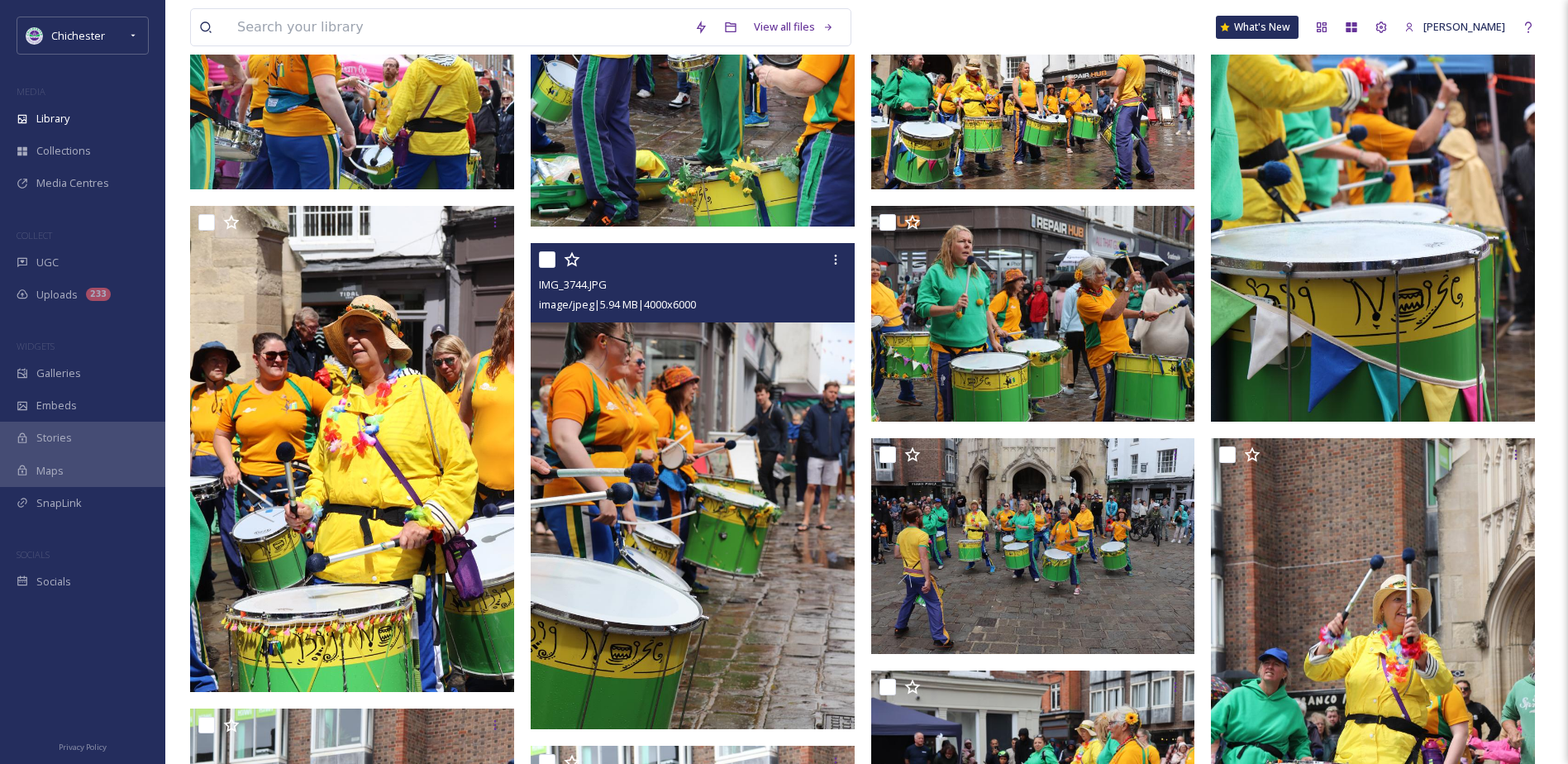
click at [794, 499] on img at bounding box center [692, 485] width 324 height 486
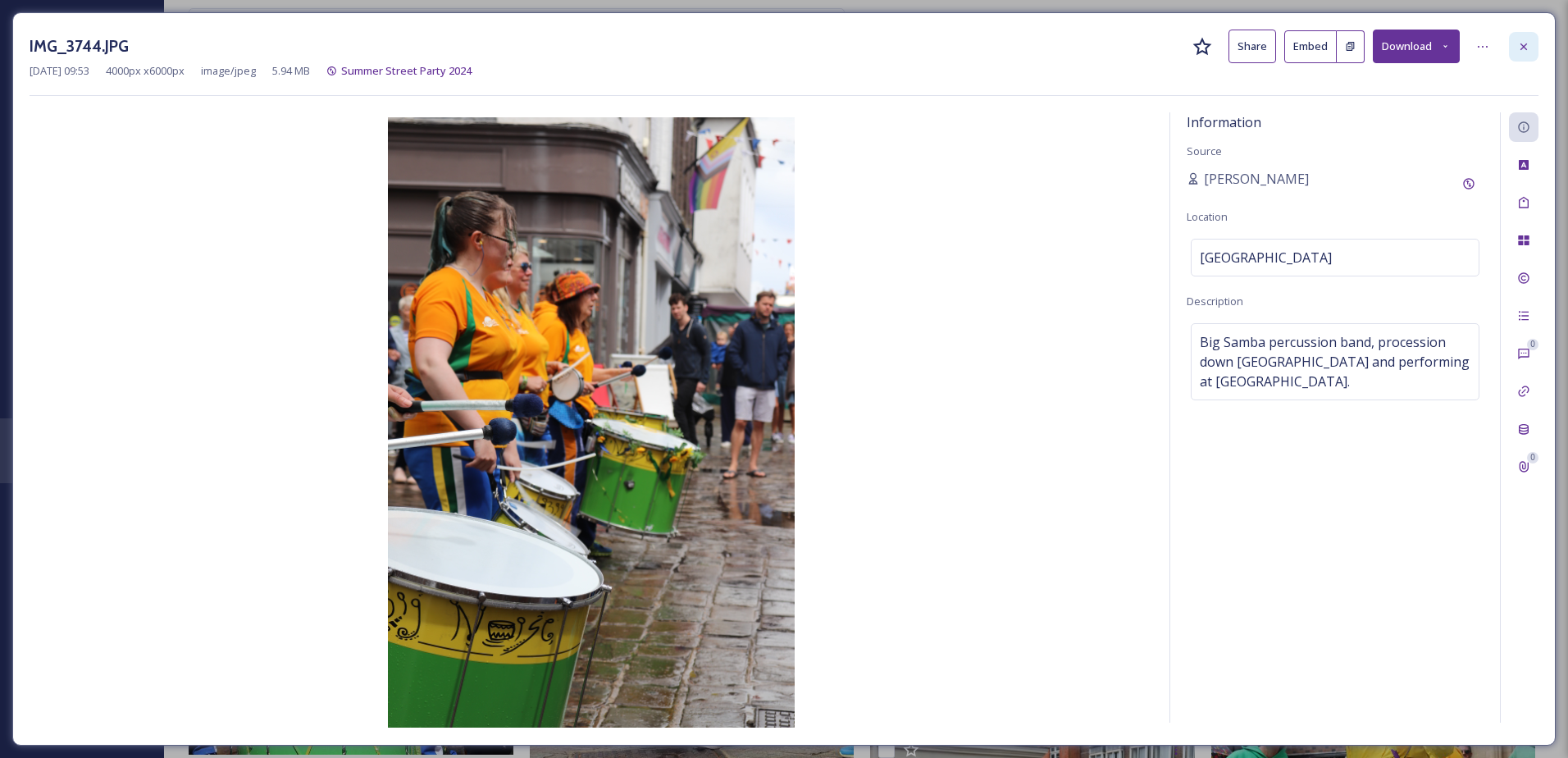
click at [1532, 52] on div at bounding box center [1524, 46] width 30 height 30
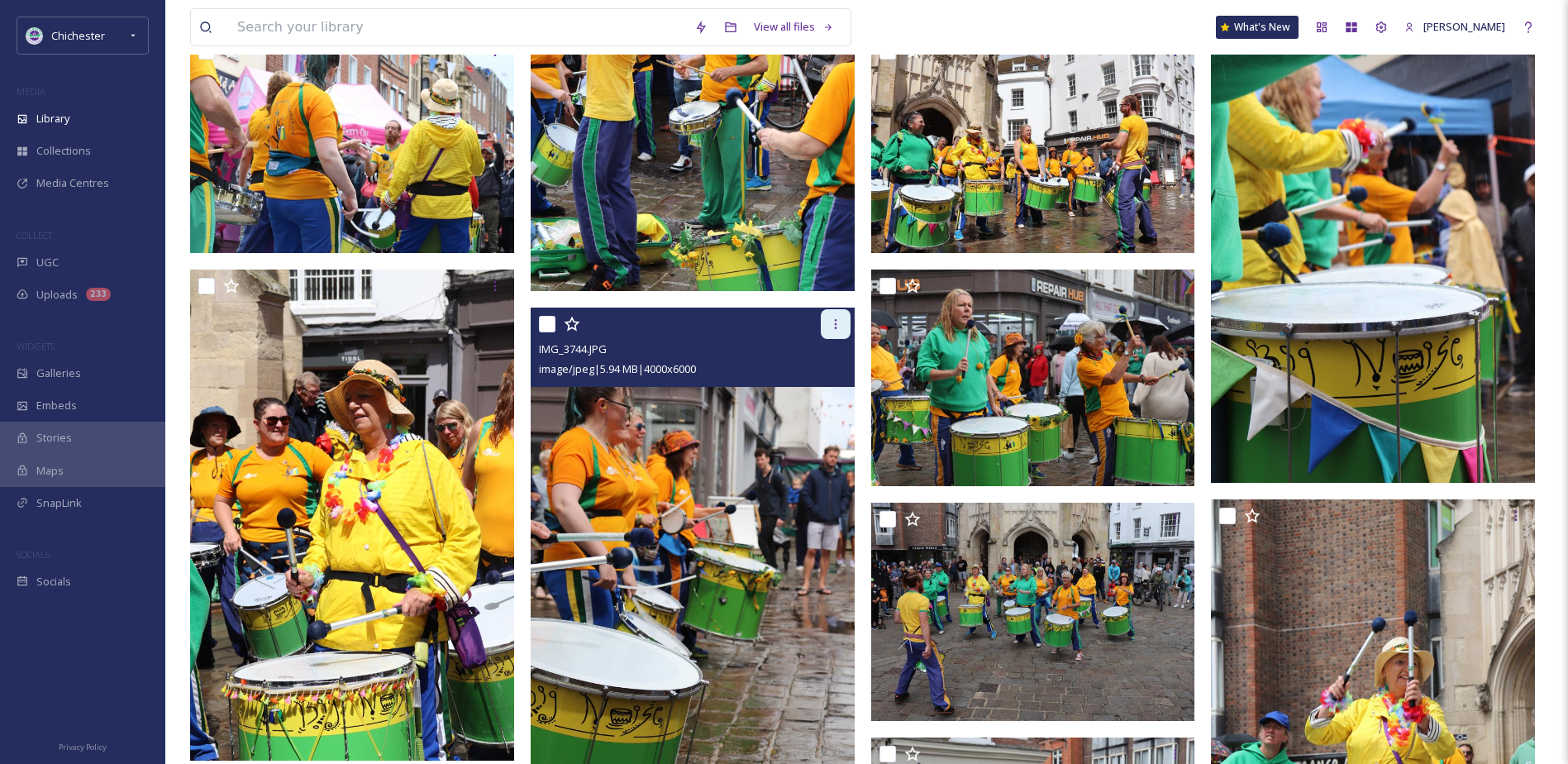
click at [837, 322] on icon at bounding box center [836, 324] width 14 height 14
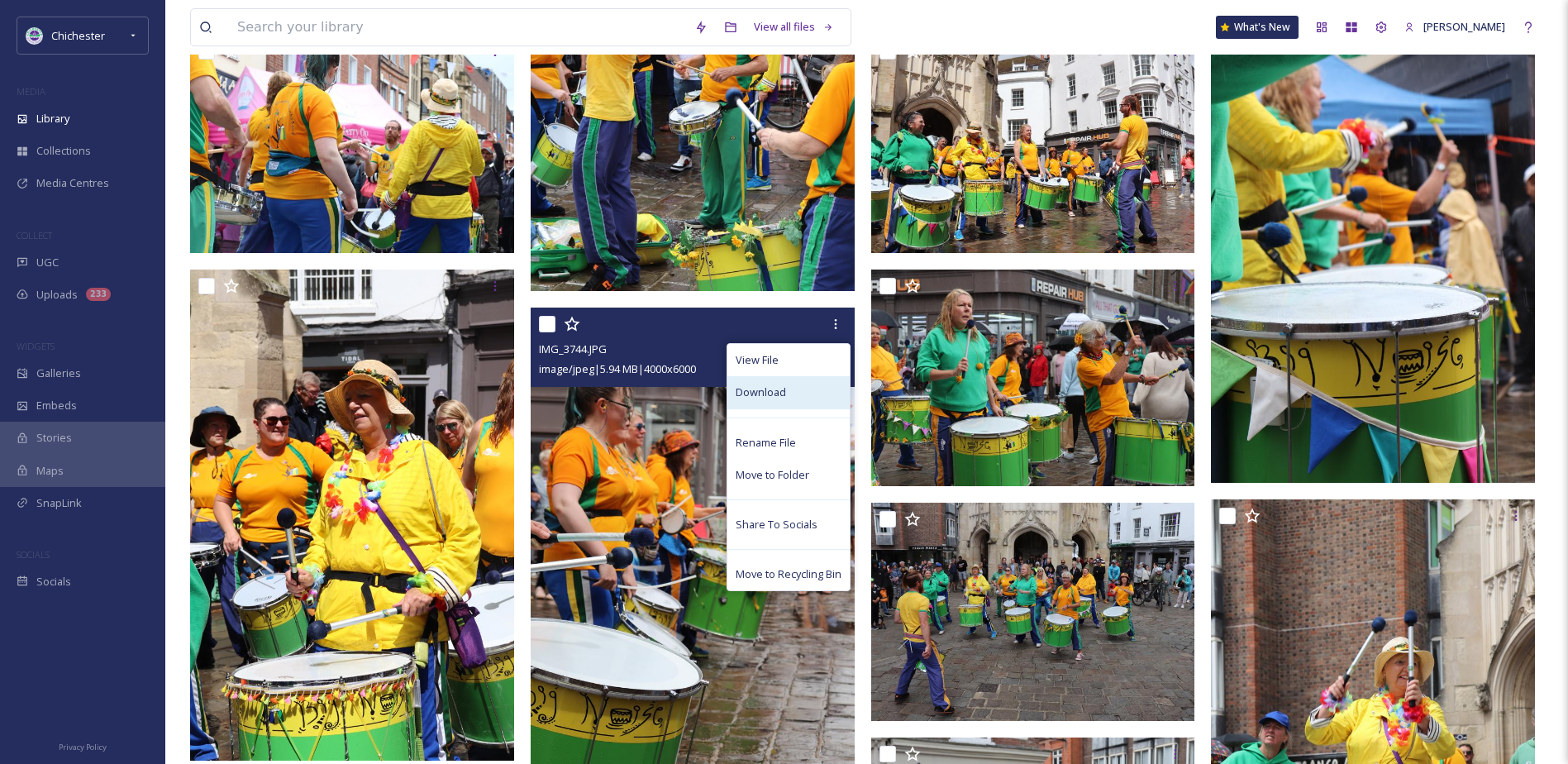
click at [775, 391] on span "Download" at bounding box center [761, 391] width 50 height 15
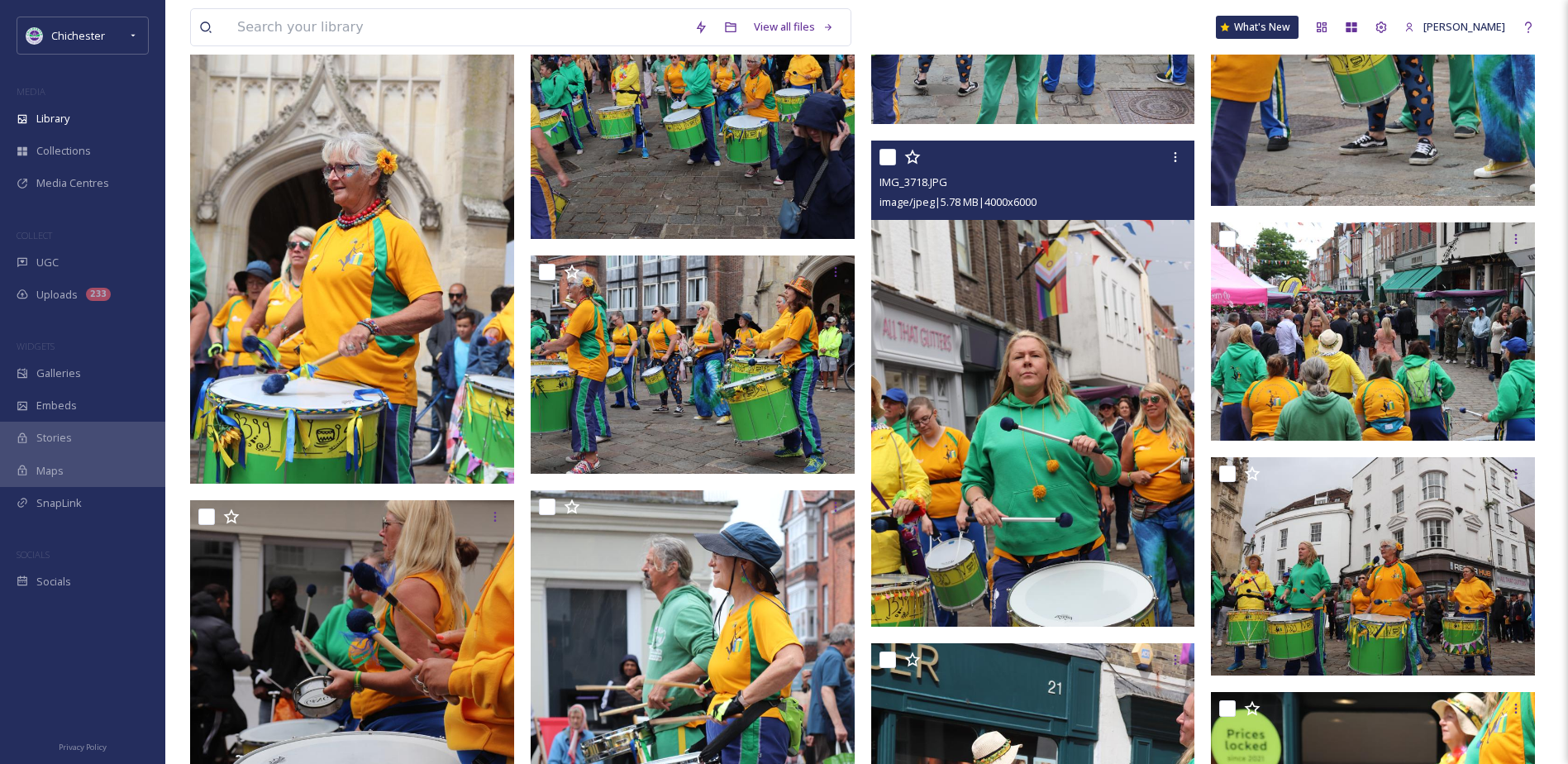
scroll to position [8340, 0]
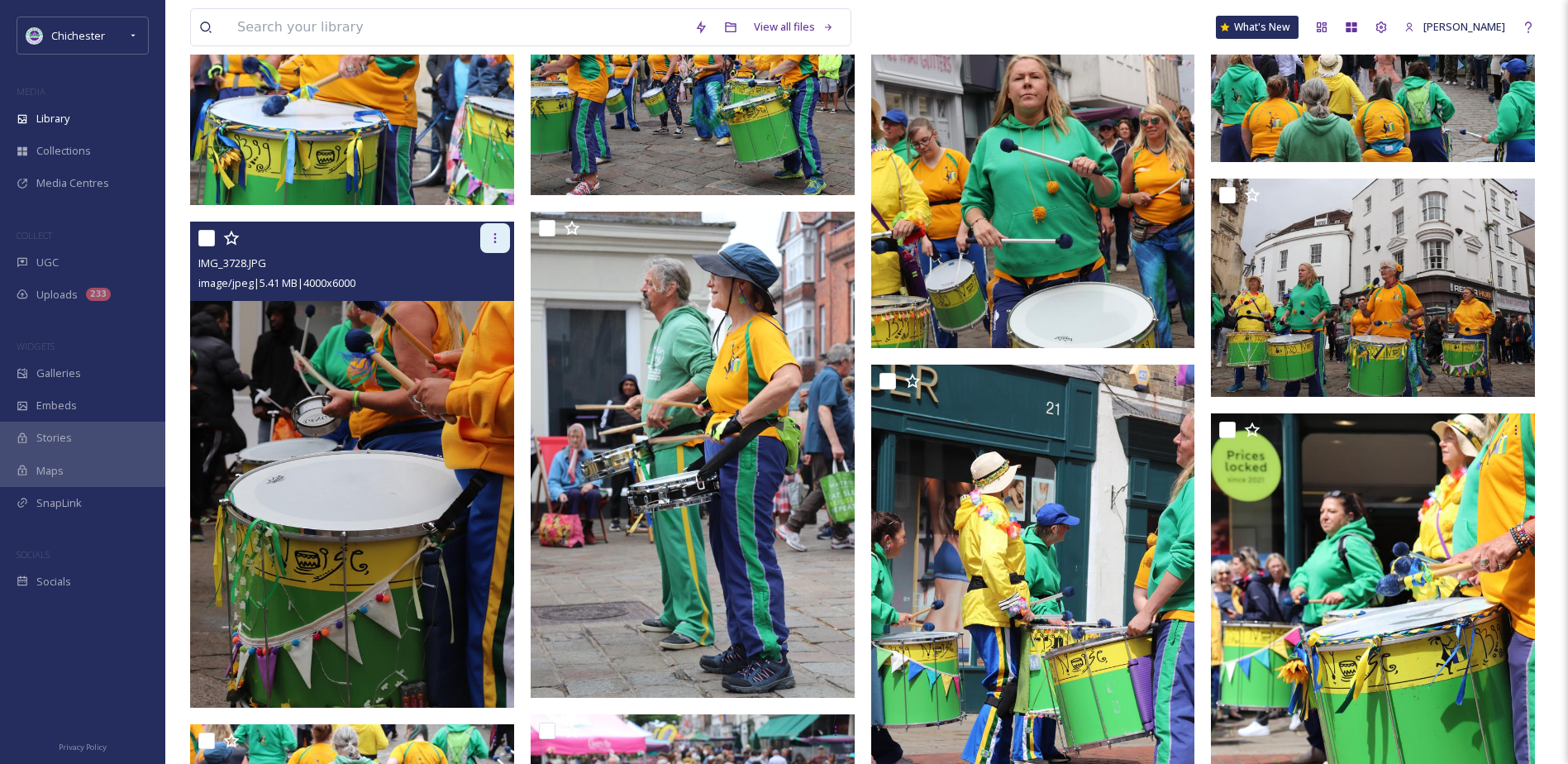
click at [501, 242] on icon at bounding box center [495, 238] width 14 height 14
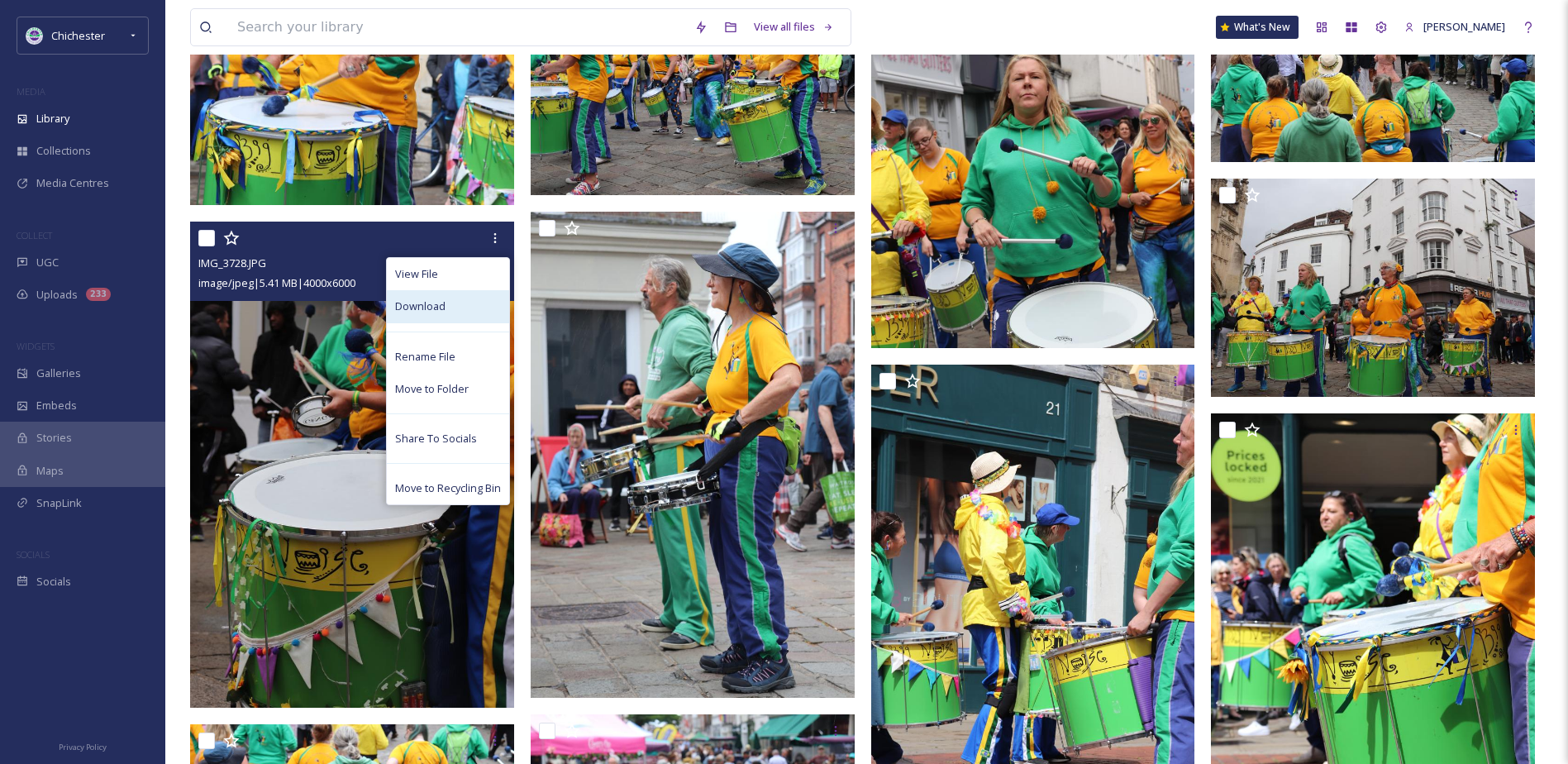
click at [447, 310] on div "Download" at bounding box center [448, 305] width 122 height 32
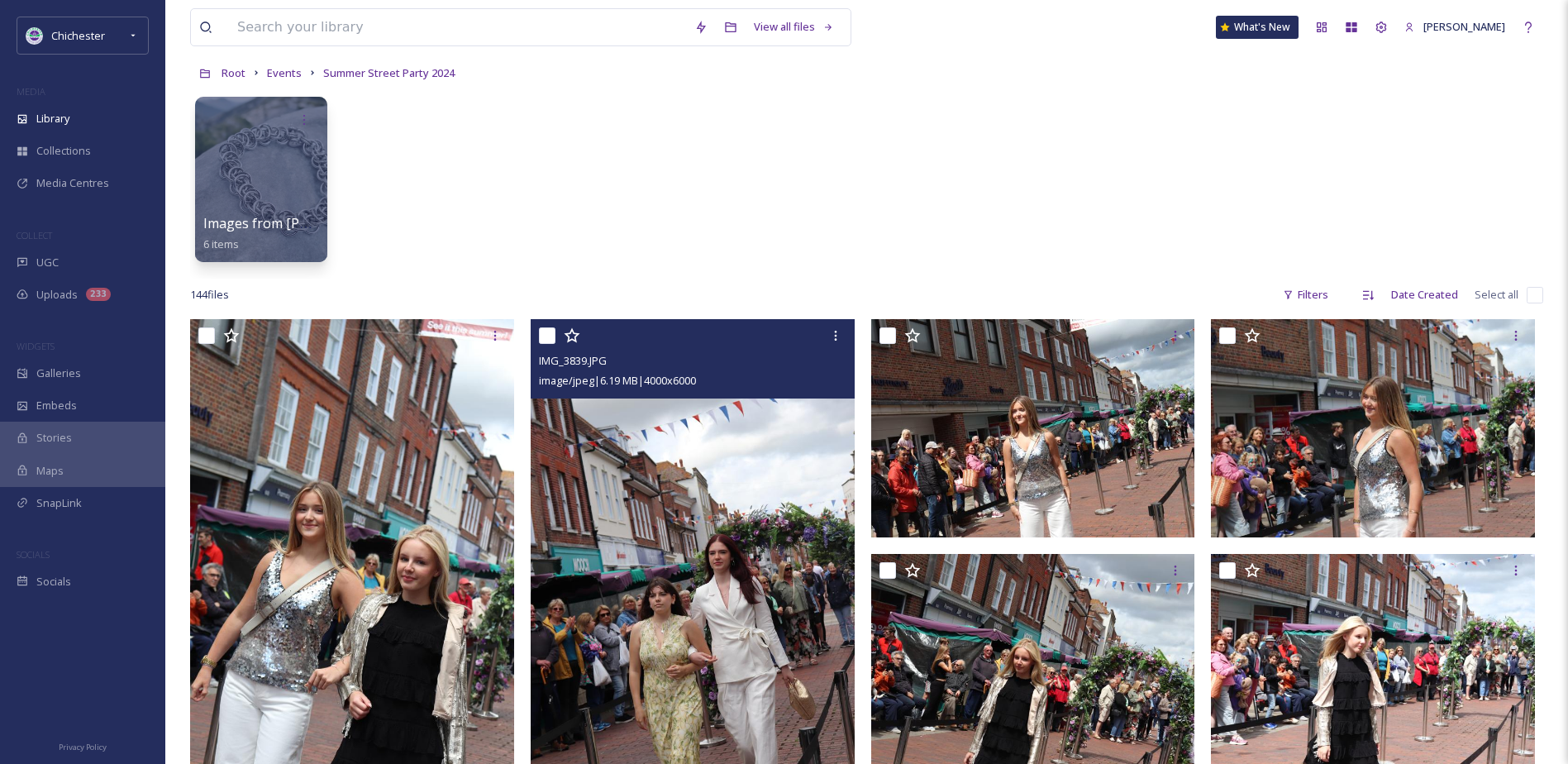
scroll to position [0, 0]
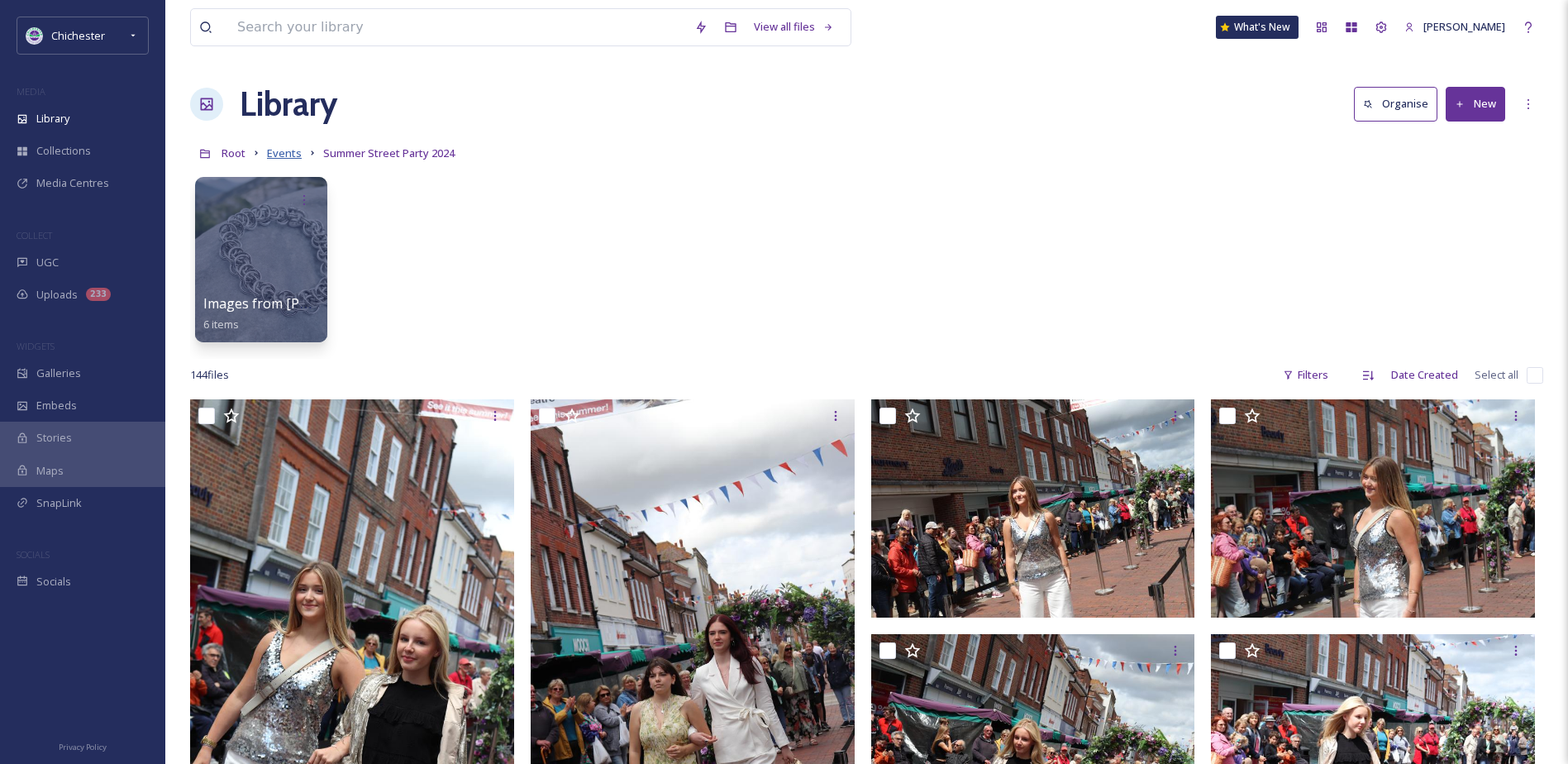
click at [294, 148] on span "Events" at bounding box center [285, 153] width 35 height 15
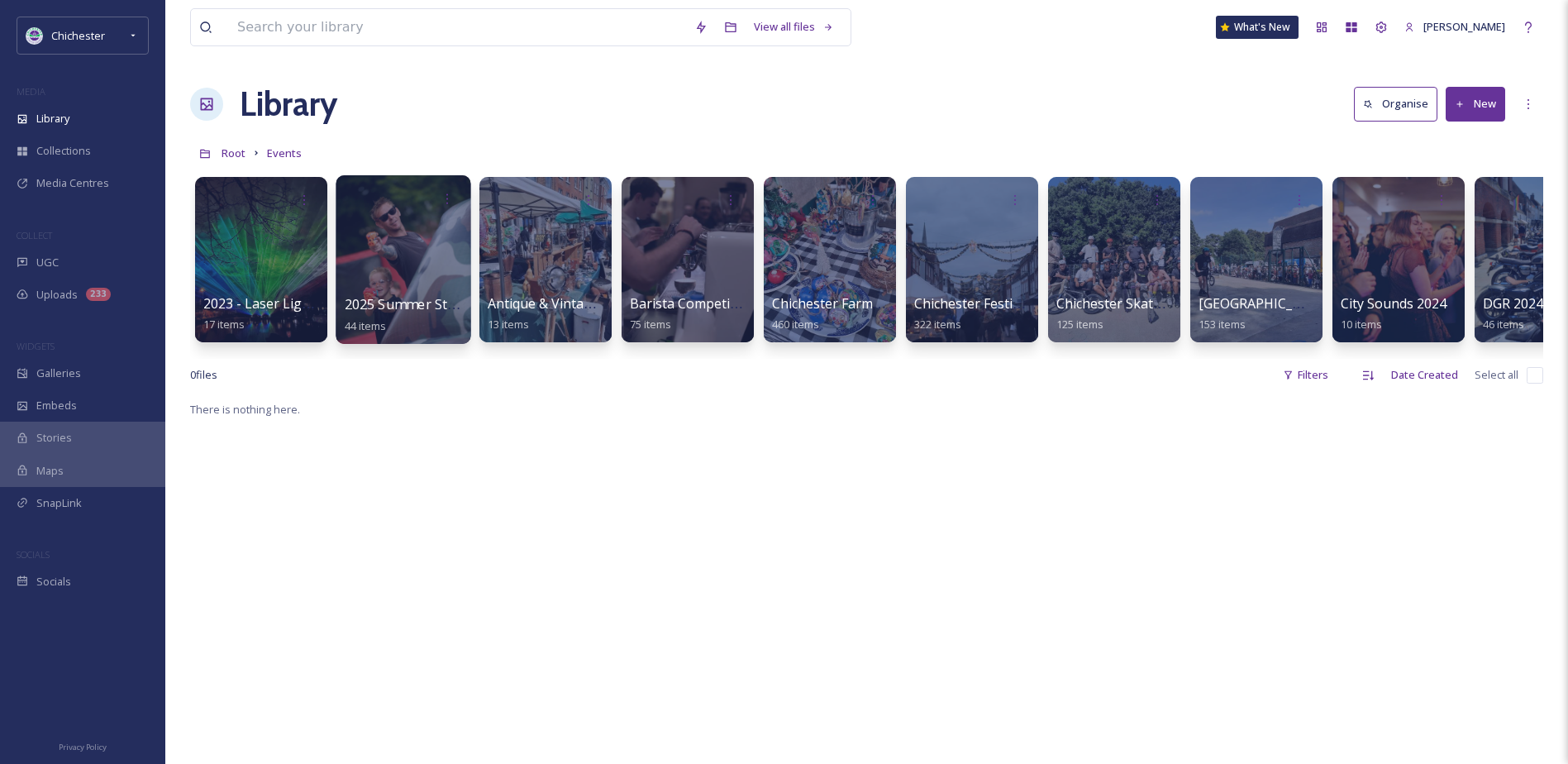
click at [387, 269] on div at bounding box center [403, 259] width 135 height 169
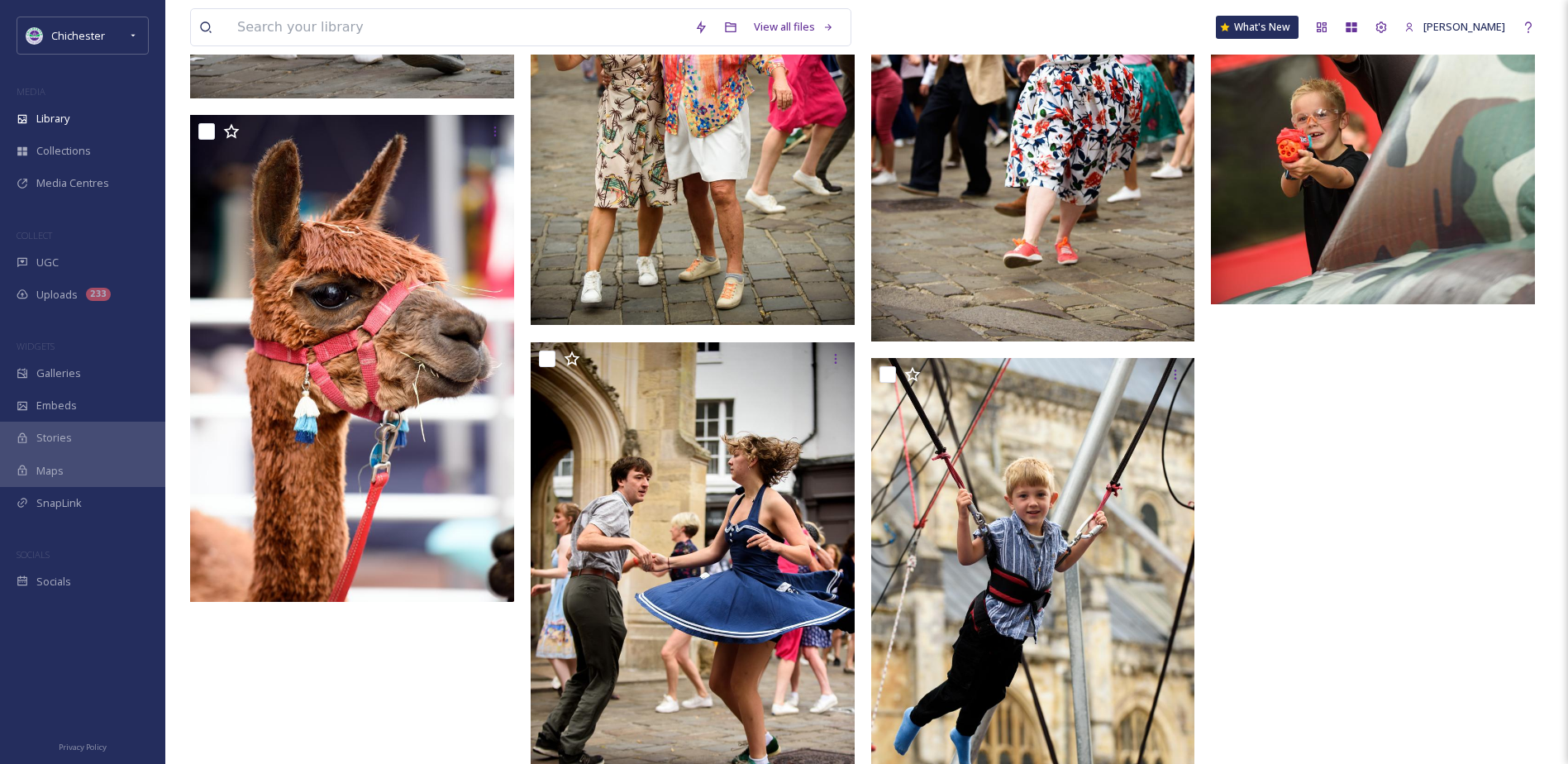
scroll to position [3537, 0]
